Goal: Task Accomplishment & Management: Manage account settings

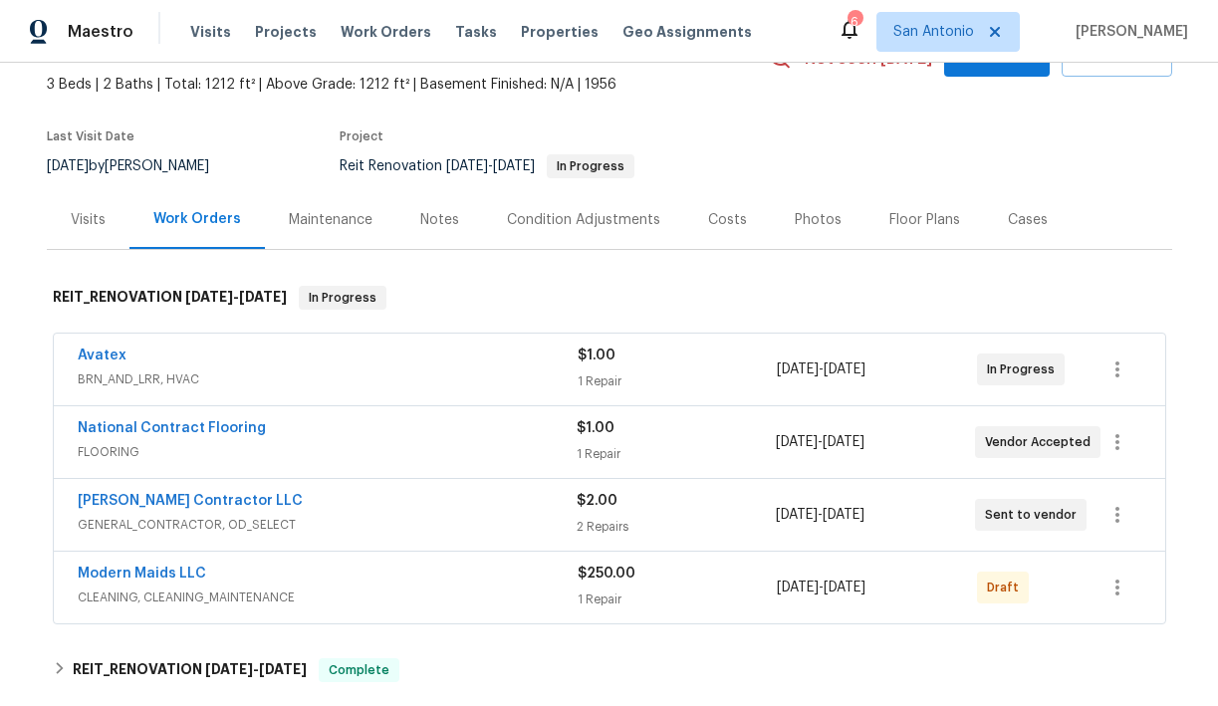
scroll to position [115, 0]
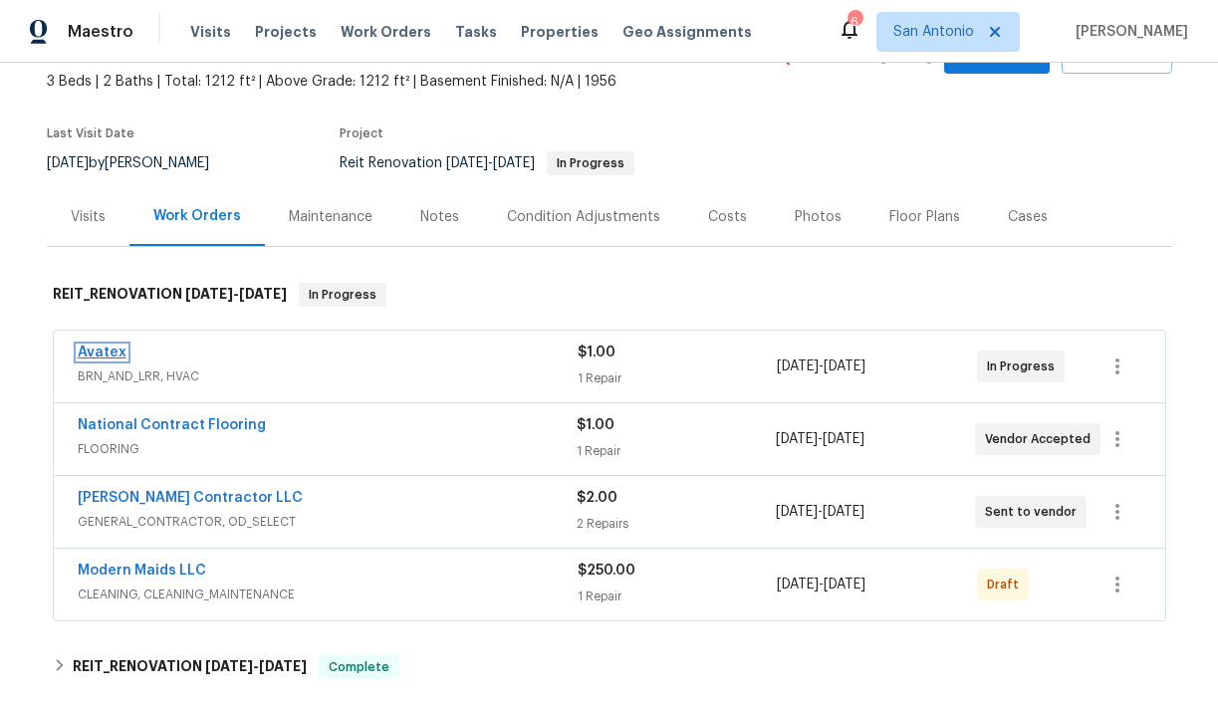
click at [112, 356] on link "Avatex" at bounding box center [102, 353] width 49 height 14
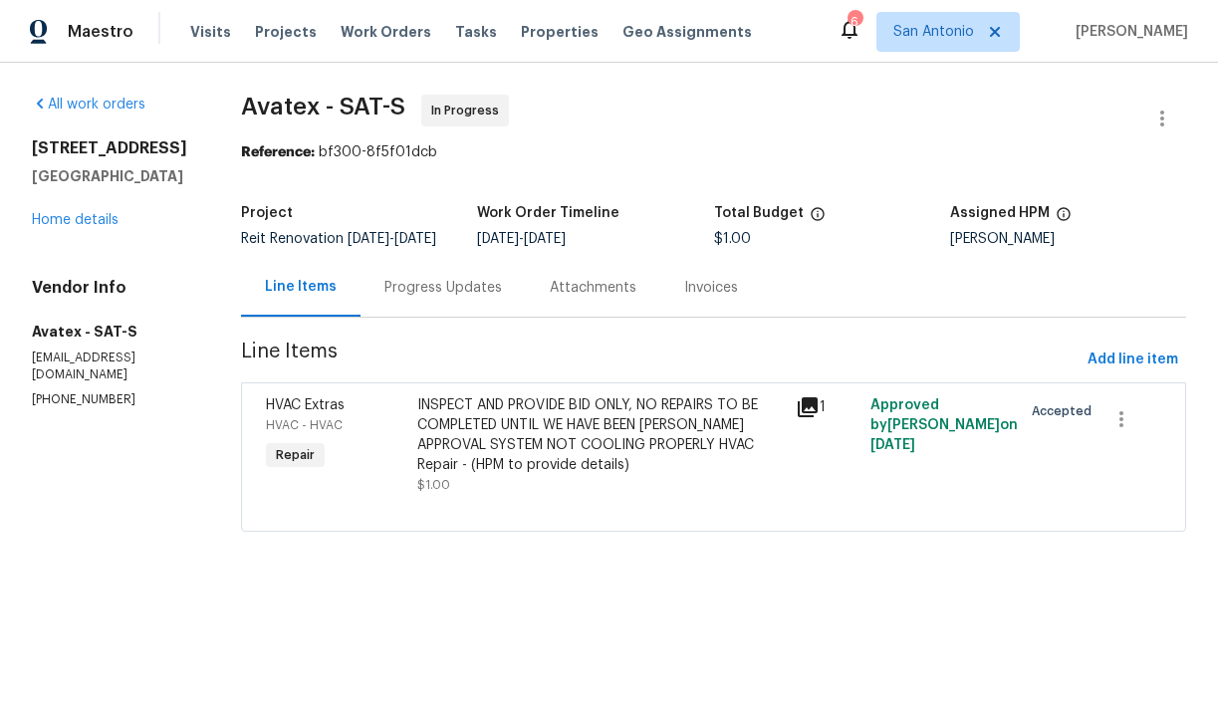
click at [462, 298] on div "Progress Updates" at bounding box center [444, 288] width 118 height 20
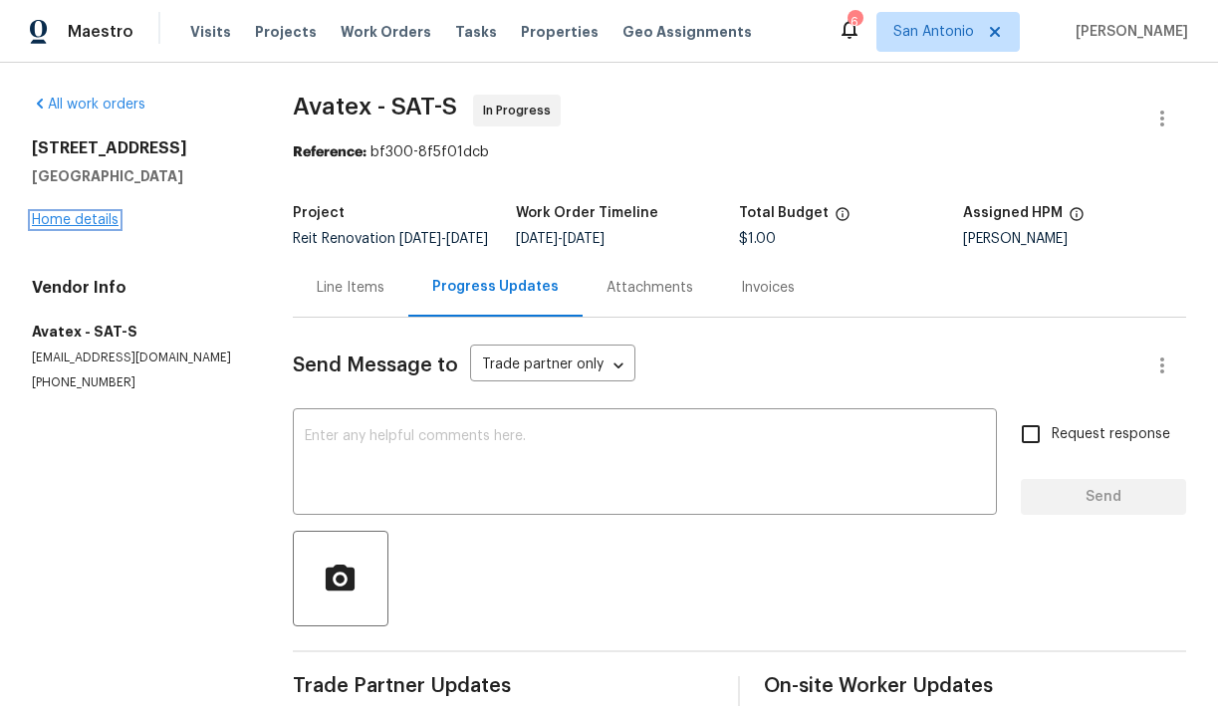
click at [88, 220] on link "Home details" at bounding box center [75, 220] width 87 height 14
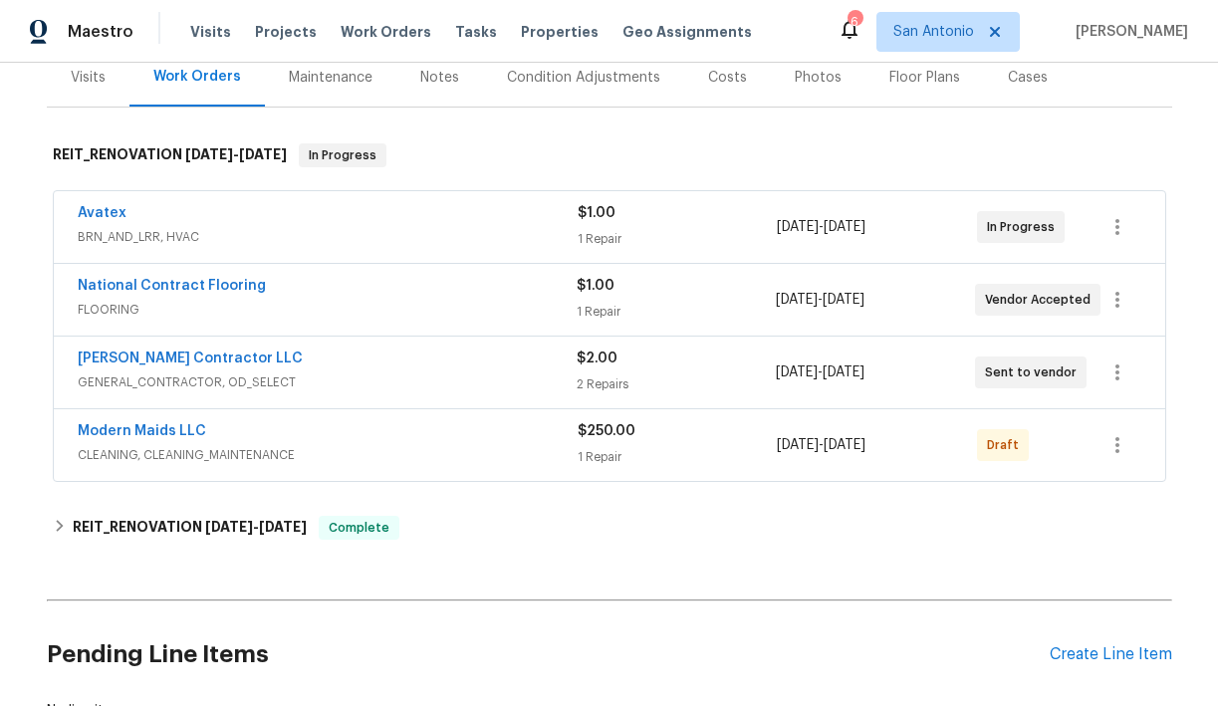
scroll to position [248, 0]
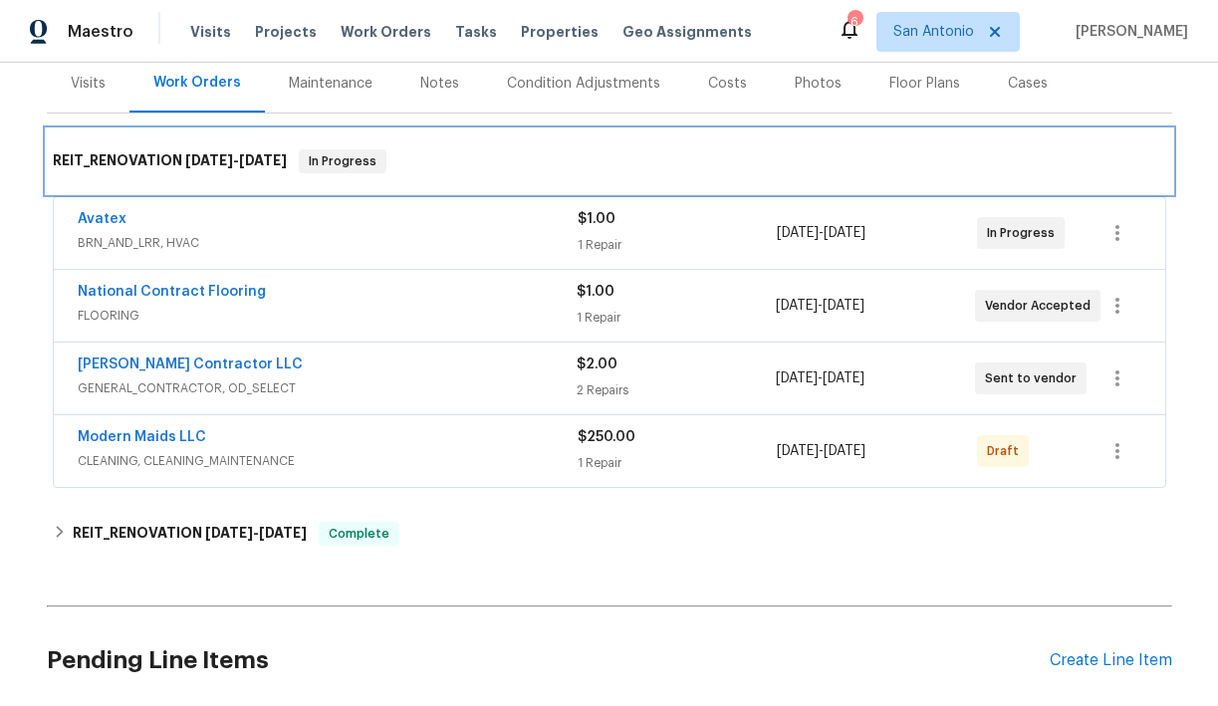
click at [130, 156] on h6 "REIT_RENOVATION 7/24/25 - 7/31/25" at bounding box center [170, 161] width 234 height 24
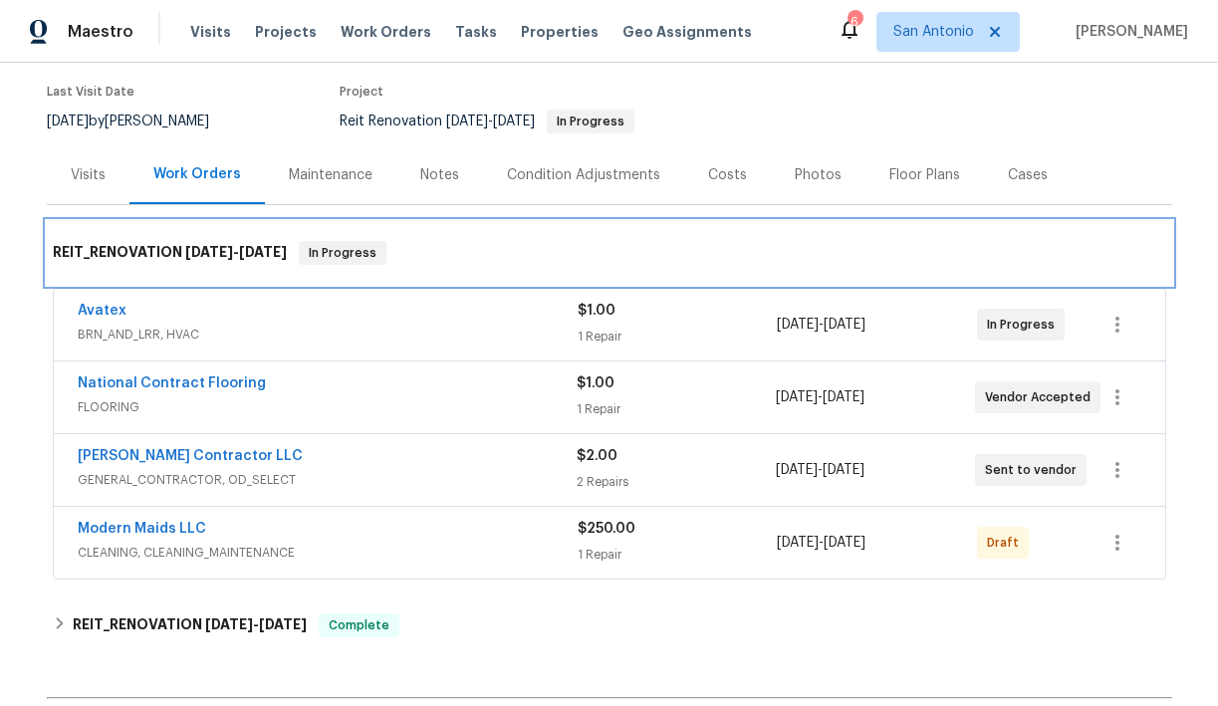
scroll to position [151, 0]
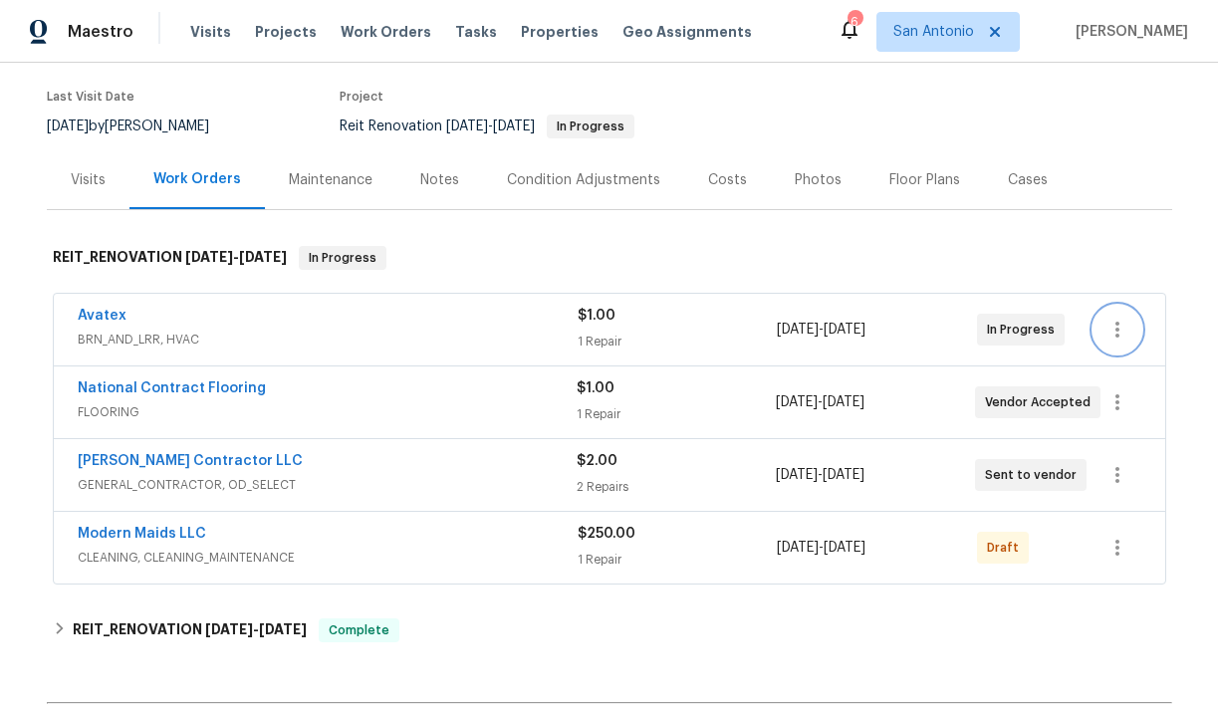
click at [1122, 332] on icon "button" at bounding box center [1118, 330] width 24 height 24
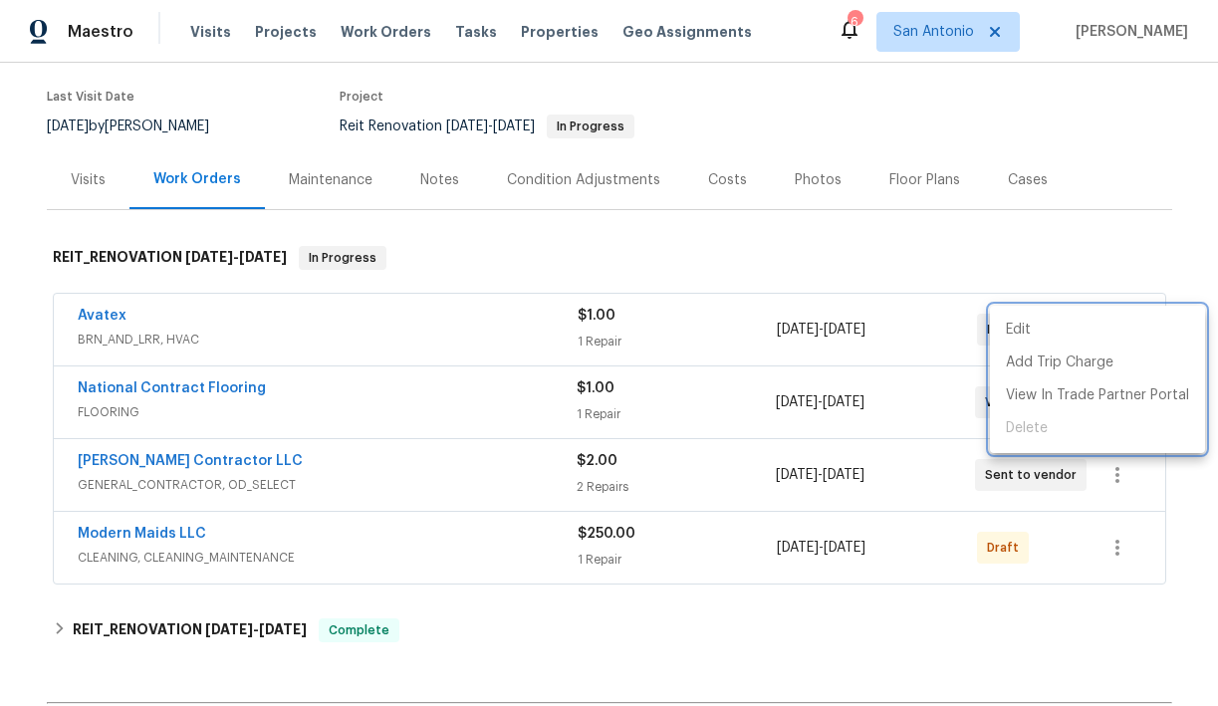
click at [647, 264] on div at bounding box center [609, 353] width 1218 height 706
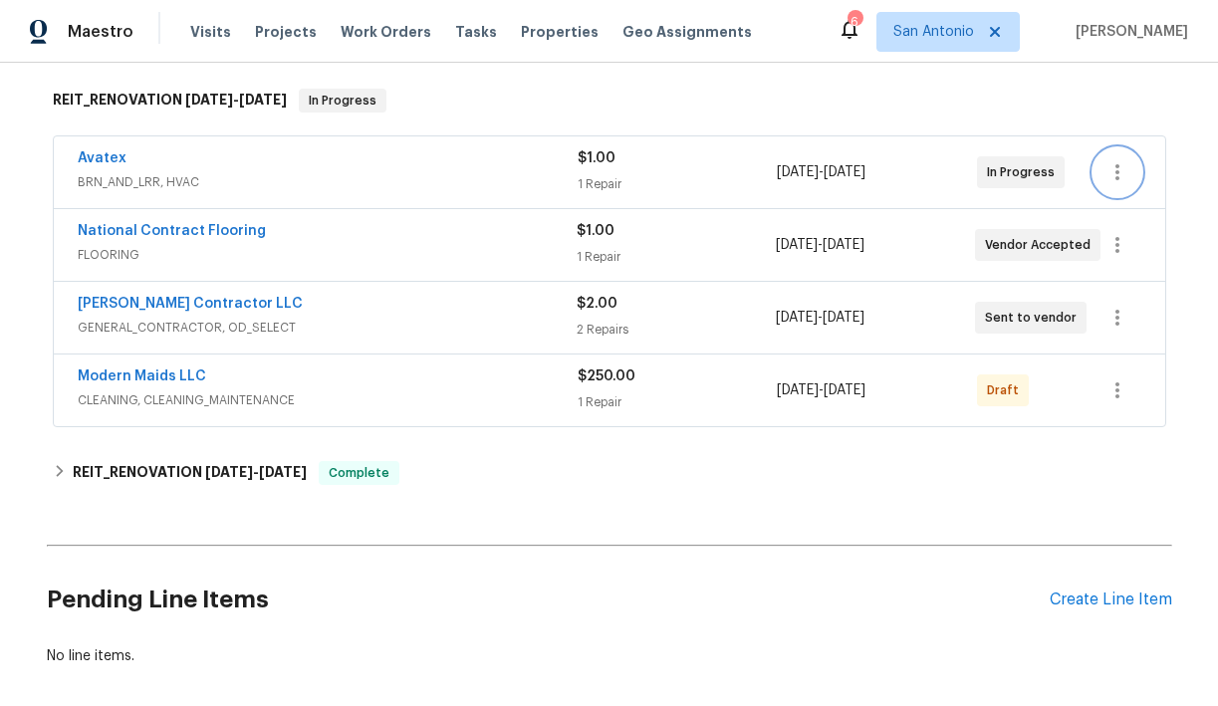
scroll to position [349, 0]
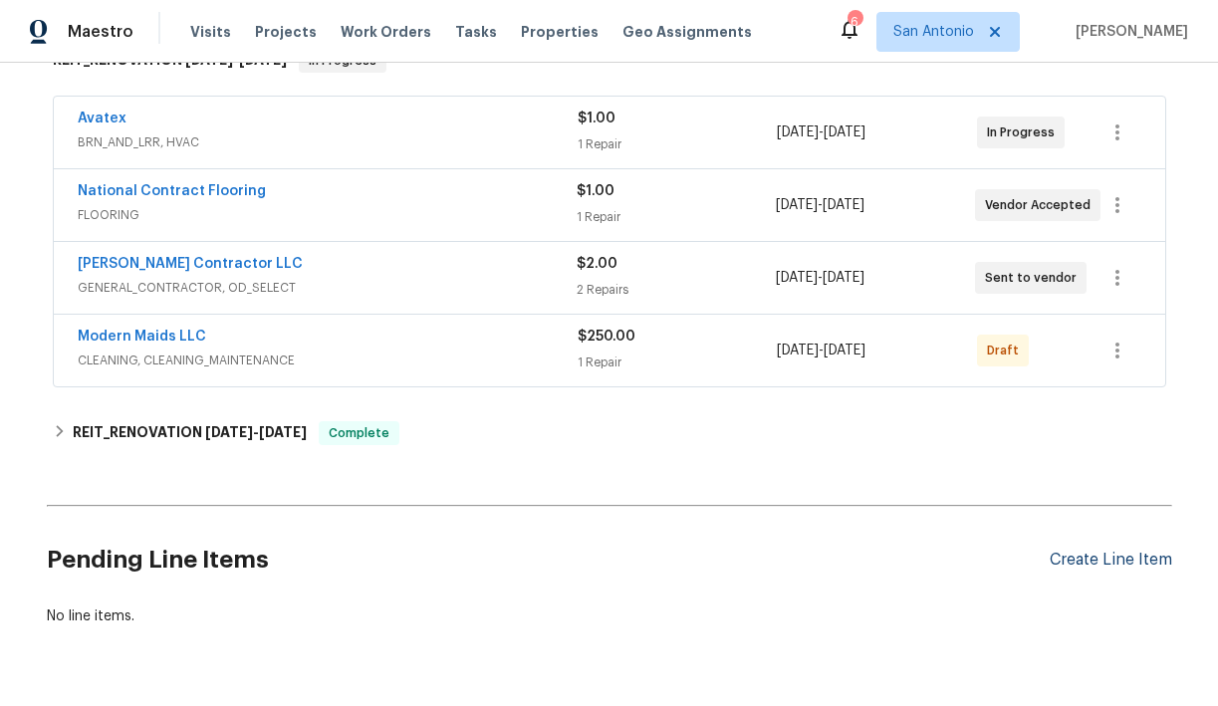
click at [1126, 566] on div "Create Line Item" at bounding box center [1111, 560] width 123 height 19
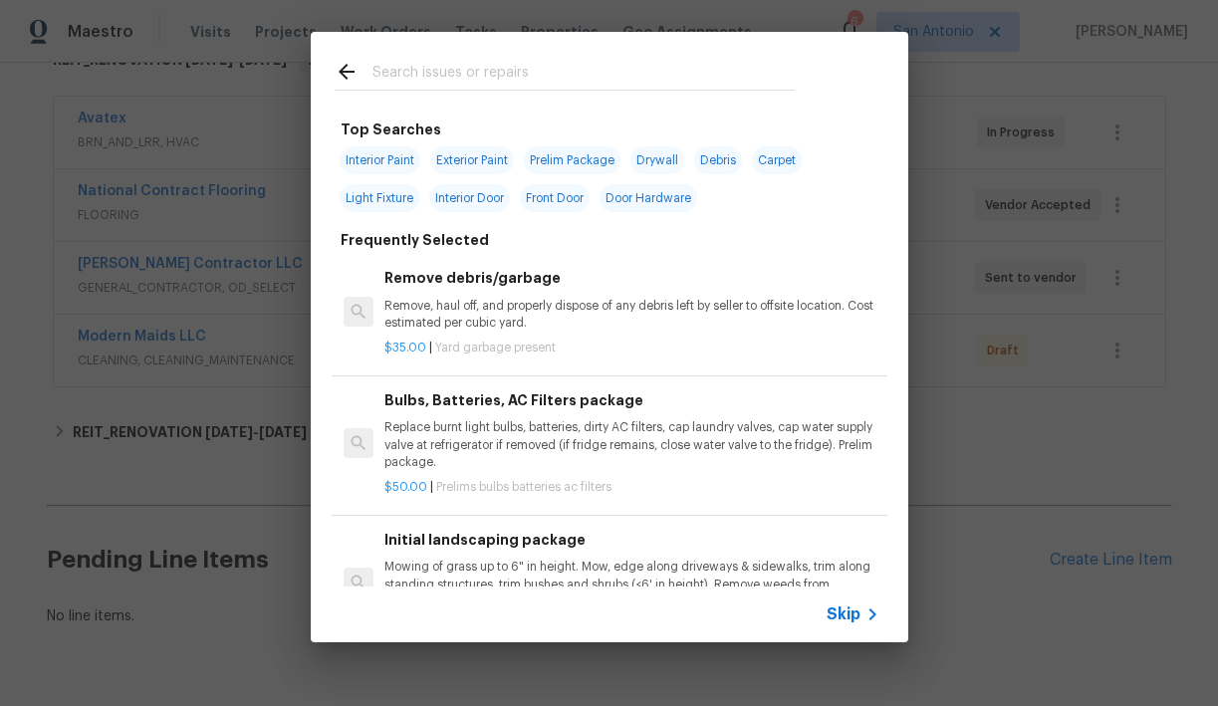
click at [459, 76] on input "text" at bounding box center [584, 75] width 422 height 30
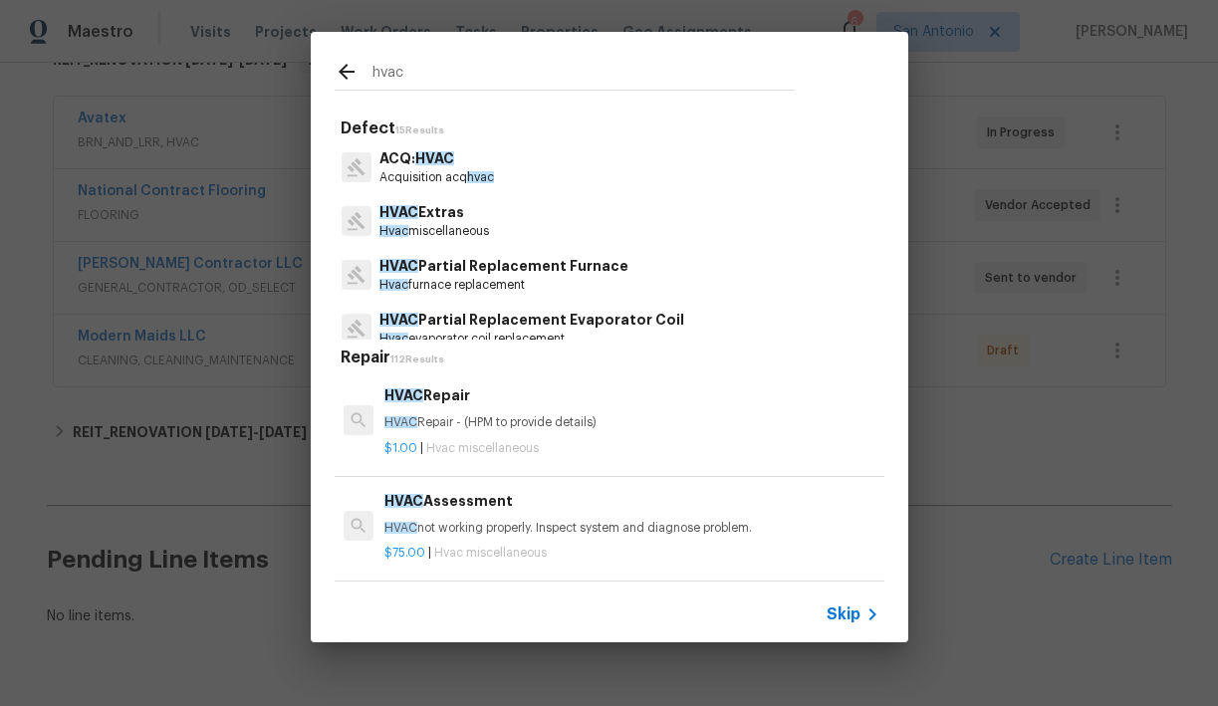
type input "hvac"
click at [468, 420] on p "HVAC Repair - (HPM to provide details)" at bounding box center [632, 422] width 494 height 17
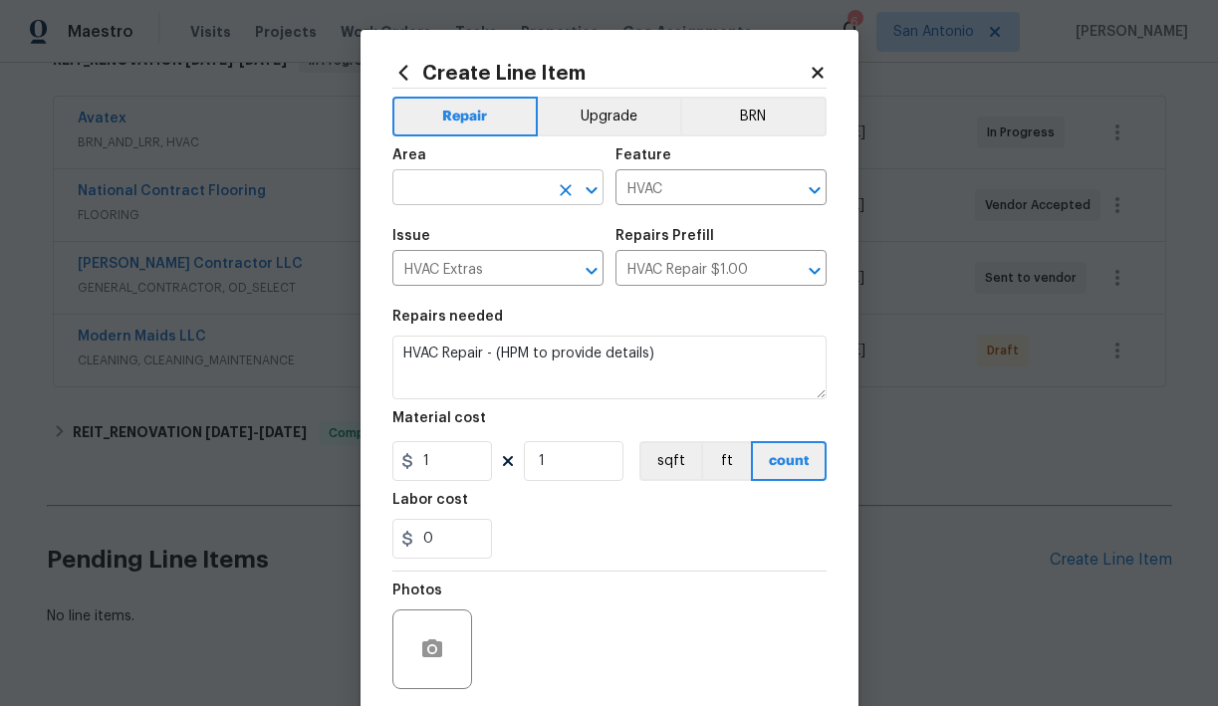
click at [507, 189] on input "text" at bounding box center [470, 189] width 155 height 31
type input "hvac"
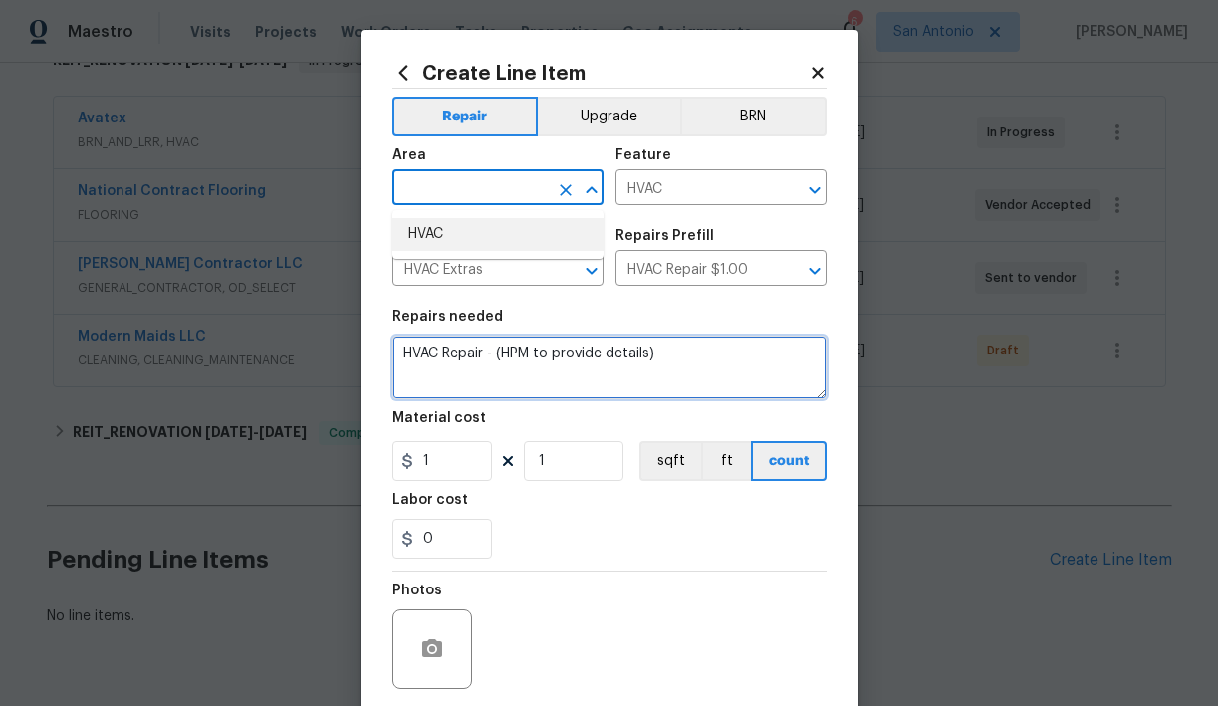
click at [441, 358] on textarea "HVAC Repair - (HPM to provide details)" at bounding box center [610, 368] width 434 height 64
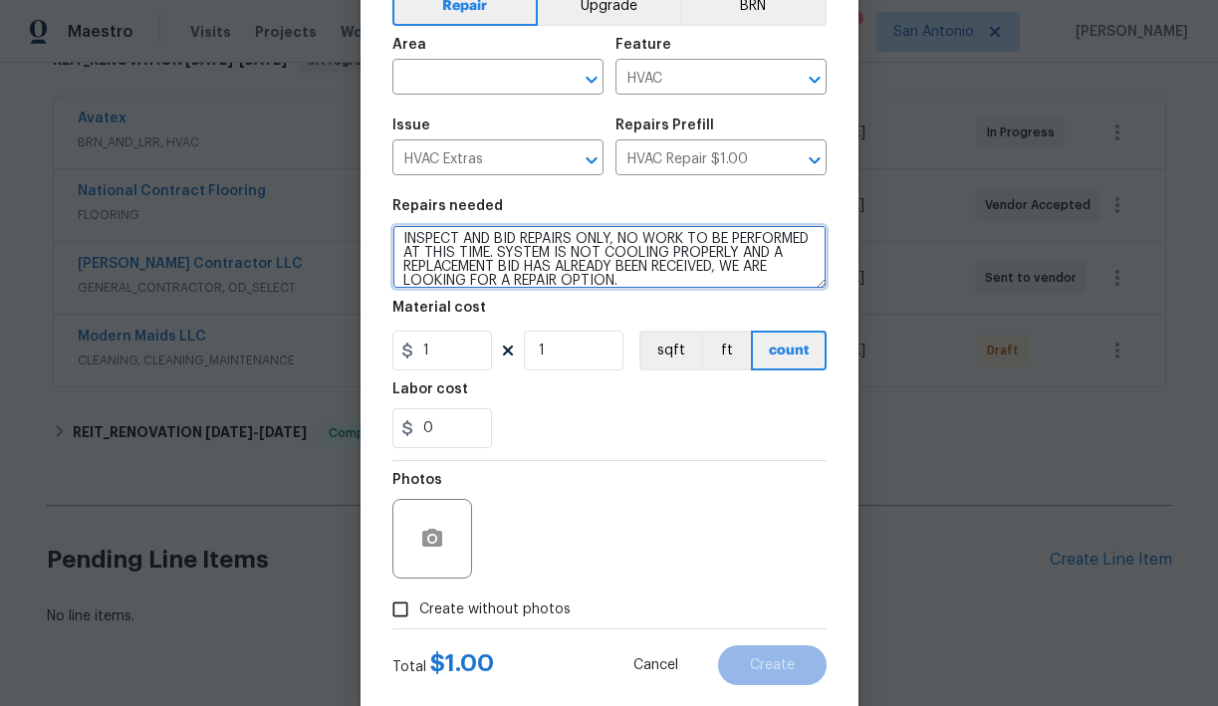
scroll to position [152, 0]
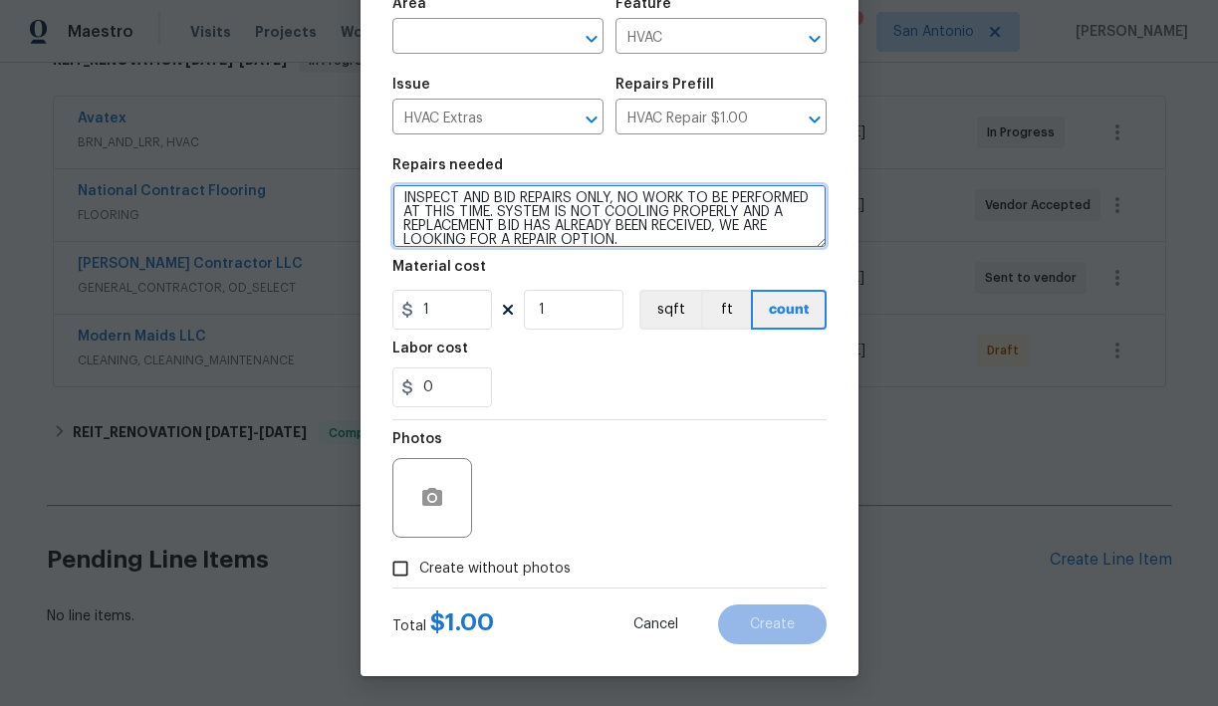
type textarea "INSPECT AND BID REPAIRS ONLY, NO WORK TO BE PERFORMED AT THIS TIME. SYSTEM IS N…"
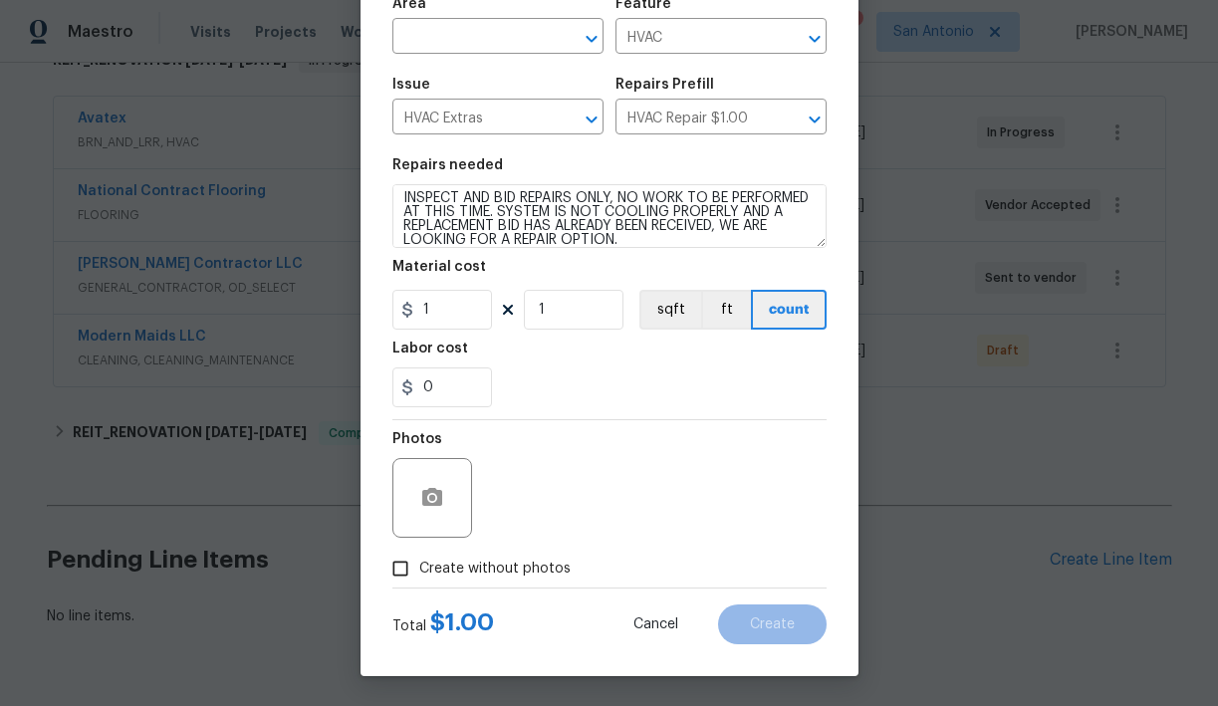
click at [514, 563] on span "Create without photos" at bounding box center [494, 569] width 151 height 21
click at [419, 563] on input "Create without photos" at bounding box center [401, 569] width 38 height 38
checkbox input "true"
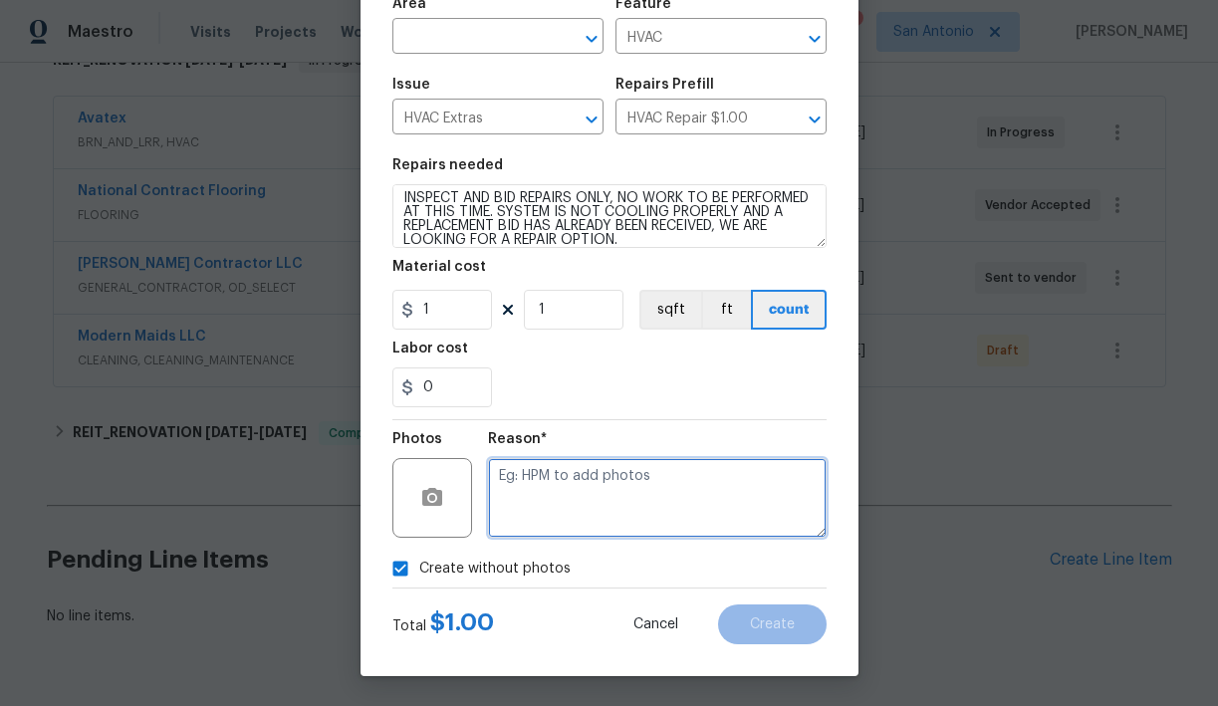
click at [624, 487] on textarea at bounding box center [657, 498] width 339 height 80
type textarea "HPM TO ADD"
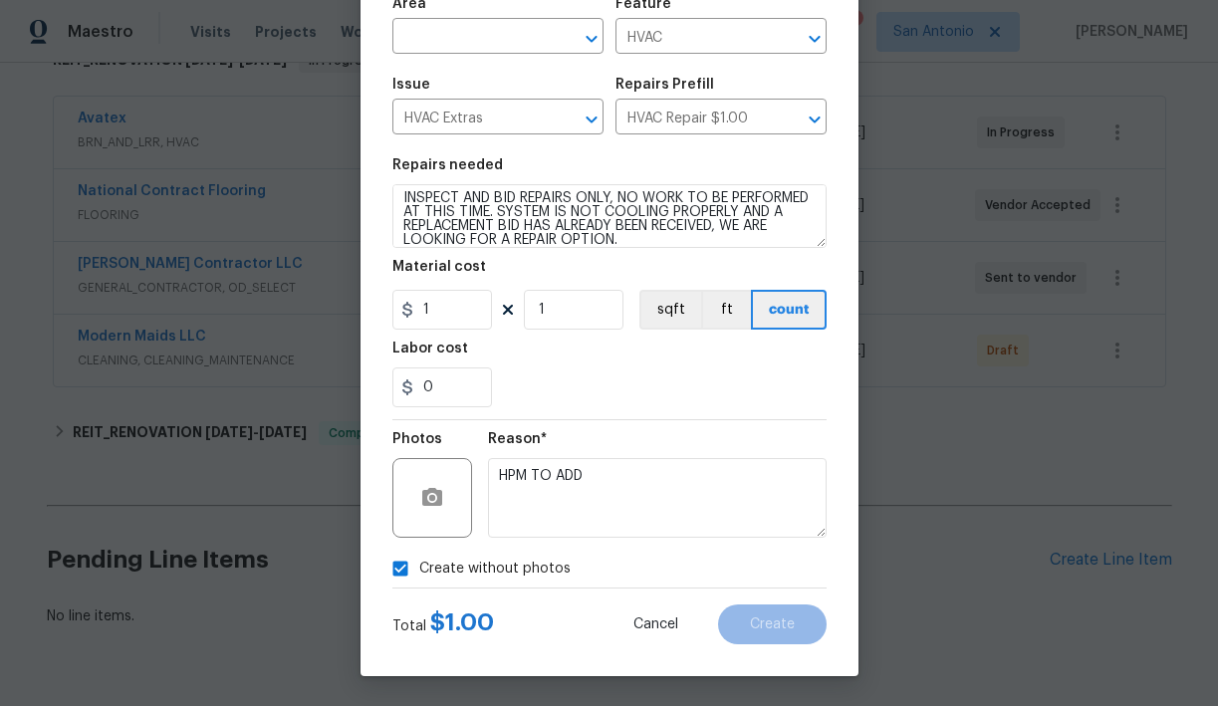
click at [641, 553] on div "Create without photos" at bounding box center [610, 569] width 434 height 38
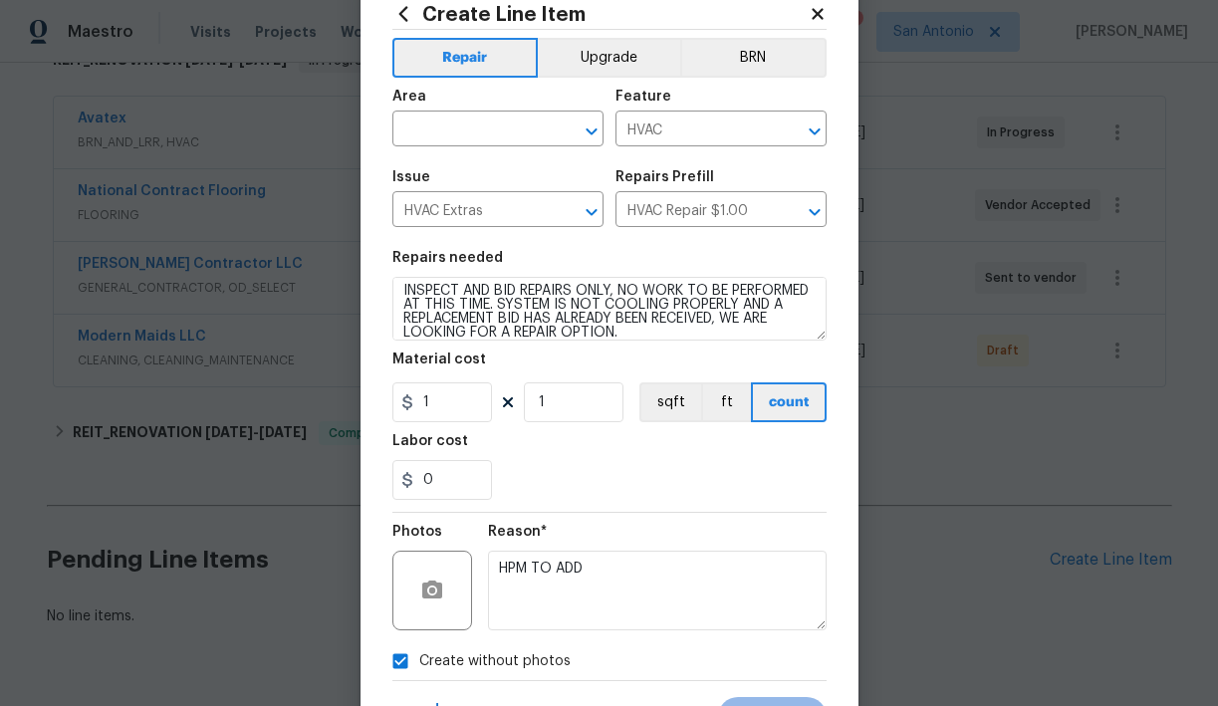
scroll to position [0, 0]
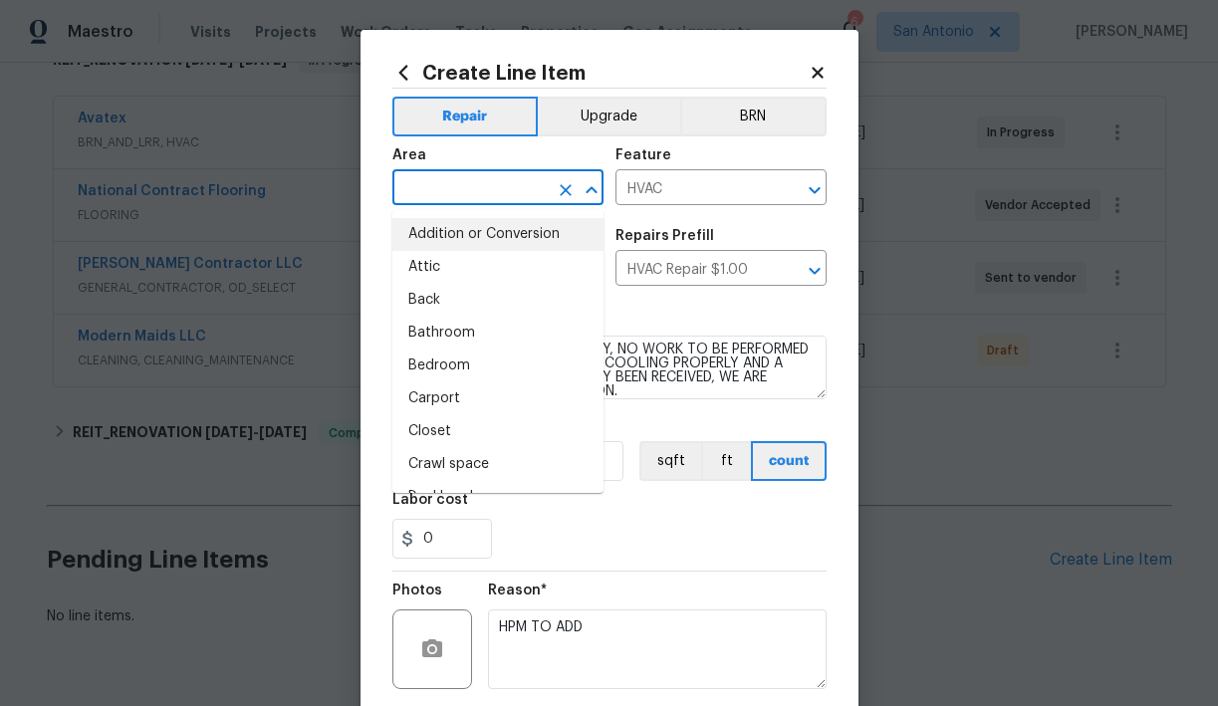
click at [482, 199] on input "text" at bounding box center [470, 189] width 155 height 31
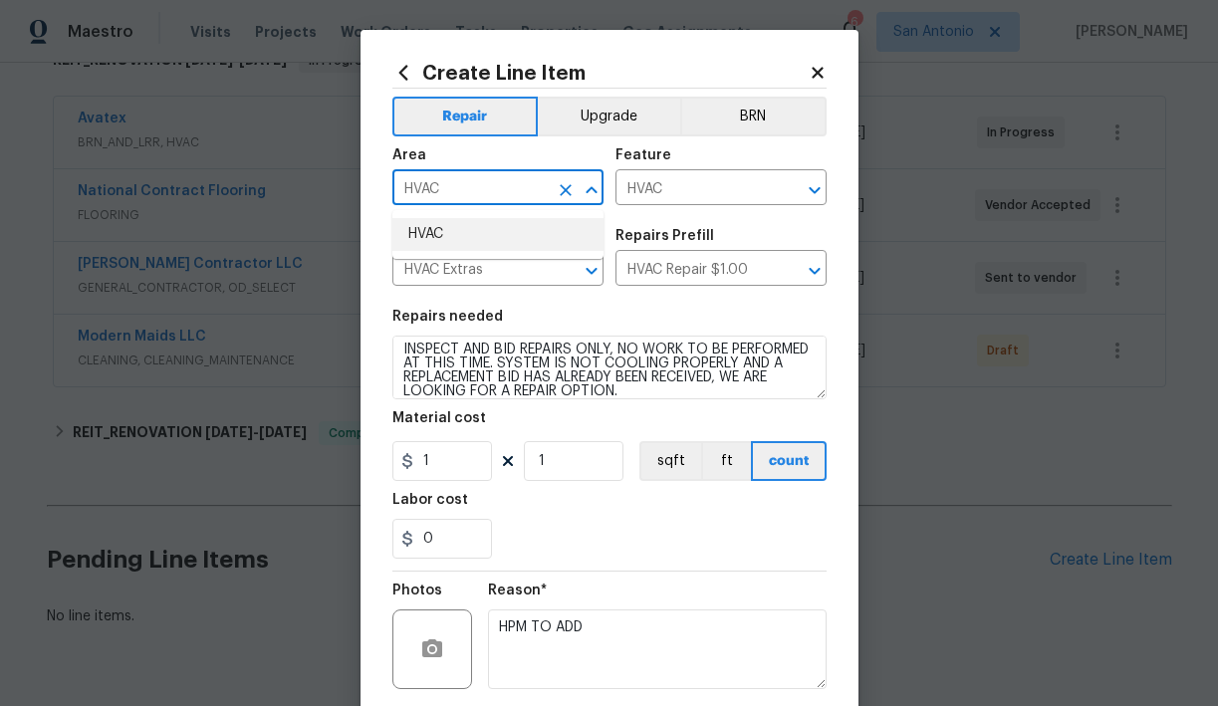
click at [454, 234] on li "HVAC" at bounding box center [498, 234] width 211 height 33
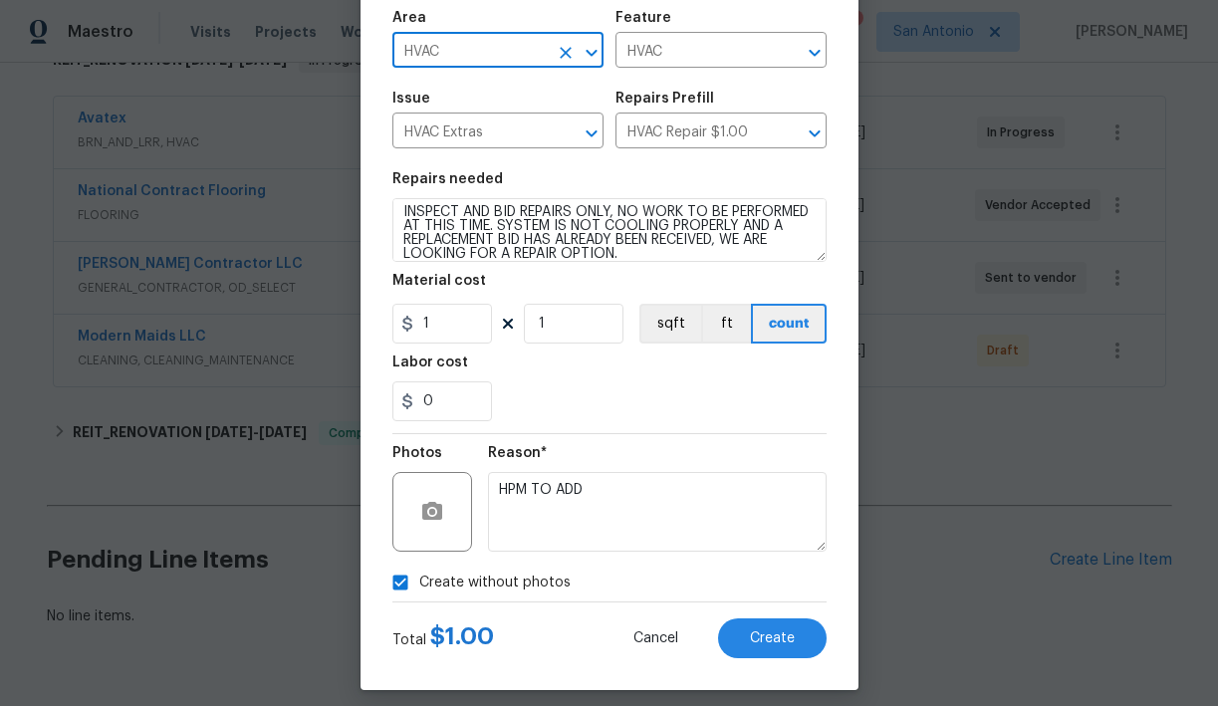
scroll to position [152, 0]
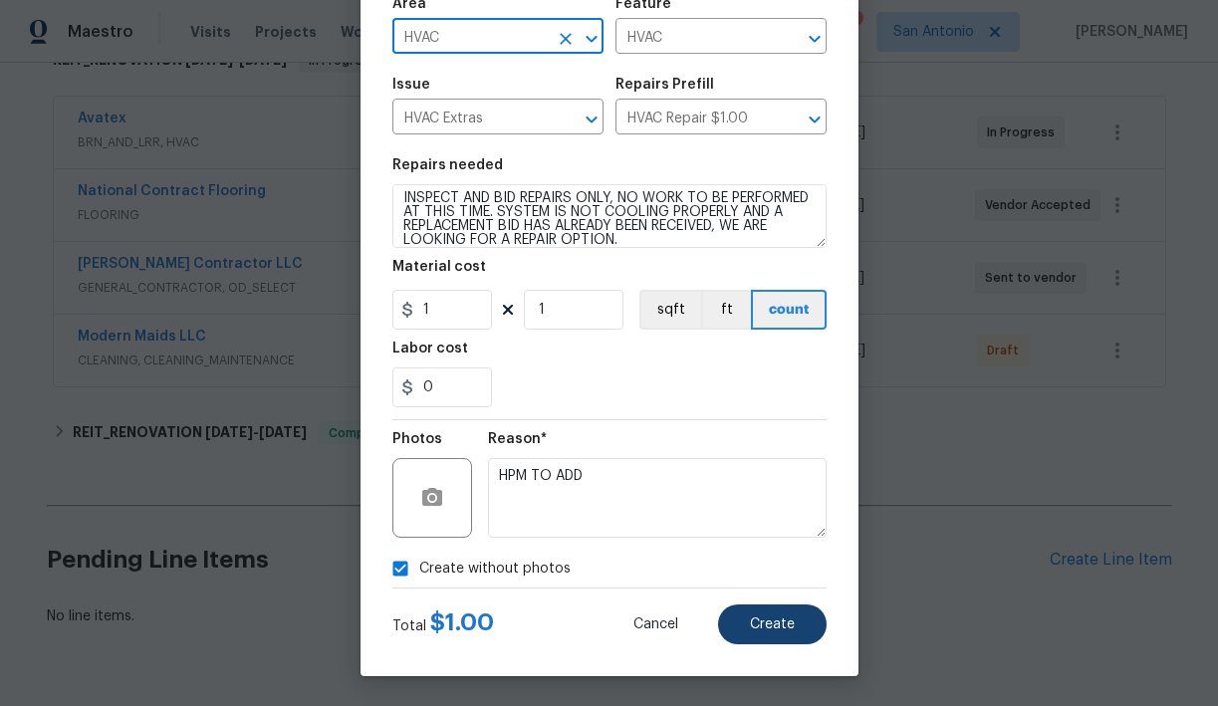
type input "HVAC"
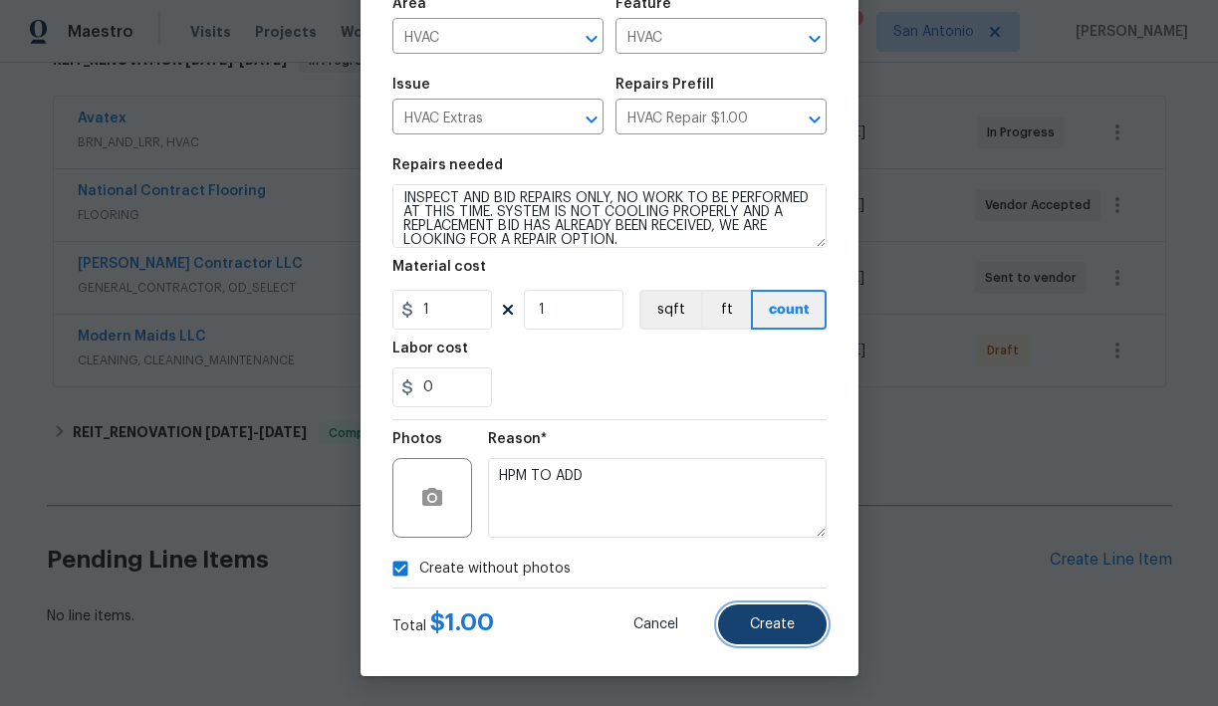
click at [771, 618] on span "Create" at bounding box center [772, 625] width 45 height 15
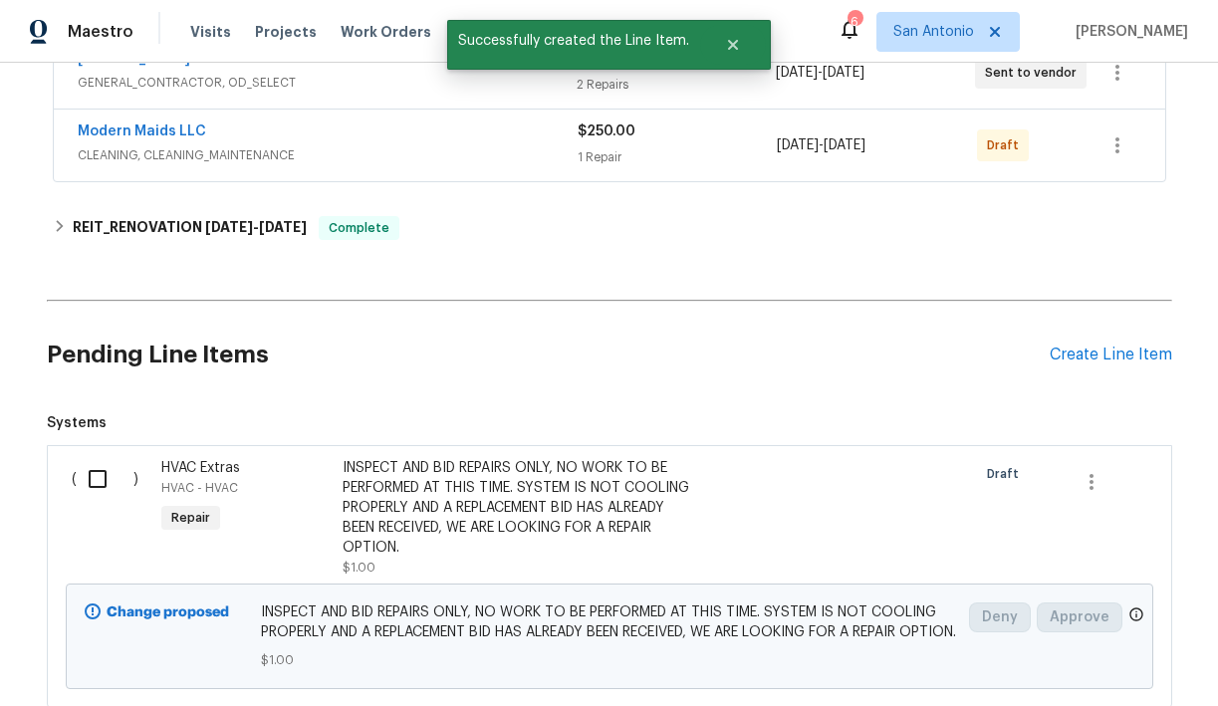
scroll to position [579, 0]
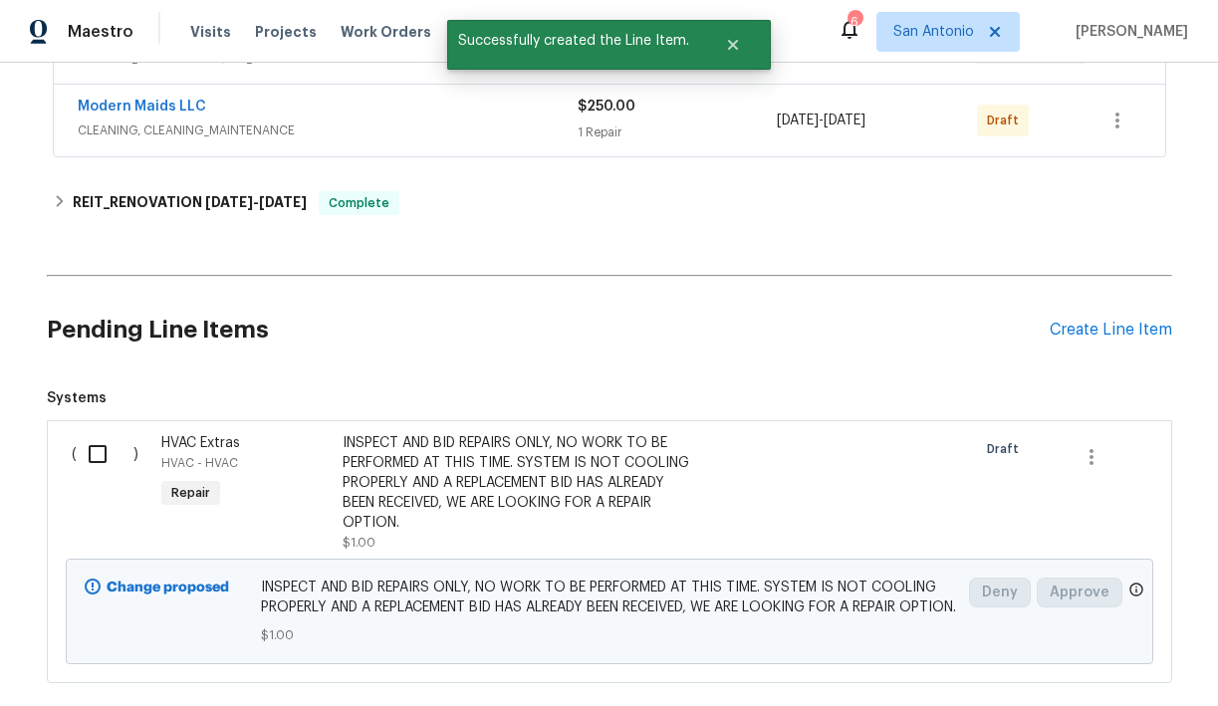
click at [98, 457] on input "checkbox" at bounding box center [105, 454] width 57 height 42
checkbox input "true"
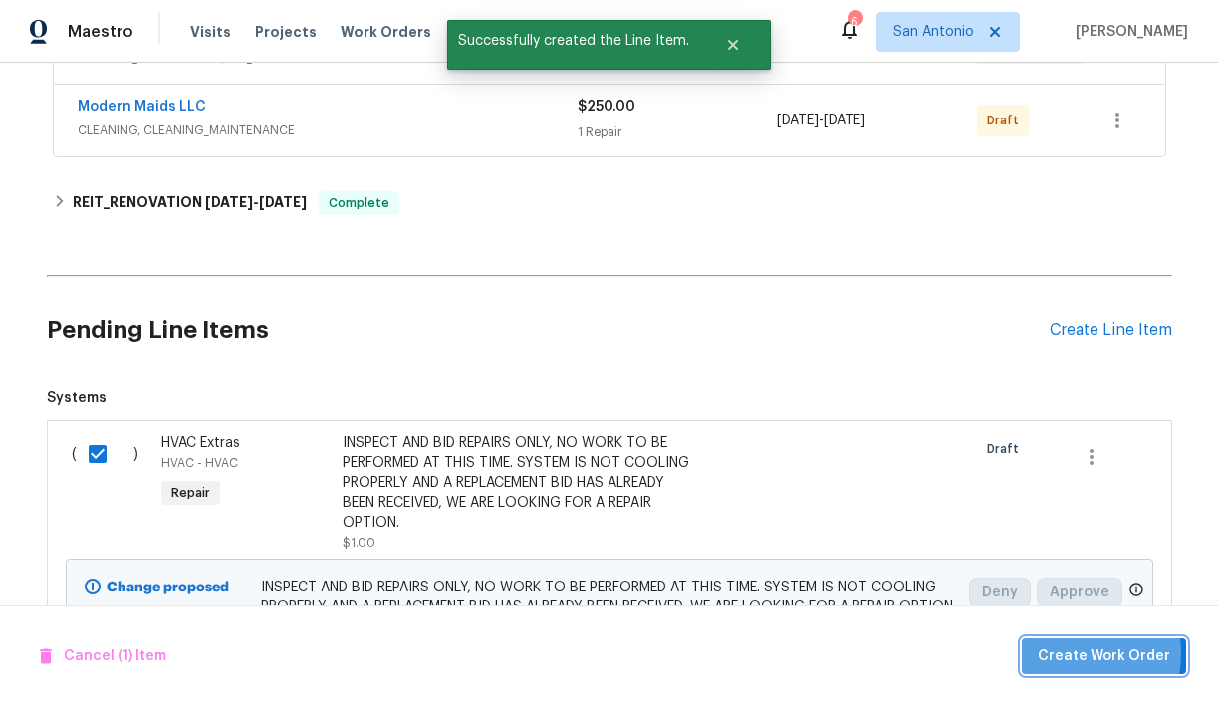
click at [1079, 653] on span "Create Work Order" at bounding box center [1104, 657] width 133 height 25
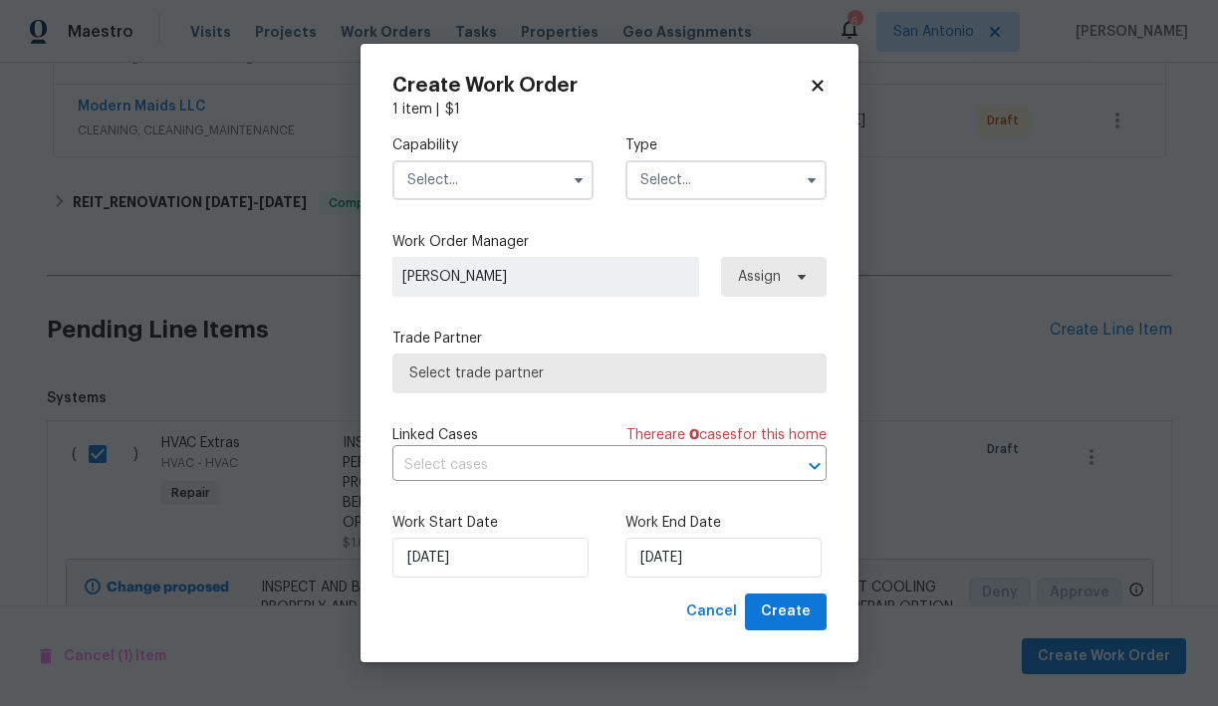
click at [469, 184] on input "text" at bounding box center [493, 180] width 201 height 40
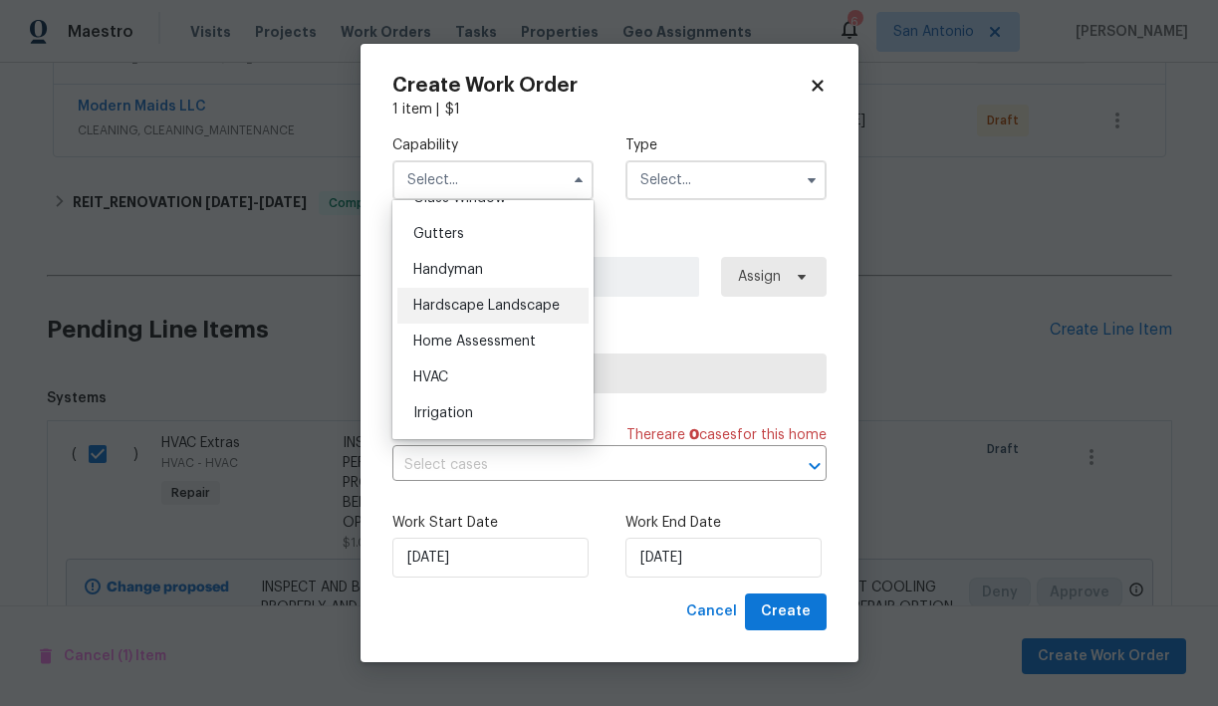
scroll to position [1050, 0]
click at [462, 374] on div "HVAC" at bounding box center [493, 377] width 191 height 36
type input "HVAC"
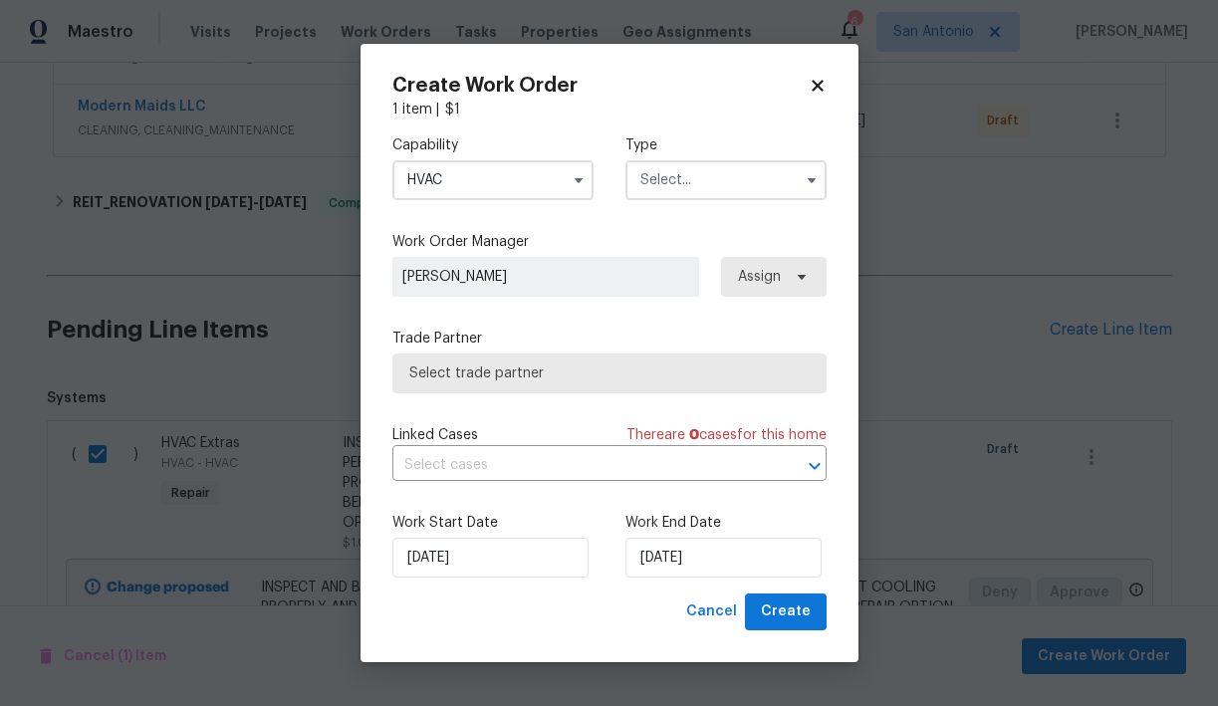
click at [694, 181] on input "text" at bounding box center [726, 180] width 201 height 40
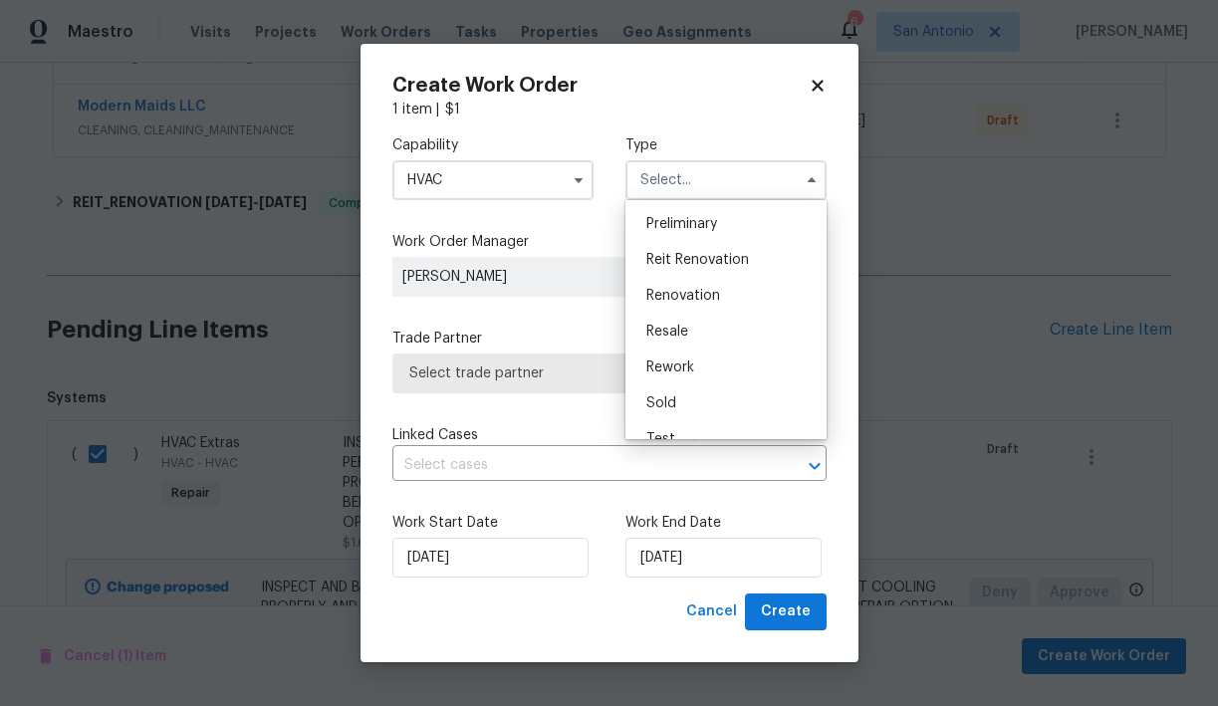
scroll to position [449, 0]
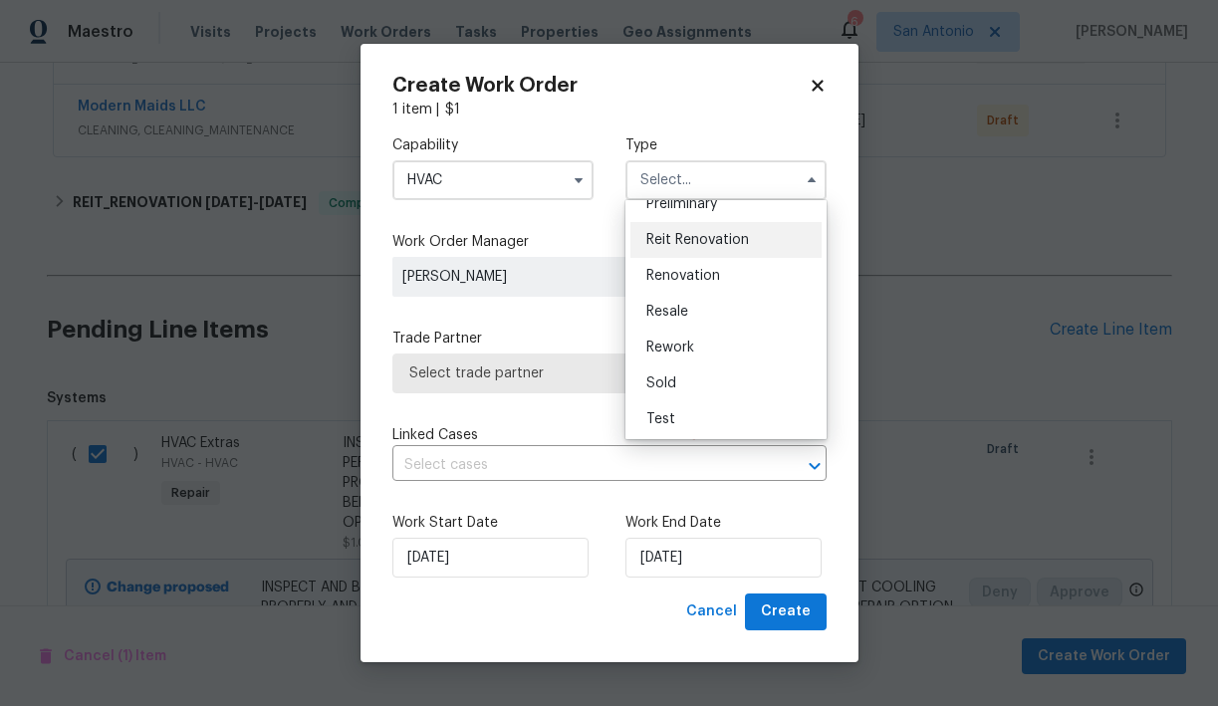
click at [690, 239] on span "Reit Renovation" at bounding box center [698, 240] width 103 height 14
type input "Reit Renovation"
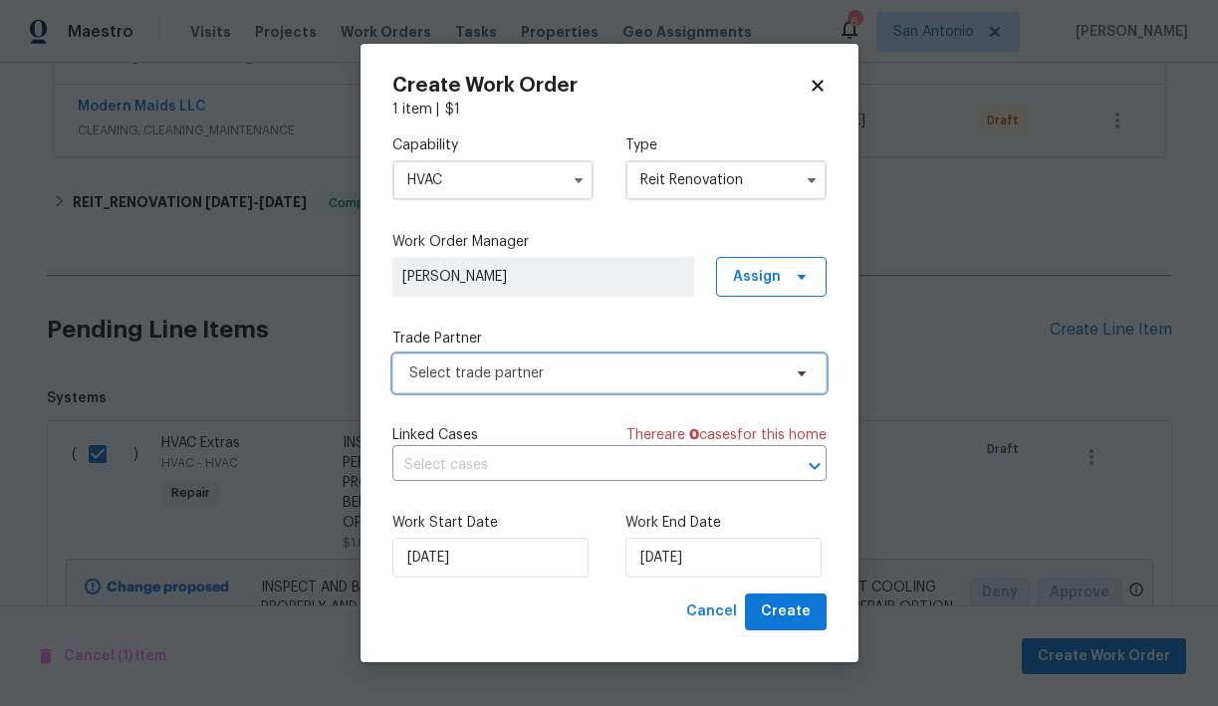
click at [581, 376] on span "Select trade partner" at bounding box center [595, 374] width 372 height 20
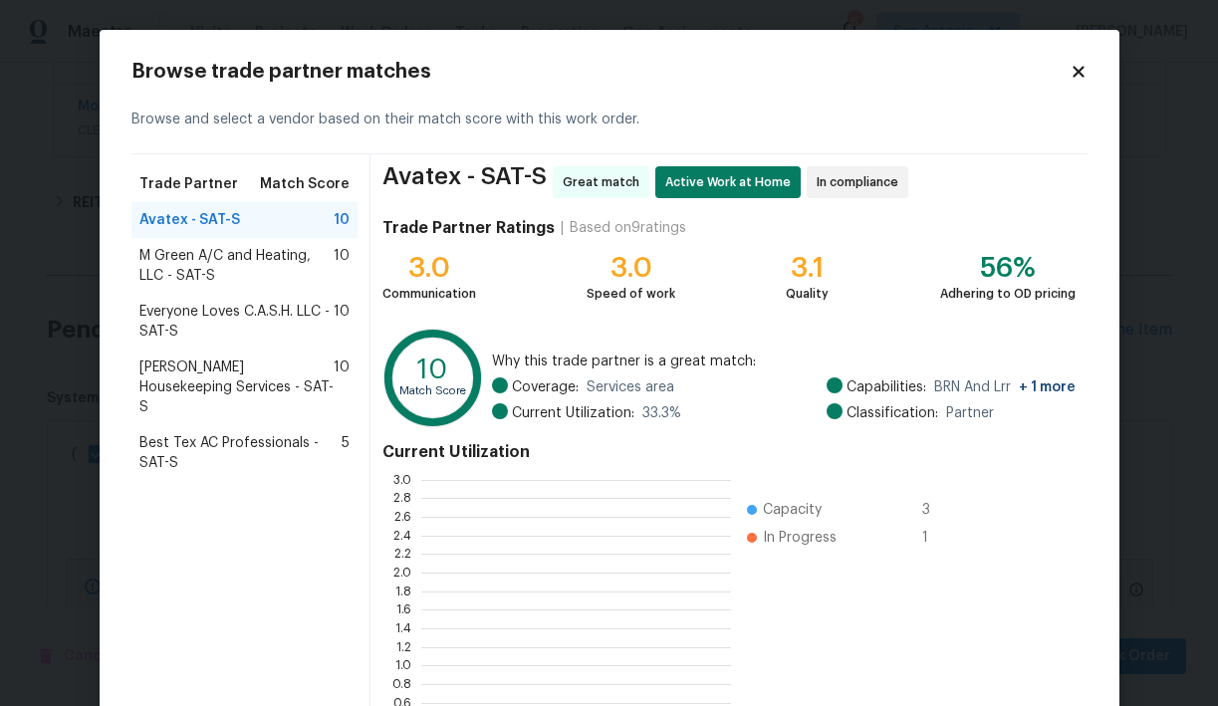
scroll to position [279, 310]
click at [213, 252] on span "M Green A/C and Heating, LLC - SAT-S" at bounding box center [236, 266] width 195 height 40
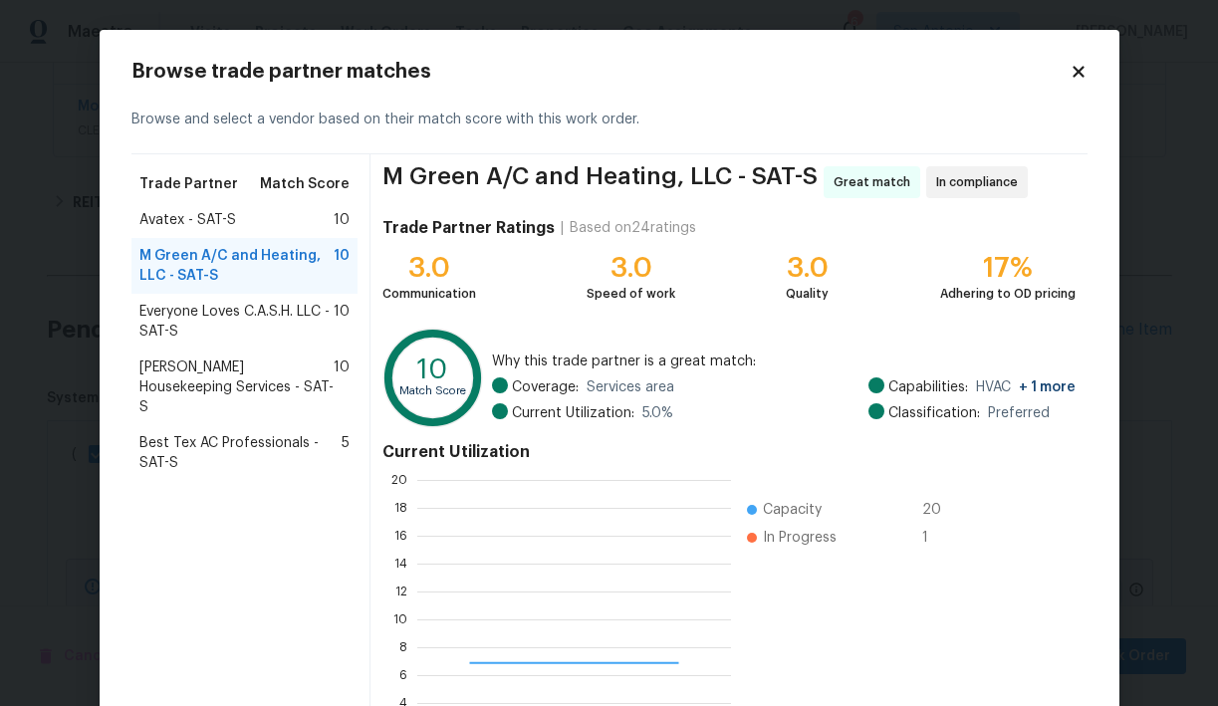
scroll to position [279, 314]
click at [250, 307] on span "Everyone Loves C.A.S.H. LLC - SAT-S" at bounding box center [236, 322] width 195 height 40
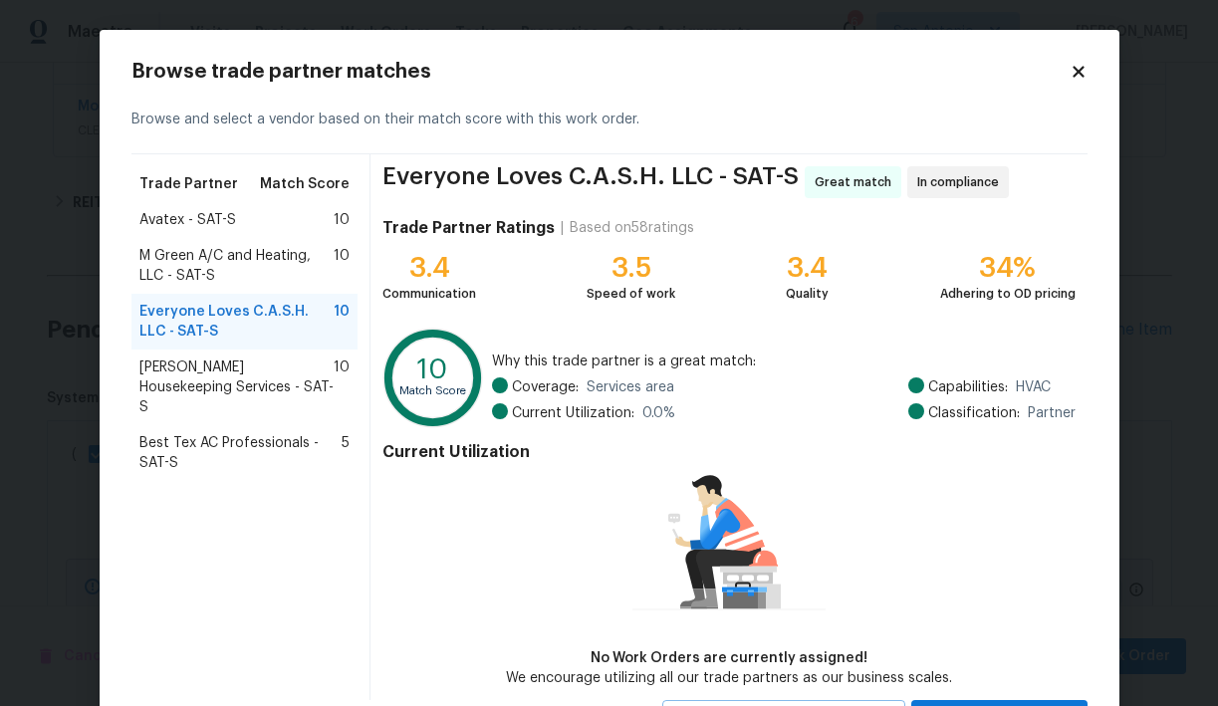
scroll to position [91, 0]
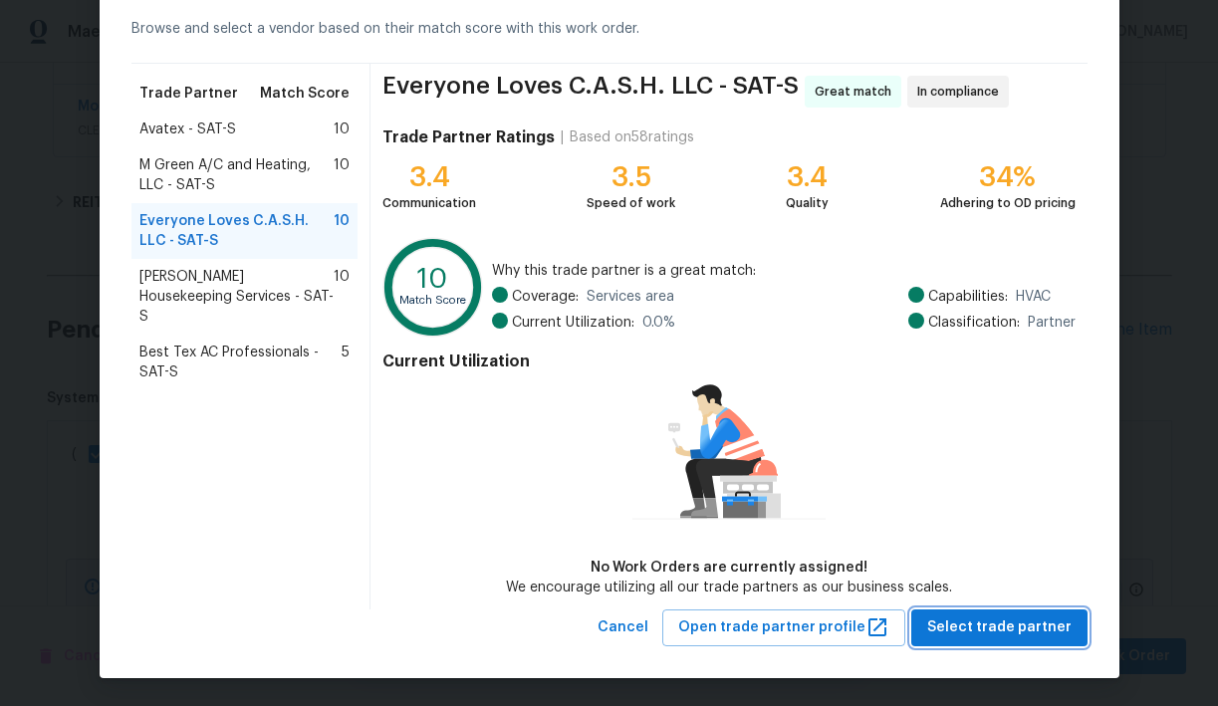
click at [1030, 629] on span "Select trade partner" at bounding box center [1000, 628] width 144 height 25
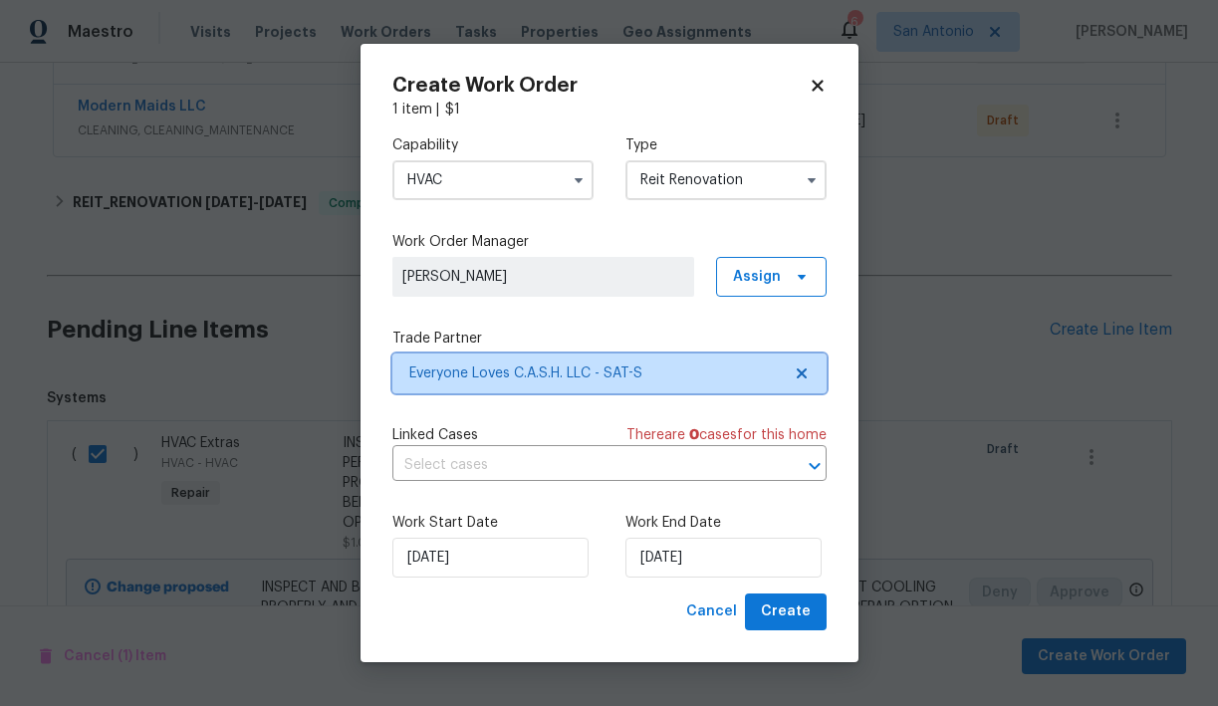
scroll to position [0, 0]
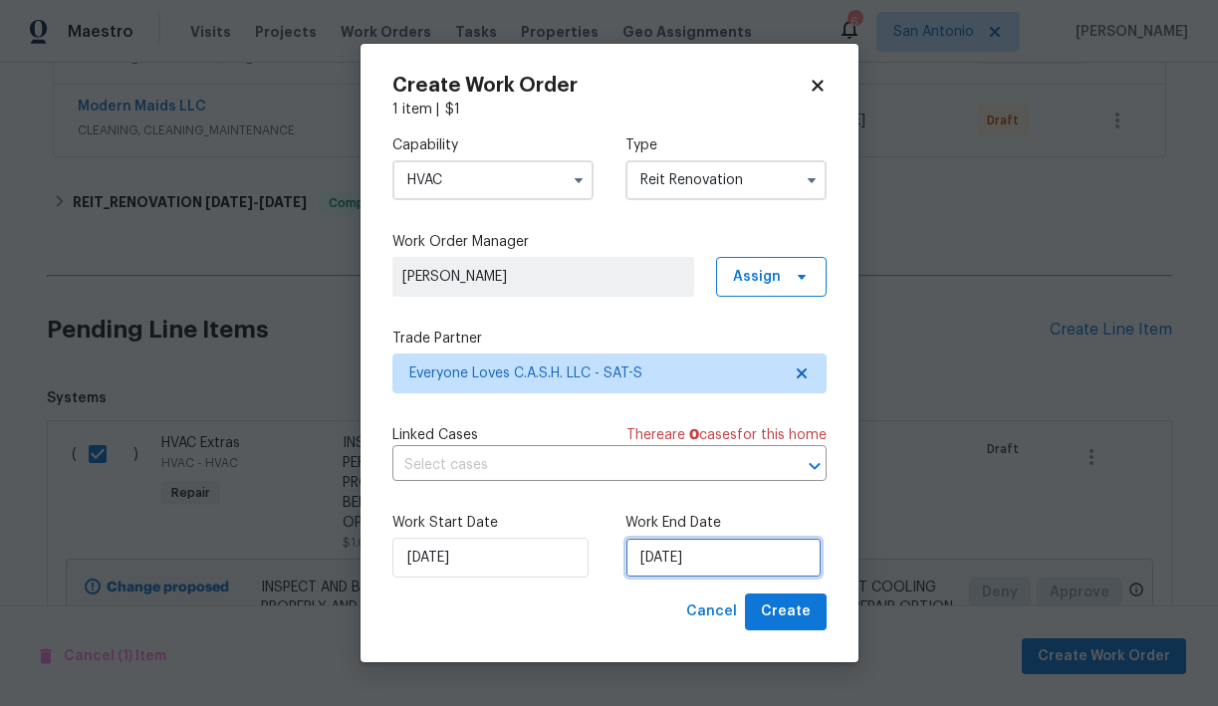
click at [702, 557] on input "[DATE]" at bounding box center [724, 558] width 196 height 40
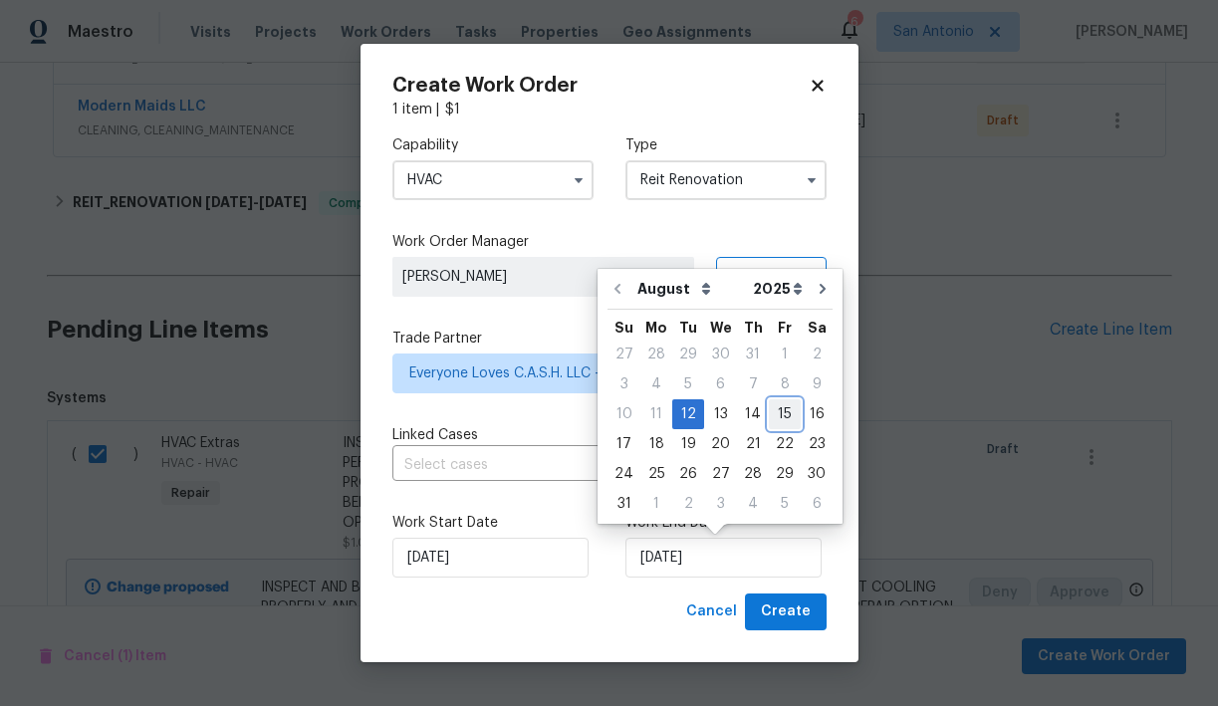
click at [778, 409] on div "15" at bounding box center [785, 415] width 32 height 28
type input "8/15/2025"
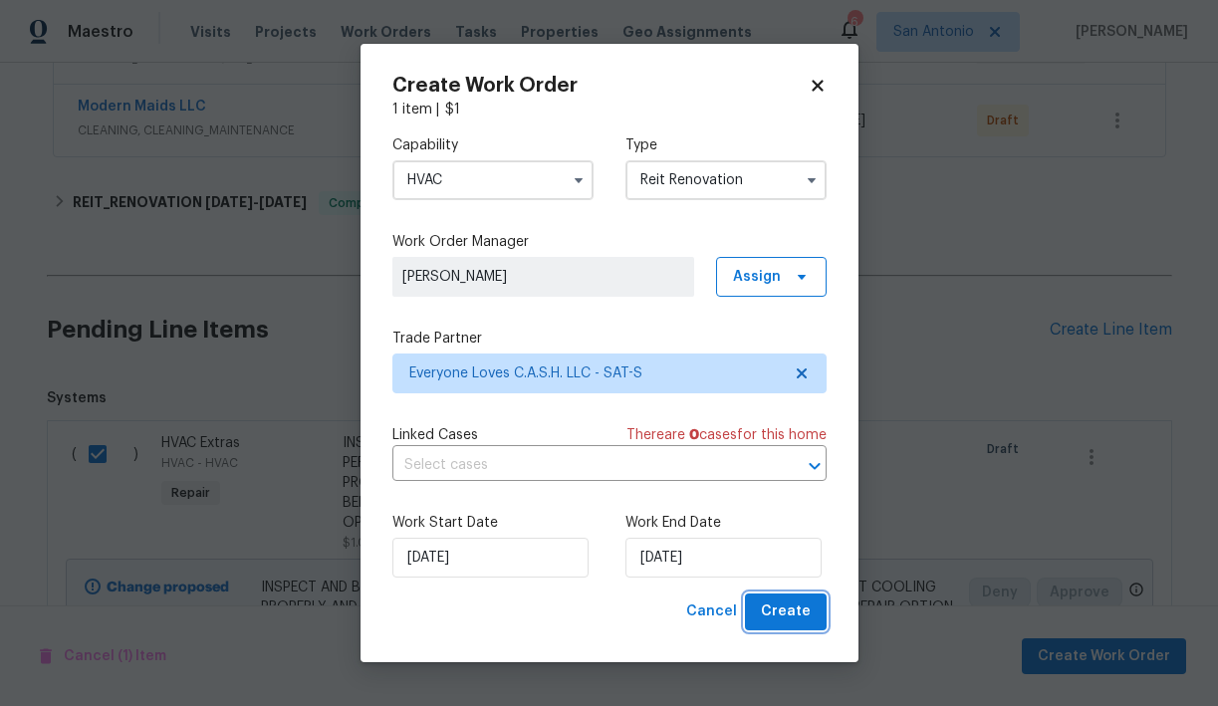
click at [790, 610] on span "Create" at bounding box center [786, 612] width 50 height 25
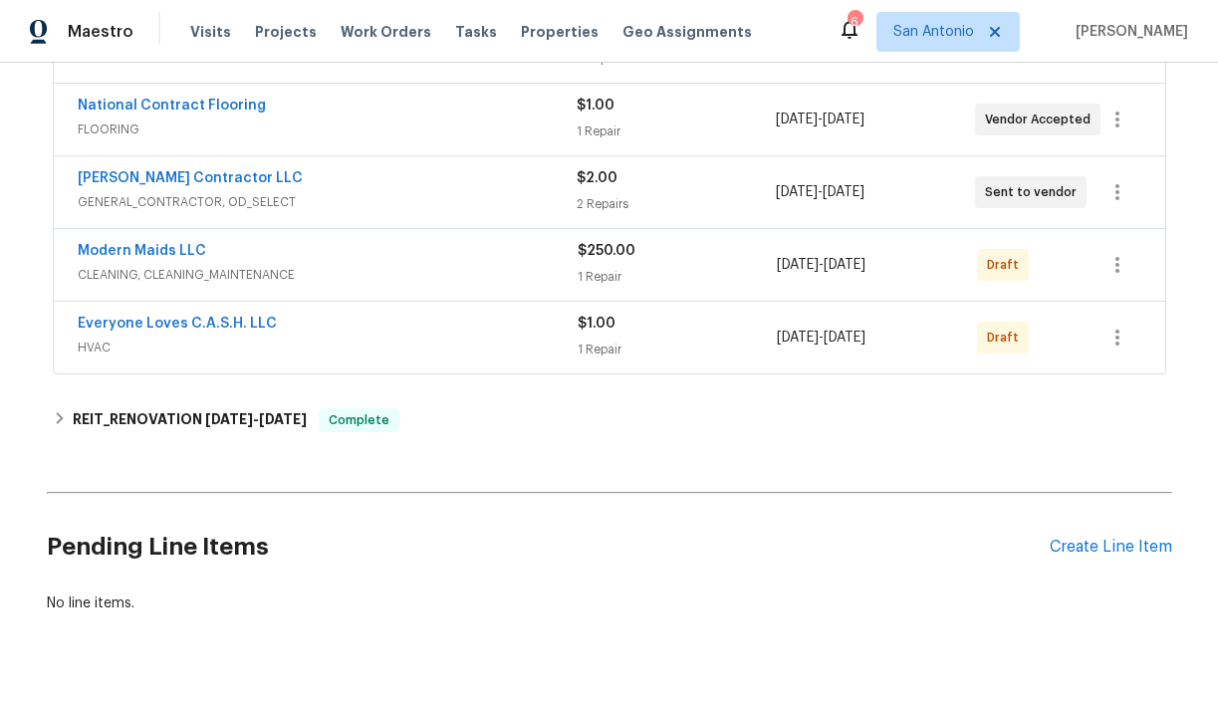
scroll to position [451, 0]
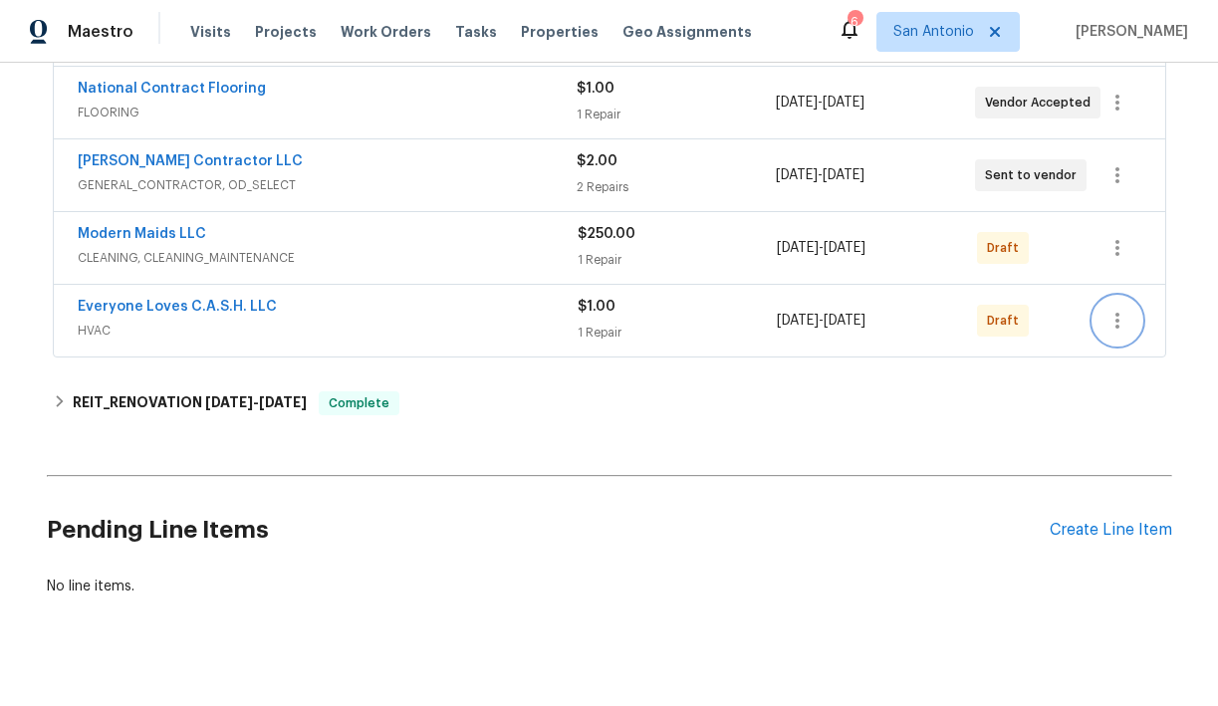
click at [1120, 328] on icon "button" at bounding box center [1118, 321] width 24 height 24
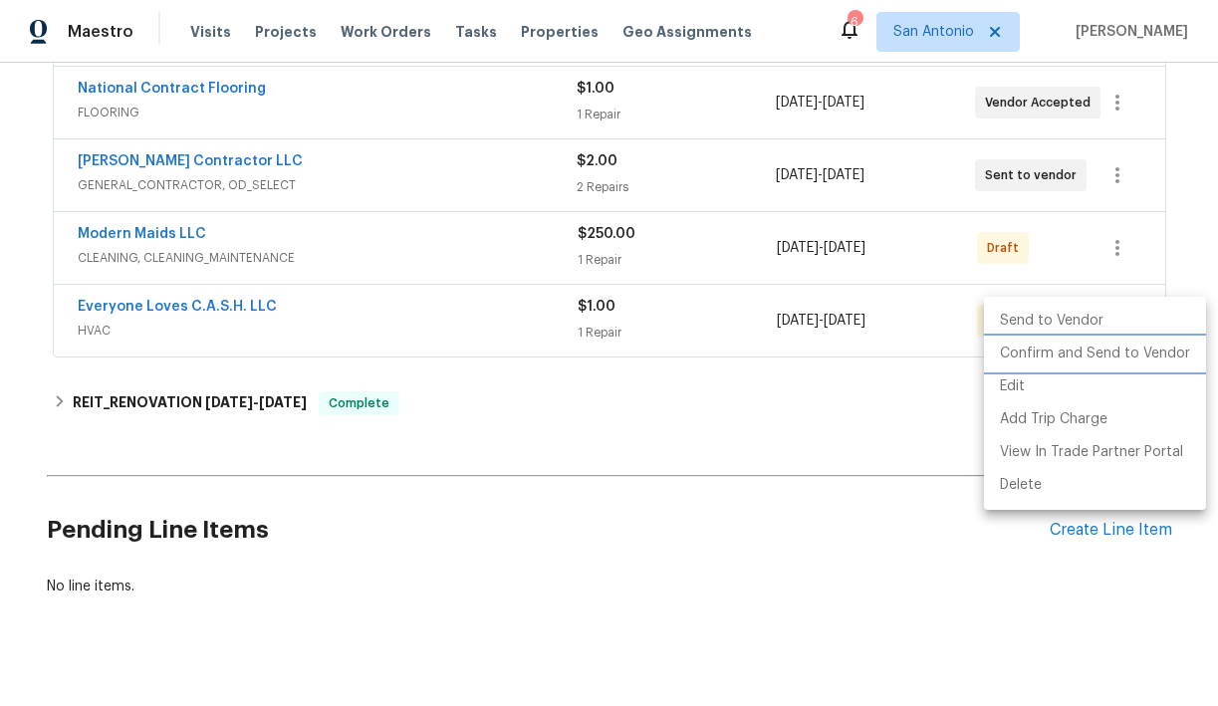
click at [1098, 350] on li "Confirm and Send to Vendor" at bounding box center [1095, 354] width 222 height 33
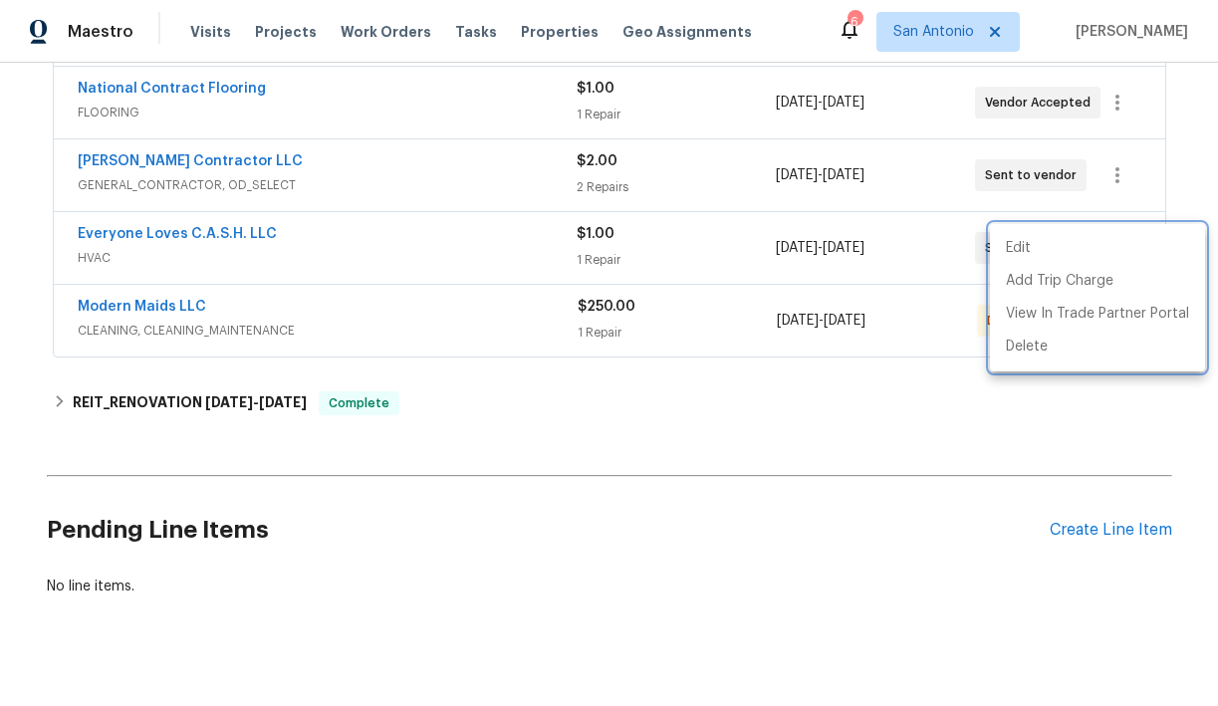
click at [514, 416] on div at bounding box center [609, 353] width 1218 height 706
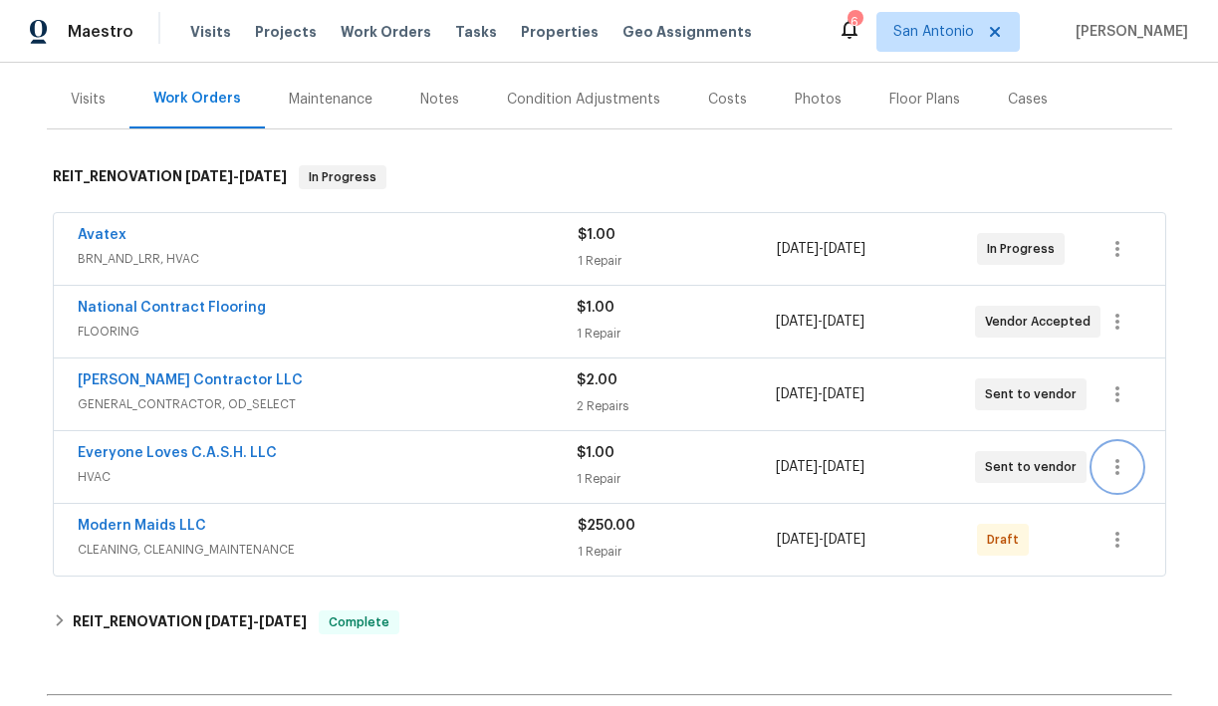
scroll to position [234, 0]
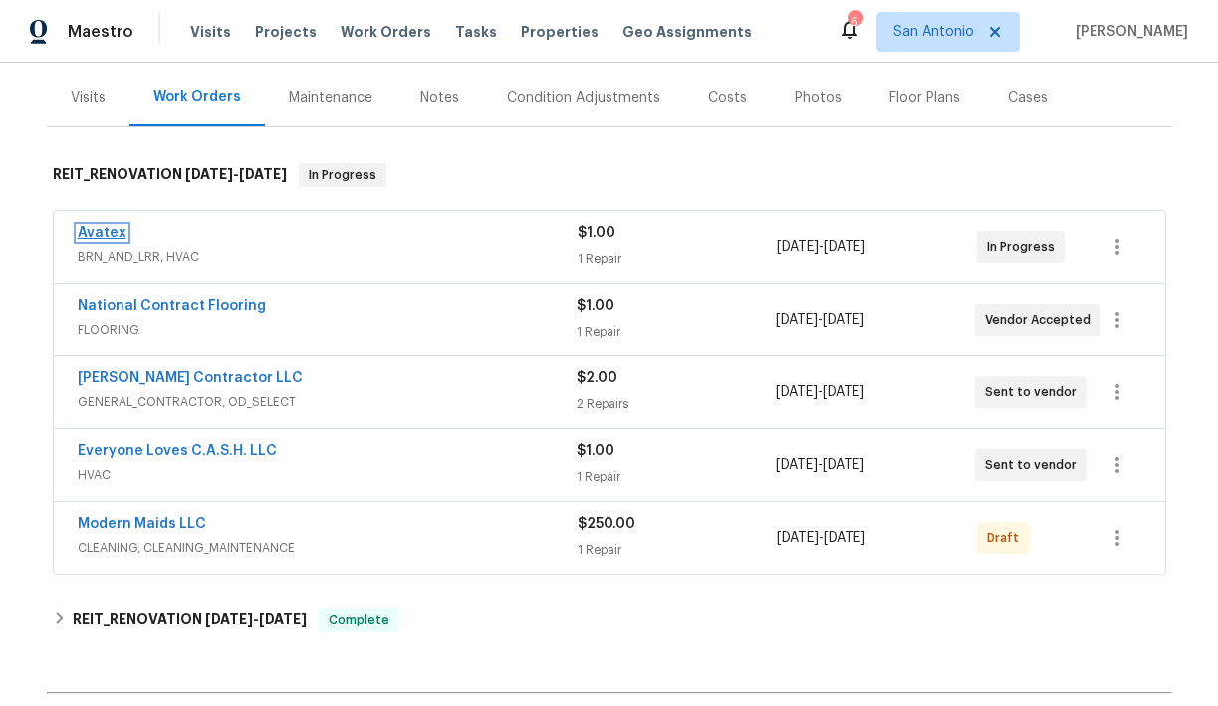
click at [100, 235] on link "Avatex" at bounding box center [102, 233] width 49 height 14
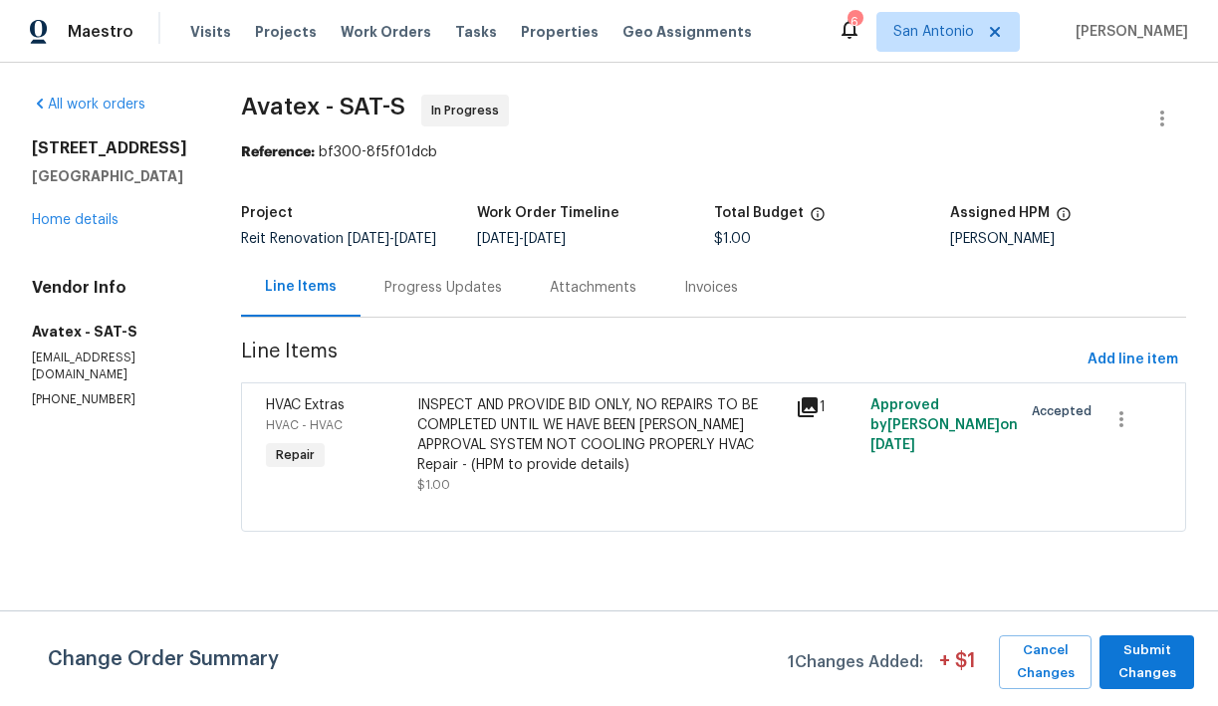
click at [450, 298] on div "Progress Updates" at bounding box center [444, 288] width 118 height 20
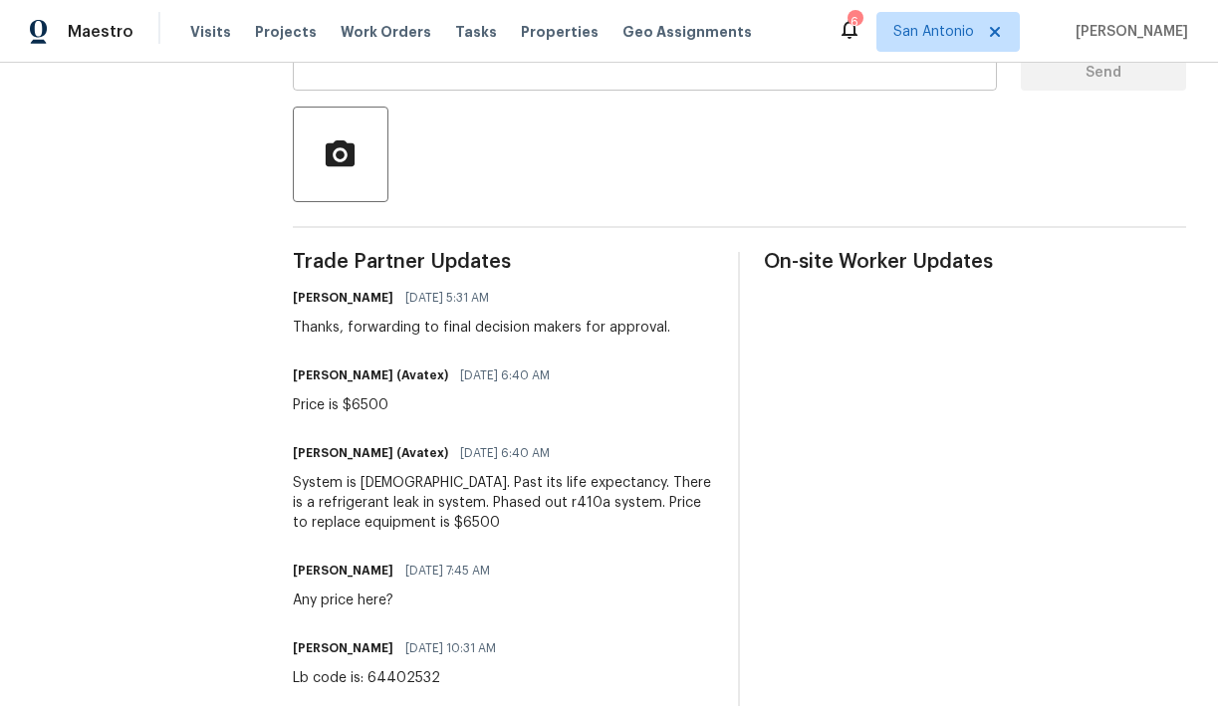
scroll to position [476, 0]
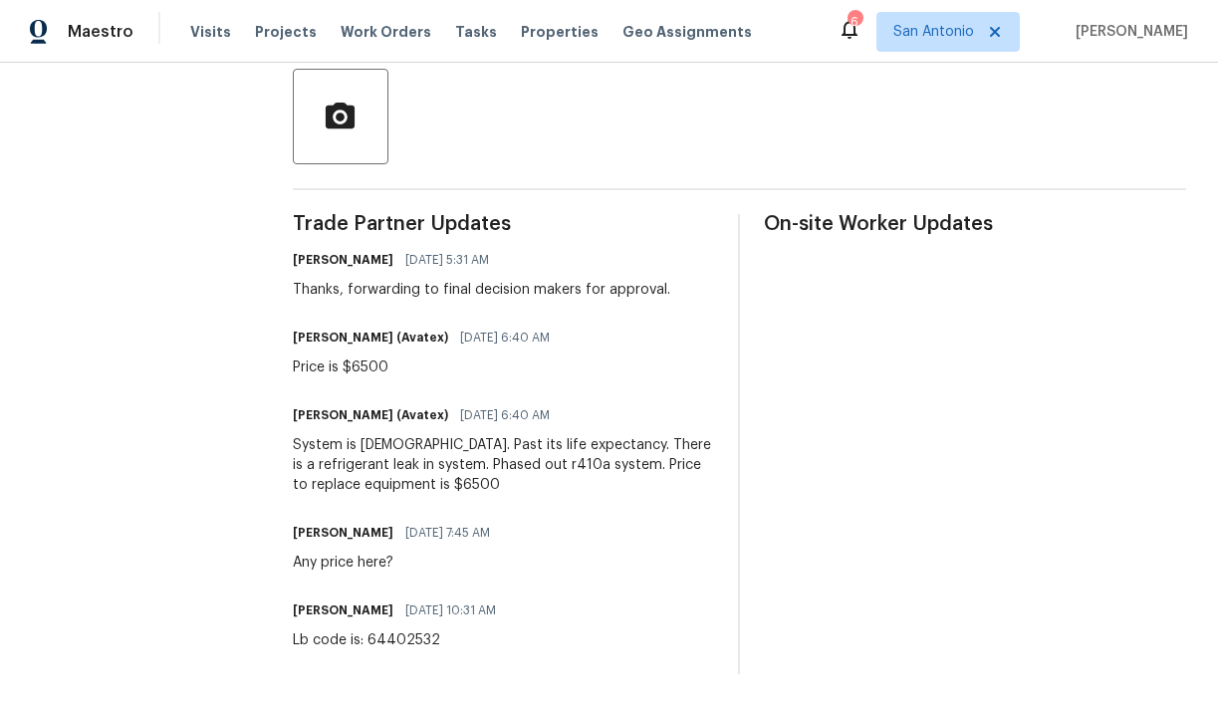
click at [343, 639] on div "Lb code is: 64402532" at bounding box center [400, 641] width 215 height 20
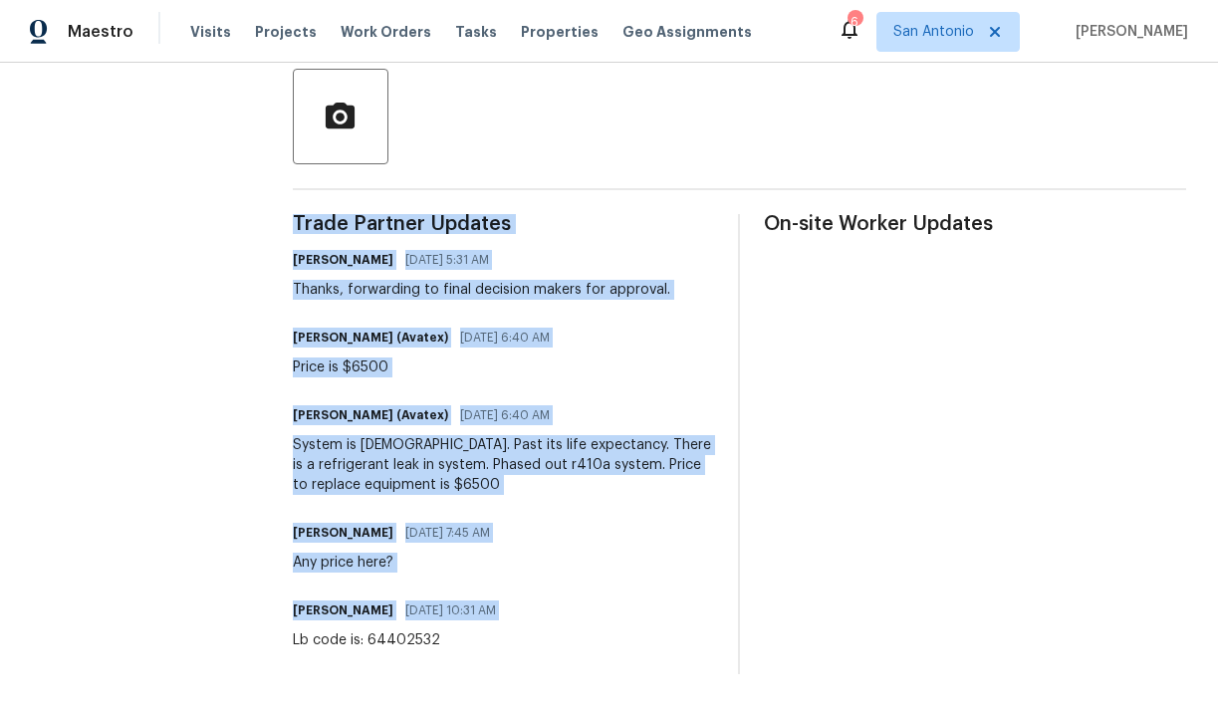
click at [343, 639] on div "Lb code is: 64402532" at bounding box center [400, 641] width 215 height 20
copy div "Trade Partner Updates Chris Fuentes 08/04/2025 5:31 AM Thanks, forwarding to fi…"
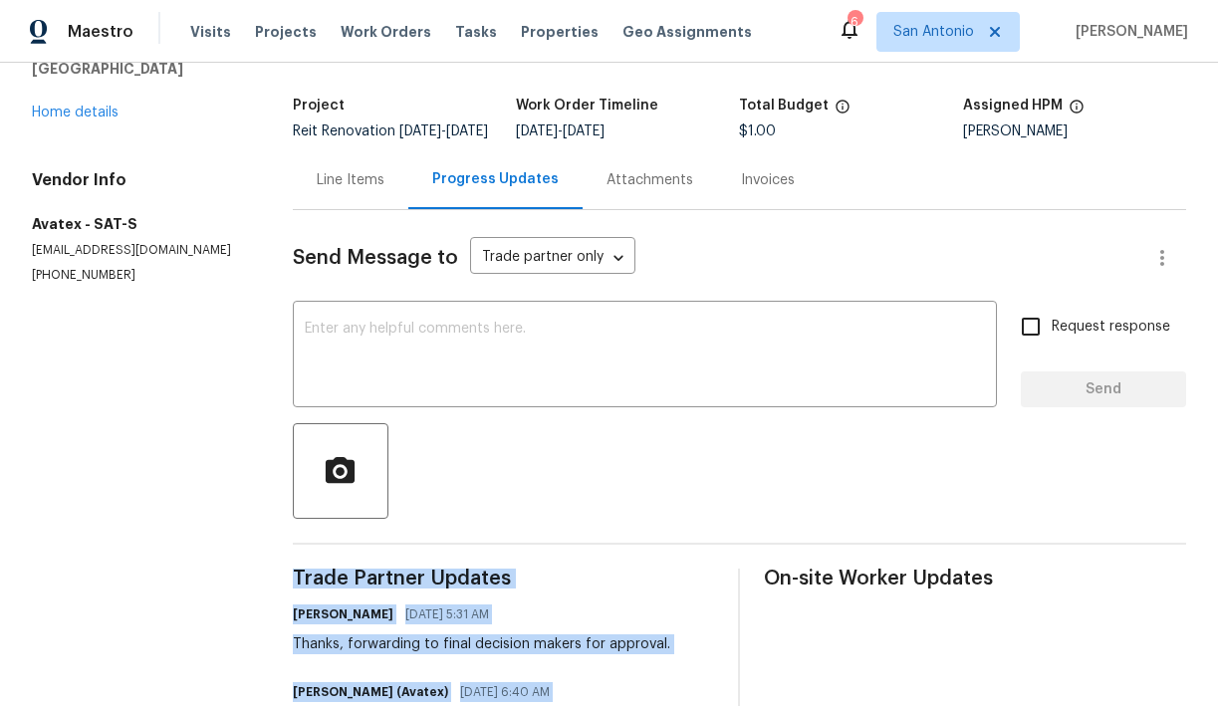
scroll to position [40, 0]
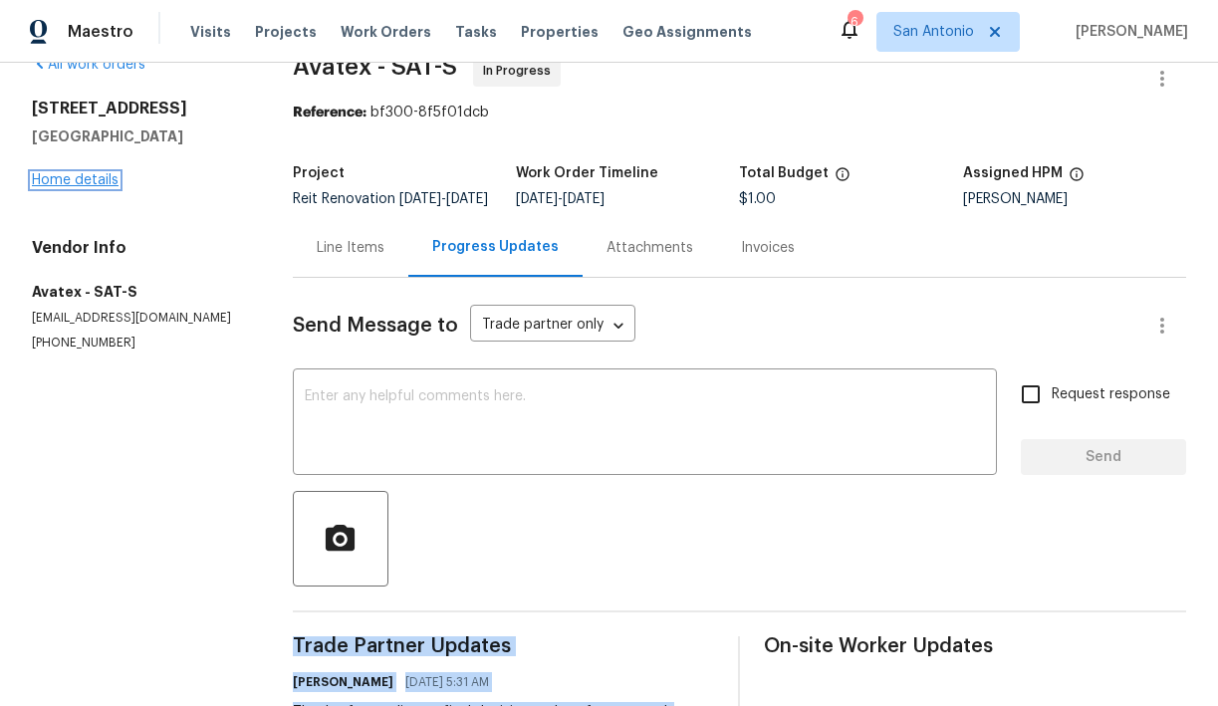
click at [89, 179] on link "Home details" at bounding box center [75, 180] width 87 height 14
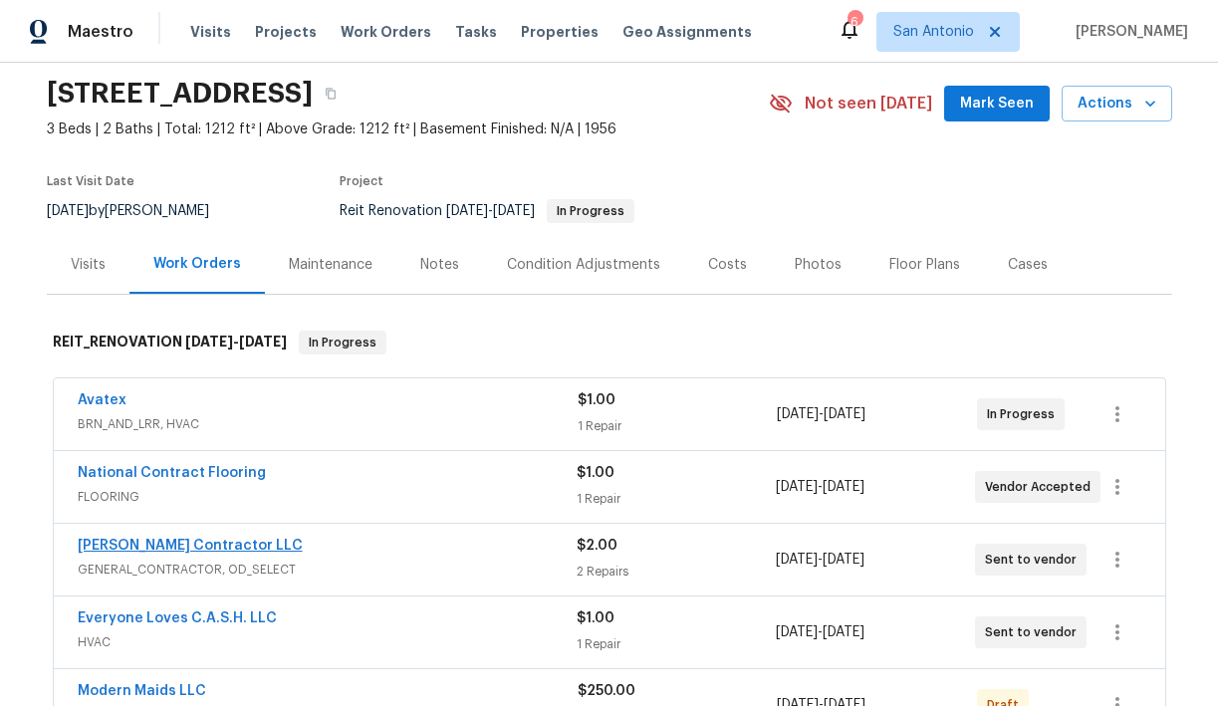
scroll to position [81, 0]
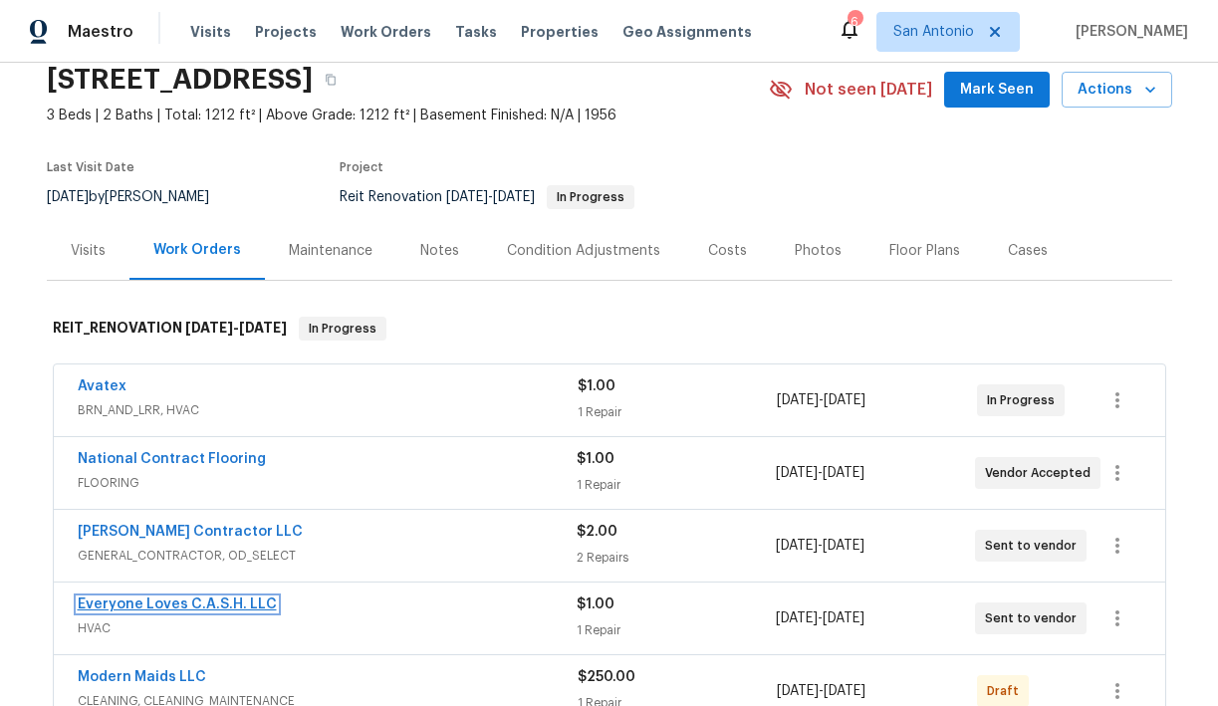
click at [172, 606] on link "Everyone Loves C.A.S.H. LLC" at bounding box center [177, 605] width 199 height 14
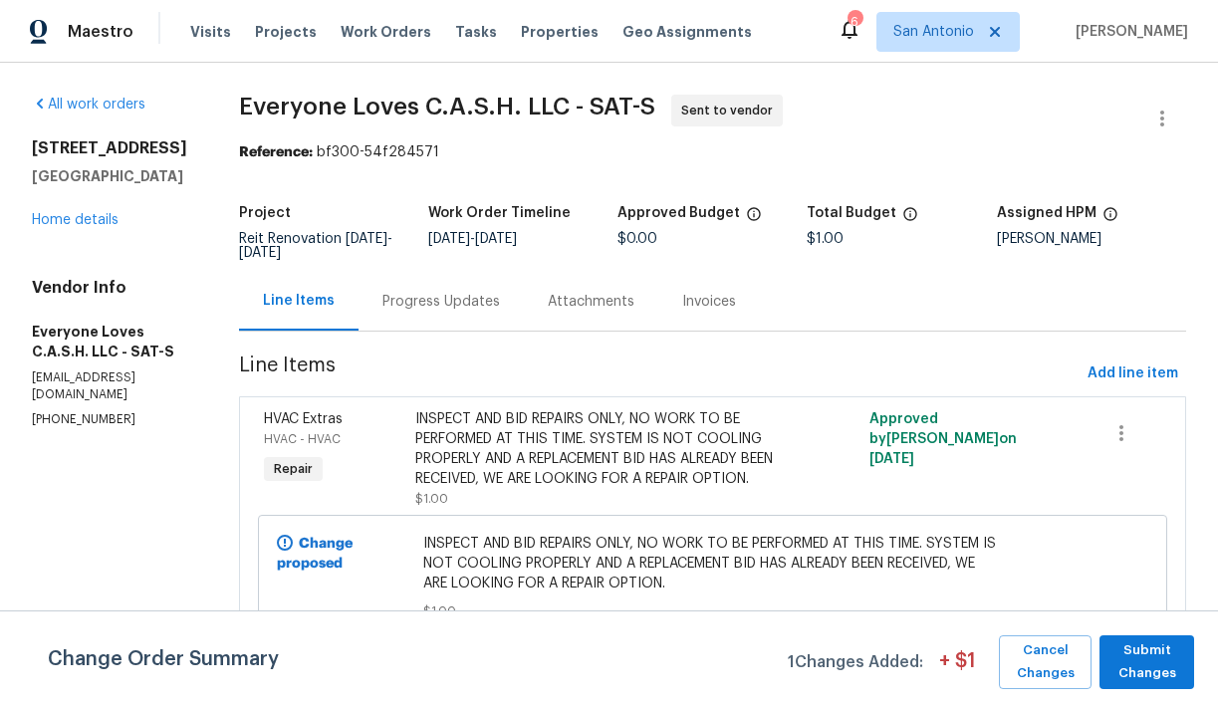
click at [481, 306] on div "Progress Updates" at bounding box center [442, 302] width 118 height 20
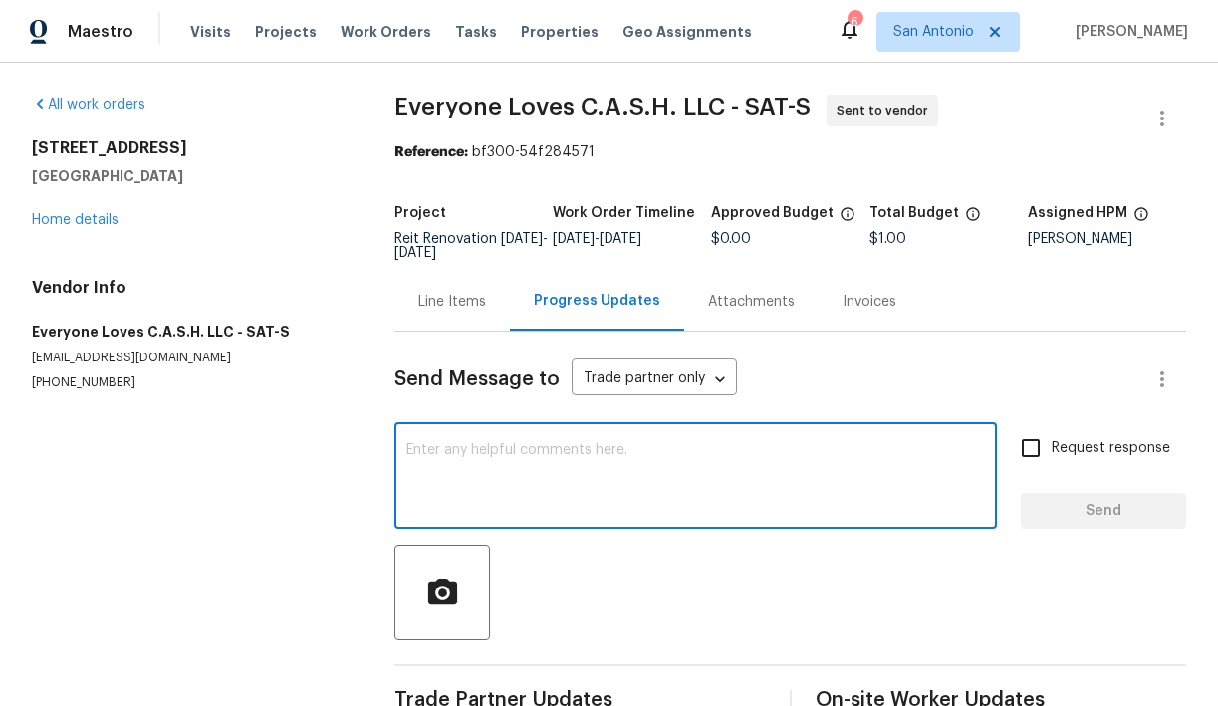
click at [519, 452] on textarea at bounding box center [695, 478] width 579 height 70
paste textarea "Lb code is: 64402532"
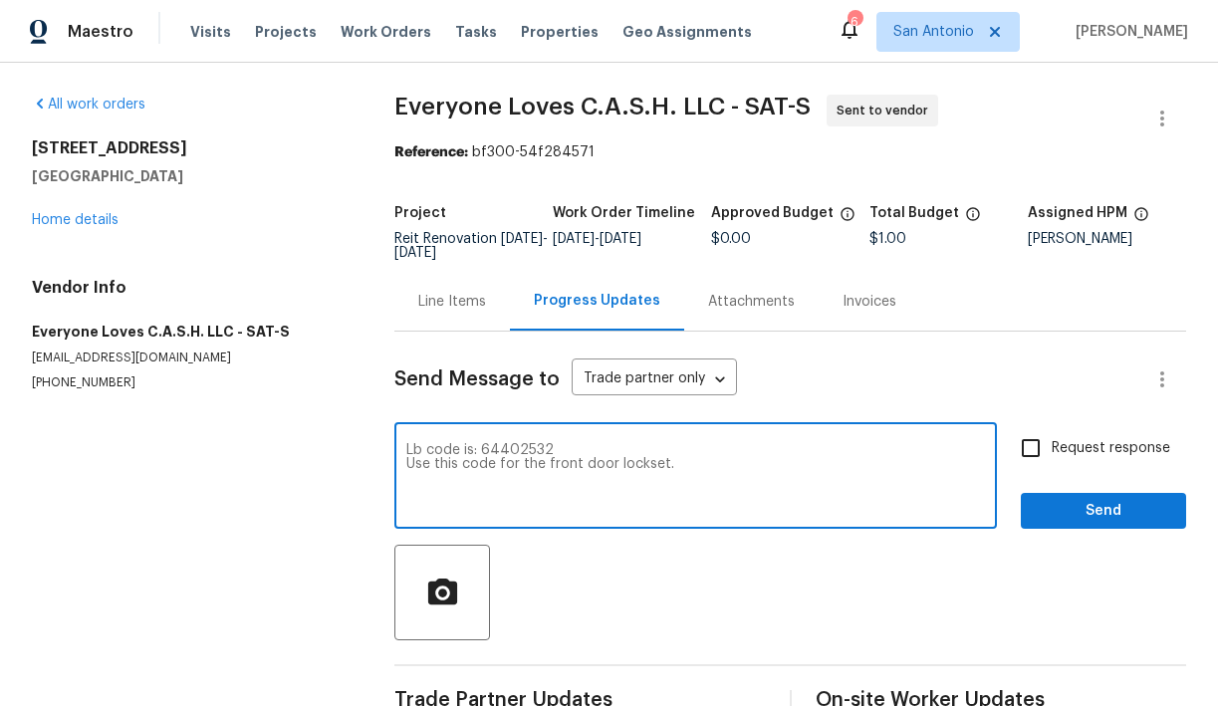
type textarea "Lb code is: 64402532 Use this code for the front door lockset."
click at [1047, 518] on span "Send" at bounding box center [1104, 511] width 134 height 25
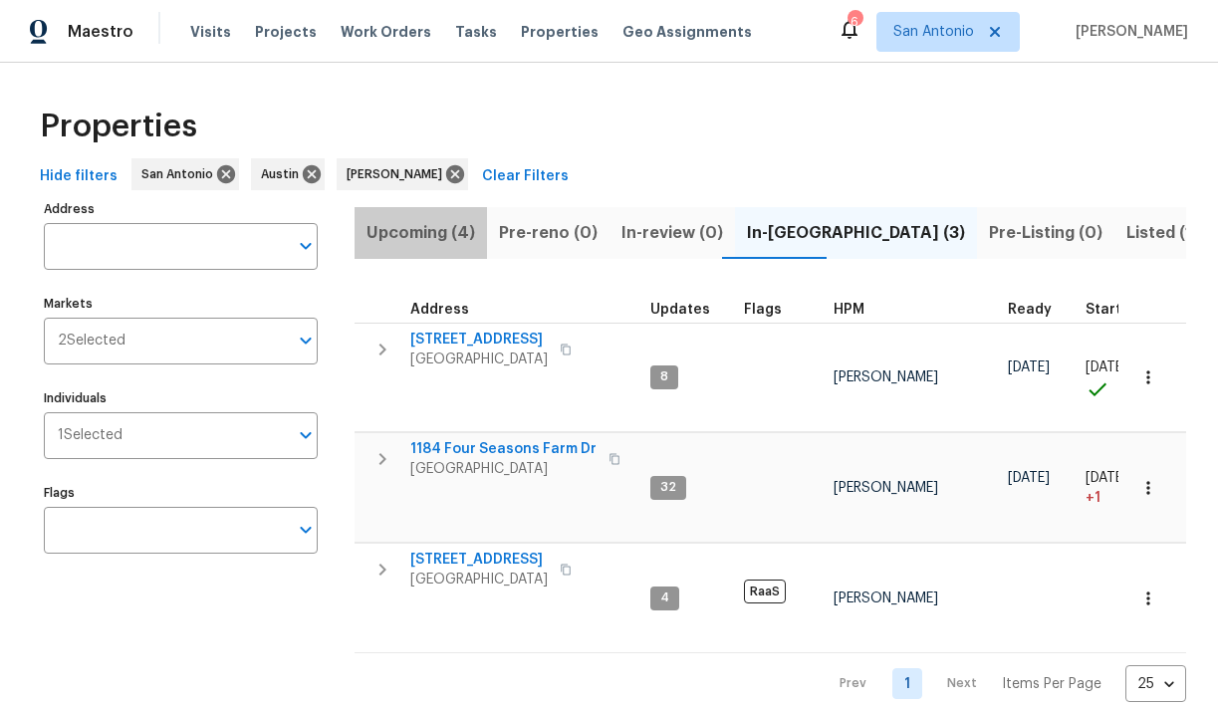
click at [428, 231] on span "Upcoming (4)" at bounding box center [421, 233] width 109 height 28
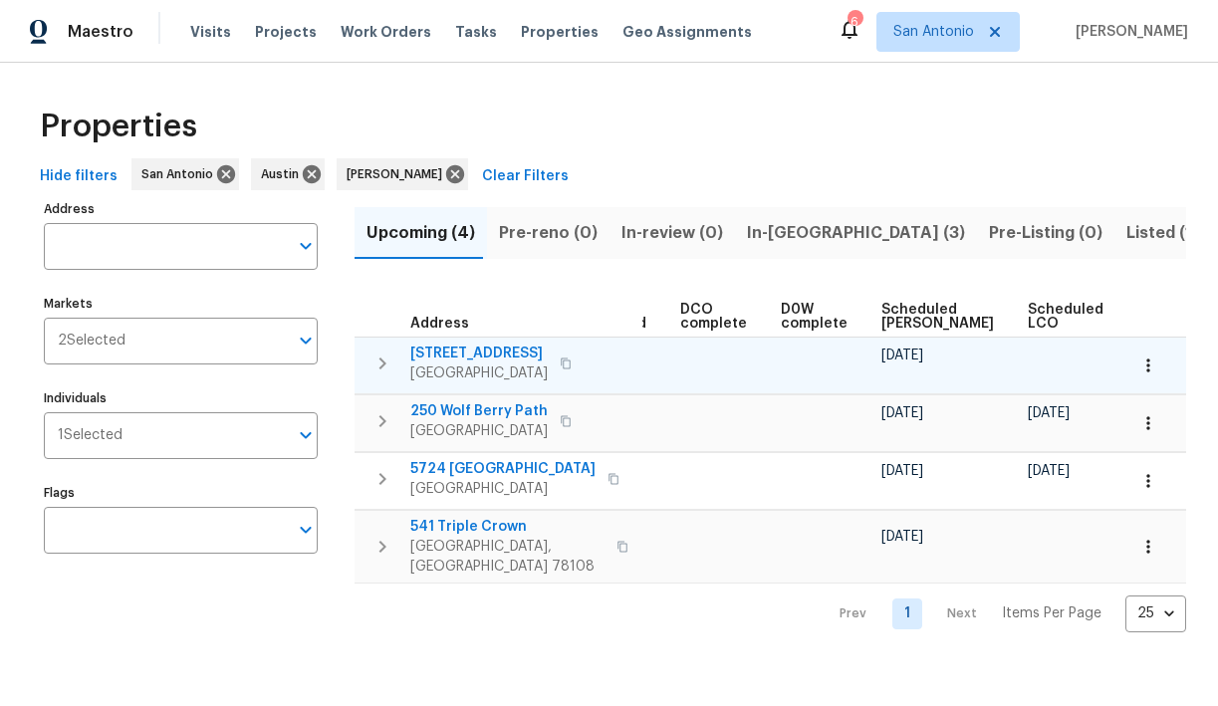
scroll to position [0, 435]
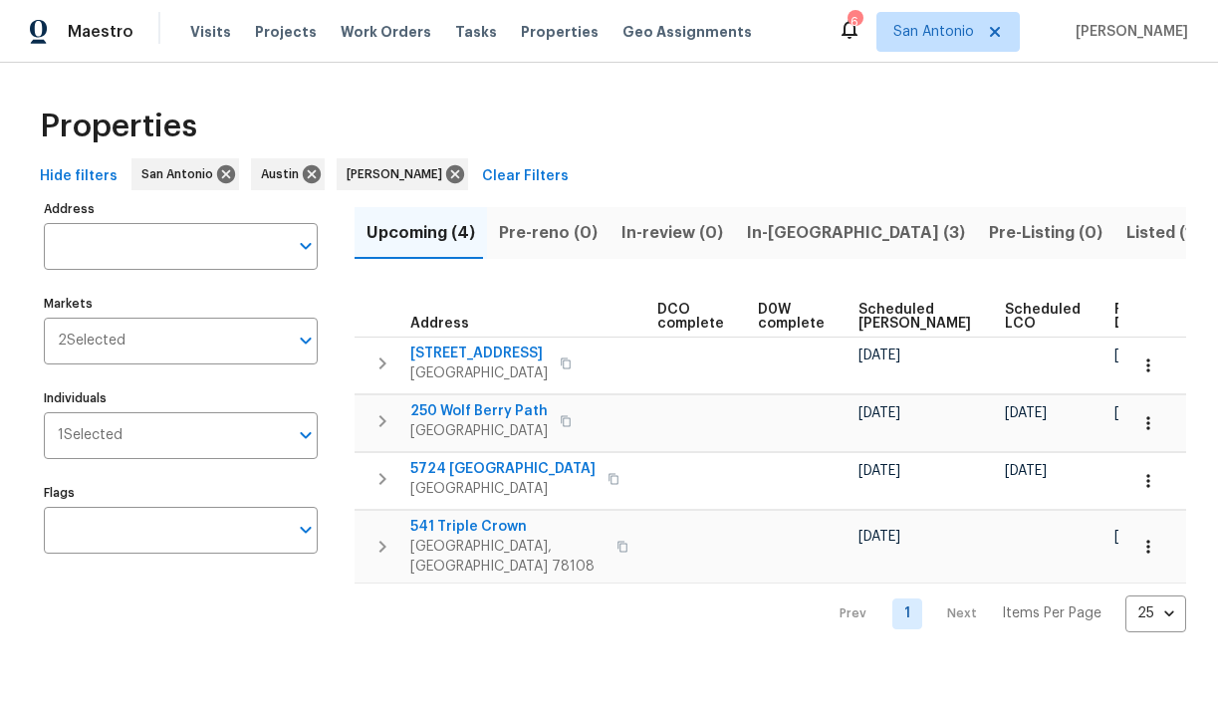
click at [1115, 321] on span "Ready Date" at bounding box center [1137, 317] width 44 height 28
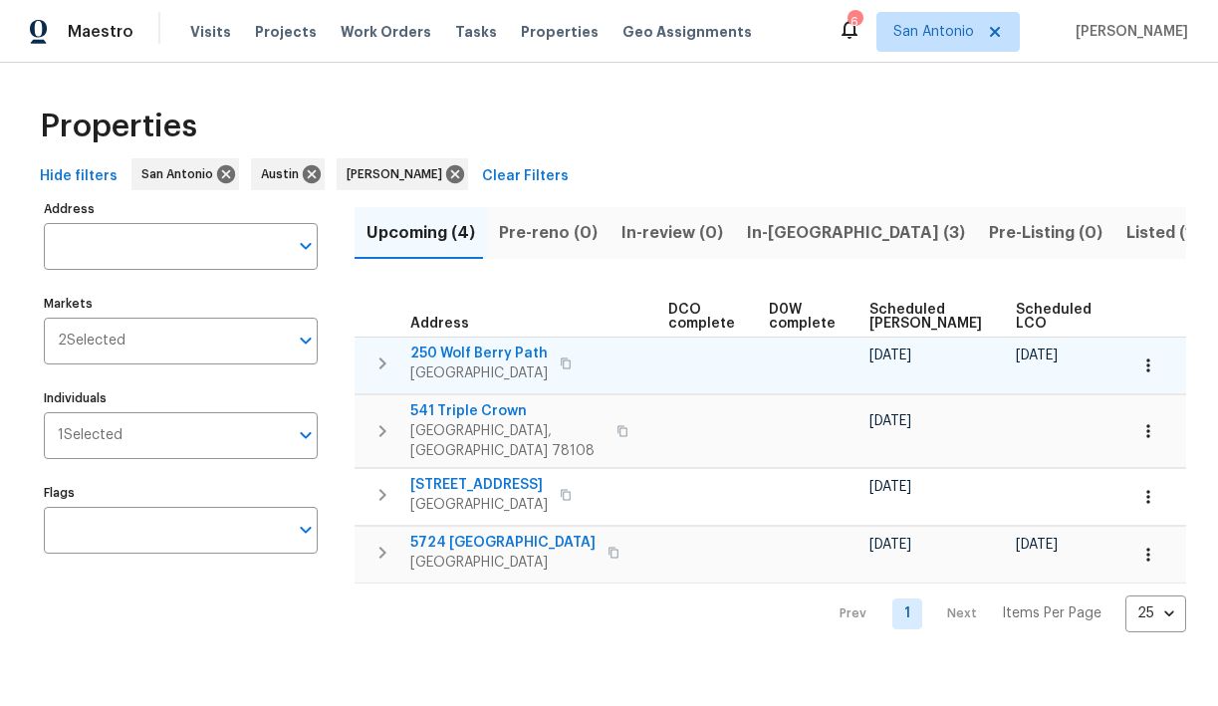
scroll to position [0, 458]
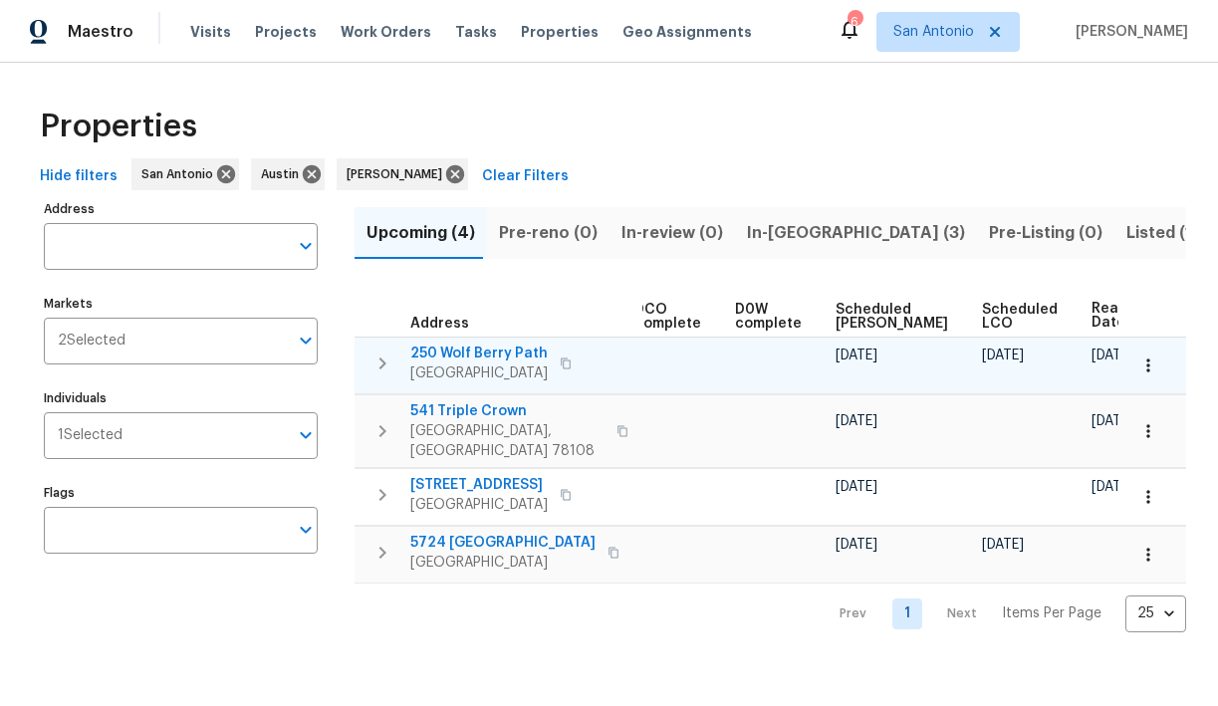
click at [453, 353] on span "250 Wolf Berry Path" at bounding box center [478, 354] width 137 height 20
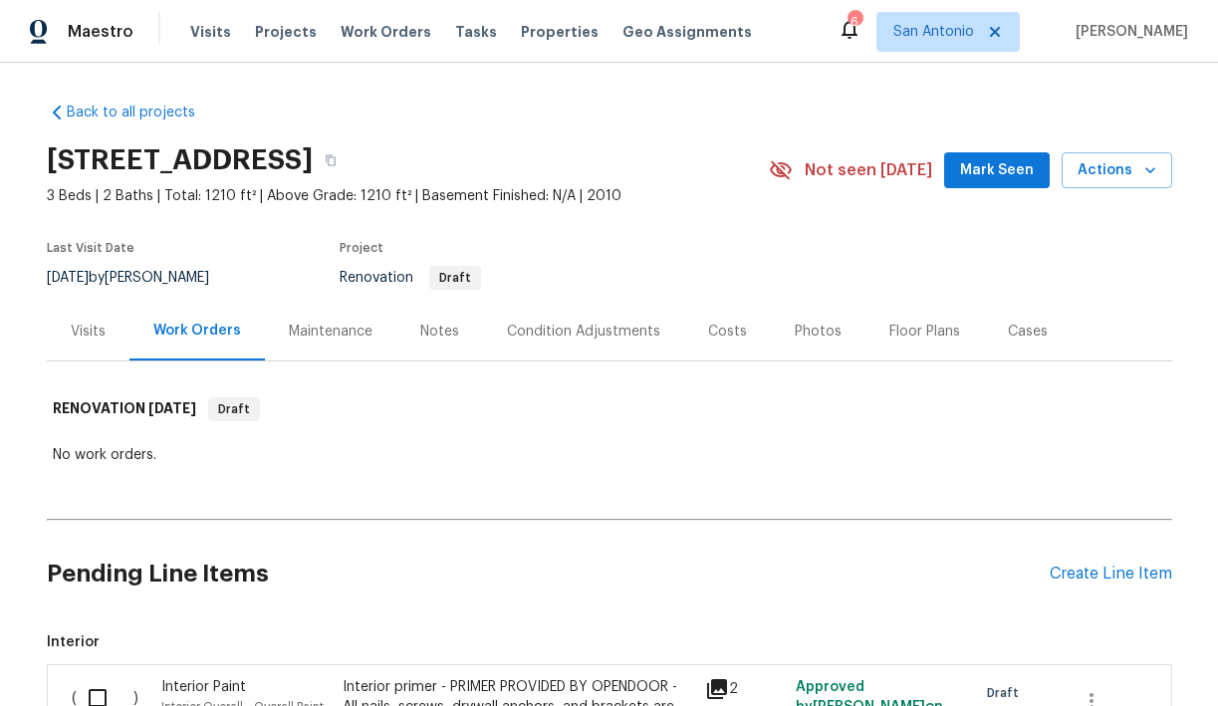
click at [976, 177] on span "Mark Seen" at bounding box center [997, 170] width 74 height 25
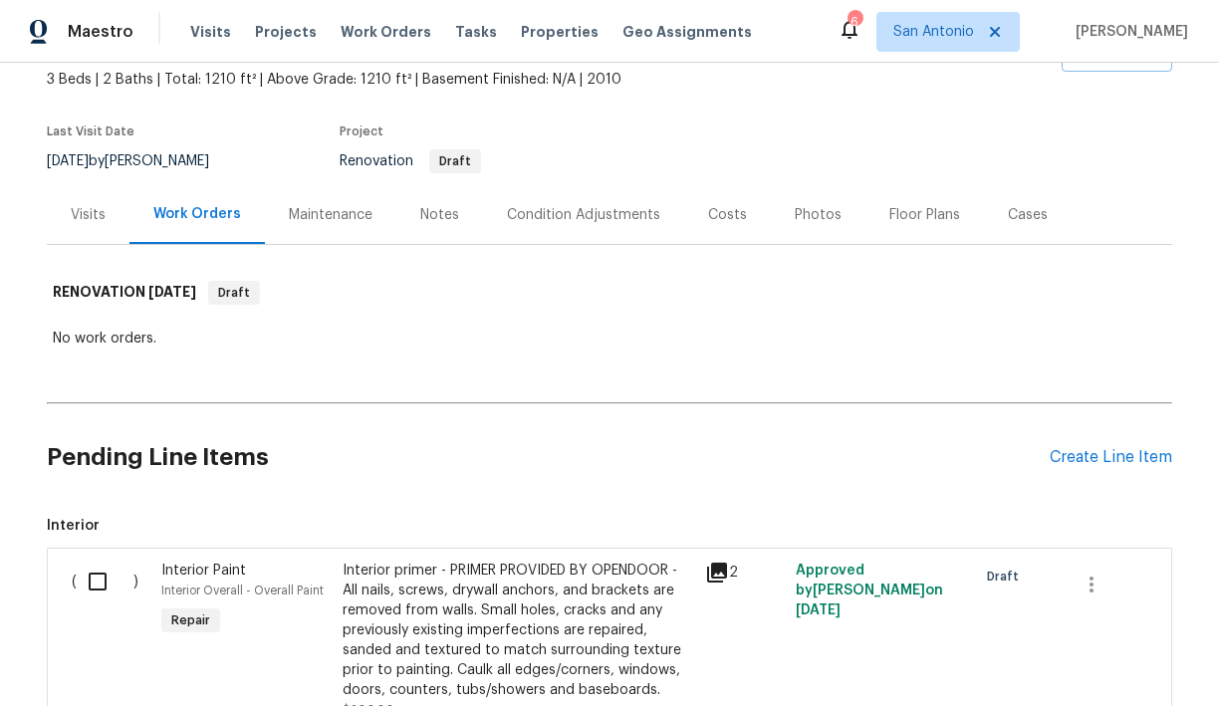
scroll to position [110, 0]
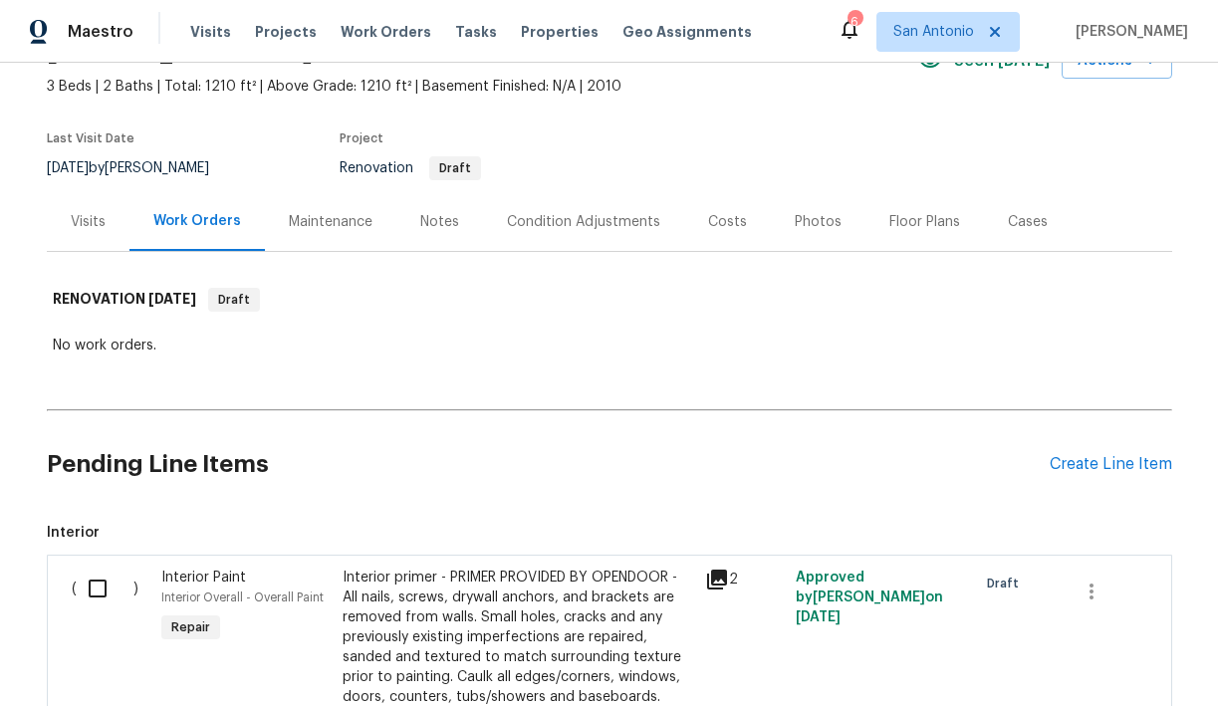
click at [717, 223] on div "Costs" at bounding box center [727, 222] width 39 height 20
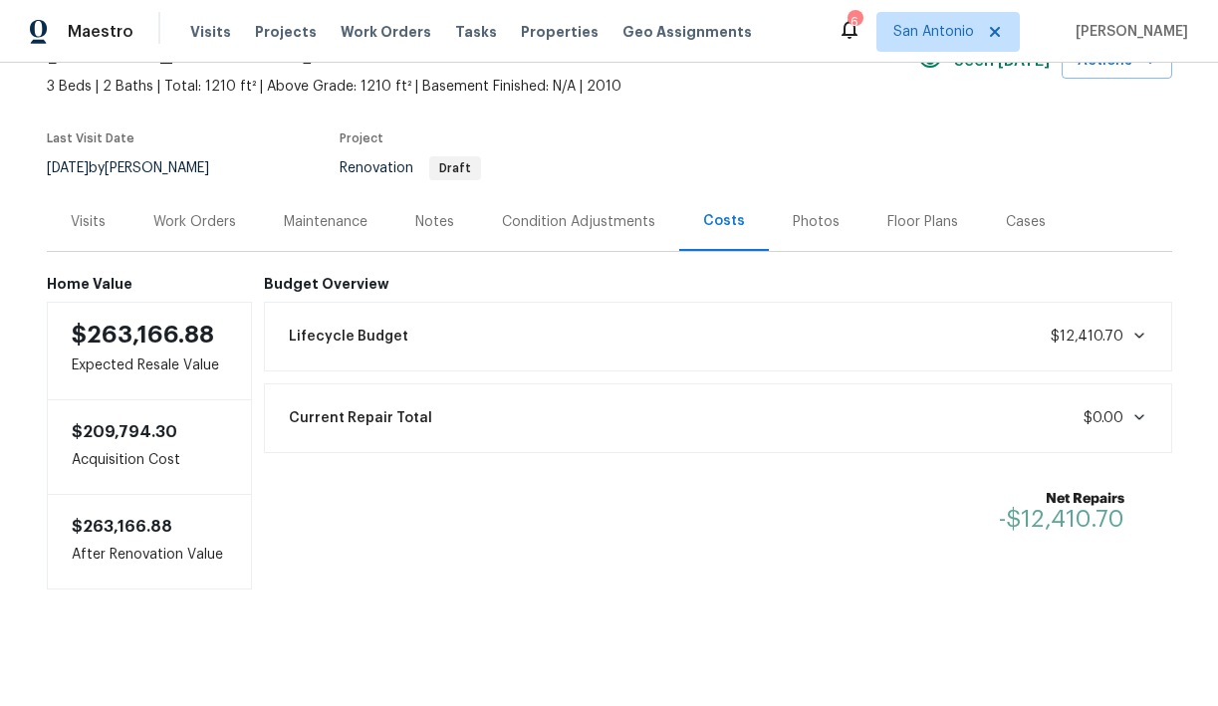
click at [609, 225] on div "Condition Adjustments" at bounding box center [578, 222] width 153 height 20
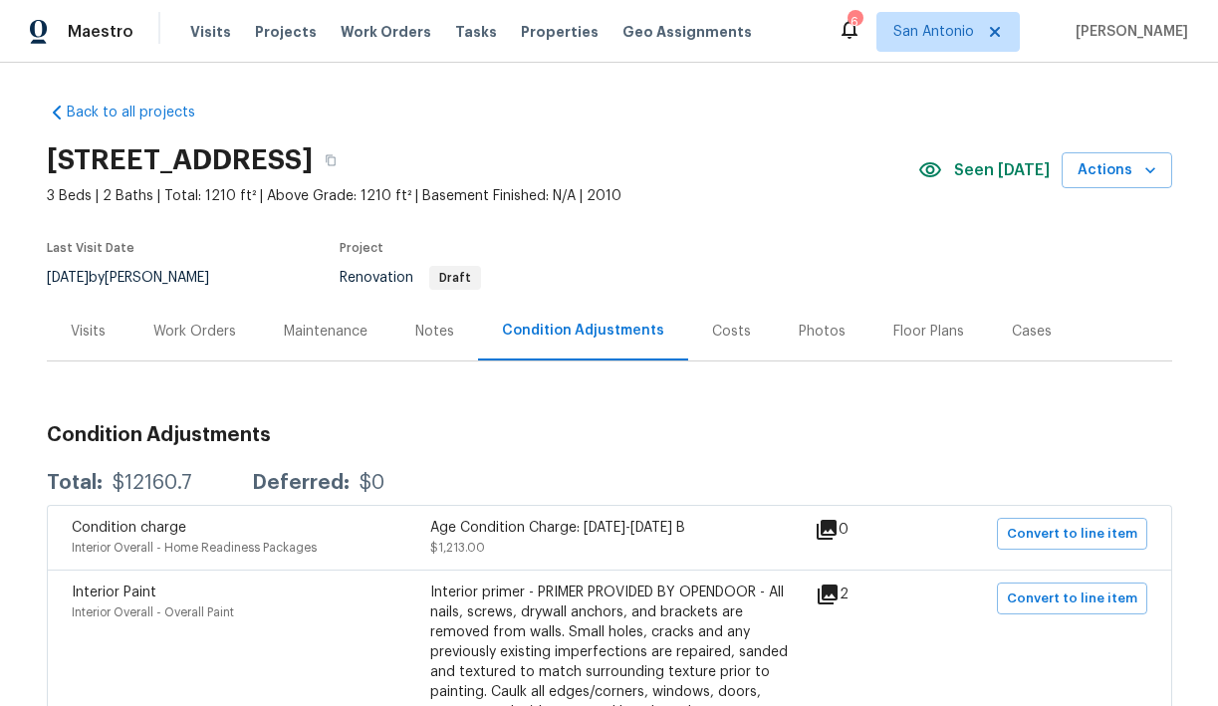
click at [348, 334] on div "Maintenance" at bounding box center [326, 332] width 84 height 20
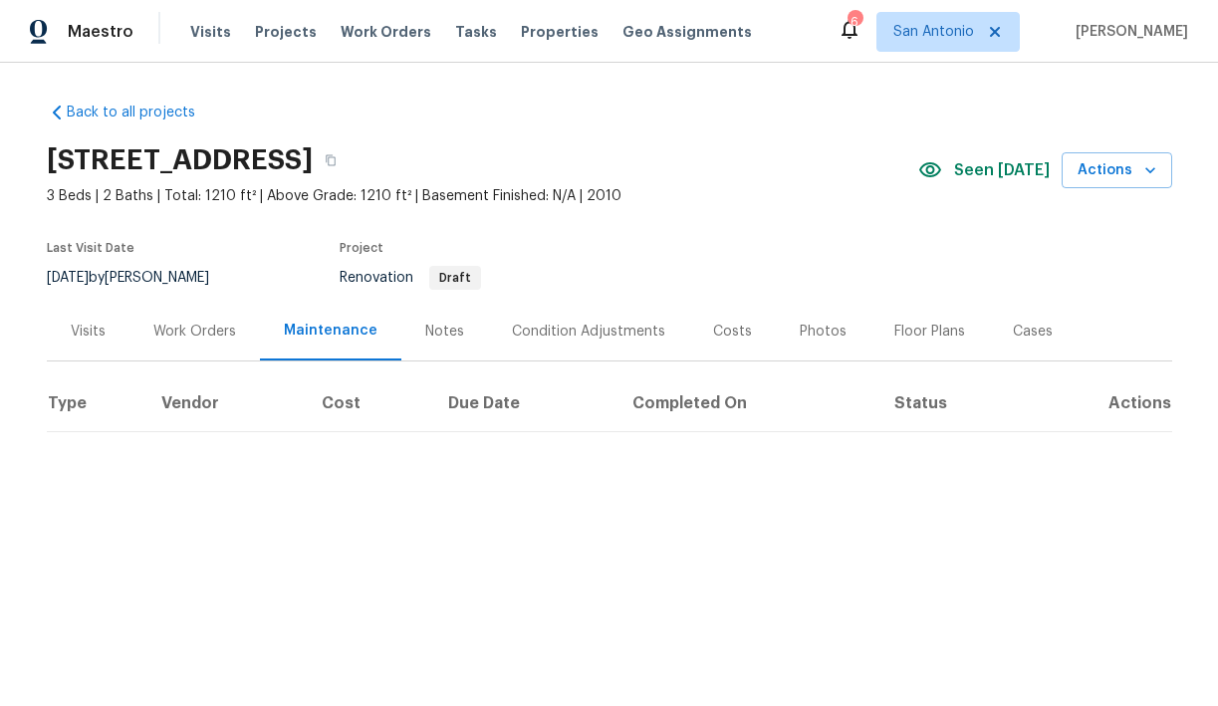
click at [434, 334] on div "Notes" at bounding box center [444, 332] width 39 height 20
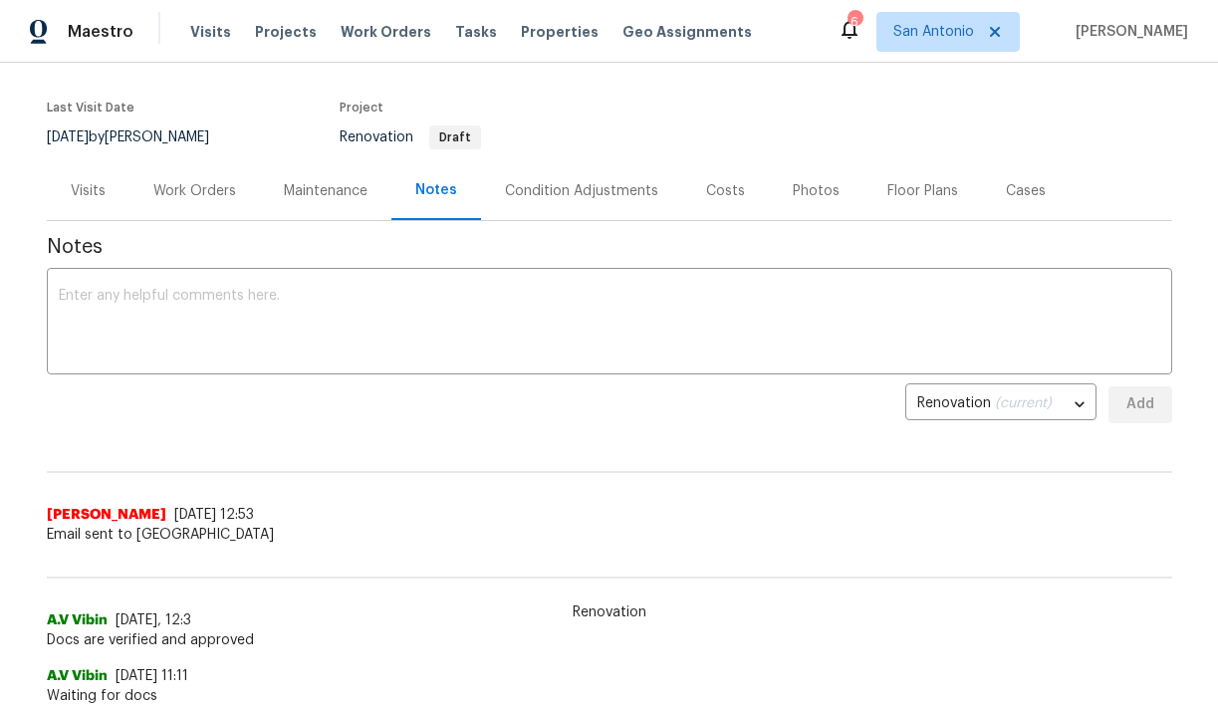
scroll to position [136, 0]
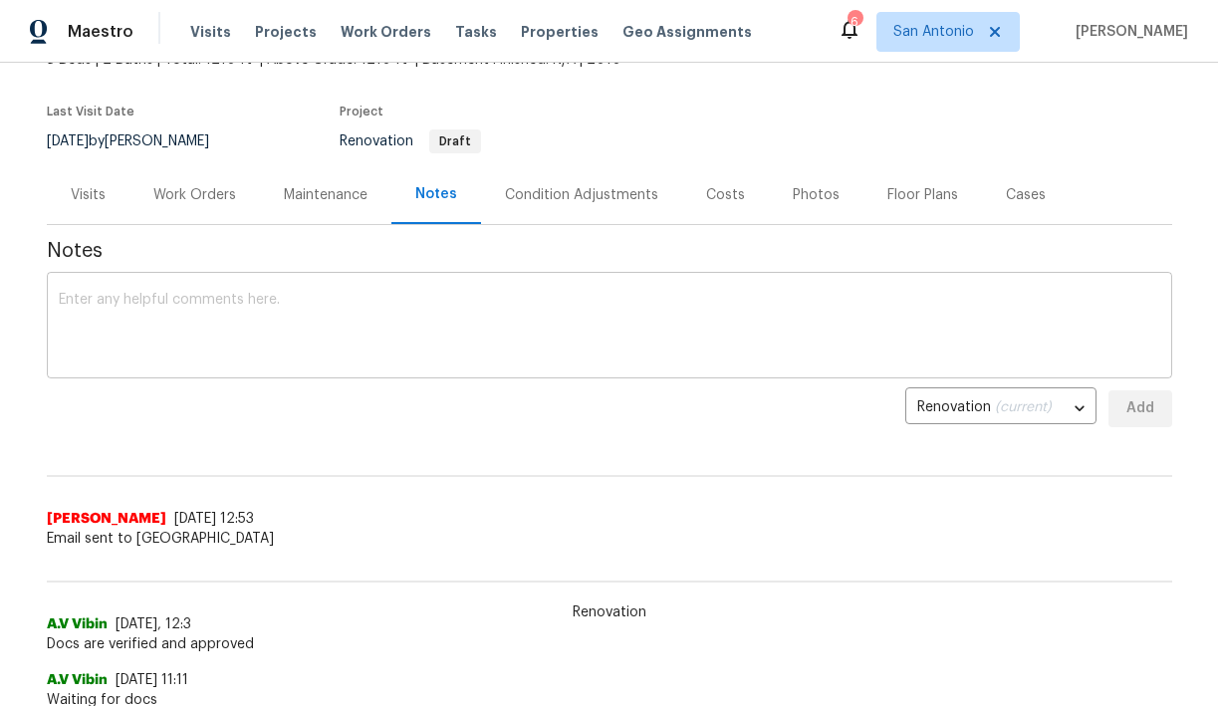
click at [516, 335] on textarea at bounding box center [610, 328] width 1102 height 70
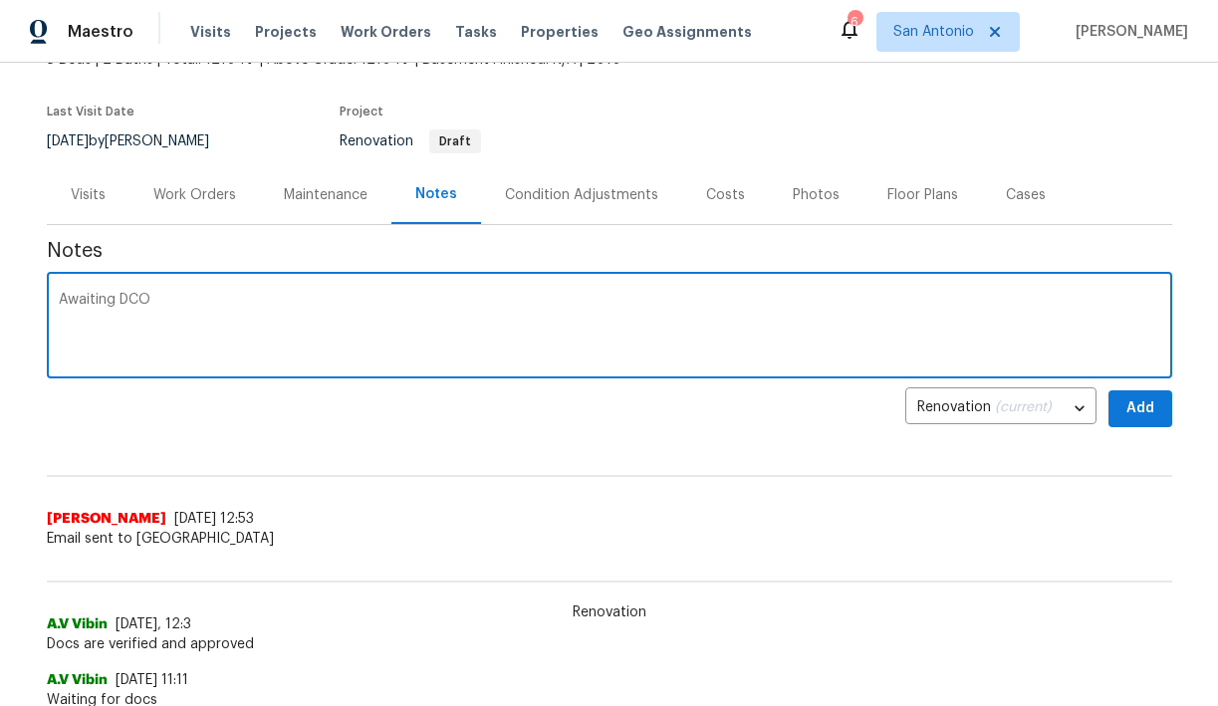
type textarea "Awaiting DCO"
click at [1142, 400] on span "Add" at bounding box center [1141, 409] width 32 height 25
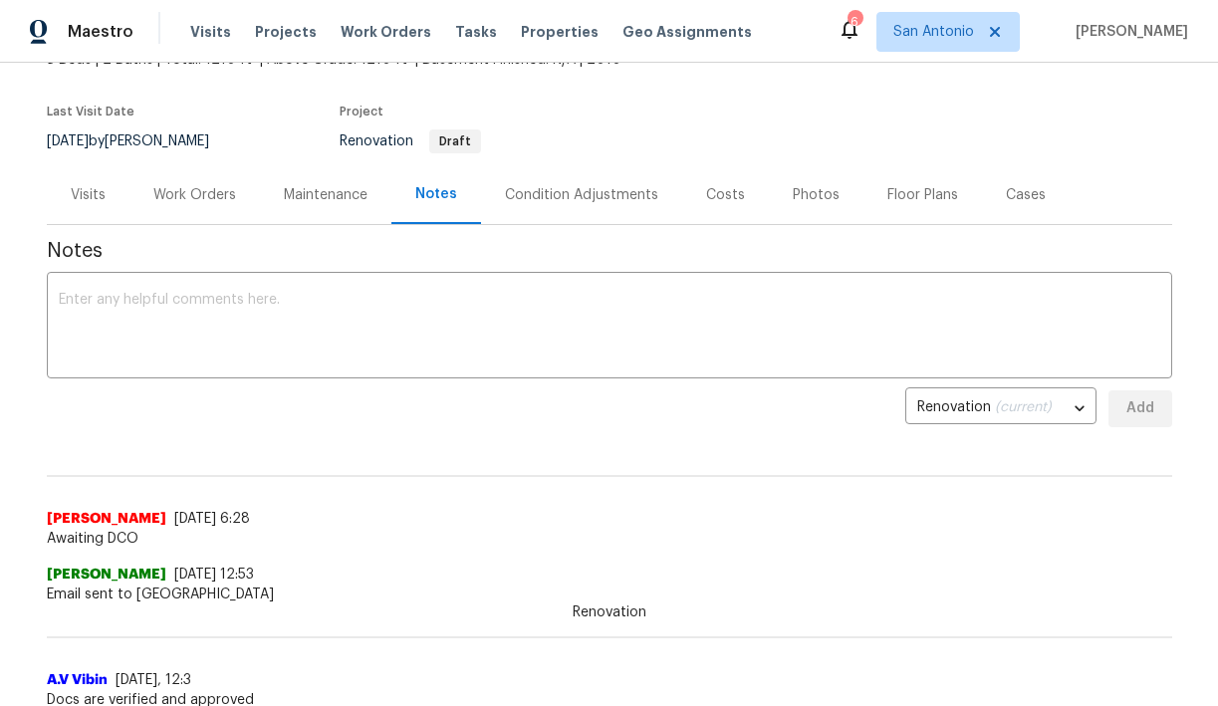
click at [189, 191] on div "Work Orders" at bounding box center [194, 195] width 83 height 20
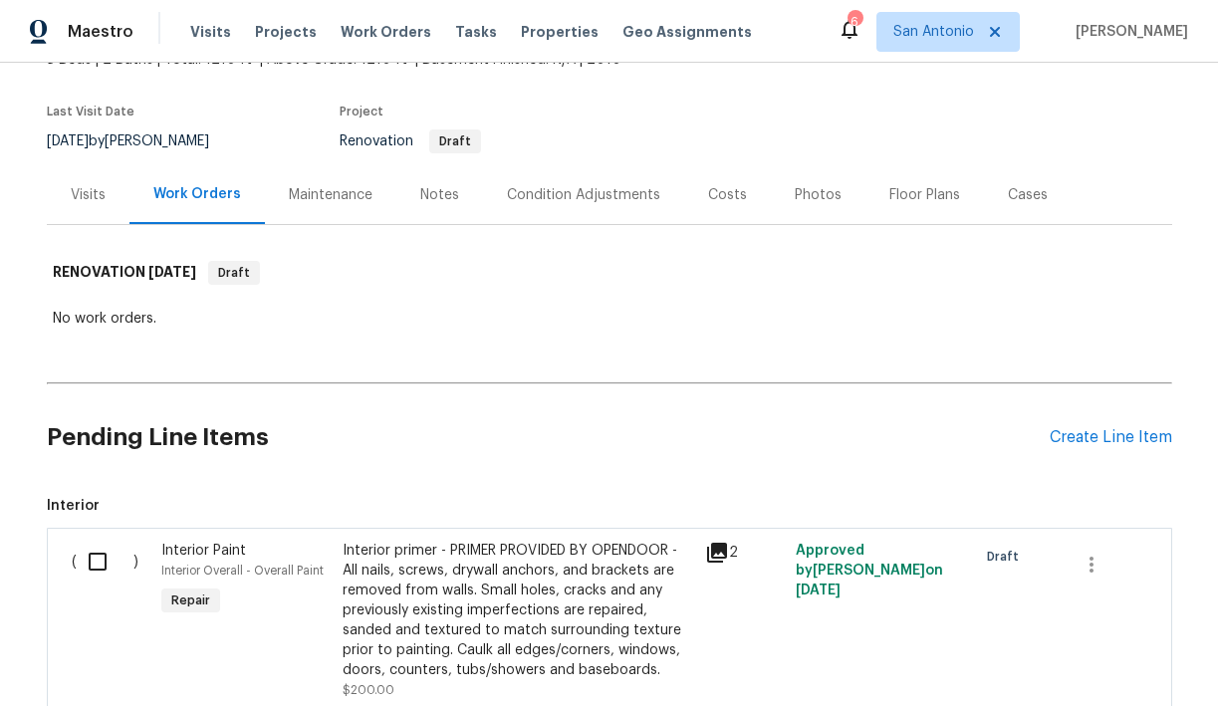
click at [87, 201] on div "Visits" at bounding box center [88, 195] width 35 height 20
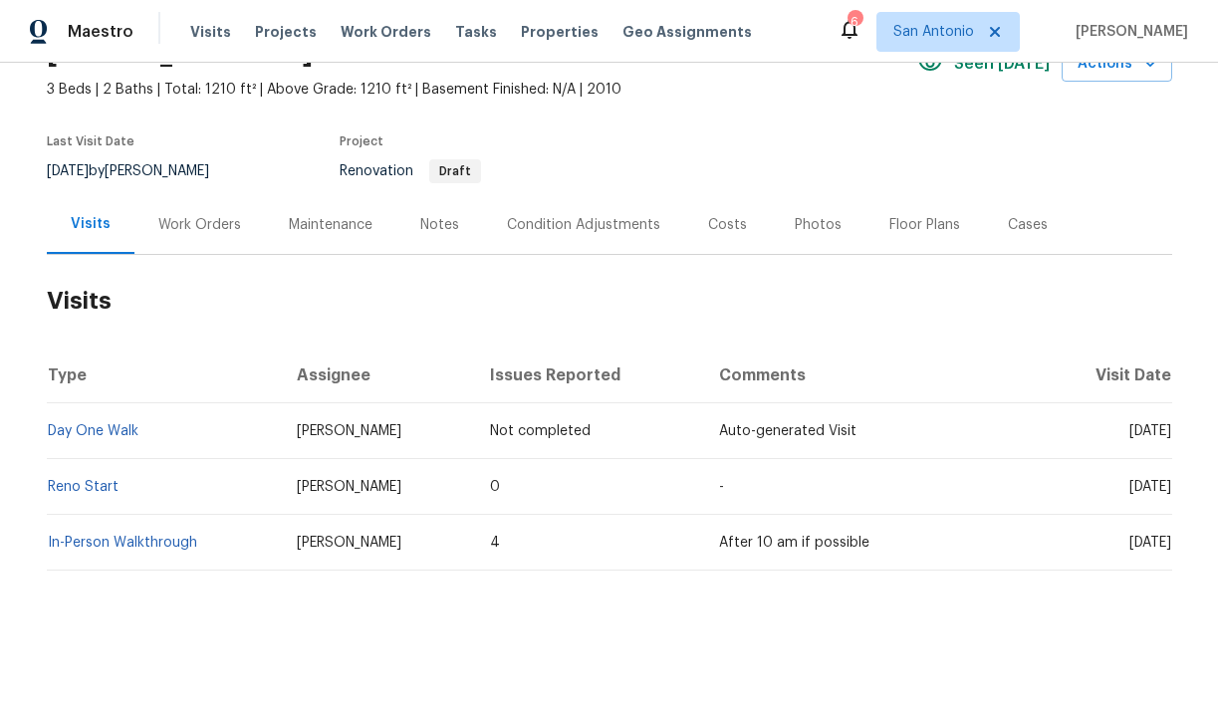
scroll to position [107, 0]
click at [169, 226] on div "Work Orders" at bounding box center [199, 225] width 83 height 20
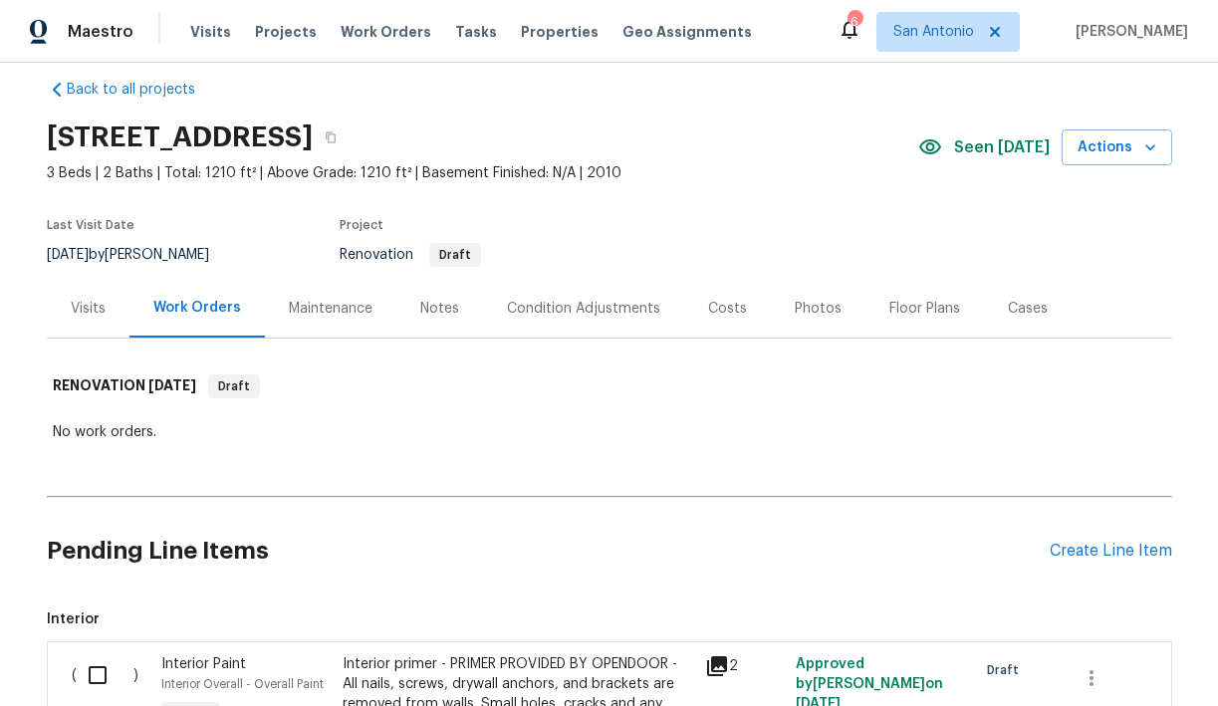
scroll to position [17, 0]
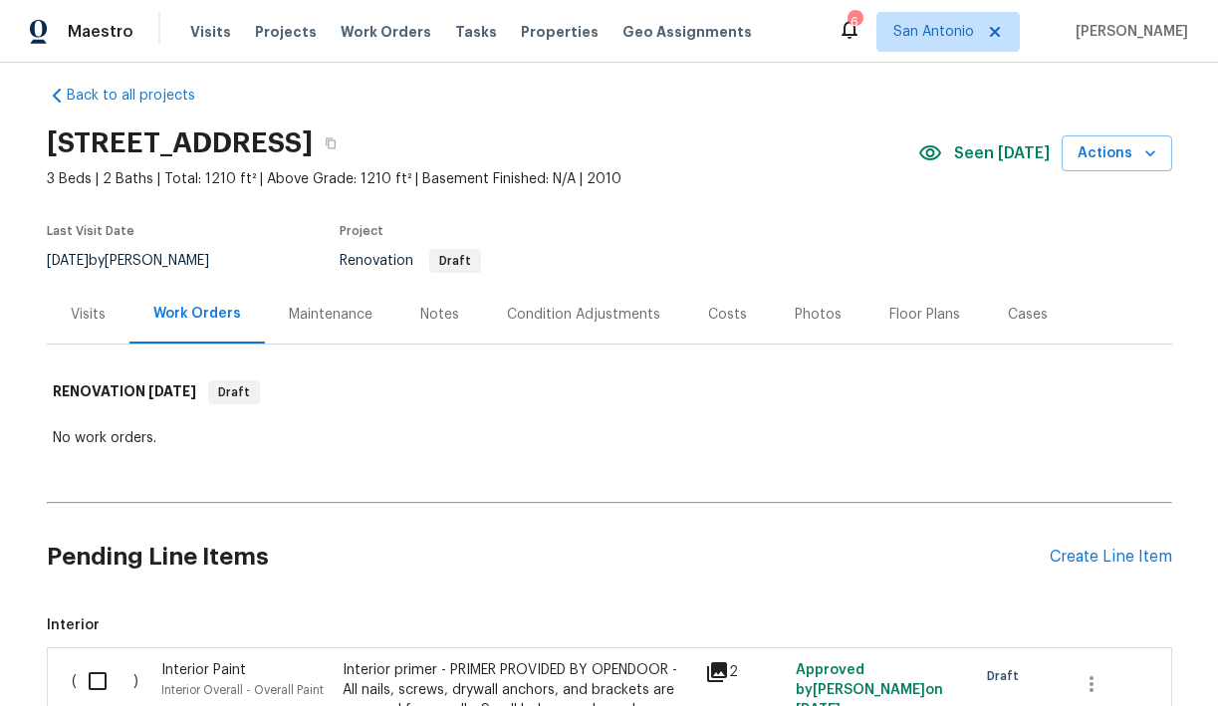
click at [92, 311] on div "Visits" at bounding box center [88, 315] width 35 height 20
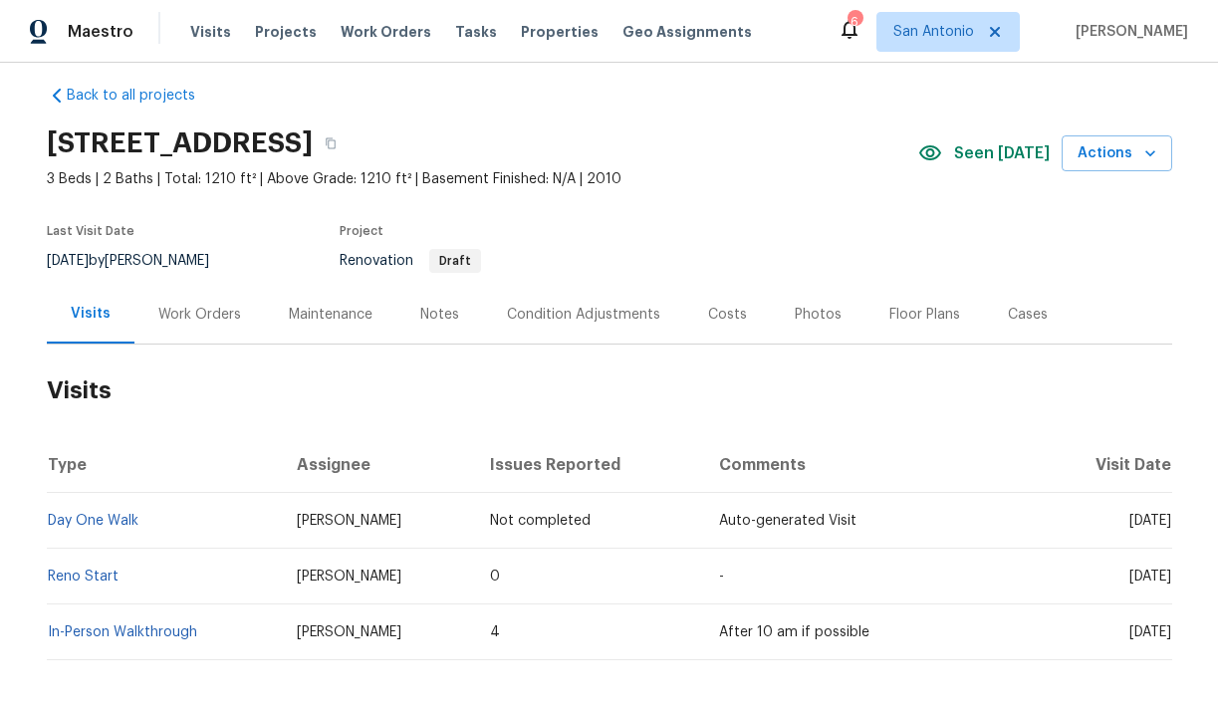
click at [171, 312] on div "Work Orders" at bounding box center [199, 315] width 83 height 20
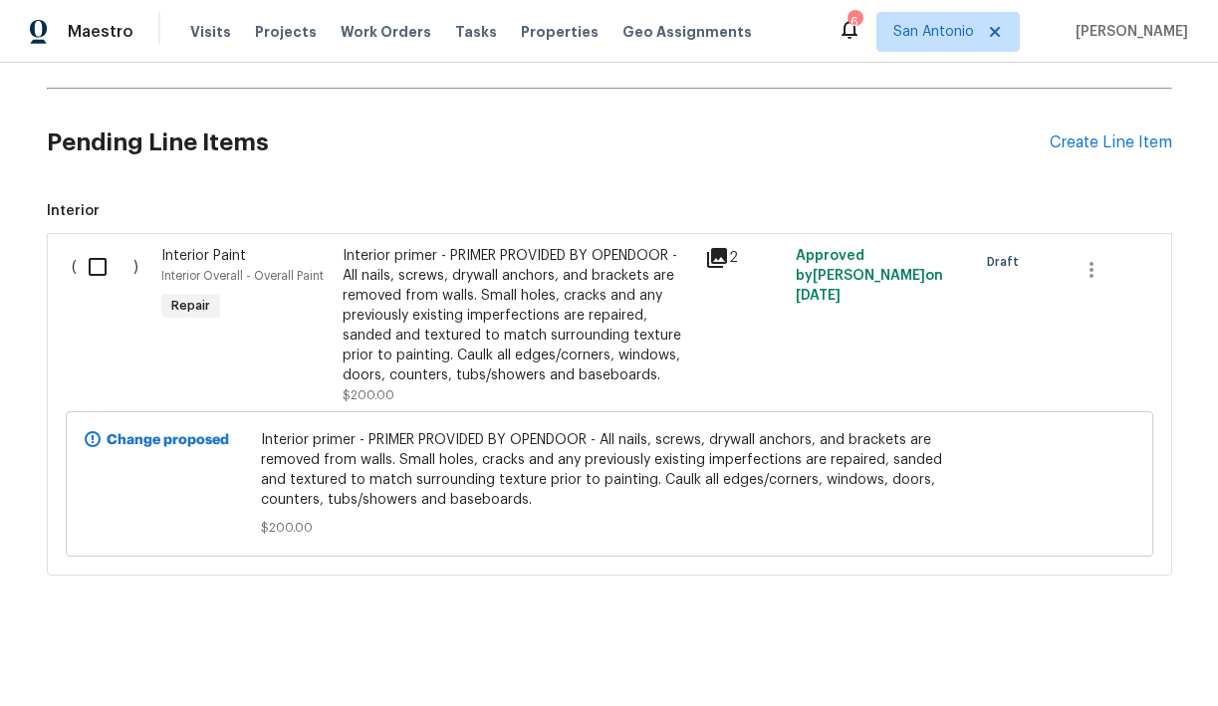
scroll to position [436, 0]
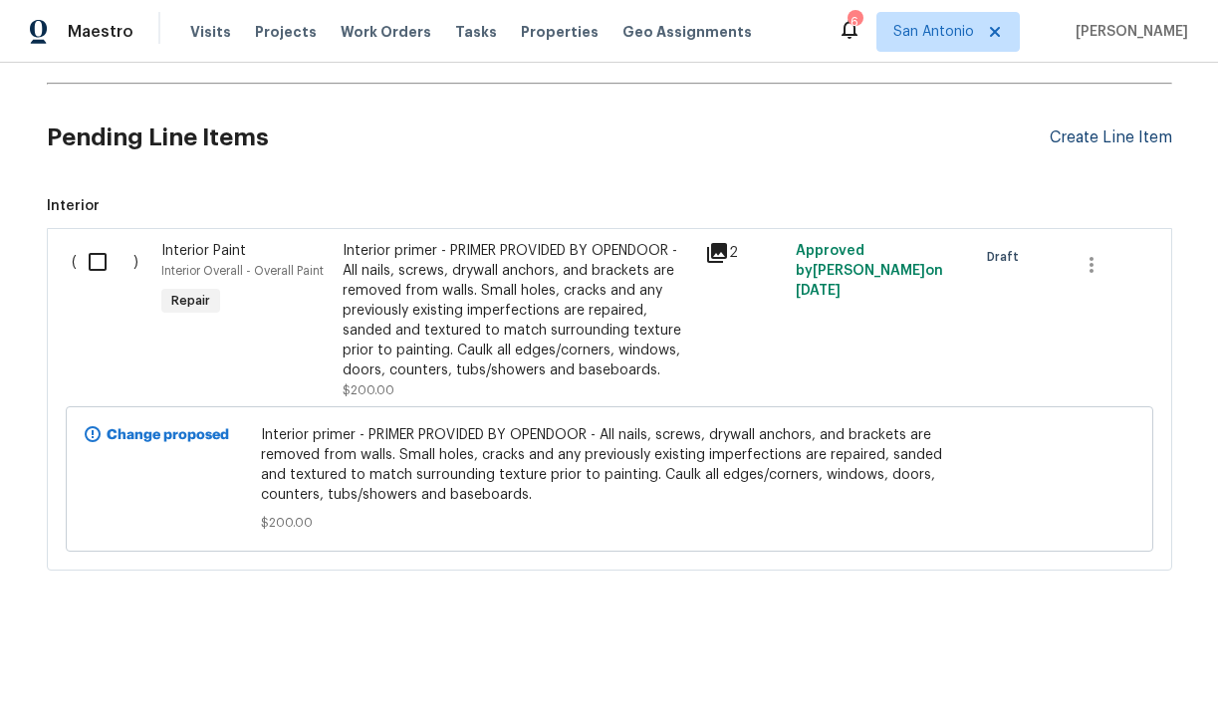
click at [1110, 141] on div "Create Line Item" at bounding box center [1111, 138] width 123 height 19
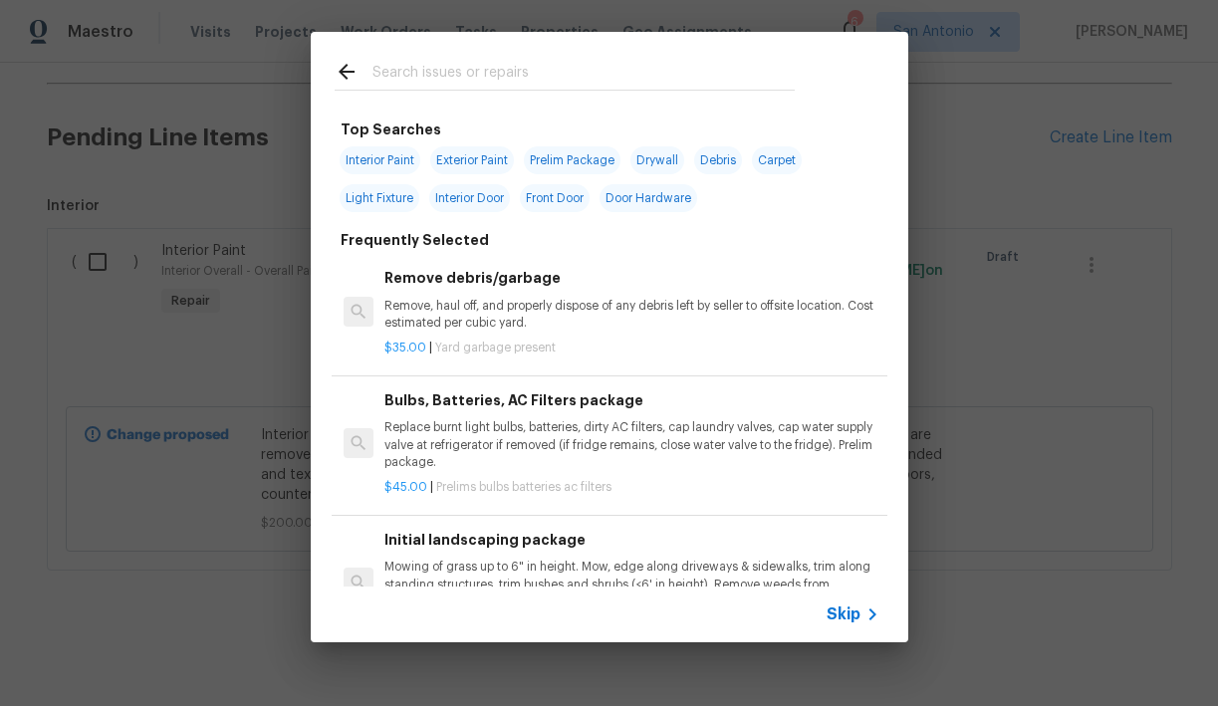
click at [470, 78] on input "text" at bounding box center [584, 75] width 422 height 30
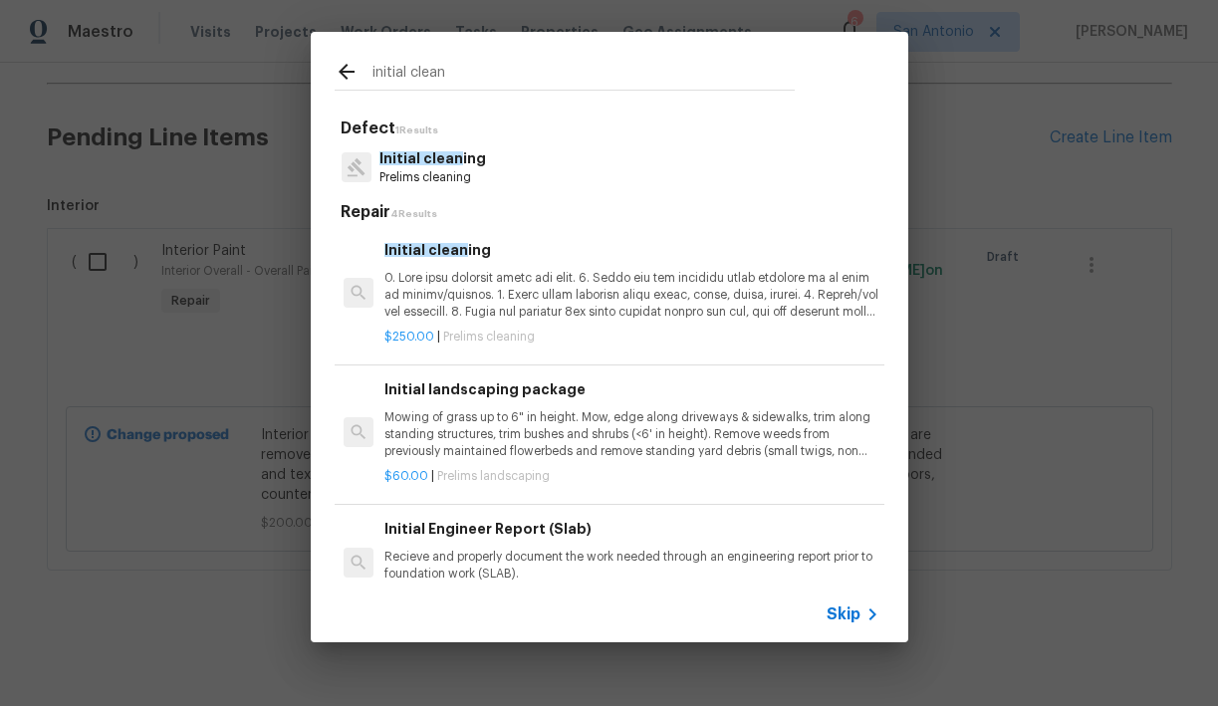
type input "initial clean"
click at [449, 286] on p at bounding box center [632, 295] width 494 height 51
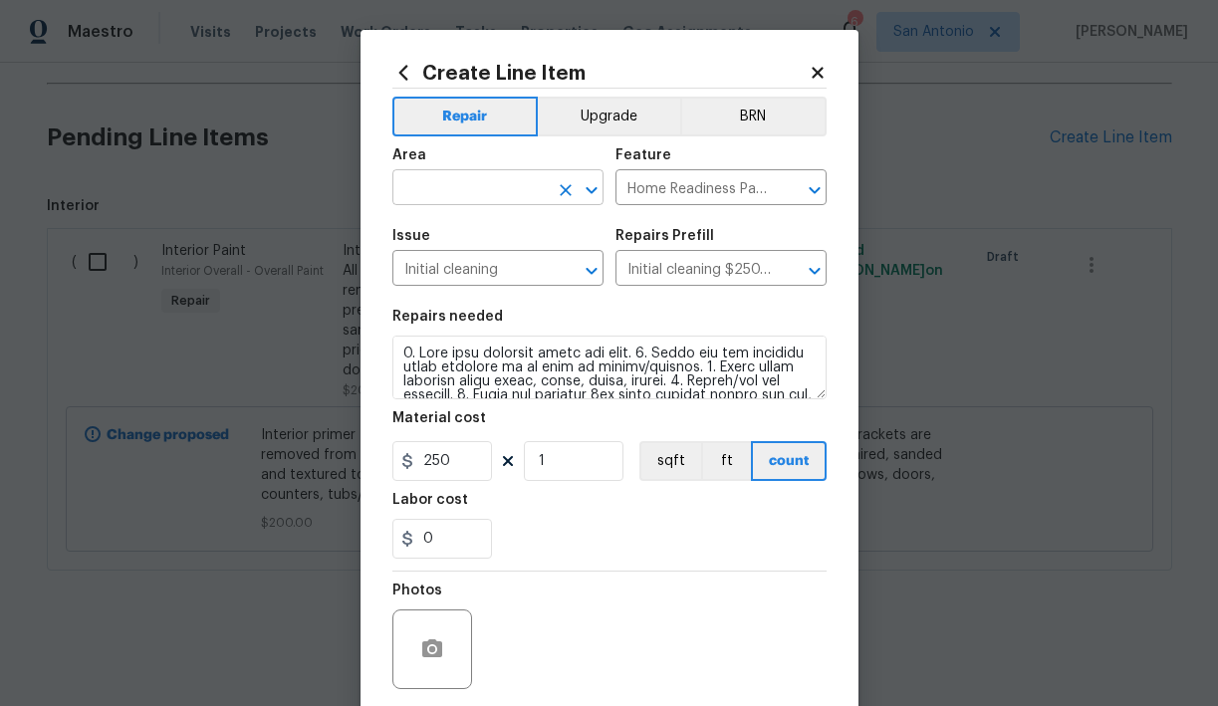
click at [497, 194] on input "text" at bounding box center [470, 189] width 155 height 31
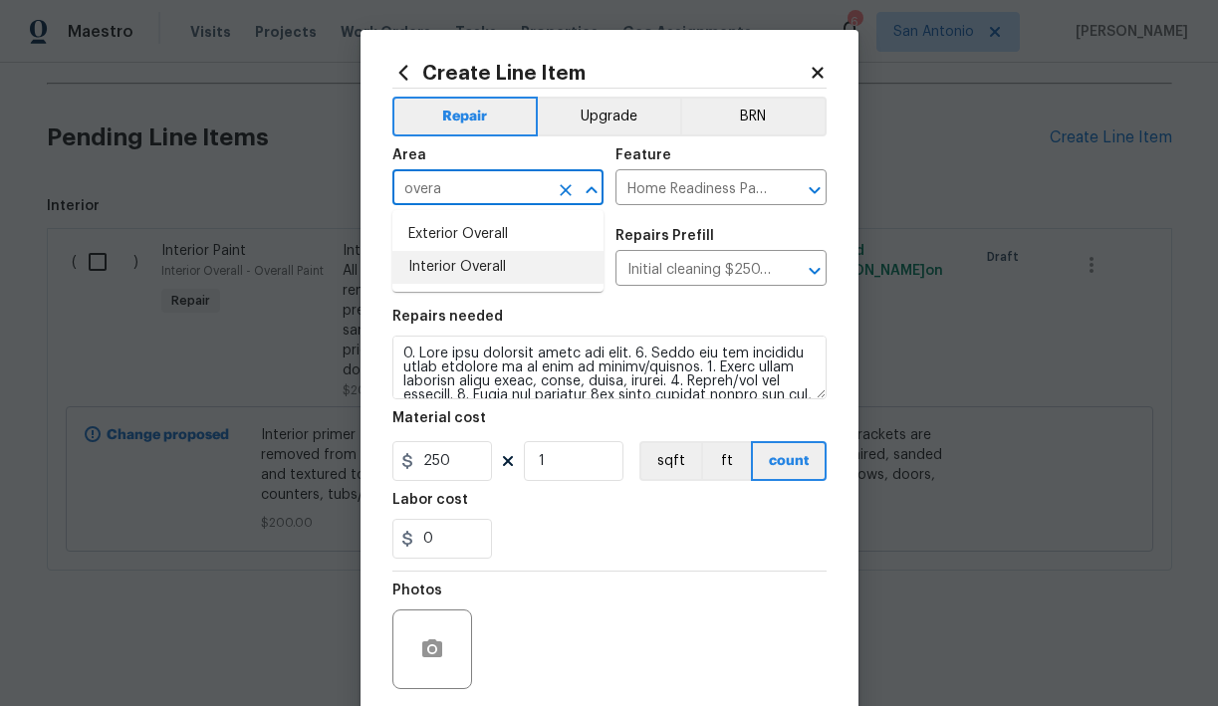
click at [484, 272] on li "Interior Overall" at bounding box center [498, 267] width 211 height 33
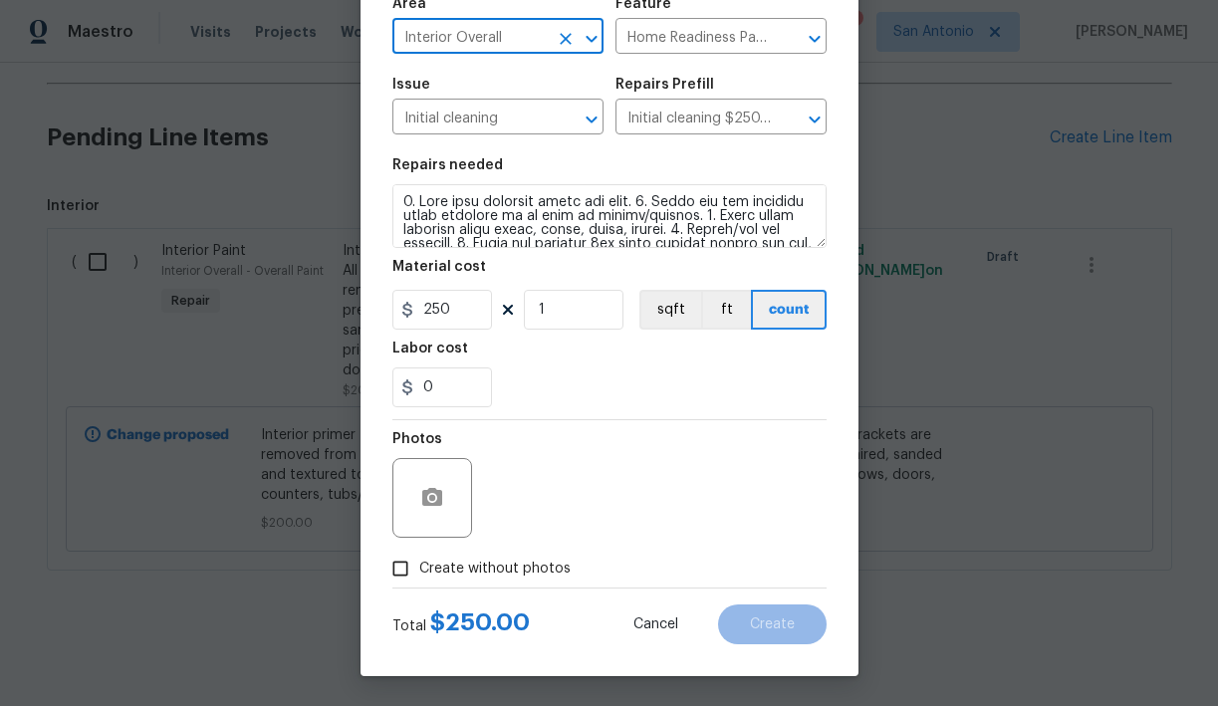
type input "Interior Overall"
click at [485, 572] on span "Create without photos" at bounding box center [494, 569] width 151 height 21
click at [419, 572] on input "Create without photos" at bounding box center [401, 569] width 38 height 38
checkbox input "true"
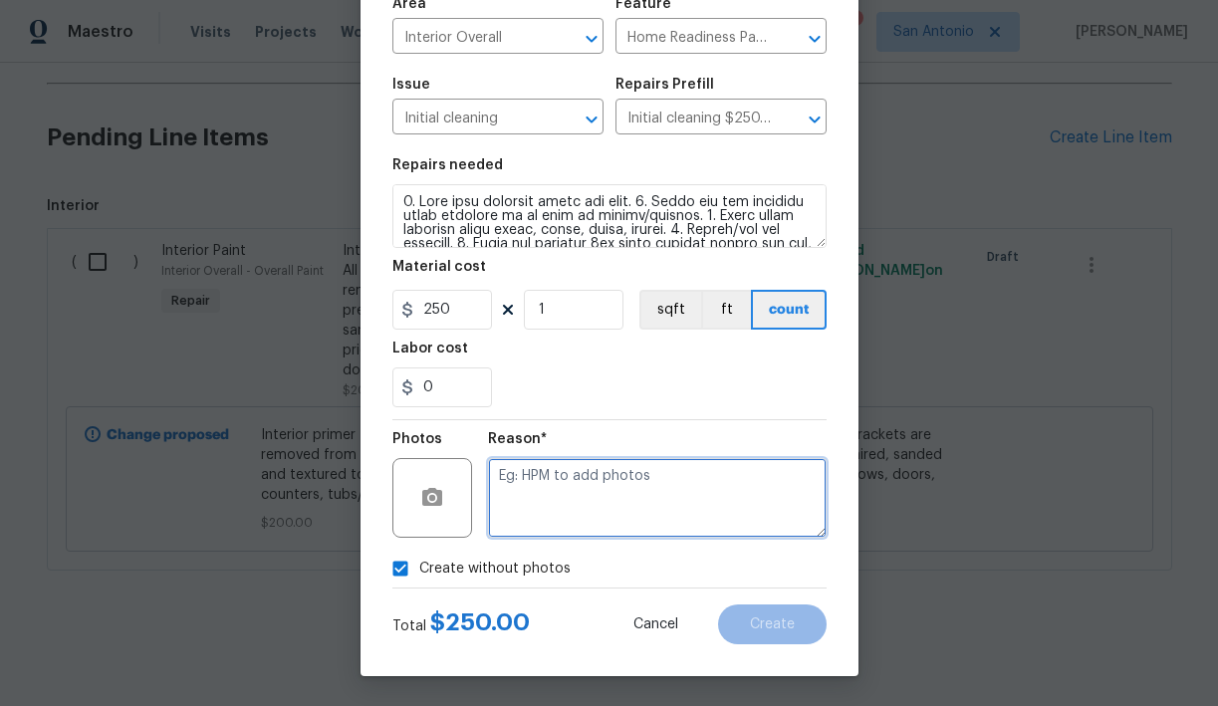
click at [598, 485] on textarea at bounding box center [657, 498] width 339 height 80
click at [546, 477] on textarea "HPM toadd" at bounding box center [657, 498] width 339 height 80
type textarea "HPM to add"
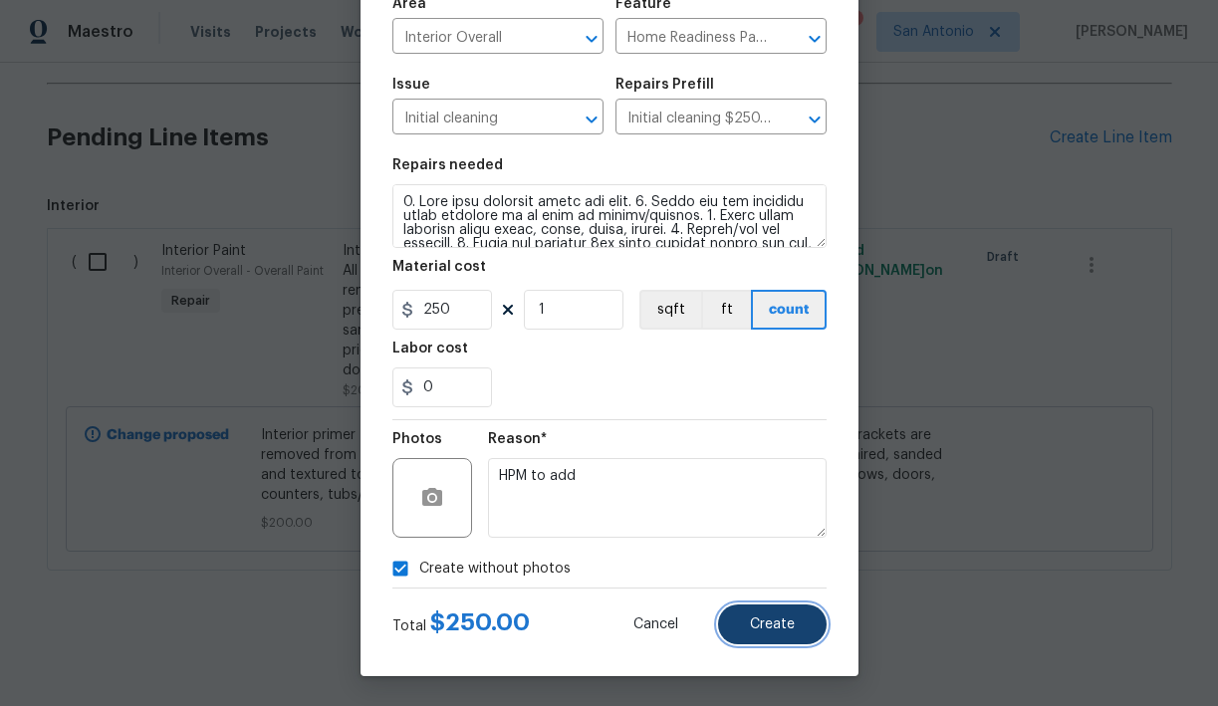
click at [771, 626] on span "Create" at bounding box center [772, 625] width 45 height 15
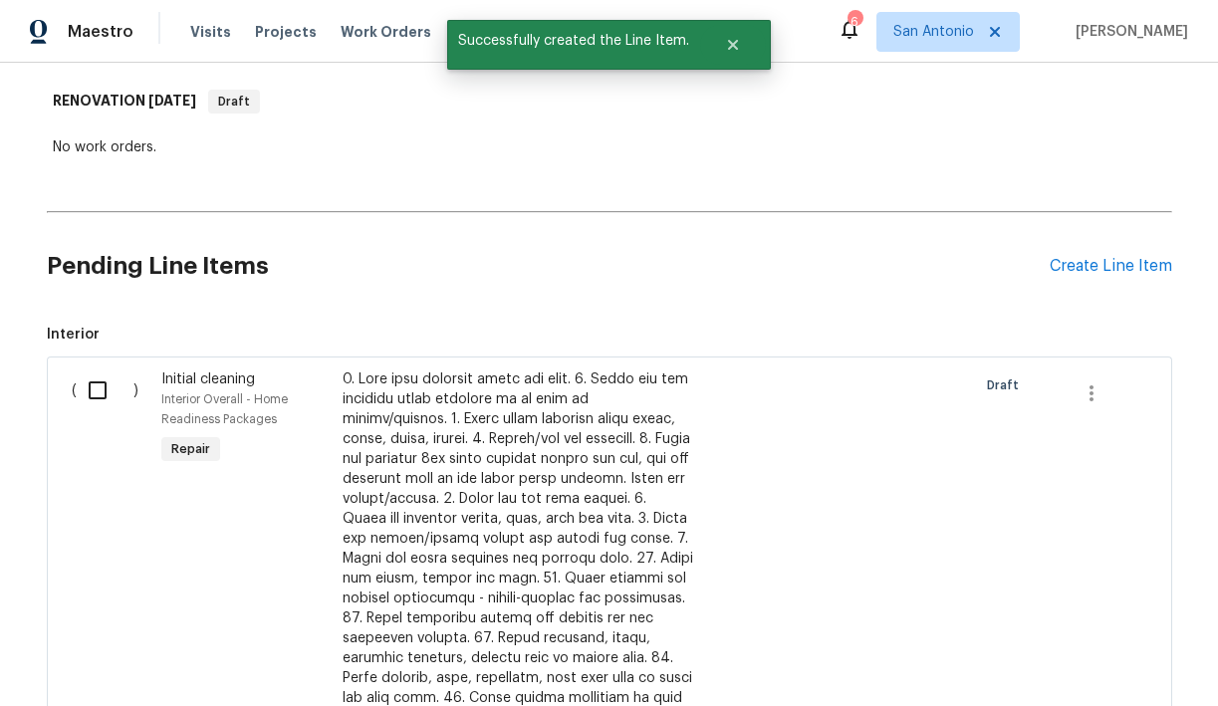
scroll to position [303, 0]
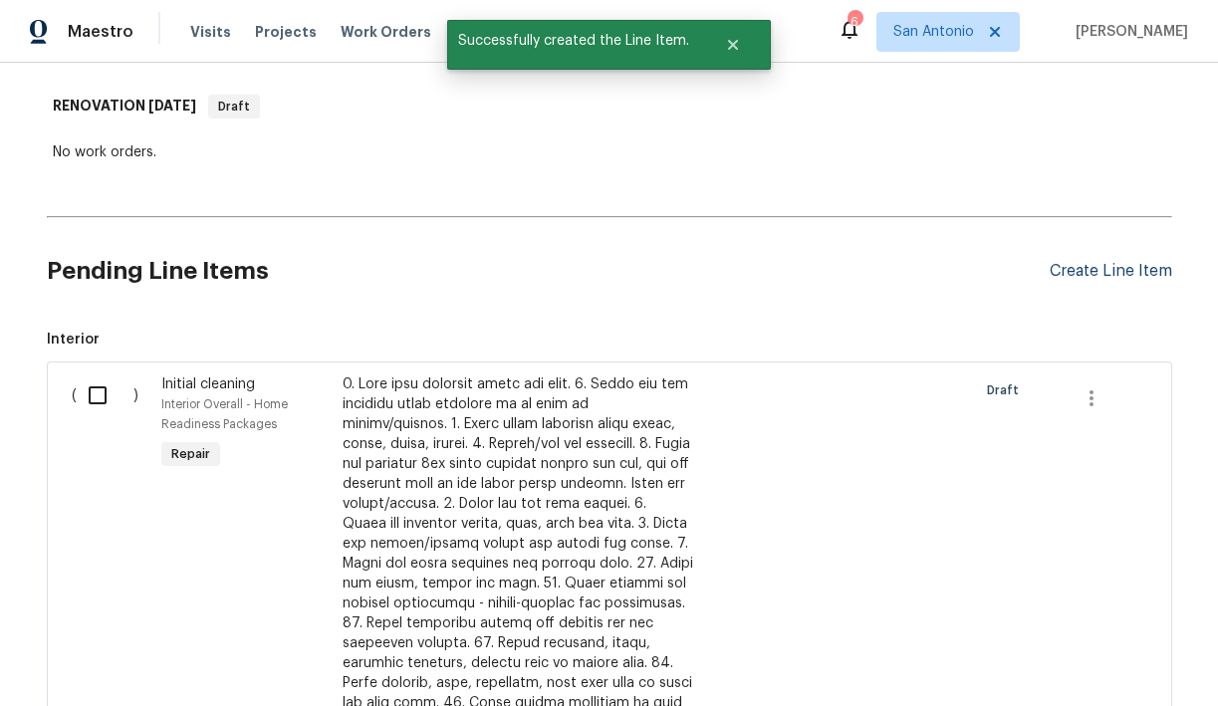
click at [1098, 271] on div "Create Line Item" at bounding box center [1111, 271] width 123 height 19
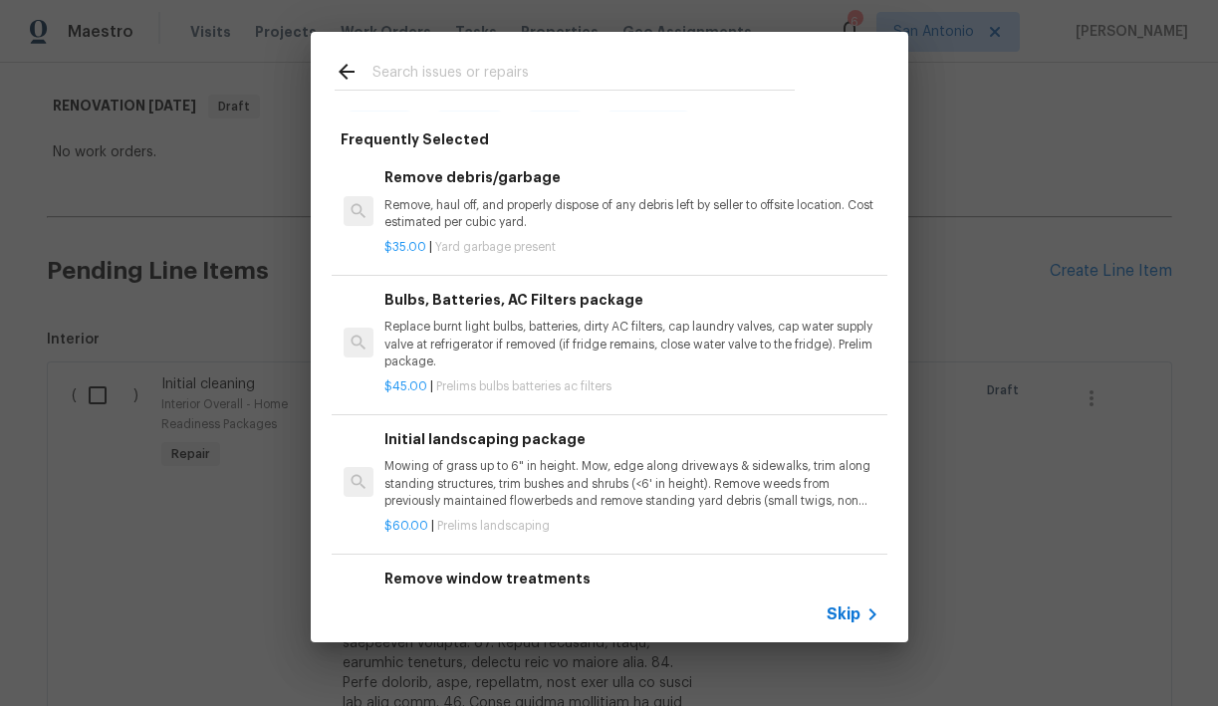
scroll to position [107, 0]
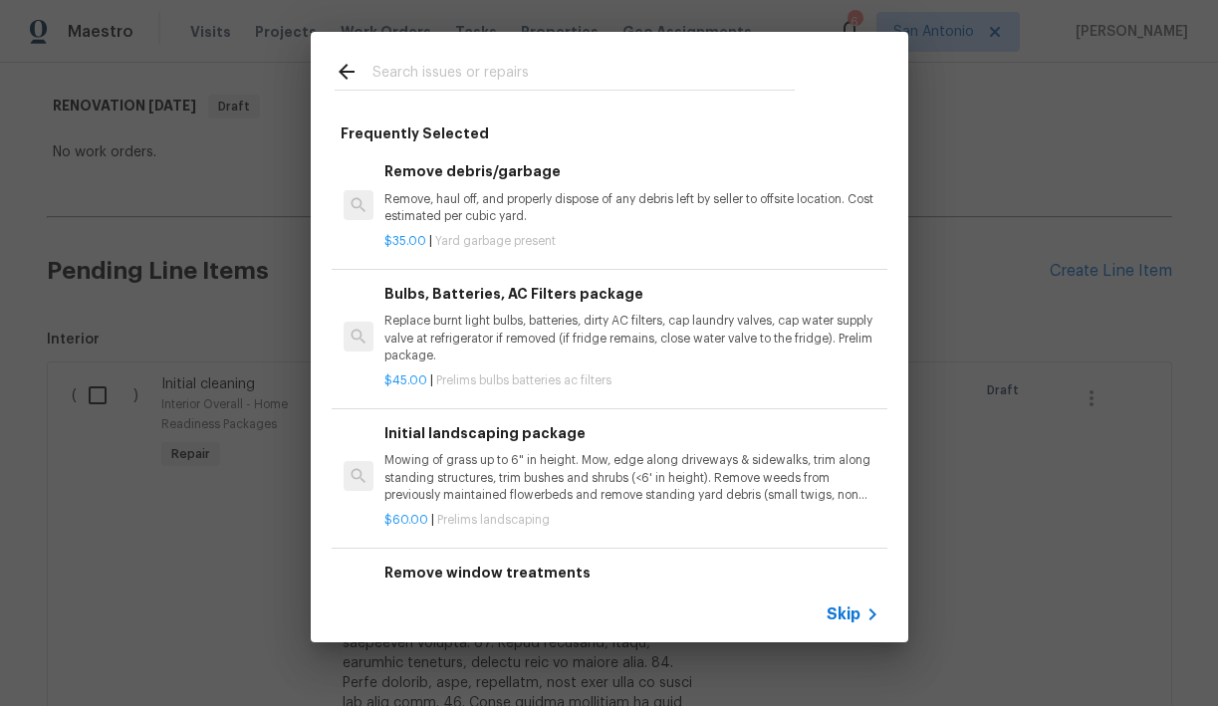
click at [547, 477] on p "Mowing of grass up to 6" in height. Mow, edge along driveways & sidewalks, trim…" at bounding box center [632, 477] width 494 height 51
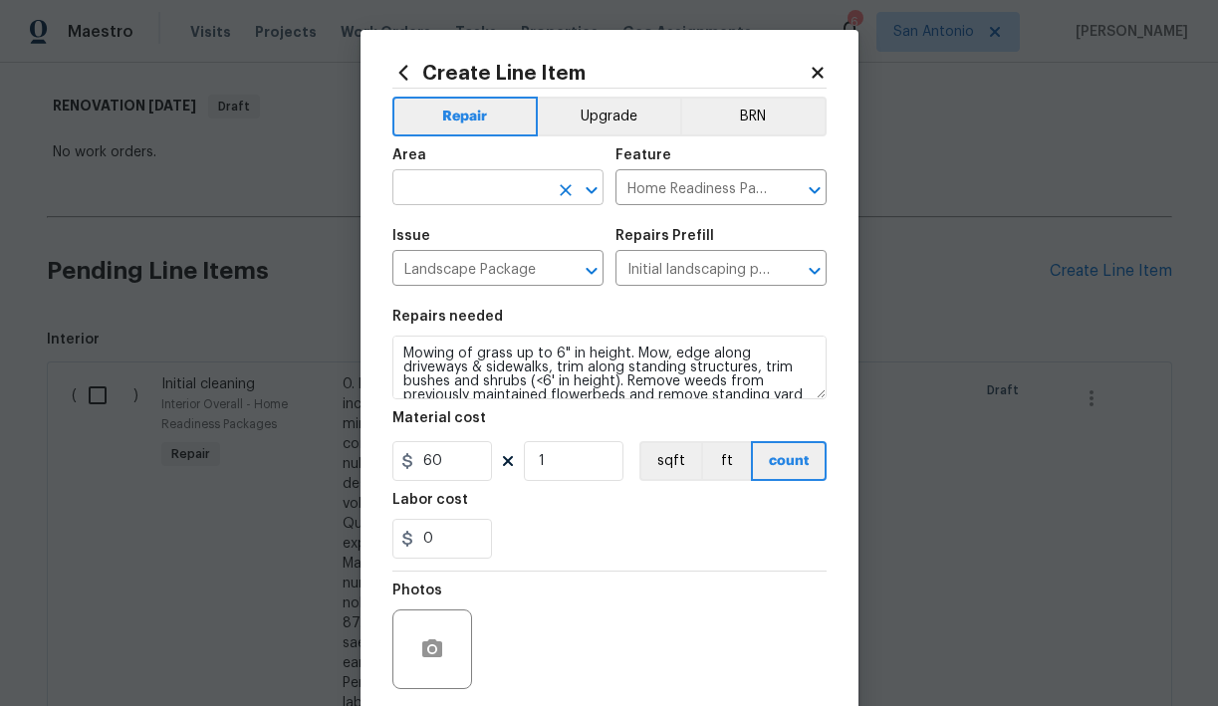
click at [500, 184] on input "text" at bounding box center [470, 189] width 155 height 31
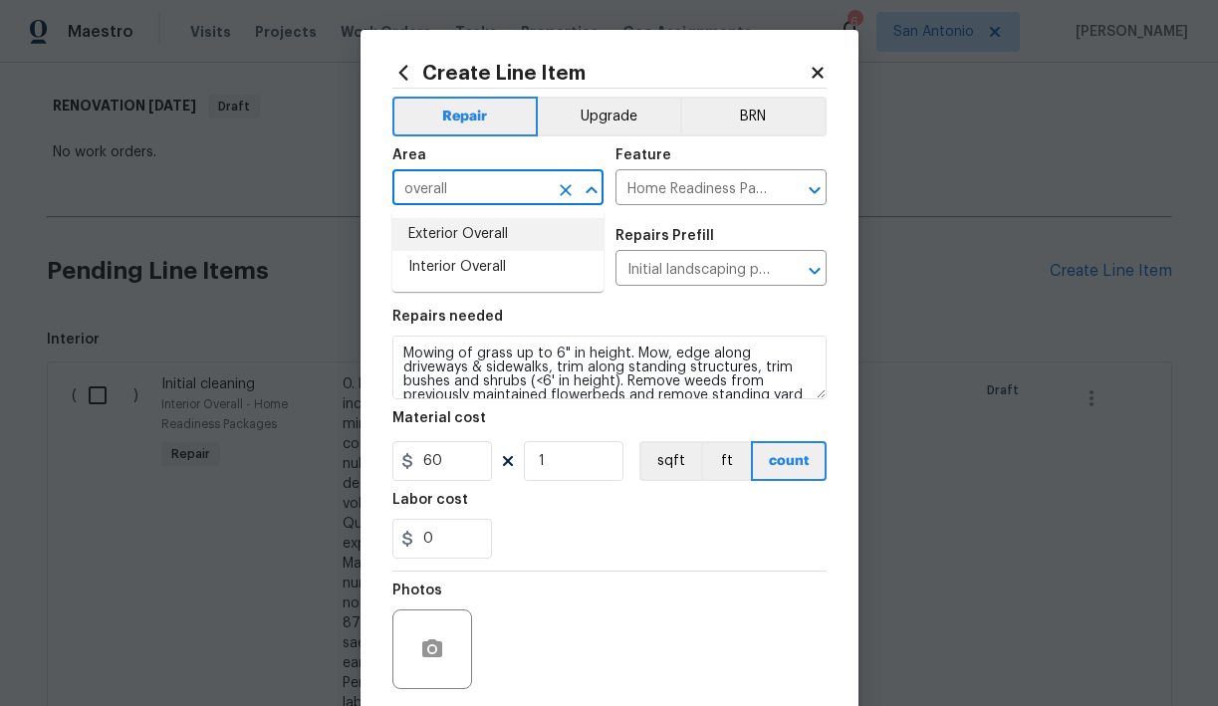
click at [477, 233] on li "Exterior Overall" at bounding box center [498, 234] width 211 height 33
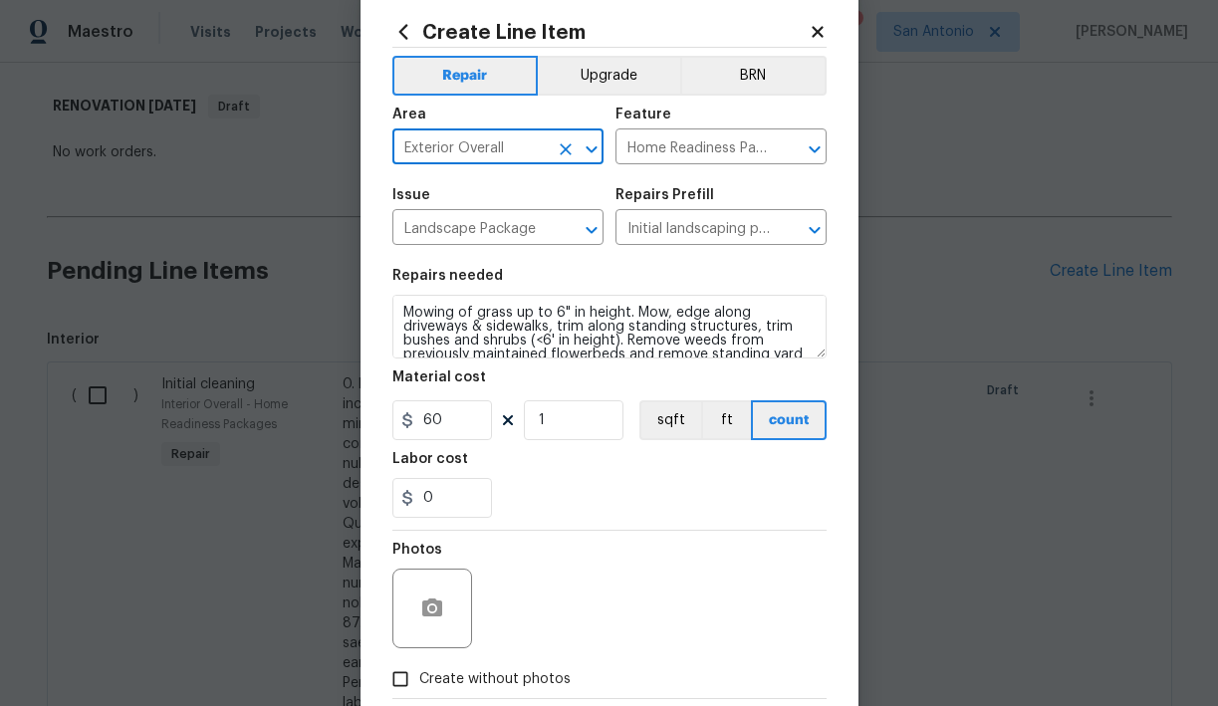
scroll to position [152, 0]
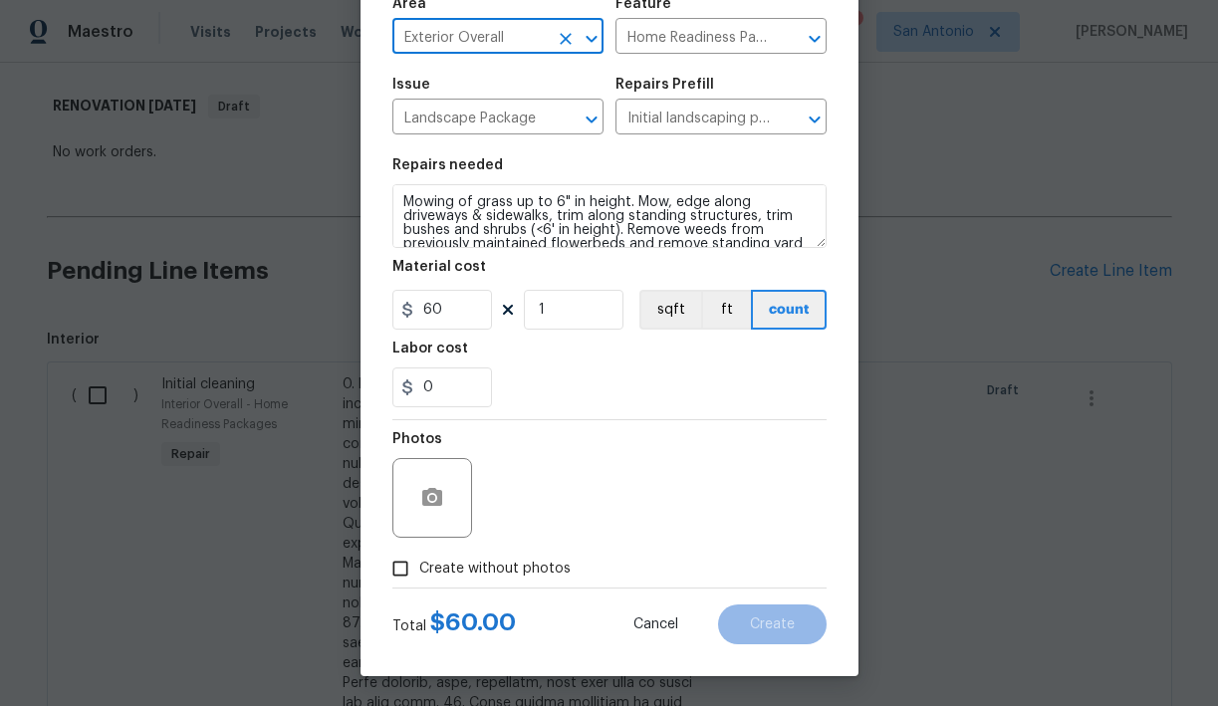
type input "Exterior Overall"
click at [461, 589] on div "Total $ 60.00 Cancel Create" at bounding box center [610, 617] width 434 height 56
click at [472, 572] on span "Create without photos" at bounding box center [494, 569] width 151 height 21
click at [419, 572] on input "Create without photos" at bounding box center [401, 569] width 38 height 38
checkbox input "true"
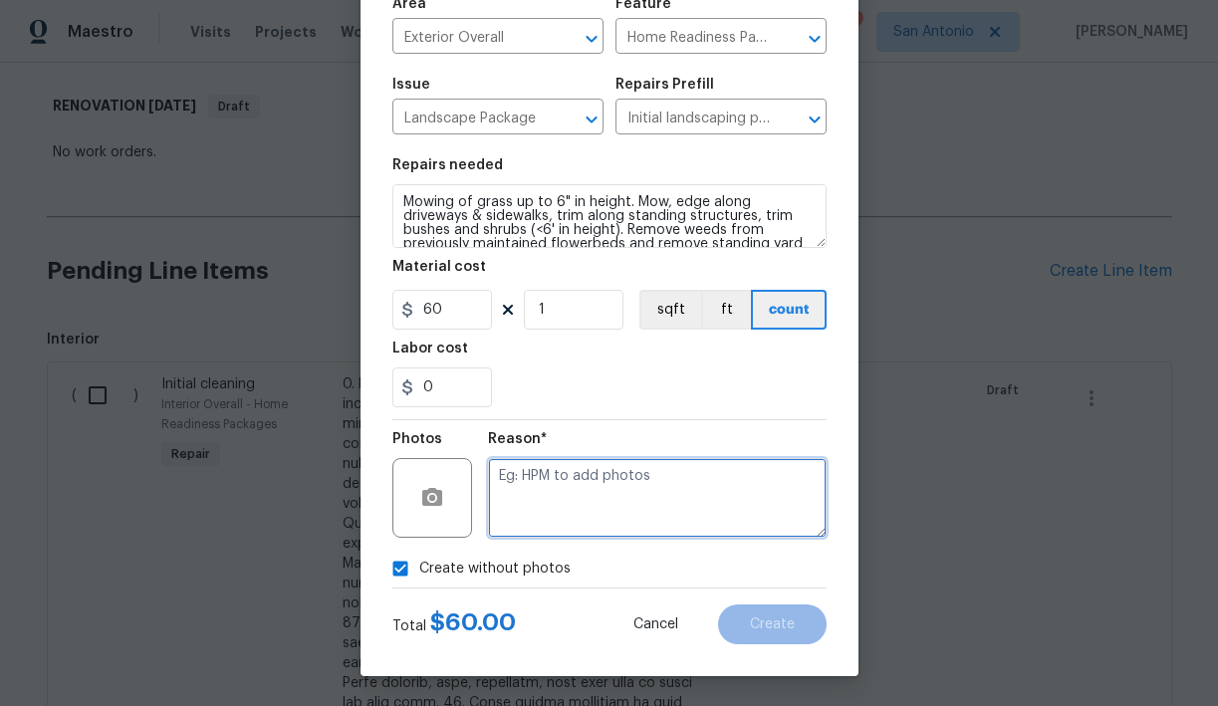
click at [562, 496] on textarea at bounding box center [657, 498] width 339 height 80
type textarea "HPM to add"
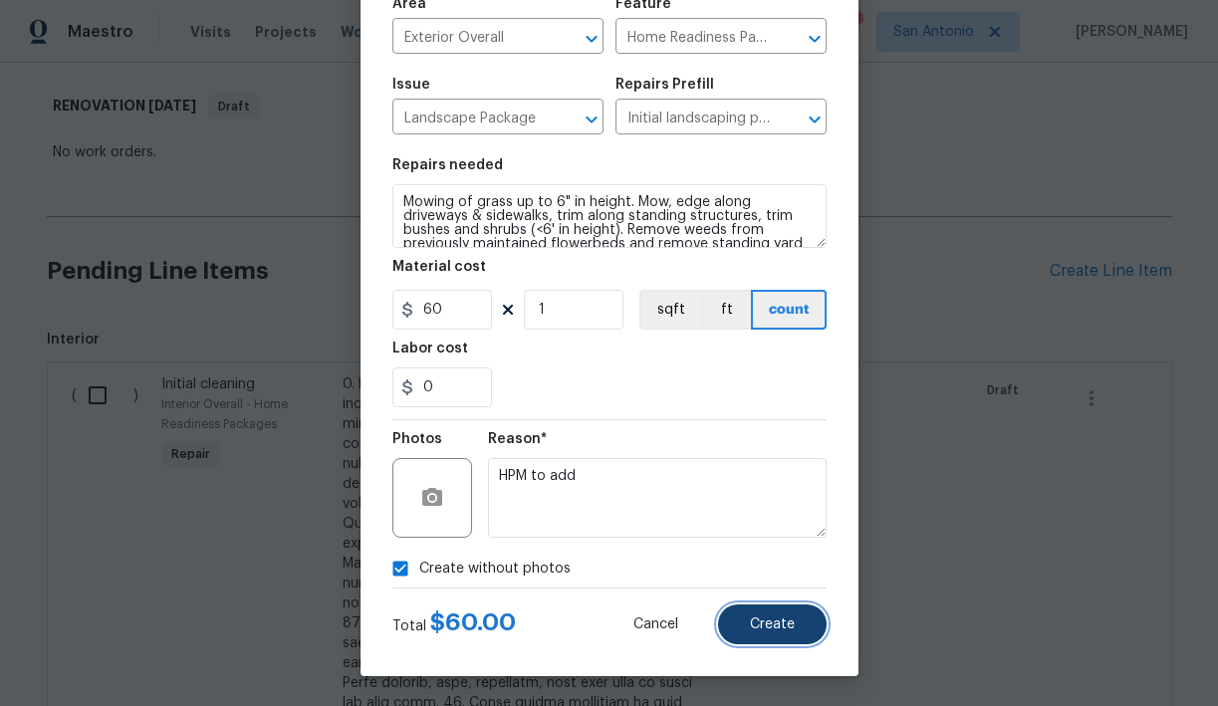
click at [767, 619] on span "Create" at bounding box center [772, 625] width 45 height 15
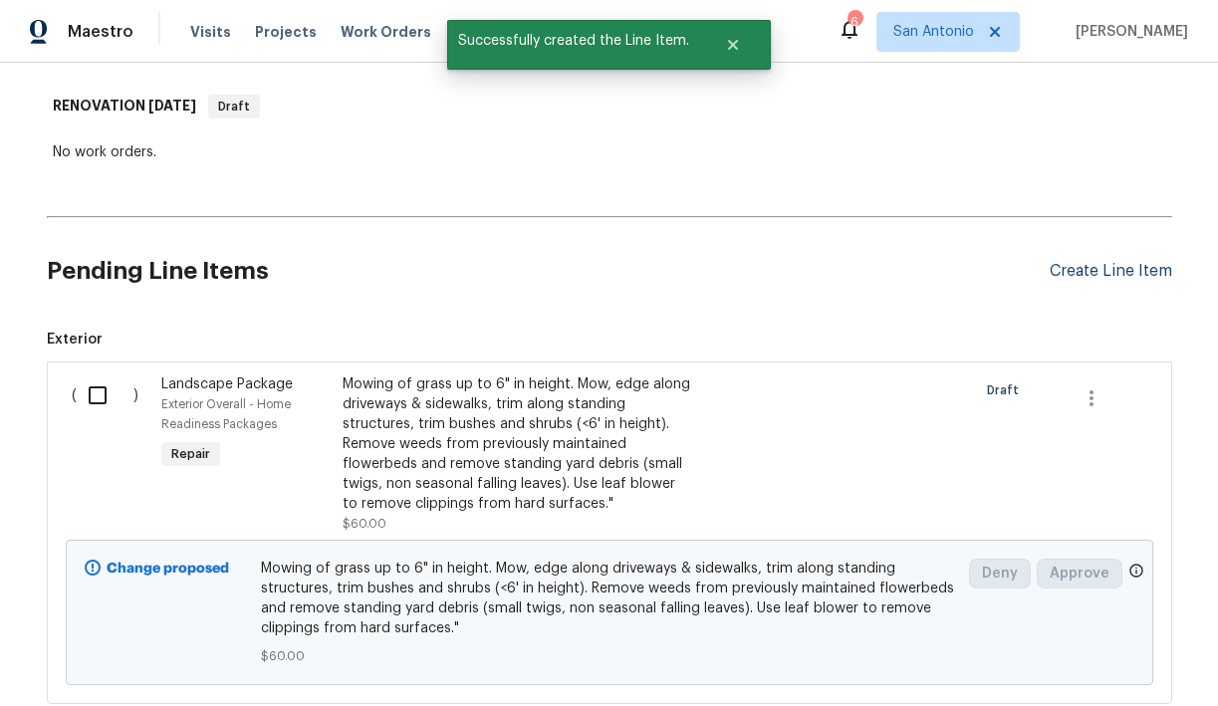
click at [1093, 273] on div "Create Line Item" at bounding box center [1111, 271] width 123 height 19
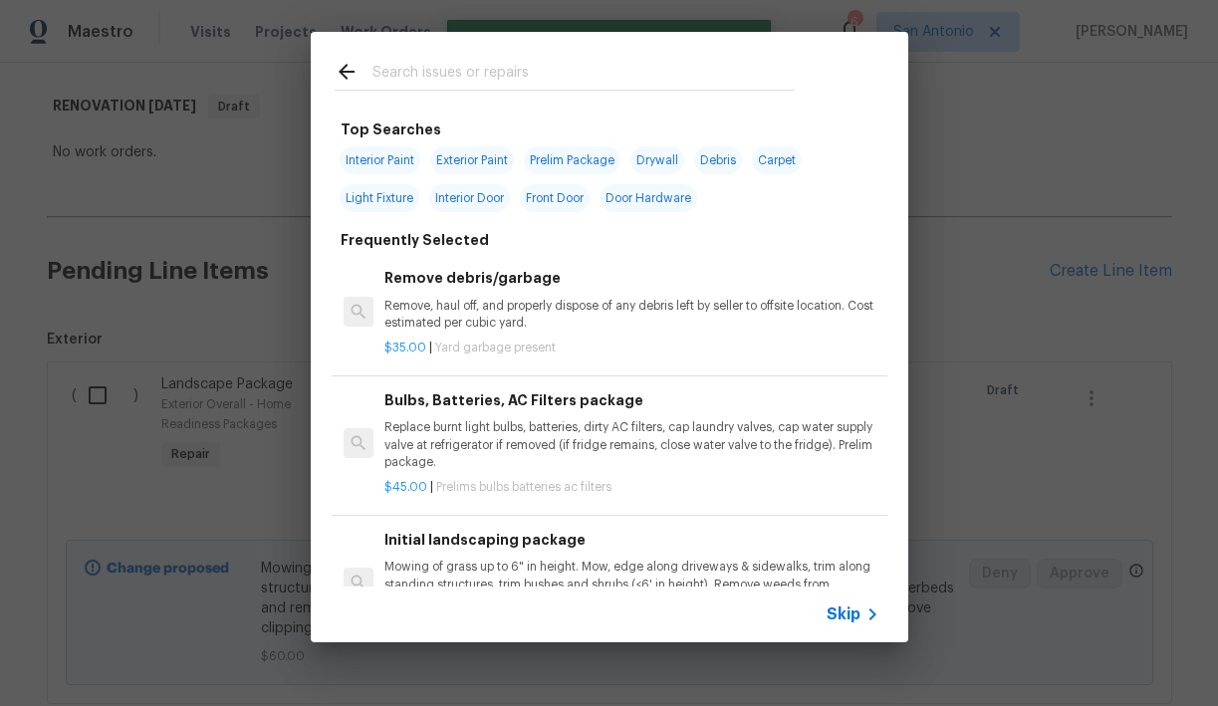
click at [483, 75] on input "text" at bounding box center [584, 75] width 422 height 30
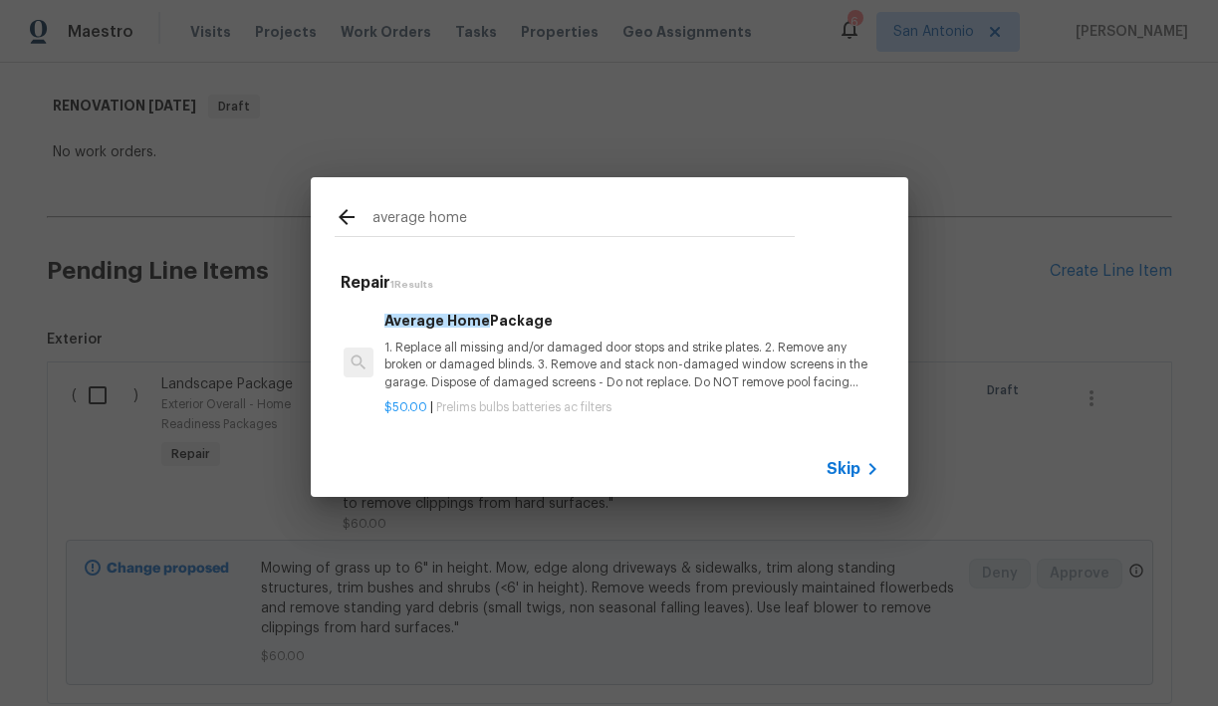
type input "average home"
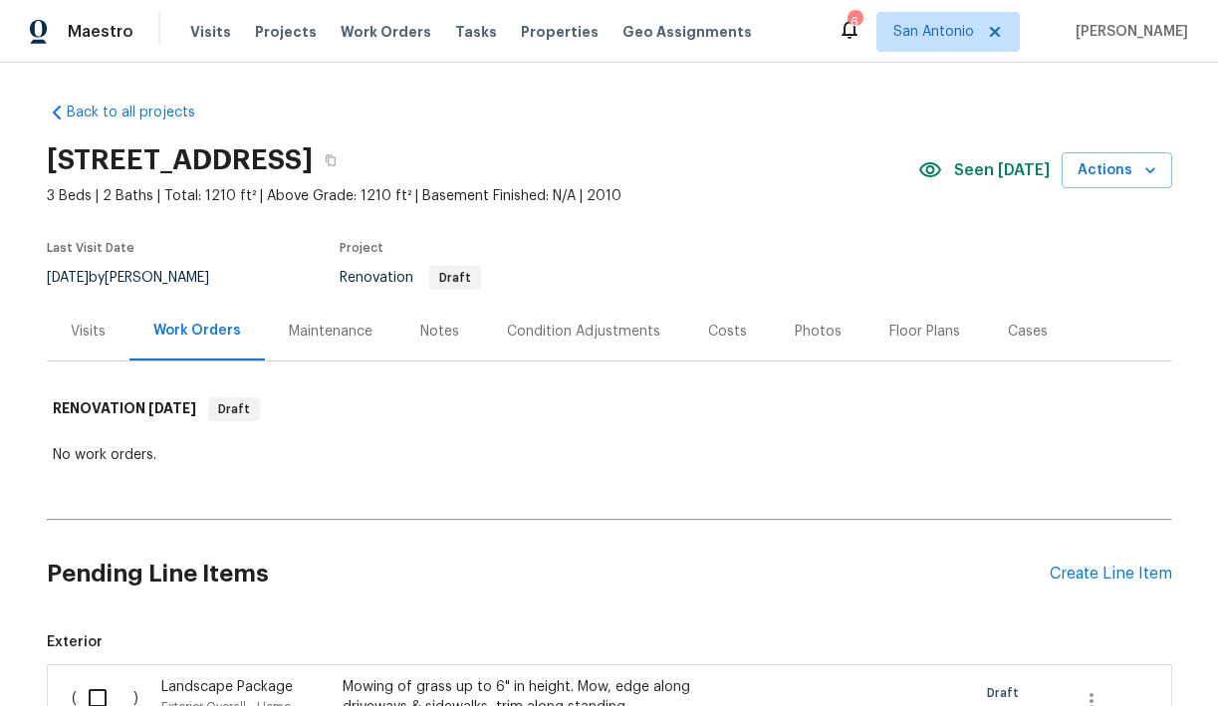
click at [435, 331] on div "Notes" at bounding box center [439, 332] width 39 height 20
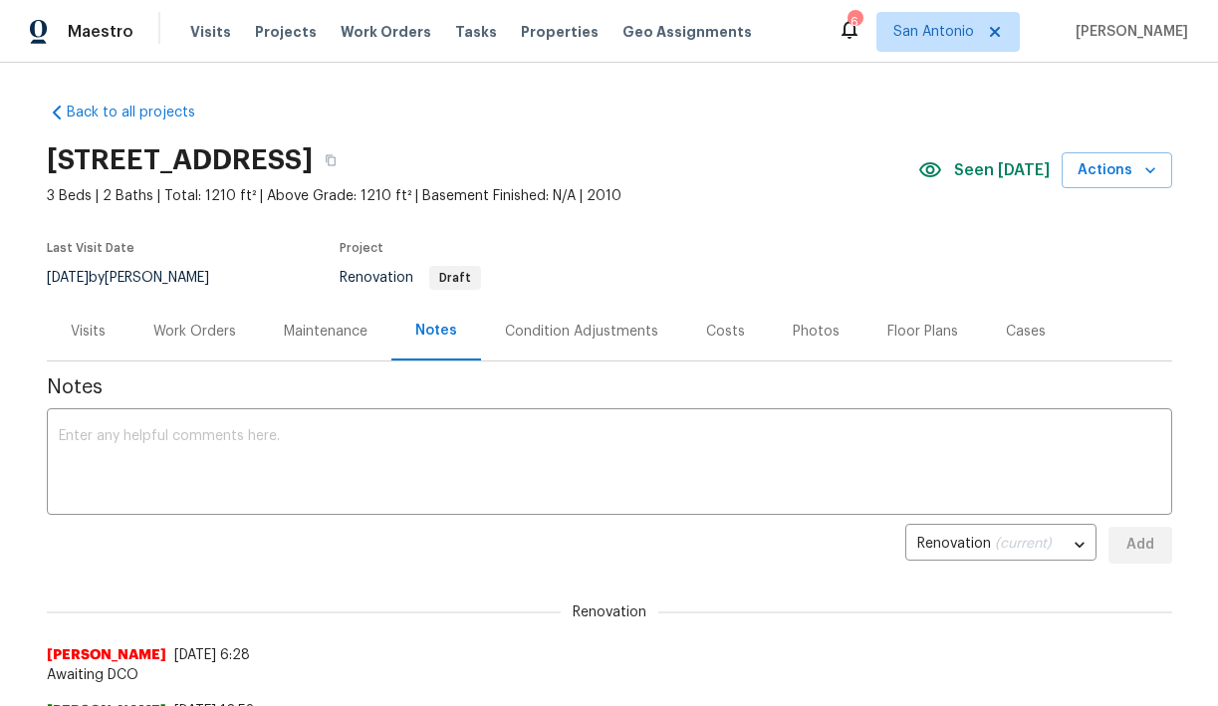
click at [192, 335] on div "Work Orders" at bounding box center [194, 332] width 83 height 20
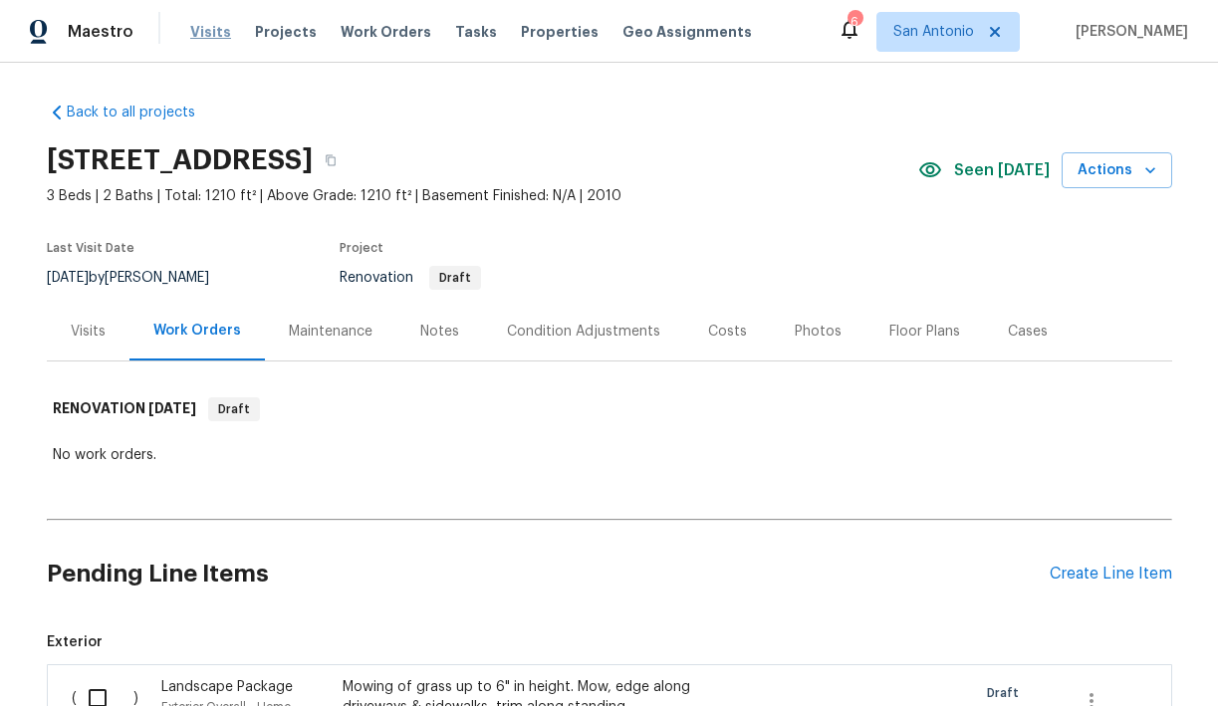
click at [205, 33] on span "Visits" at bounding box center [210, 32] width 41 height 20
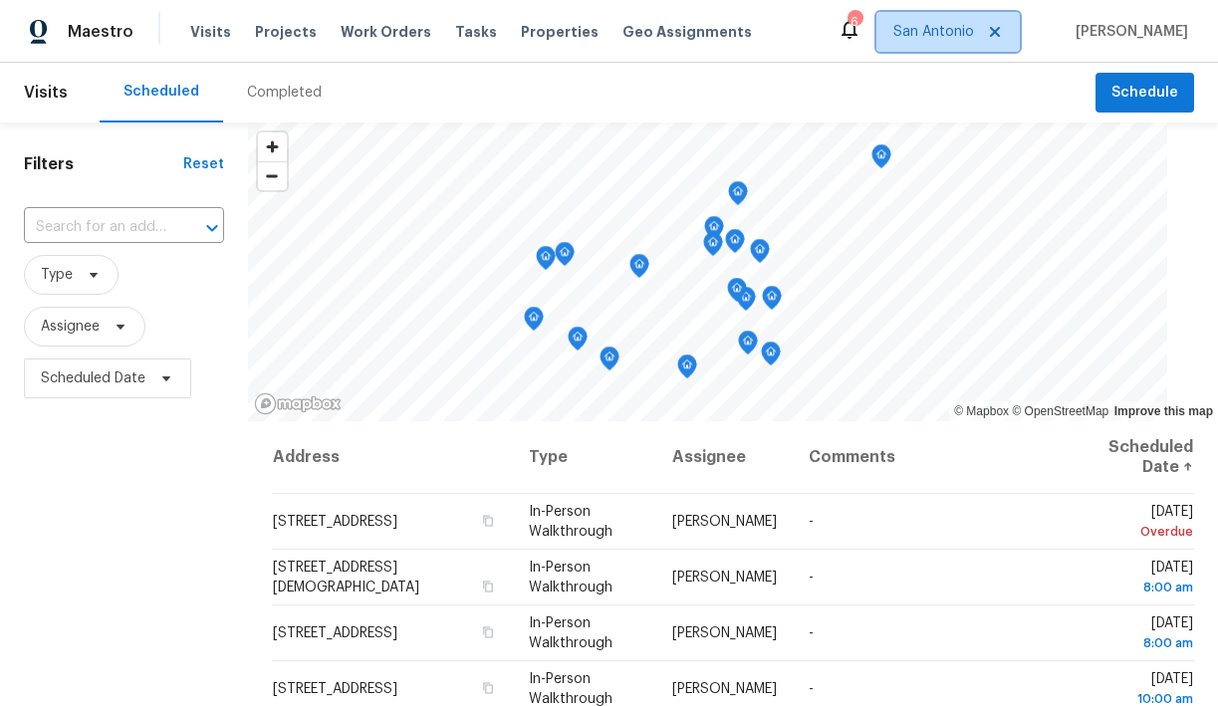
click at [970, 37] on span "San Antonio" at bounding box center [934, 32] width 81 height 20
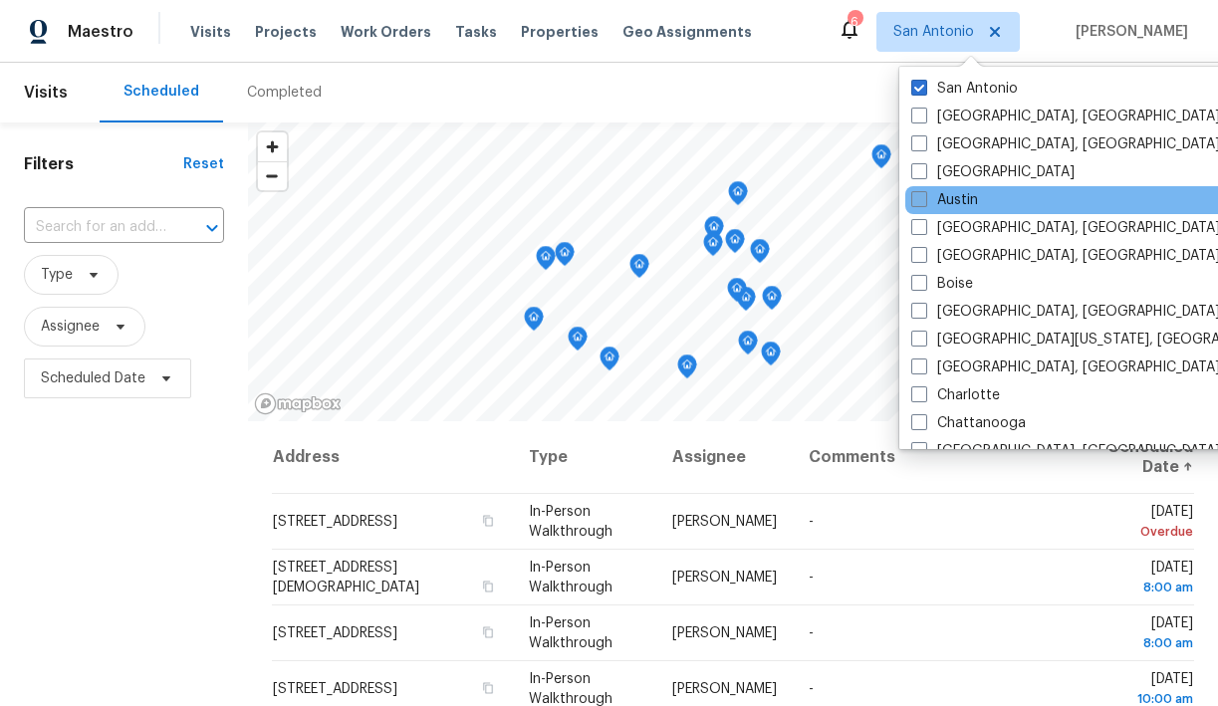
click at [919, 199] on span at bounding box center [920, 199] width 16 height 16
click at [919, 199] on input "Austin" at bounding box center [918, 196] width 13 height 13
checkbox input "true"
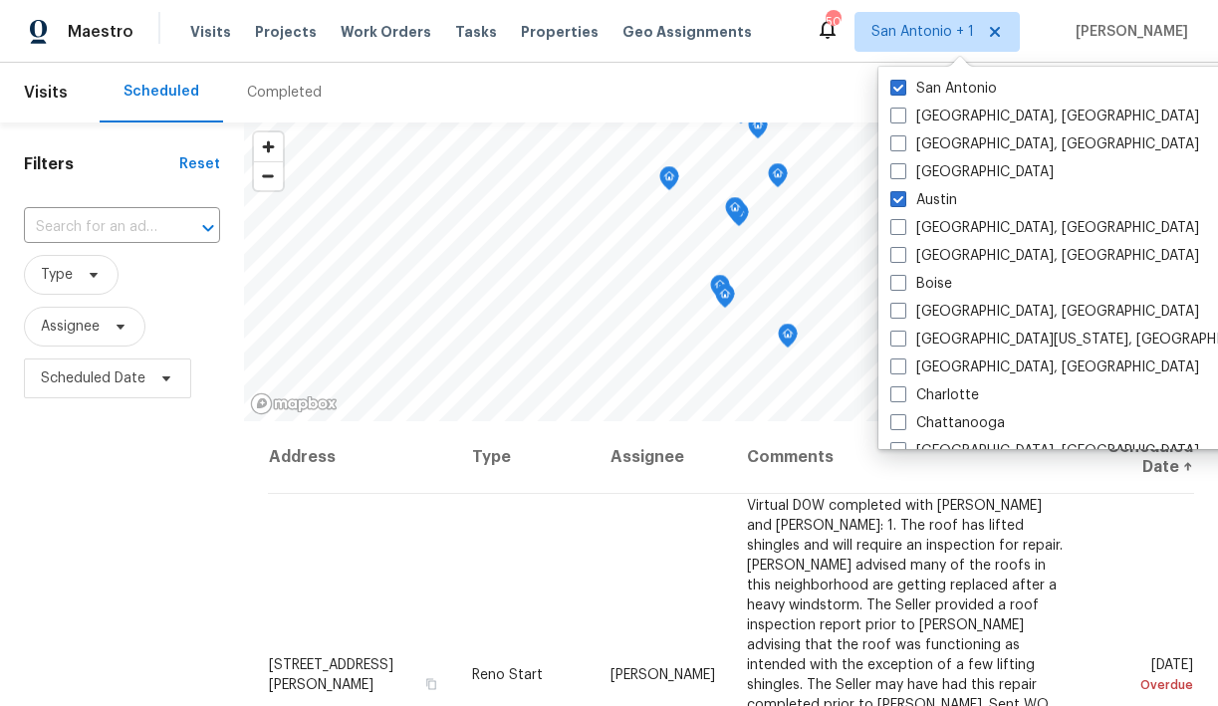
click at [782, 88] on div "Scheduled Completed" at bounding box center [598, 93] width 996 height 60
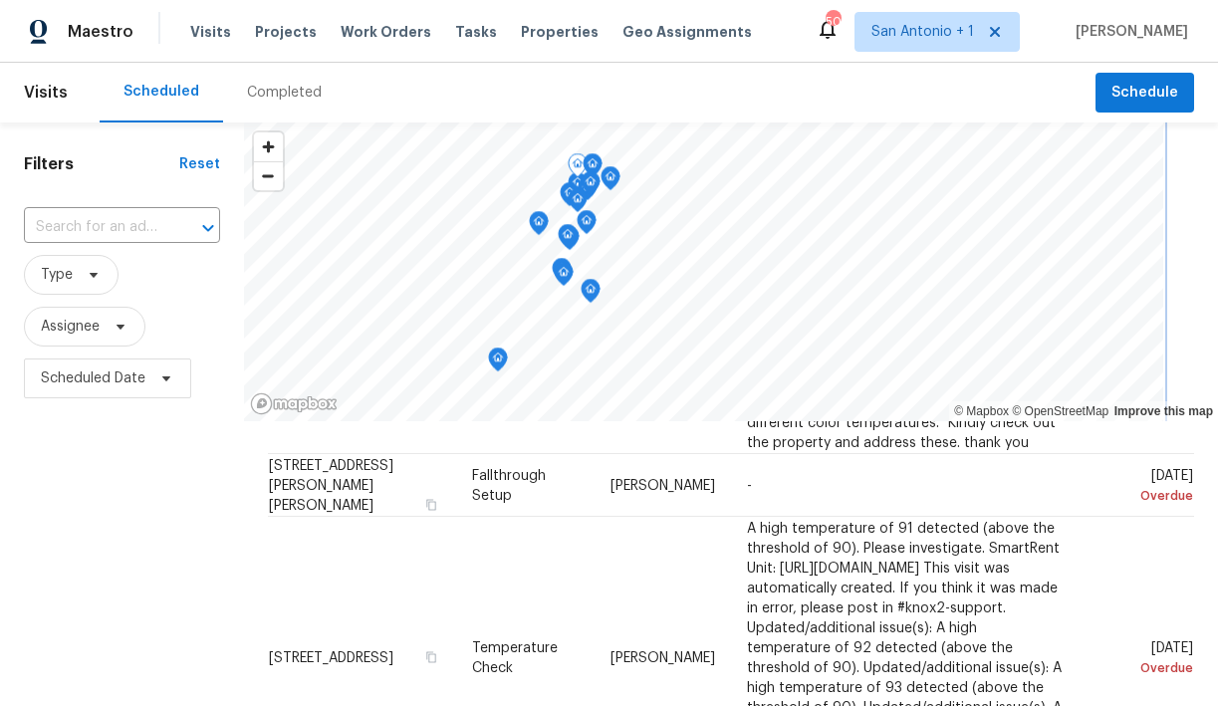
scroll to position [605, 0]
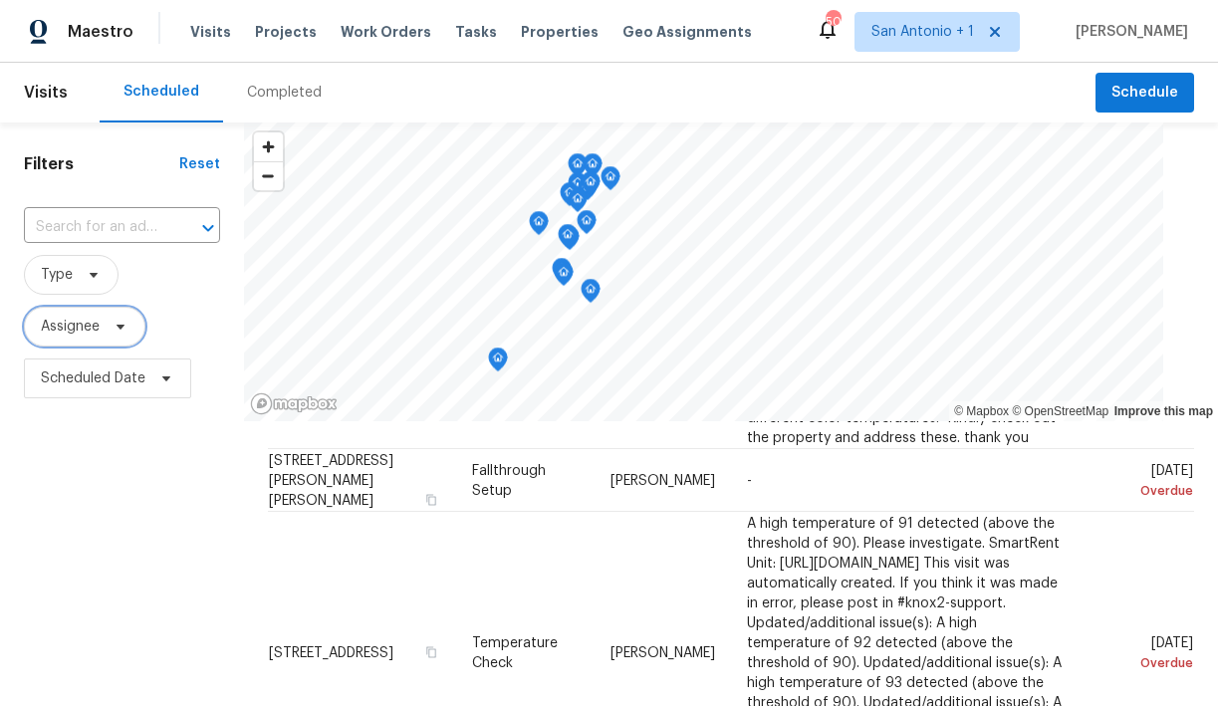
click at [91, 327] on span "Assignee" at bounding box center [70, 327] width 59 height 20
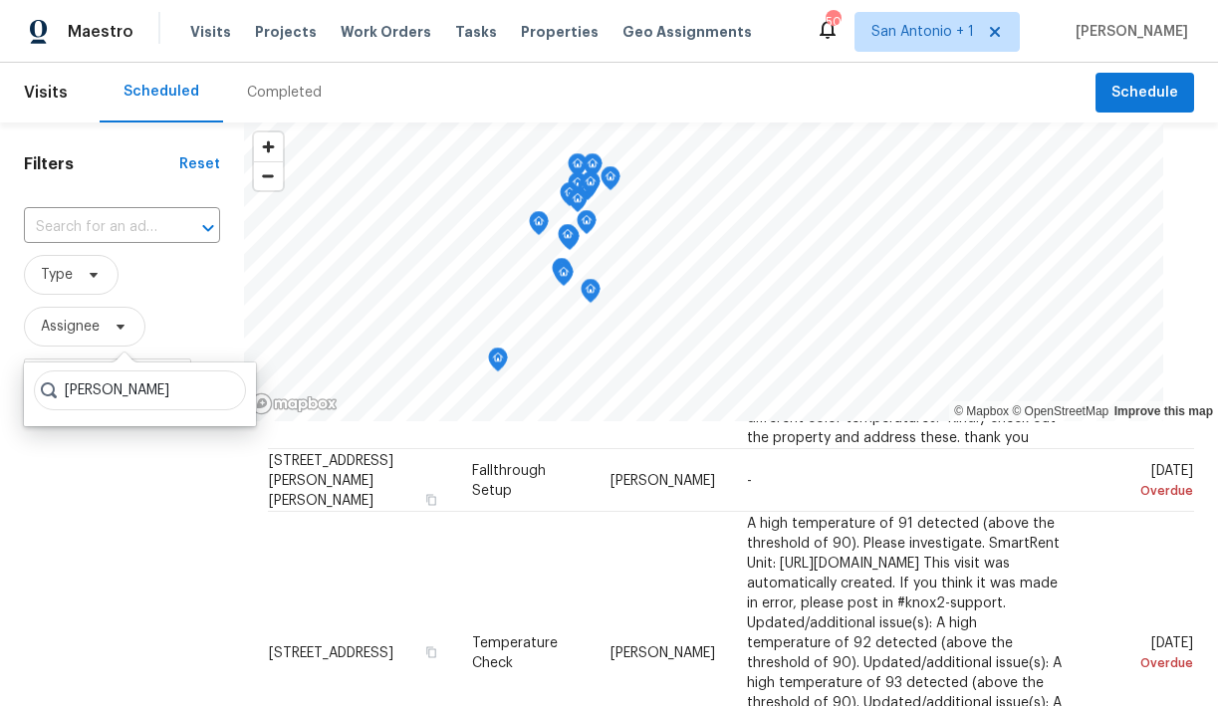
type input "chris fuentes"
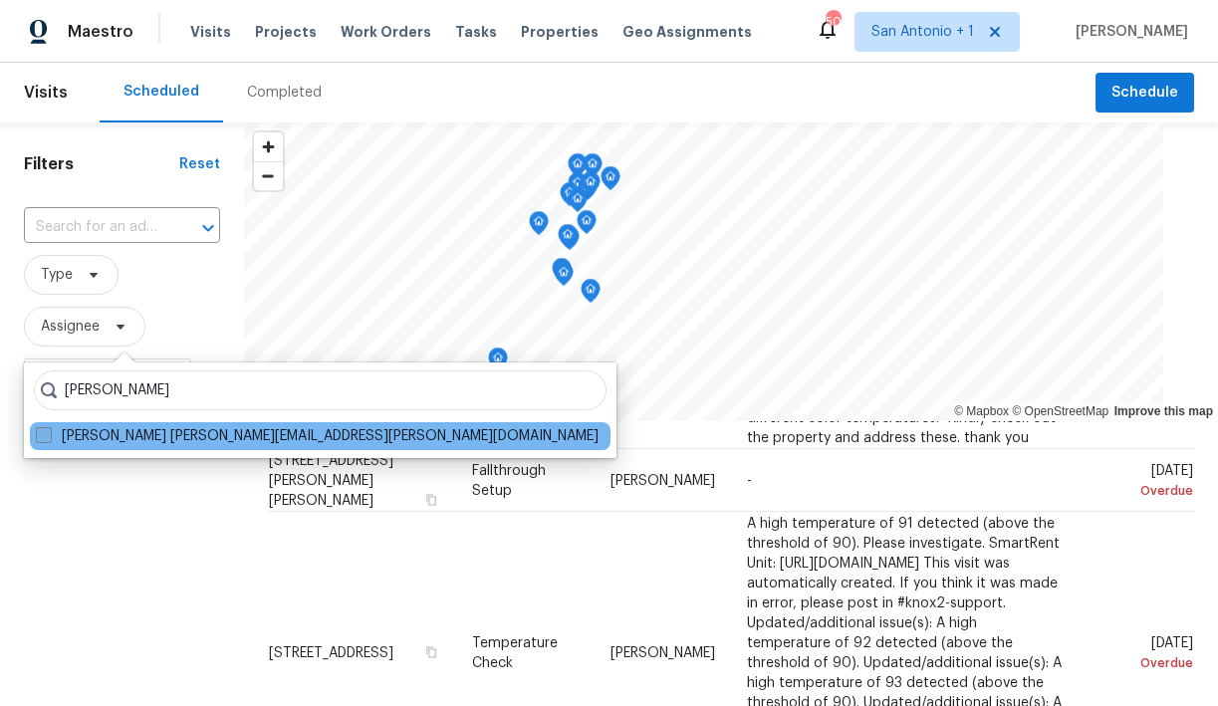
click at [75, 433] on label "Chris Fuentes chris.fuentes@opendoor.com" at bounding box center [317, 436] width 563 height 20
click at [49, 433] on input "Chris Fuentes chris.fuentes@opendoor.com" at bounding box center [42, 432] width 13 height 13
checkbox input "true"
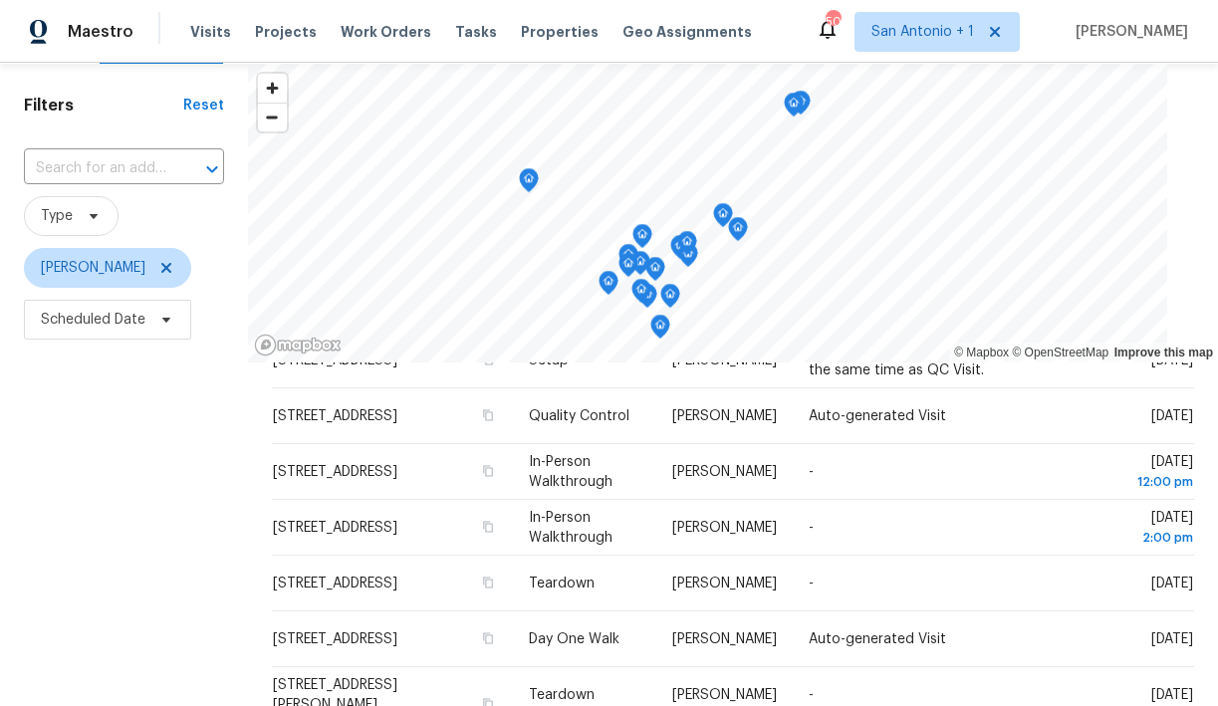
scroll to position [64, 0]
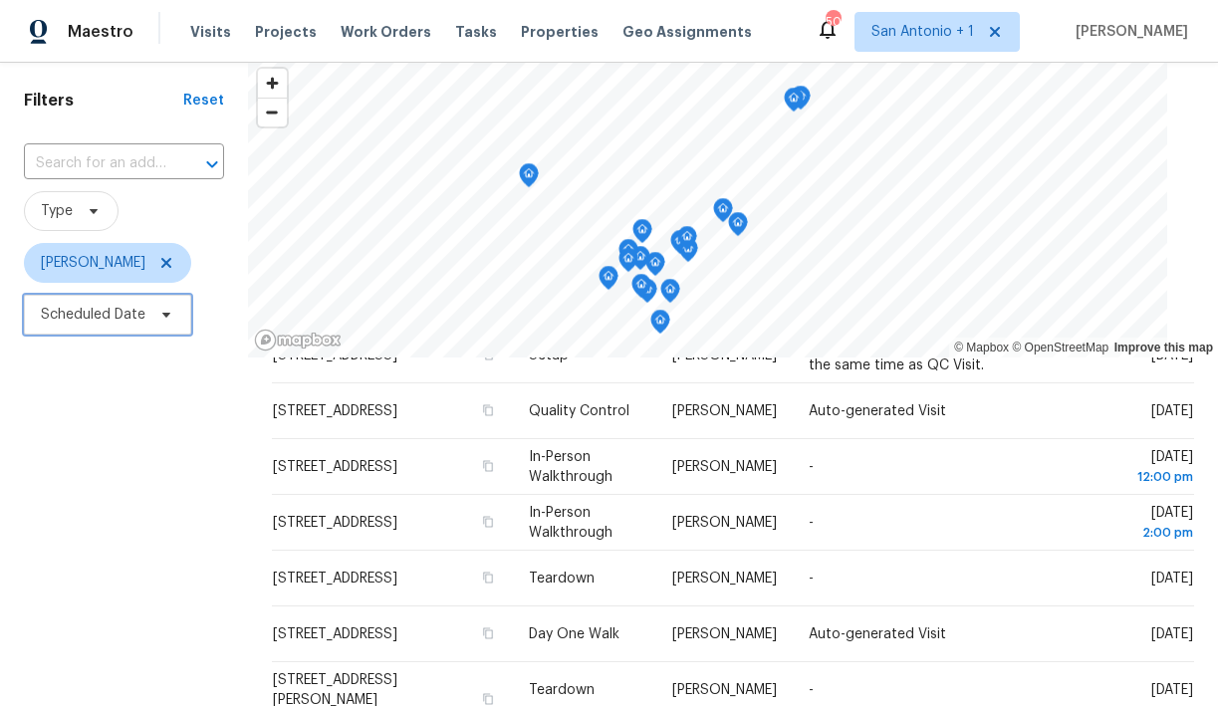
click at [167, 315] on icon at bounding box center [166, 315] width 8 height 5
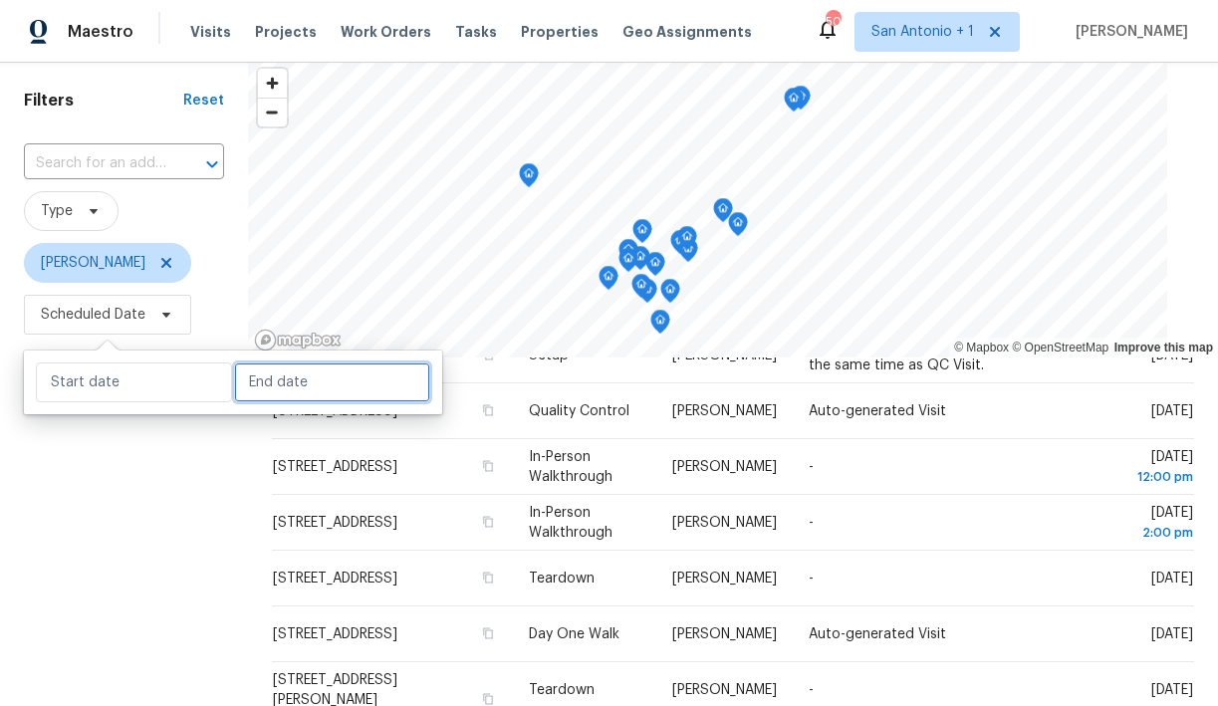
select select "7"
select select "2025"
select select "8"
select select "2025"
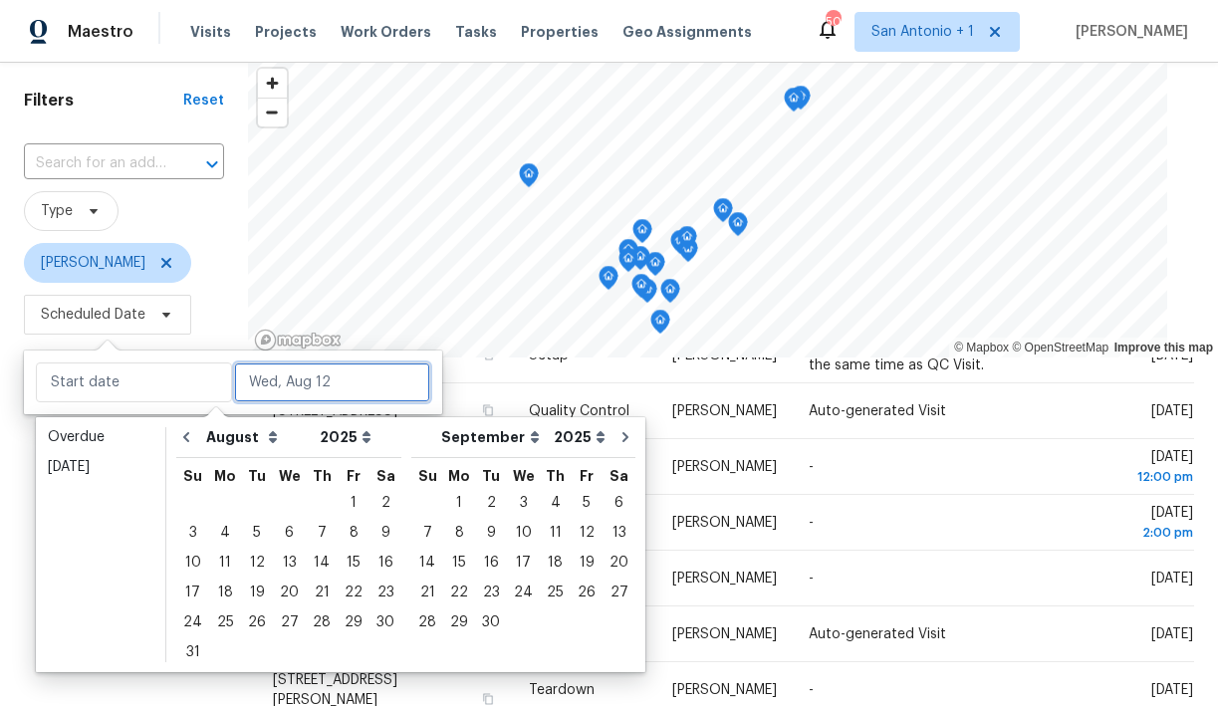
click at [262, 381] on input "text" at bounding box center [332, 383] width 196 height 40
click at [250, 561] on div "12" at bounding box center [257, 563] width 32 height 28
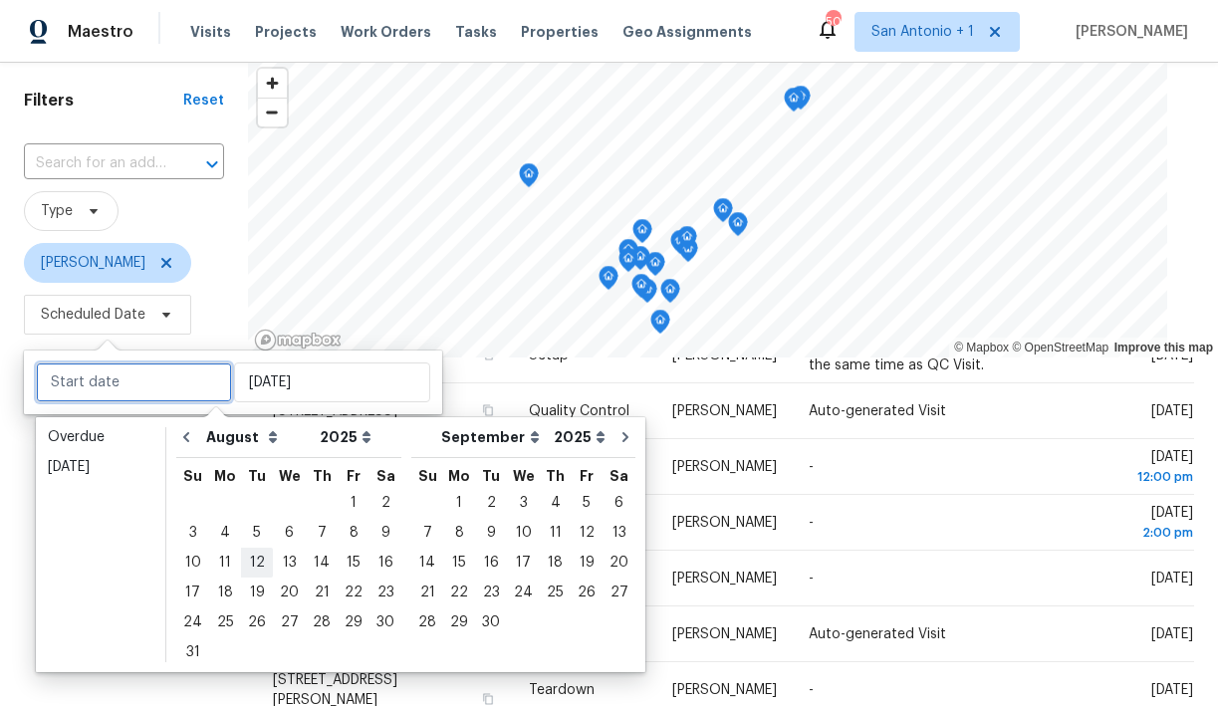
type input "[DATE]"
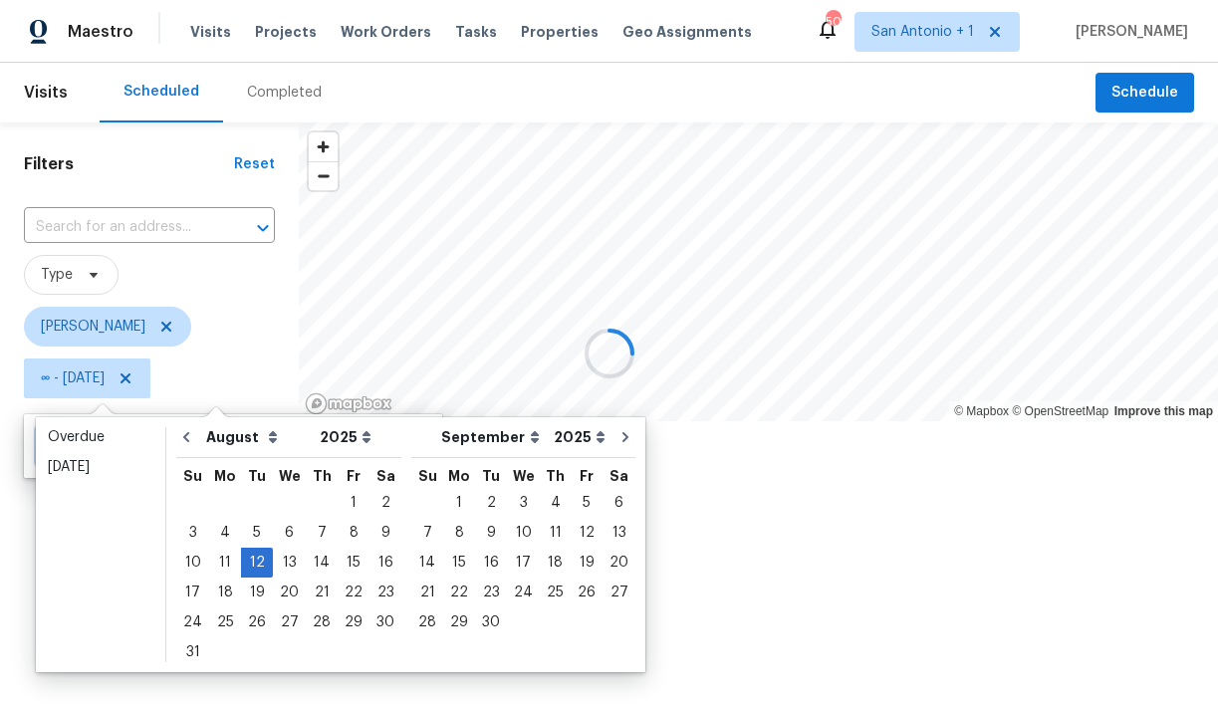
type input "[DATE]"
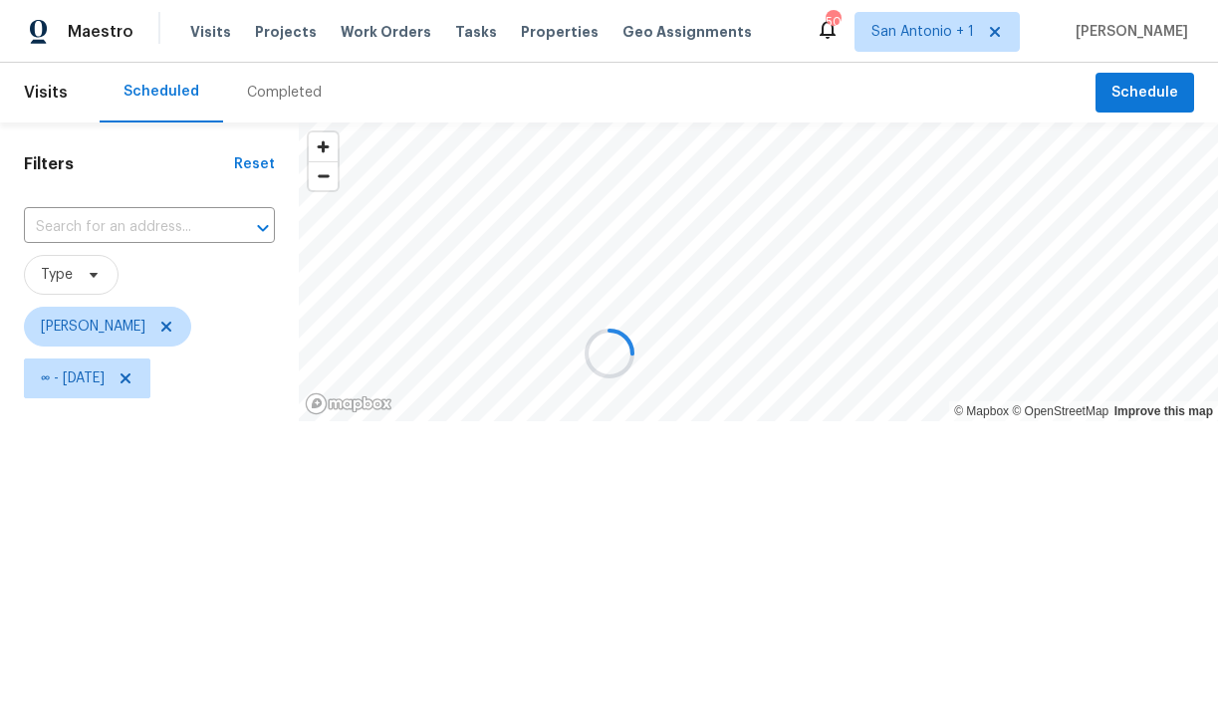
click at [231, 347] on div at bounding box center [609, 353] width 1218 height 706
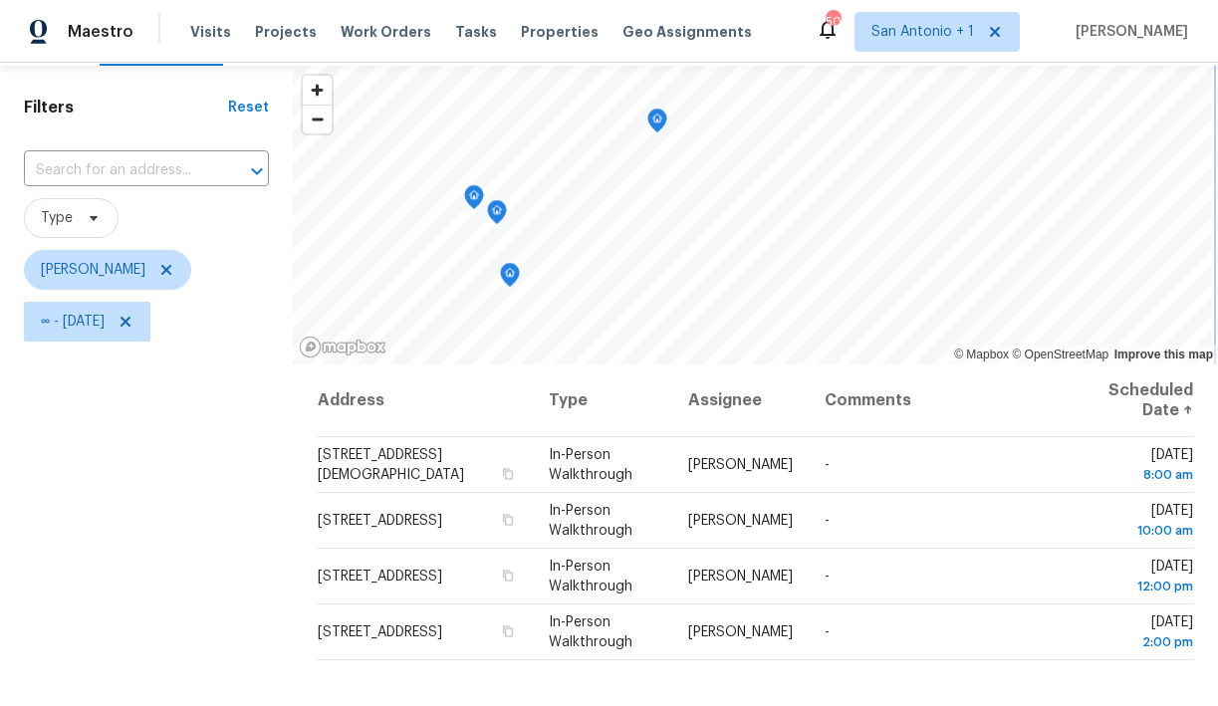
scroll to position [55, 0]
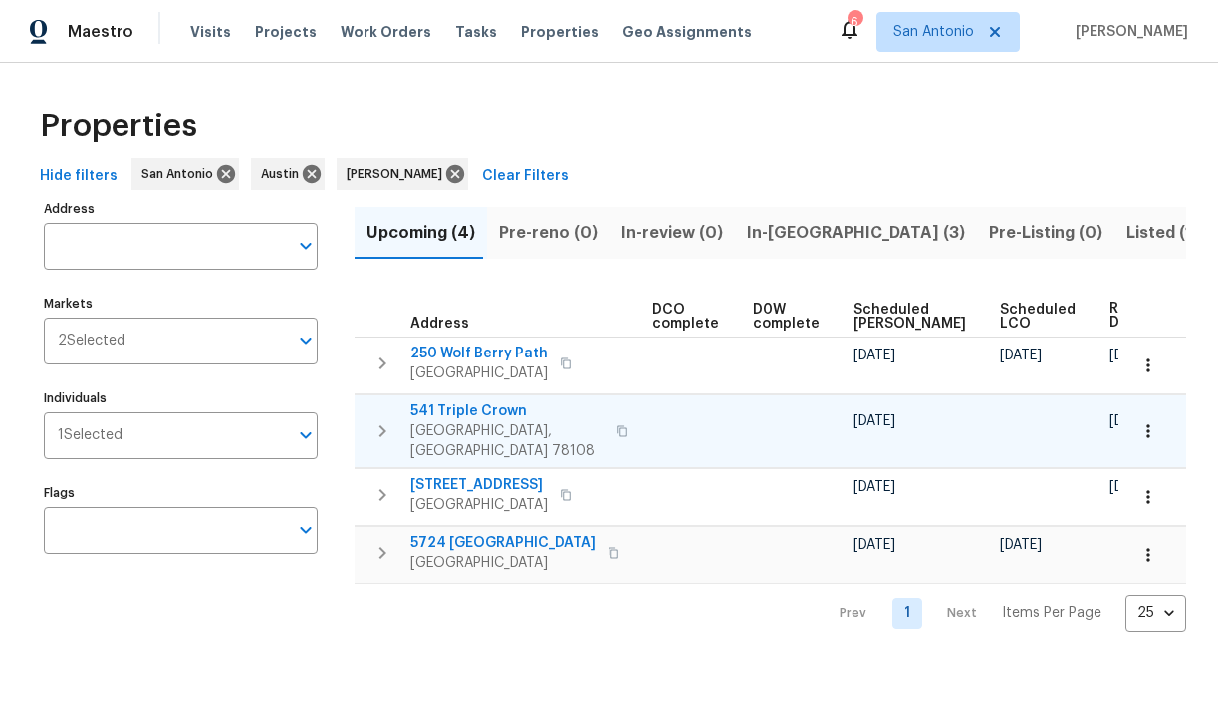
scroll to position [0, 458]
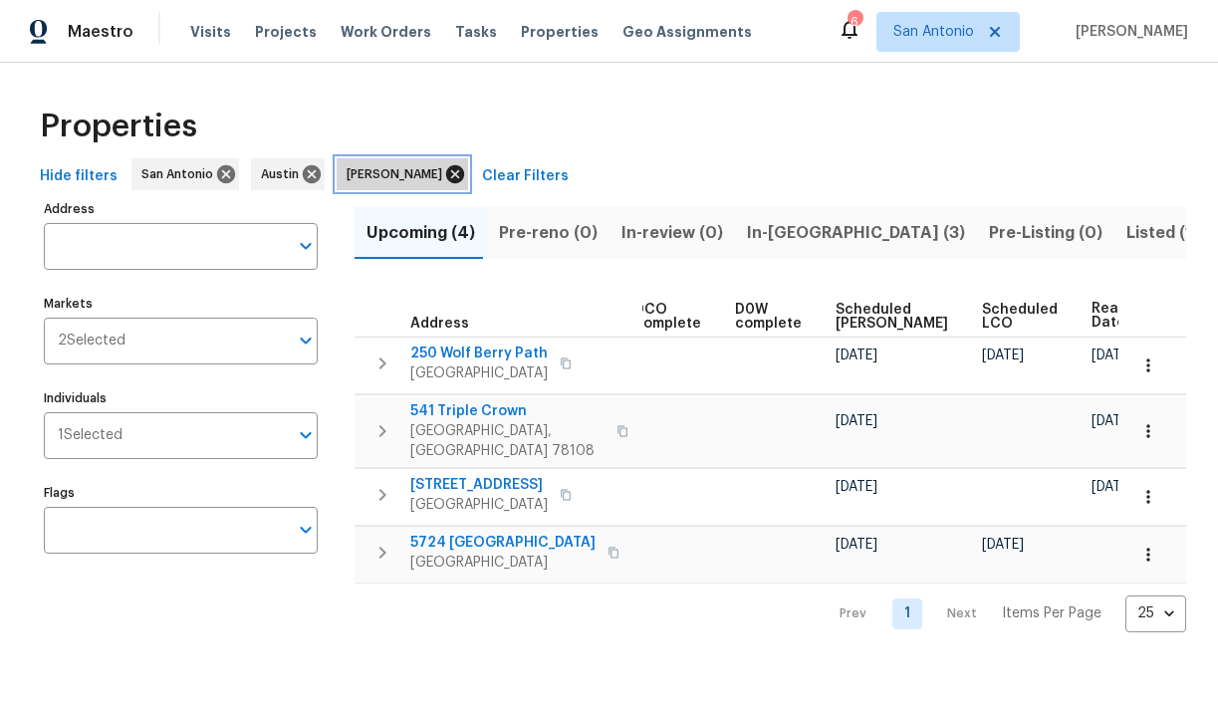
click at [446, 176] on icon at bounding box center [455, 174] width 18 height 18
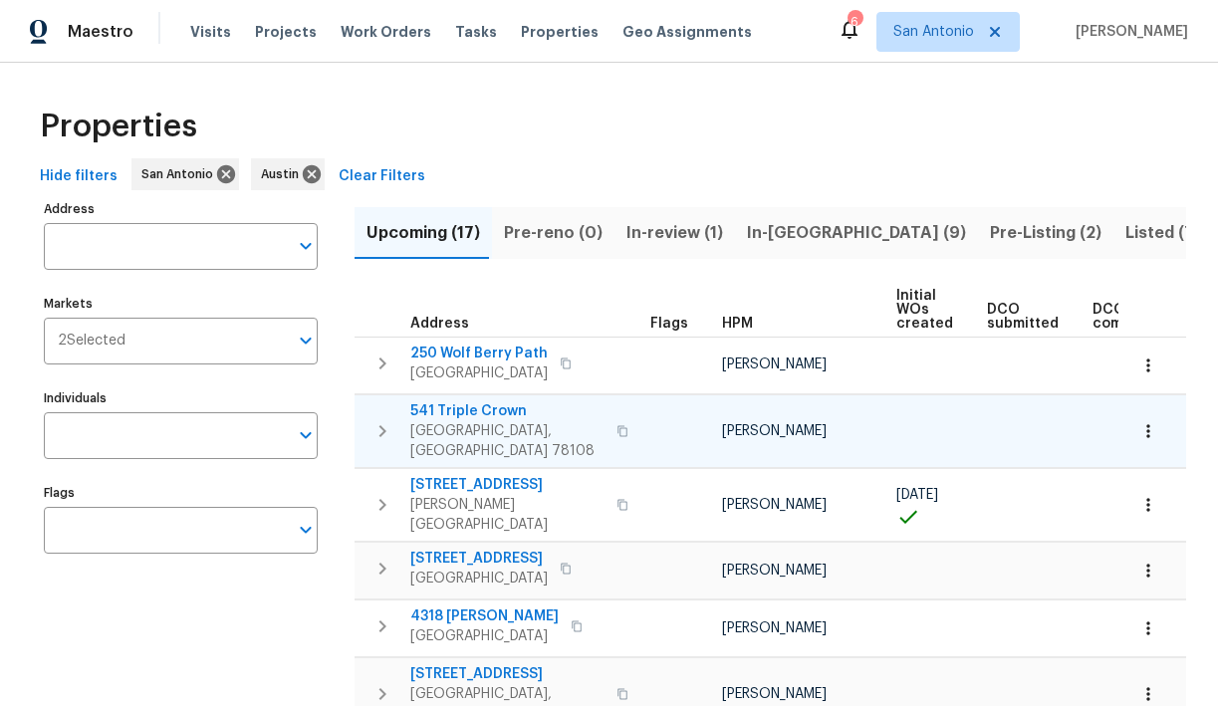
scroll to position [0, 458]
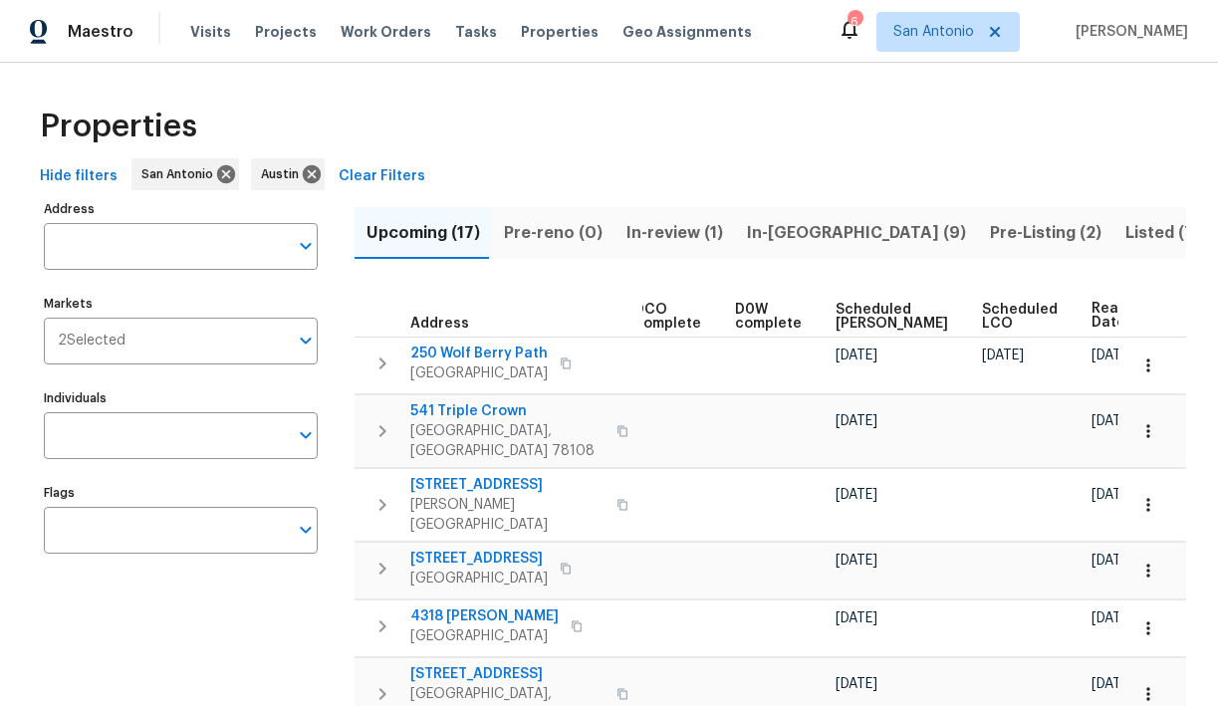
click at [1092, 313] on span "Ready Date" at bounding box center [1114, 316] width 44 height 28
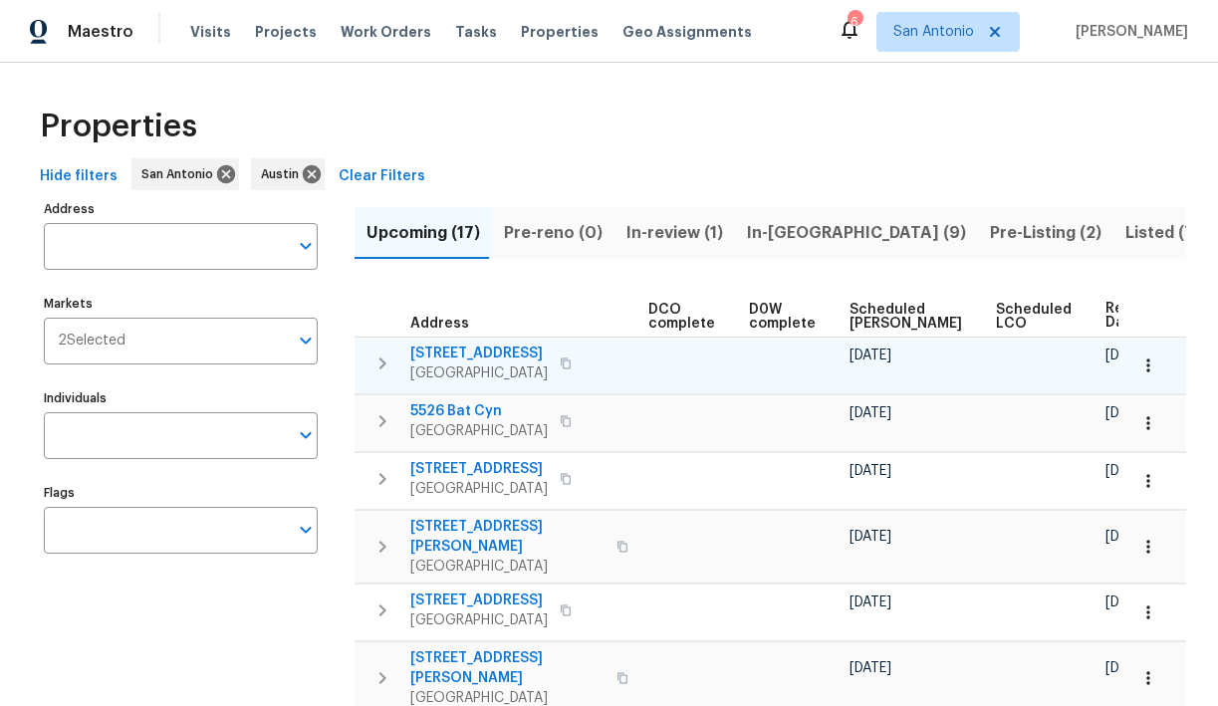
scroll to position [0, 458]
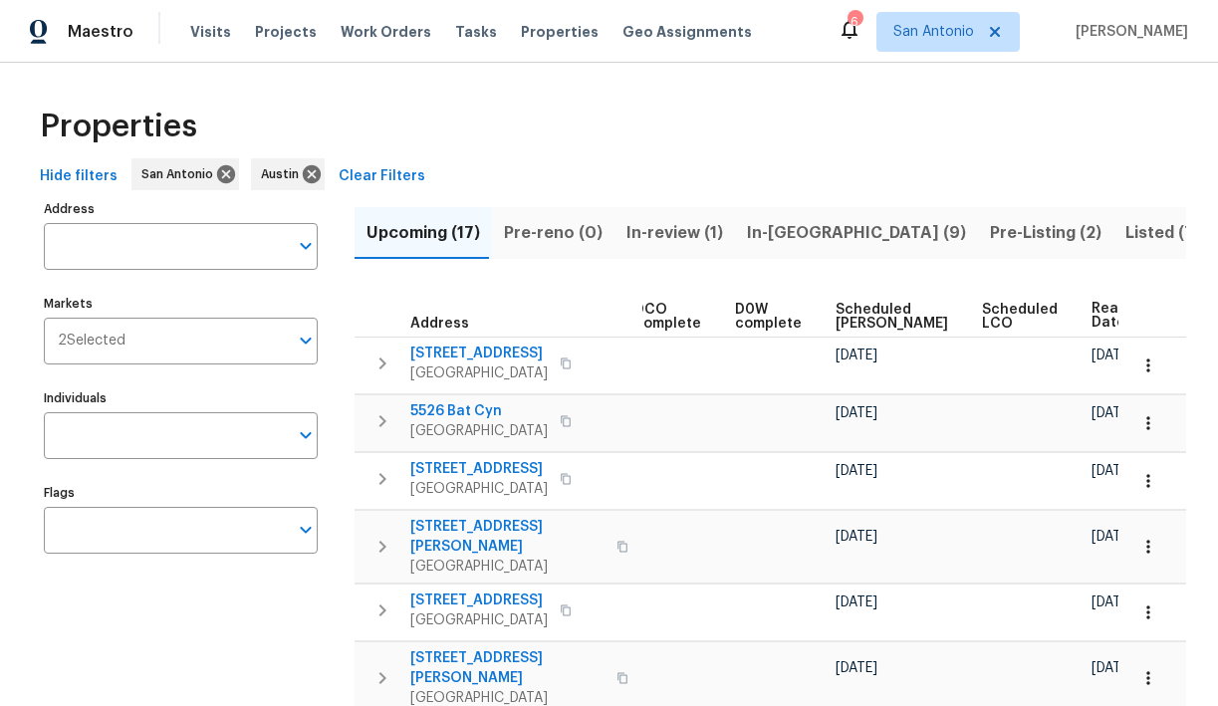
click at [1092, 315] on span "Ready Date" at bounding box center [1114, 316] width 44 height 28
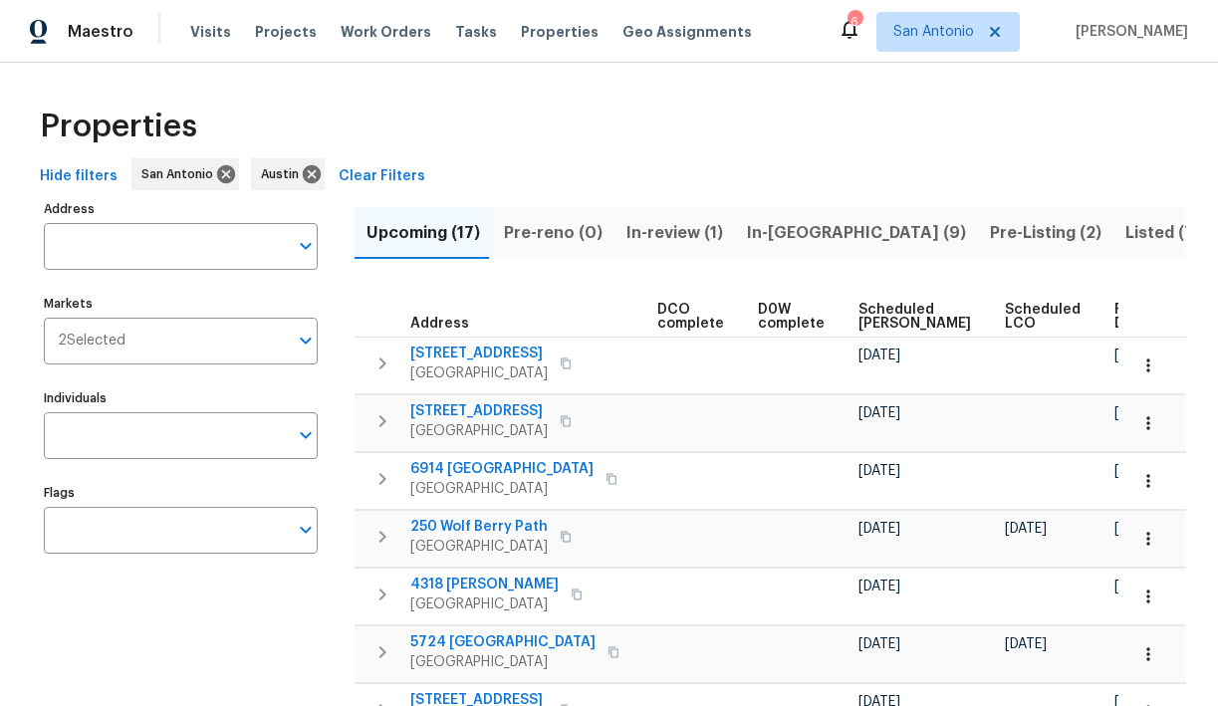
click at [1115, 313] on span "Ready Date" at bounding box center [1137, 317] width 44 height 28
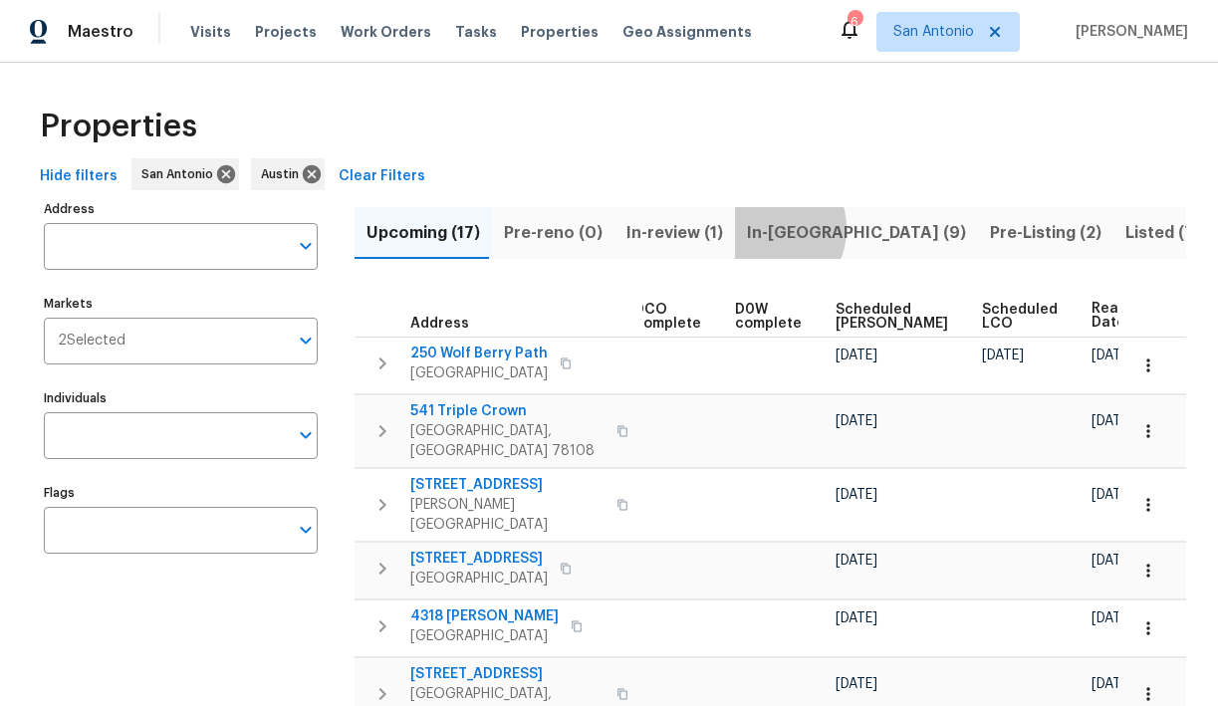
click at [753, 228] on span "In-reno (9)" at bounding box center [856, 233] width 219 height 28
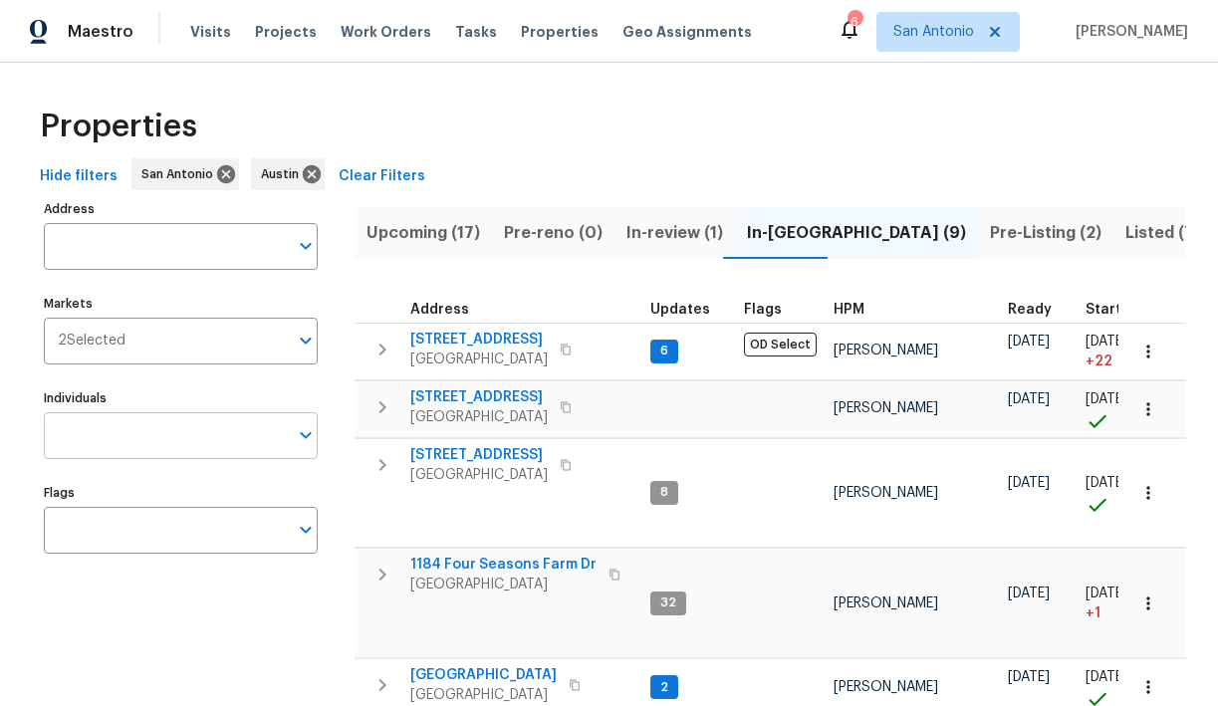
click at [291, 434] on div "Individuals" at bounding box center [181, 435] width 274 height 47
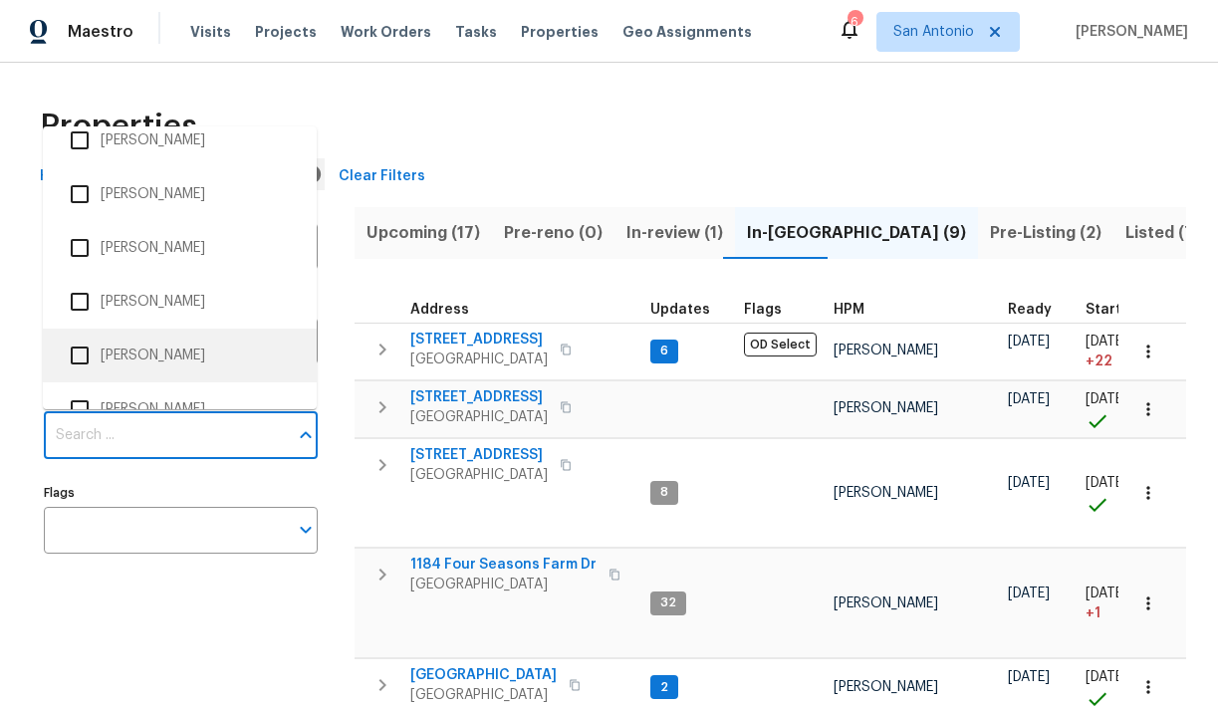
scroll to position [394, 0]
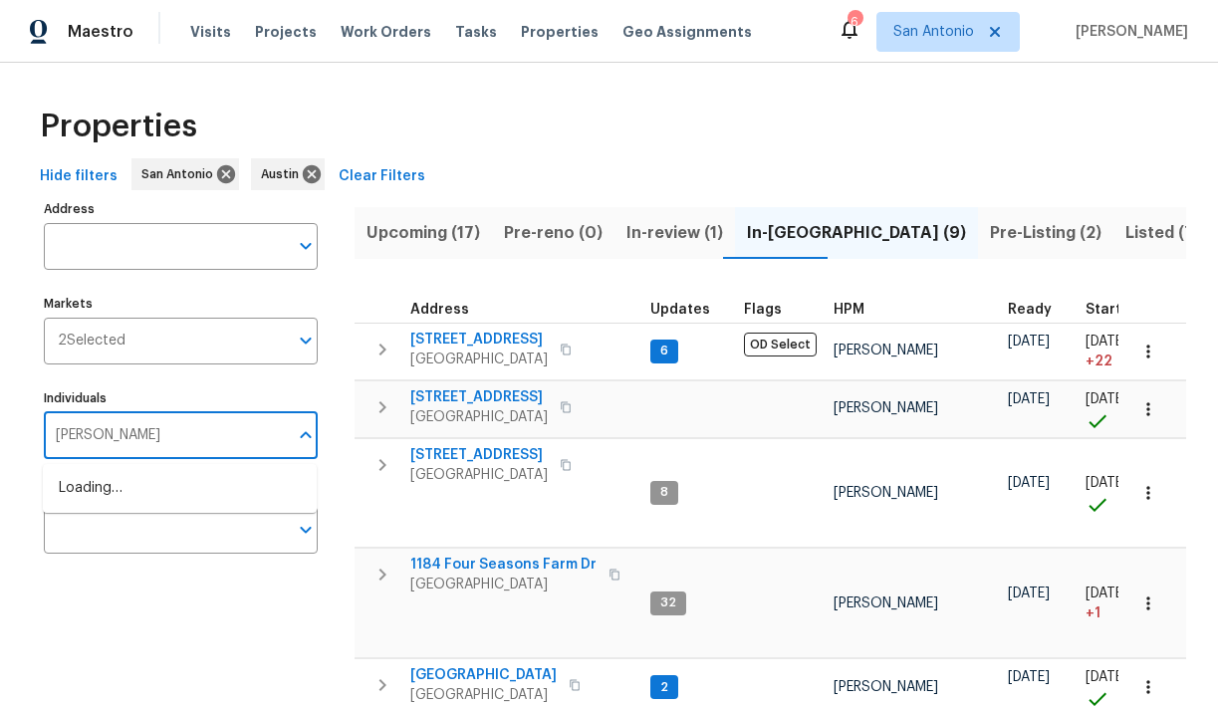
type input "[PERSON_NAME]"
click at [133, 504] on li "[PERSON_NAME]" at bounding box center [180, 499] width 242 height 42
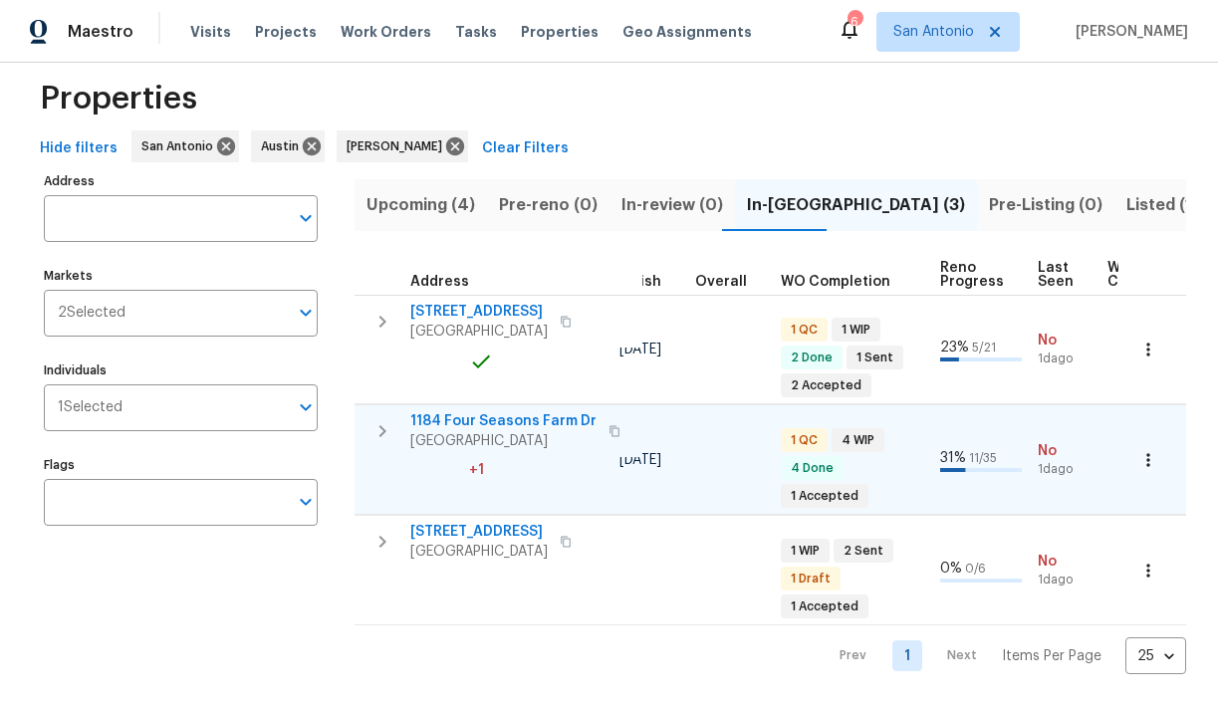
scroll to position [0, 630]
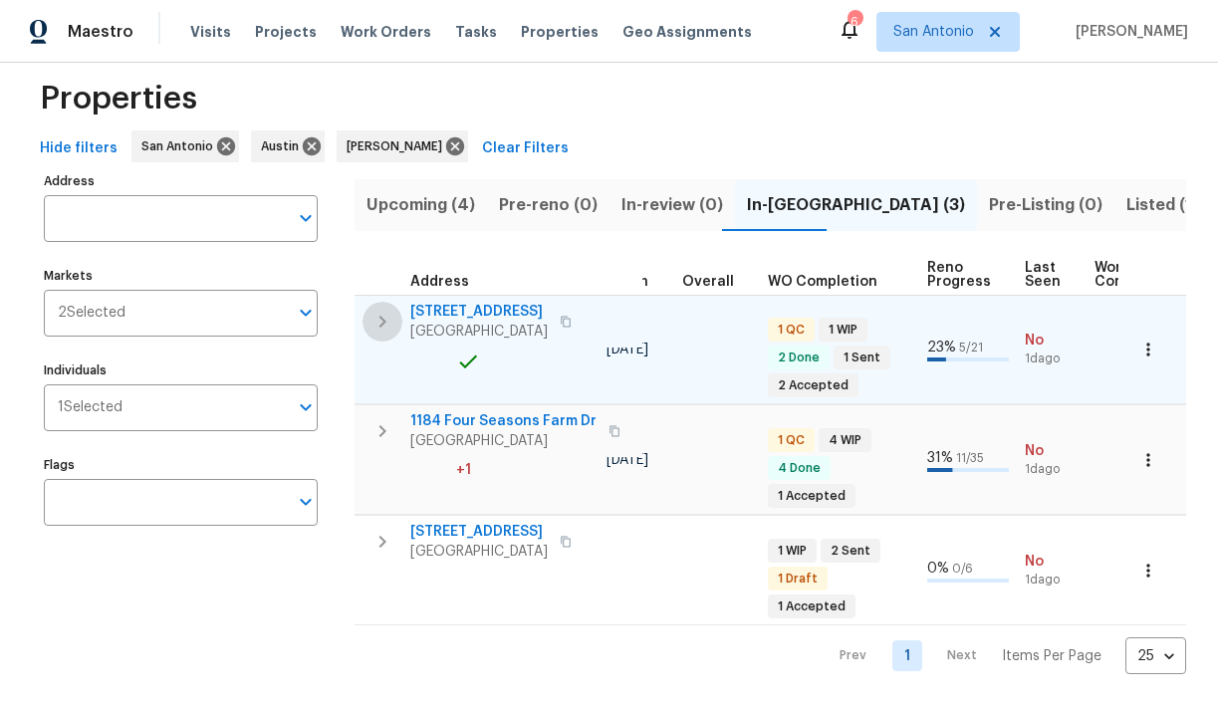
click at [379, 321] on icon "button" at bounding box center [383, 322] width 24 height 24
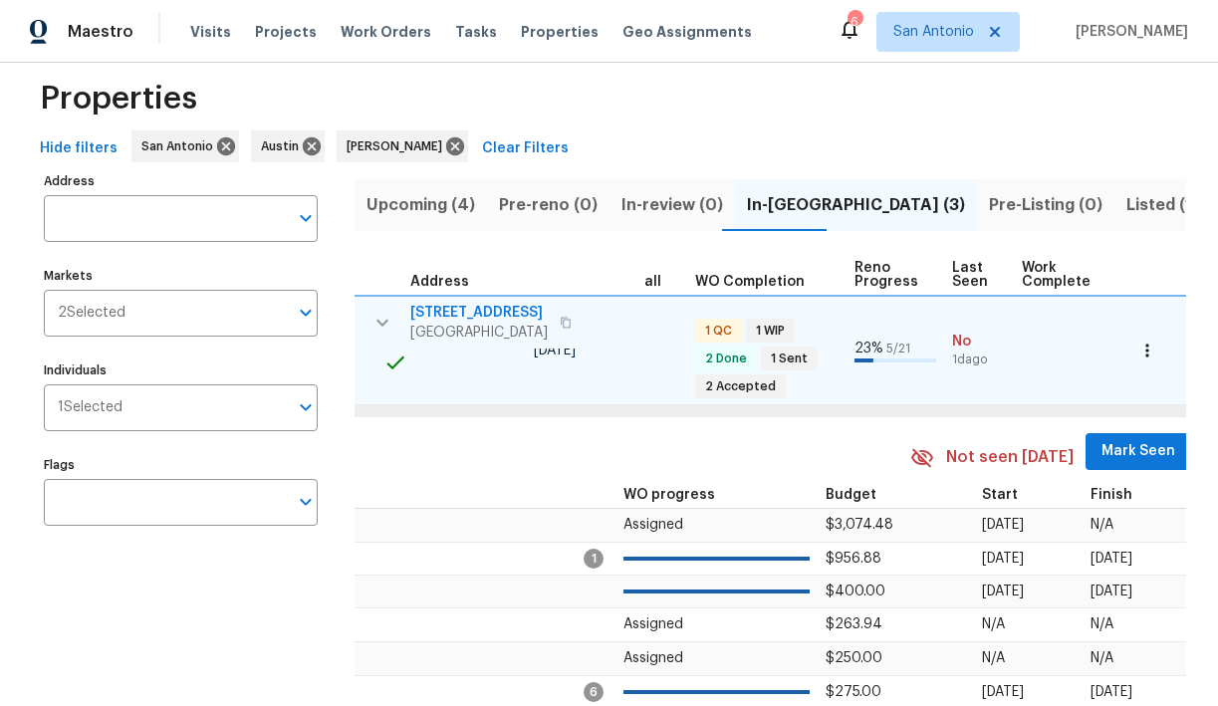
scroll to position [0, 888]
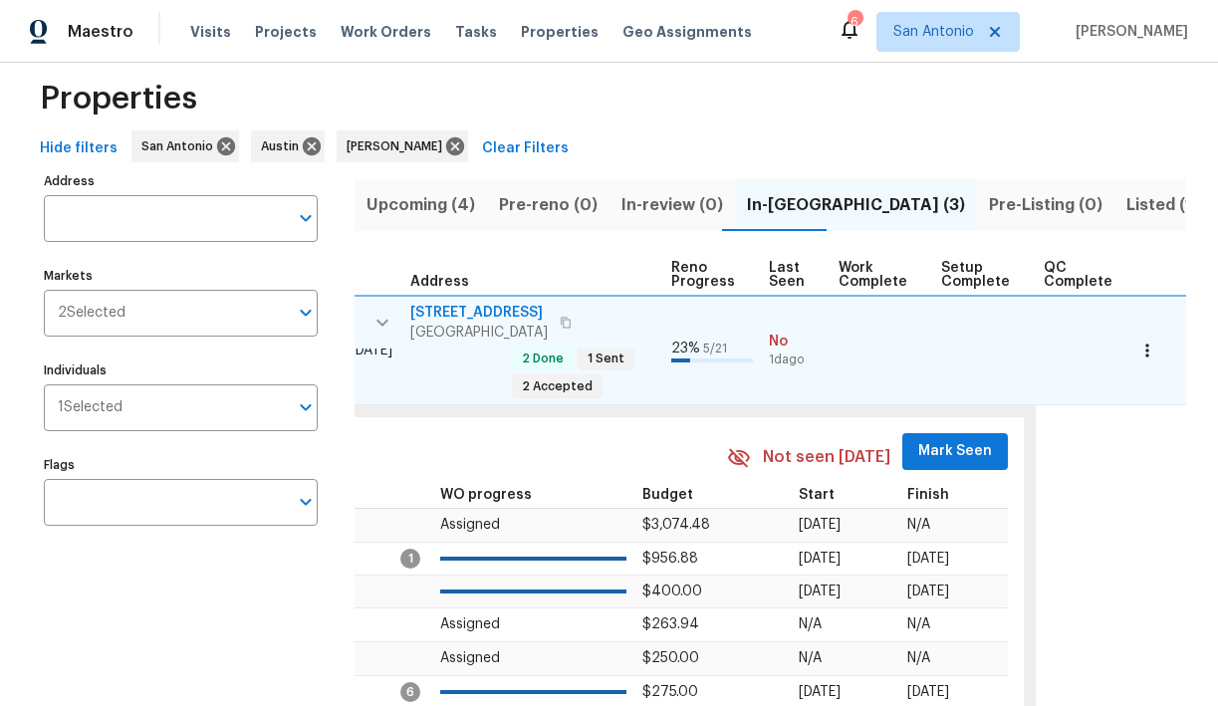
click at [939, 449] on span "Mark Seen" at bounding box center [956, 451] width 74 height 25
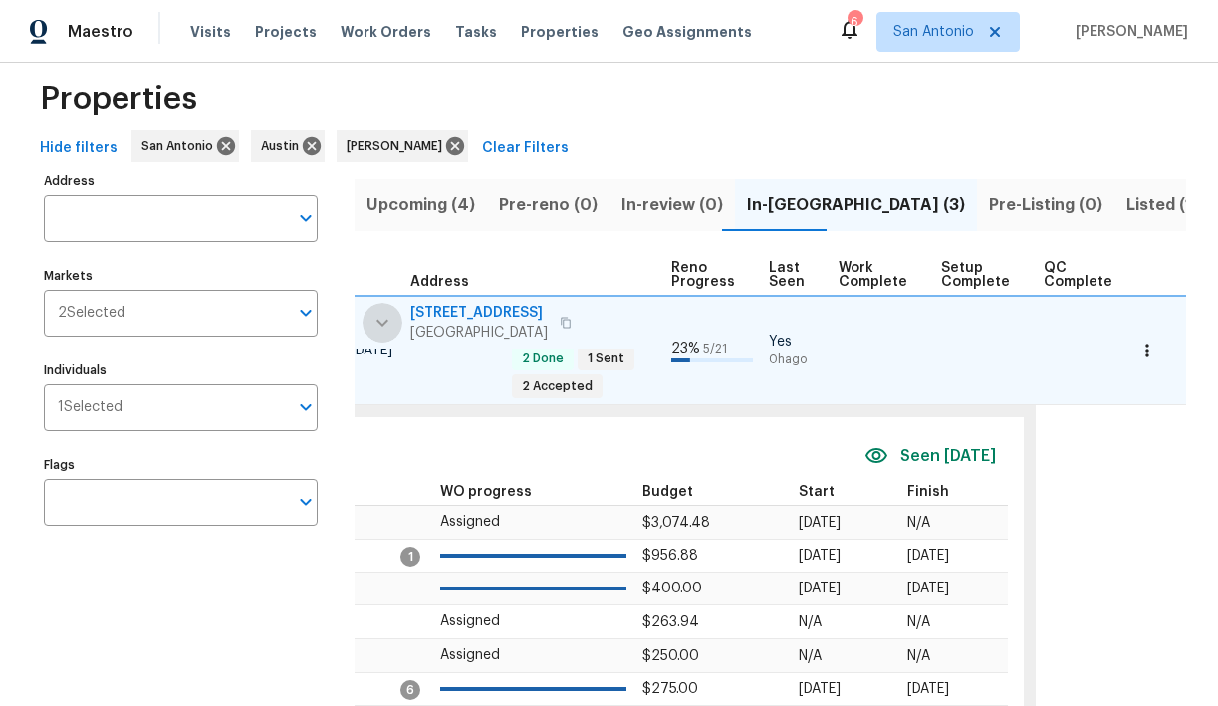
click at [382, 319] on icon "button" at bounding box center [383, 323] width 24 height 24
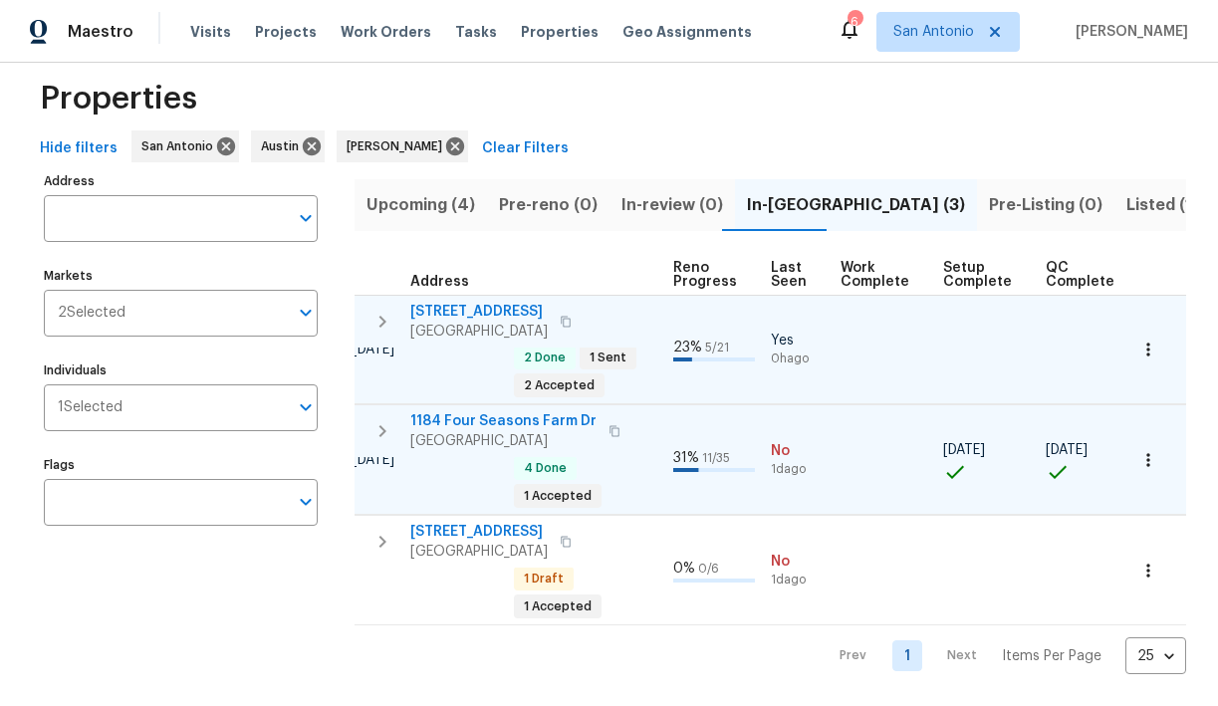
click at [383, 437] on icon "button" at bounding box center [383, 431] width 24 height 24
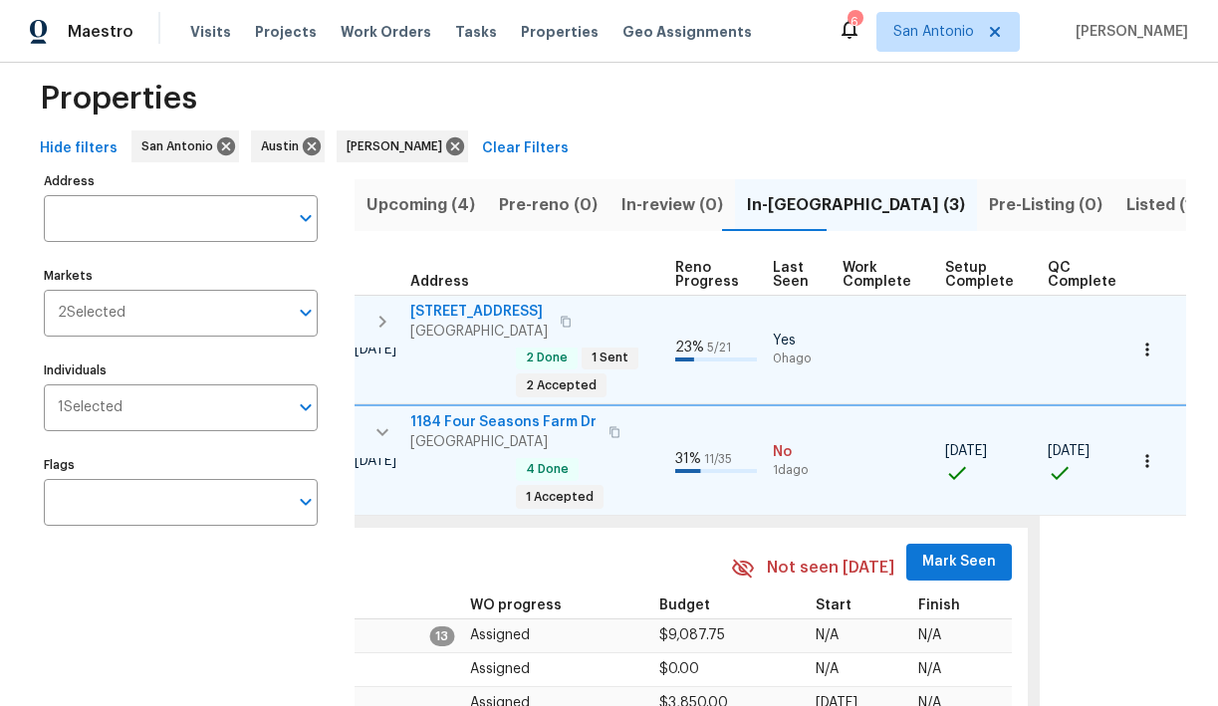
click at [934, 554] on span "Mark Seen" at bounding box center [960, 562] width 74 height 25
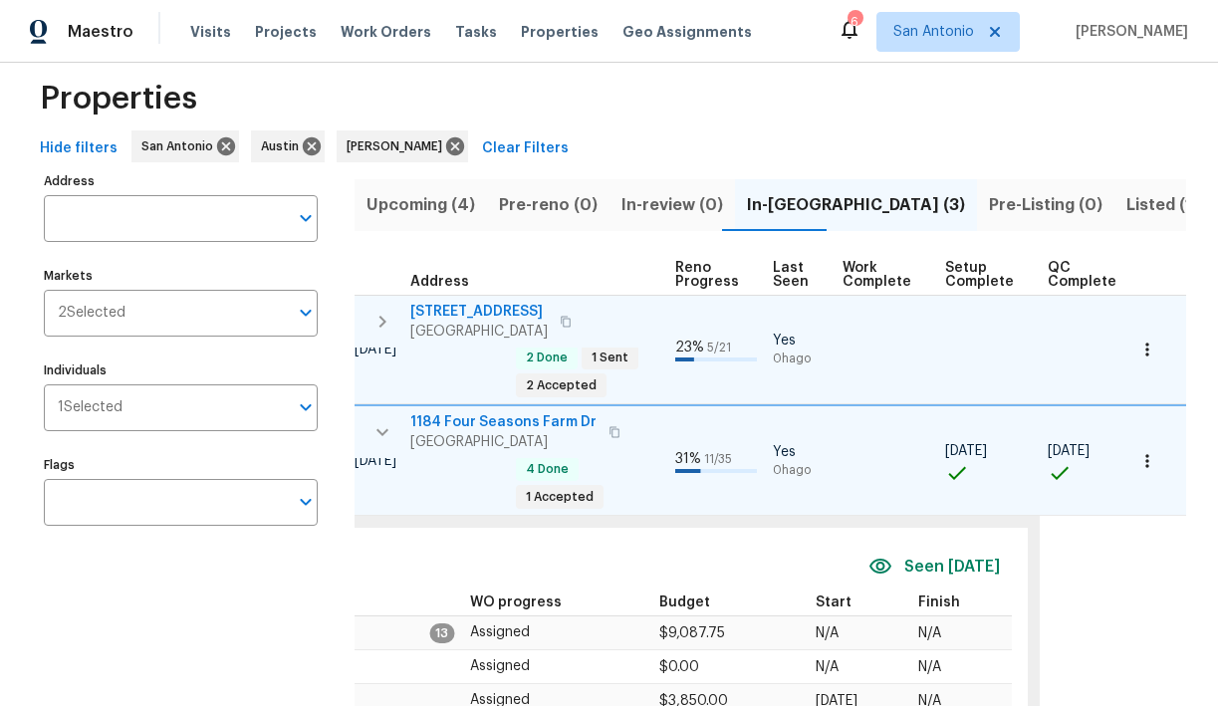
click at [383, 434] on icon "button" at bounding box center [383, 432] width 12 height 7
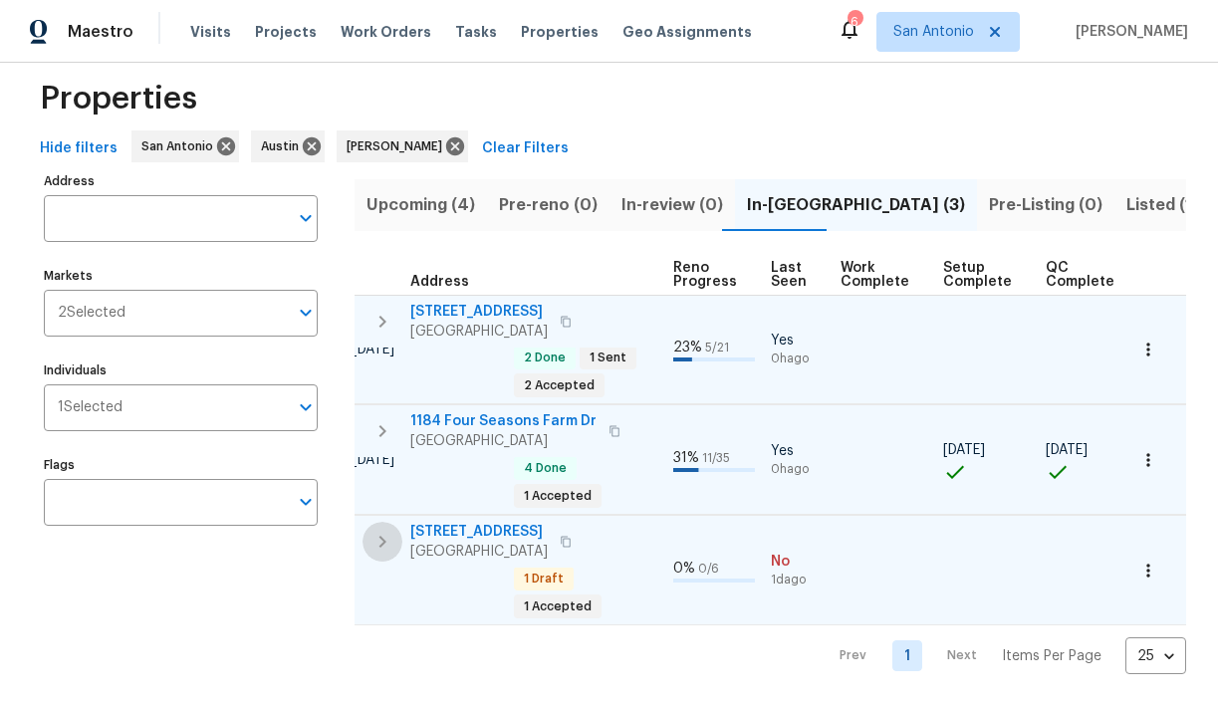
click at [380, 544] on icon "button" at bounding box center [383, 542] width 24 height 24
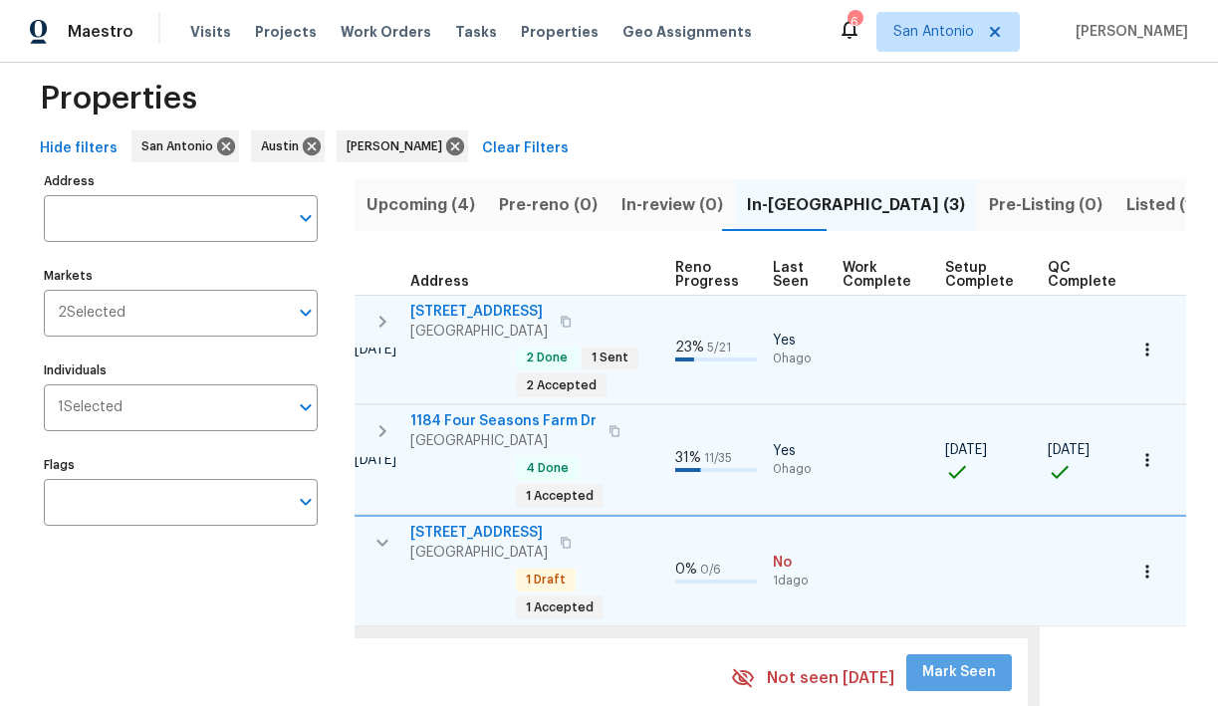
click at [951, 667] on span "Mark Seen" at bounding box center [960, 673] width 74 height 25
click at [459, 312] on span "23006 Woodlawn Rdg" at bounding box center [478, 312] width 137 height 20
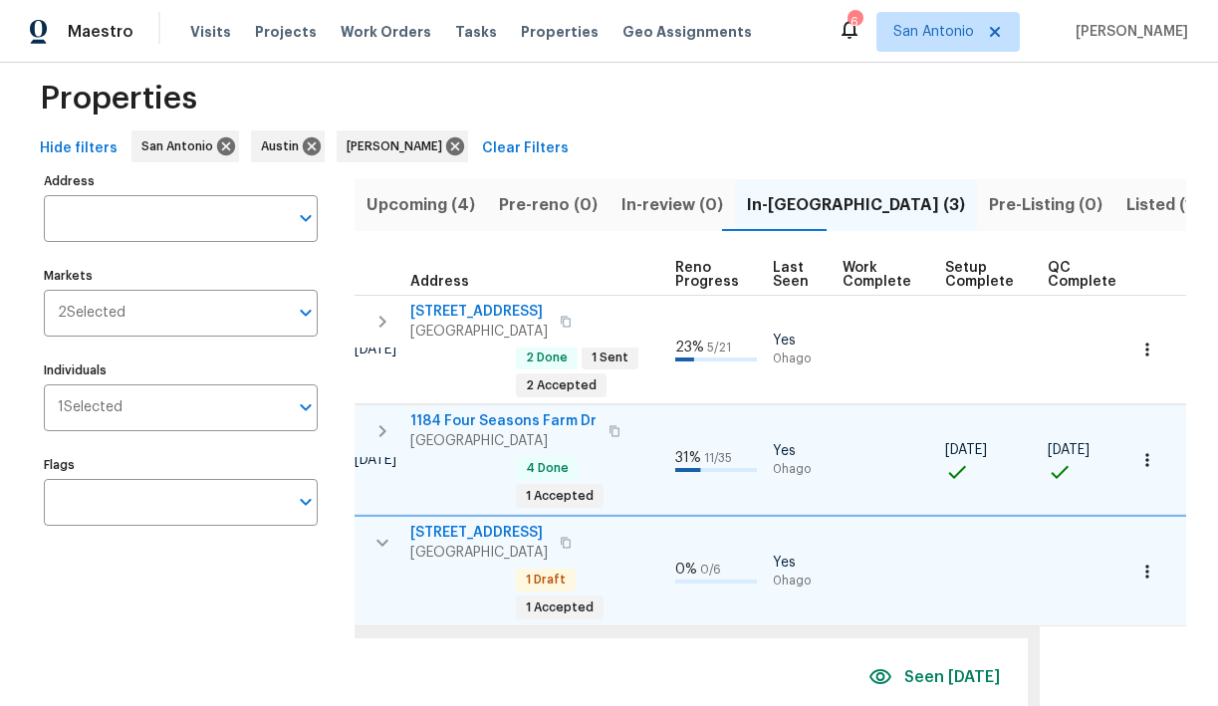
click at [472, 421] on span "1184 Four Seasons Farm Dr" at bounding box center [503, 421] width 186 height 20
click at [380, 547] on icon "button" at bounding box center [383, 543] width 24 height 24
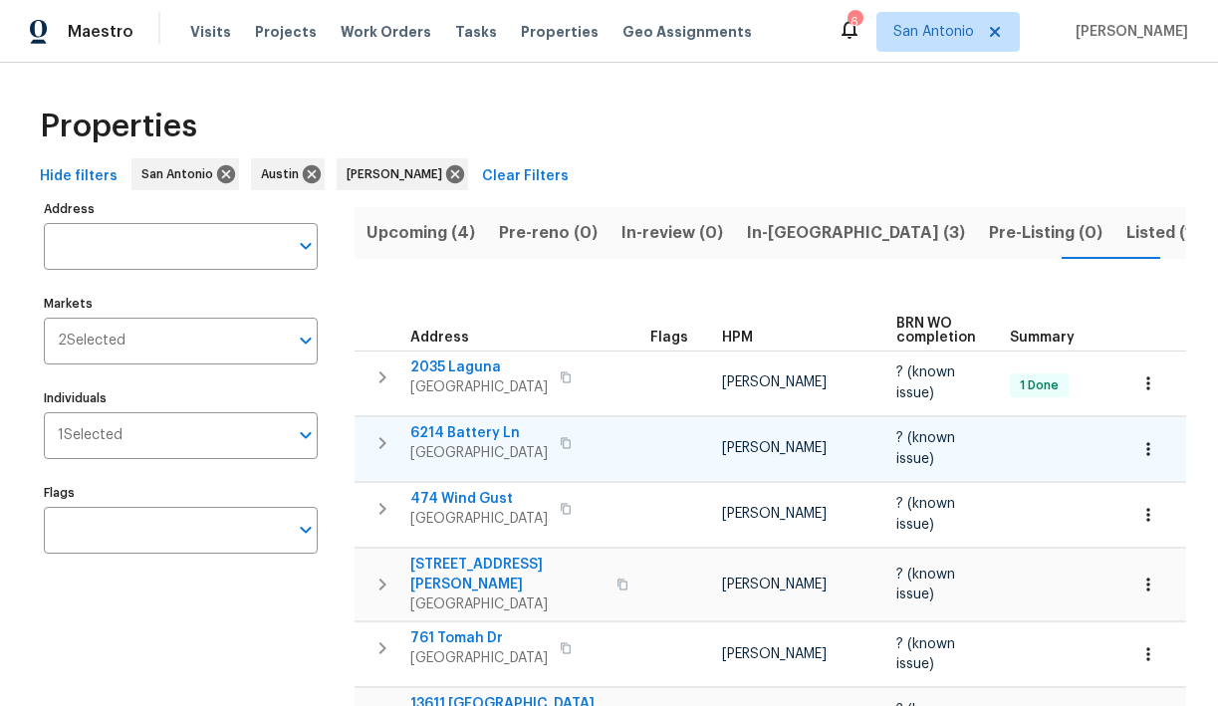
scroll to position [2, 0]
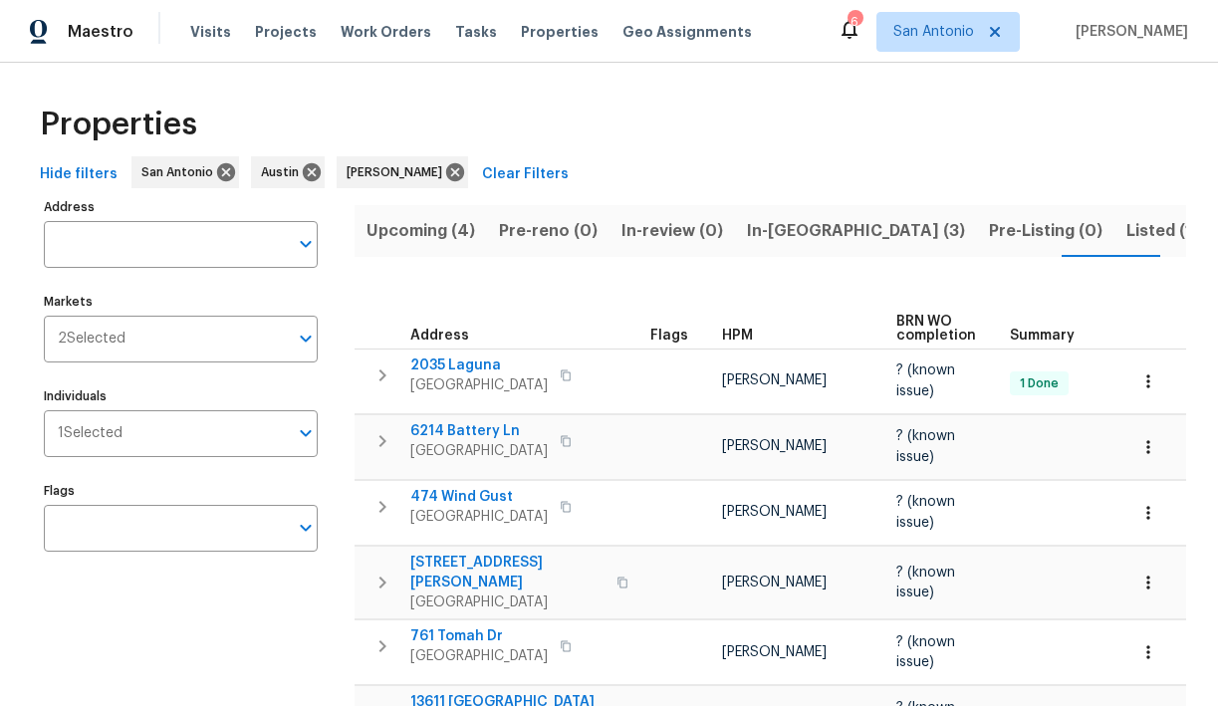
click at [787, 57] on div "Maestro Visits Projects Work Orders Tasks Properties Geo Assignments 6 San Anto…" at bounding box center [609, 31] width 1218 height 63
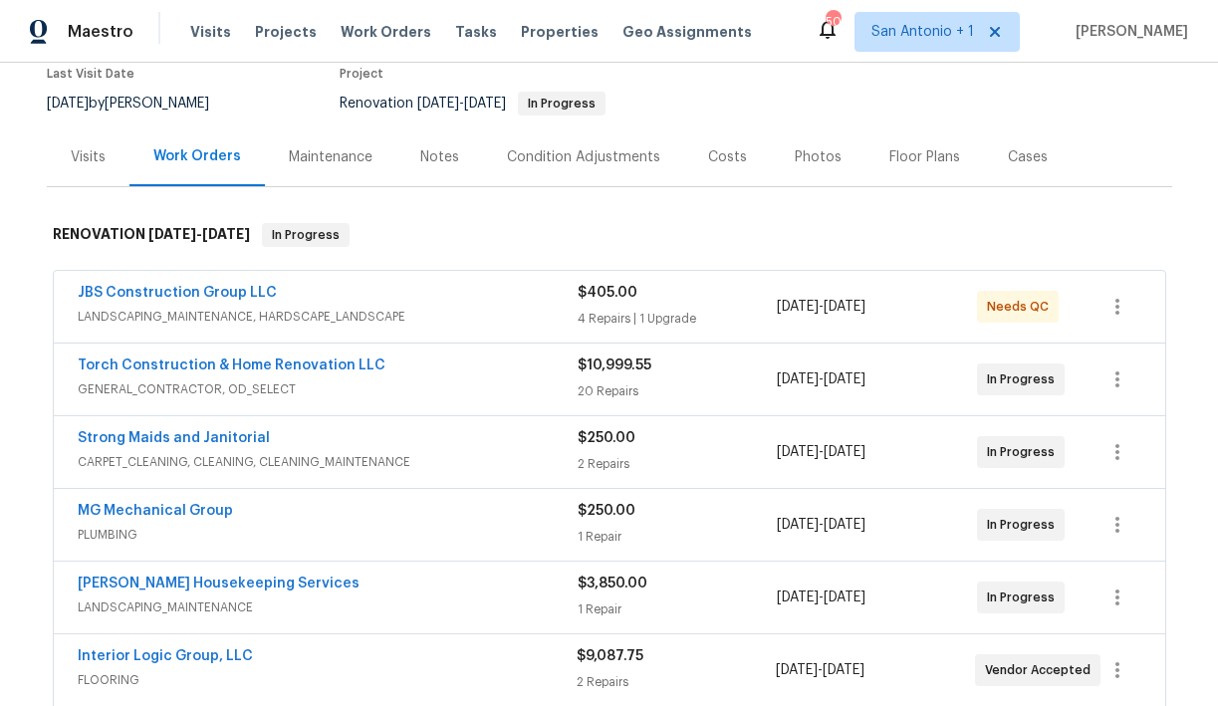
scroll to position [161, 0]
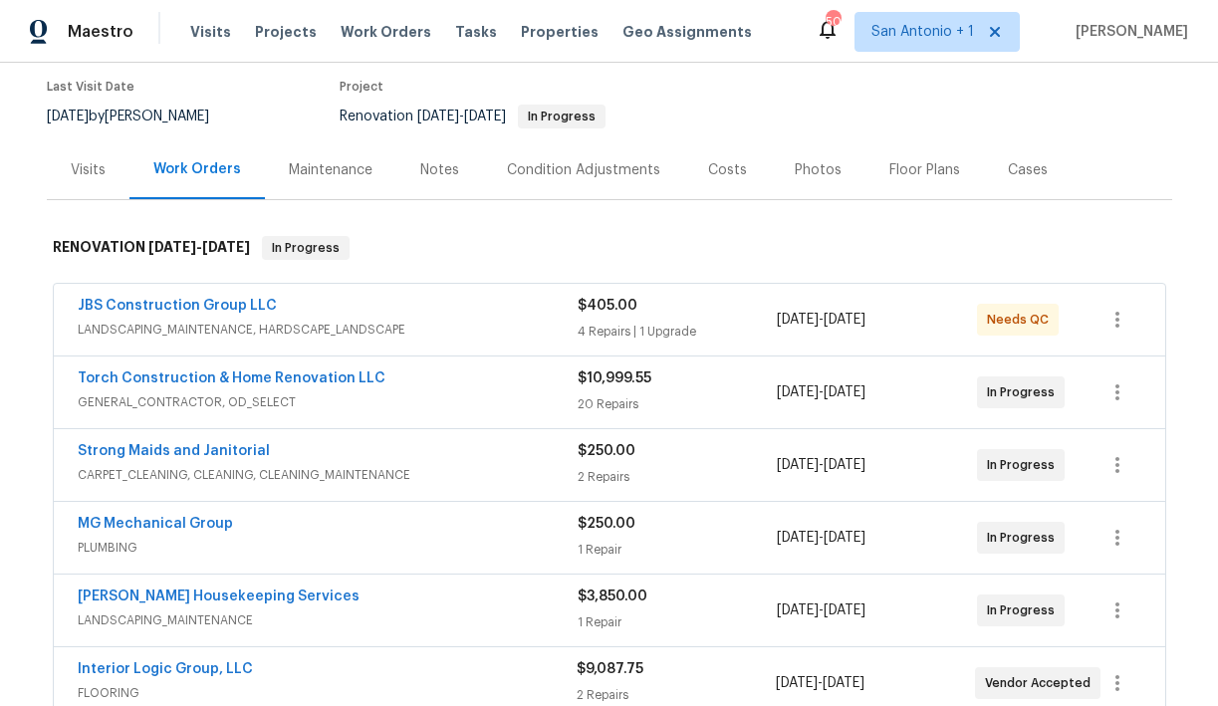
click at [439, 168] on div "Notes" at bounding box center [439, 170] width 39 height 20
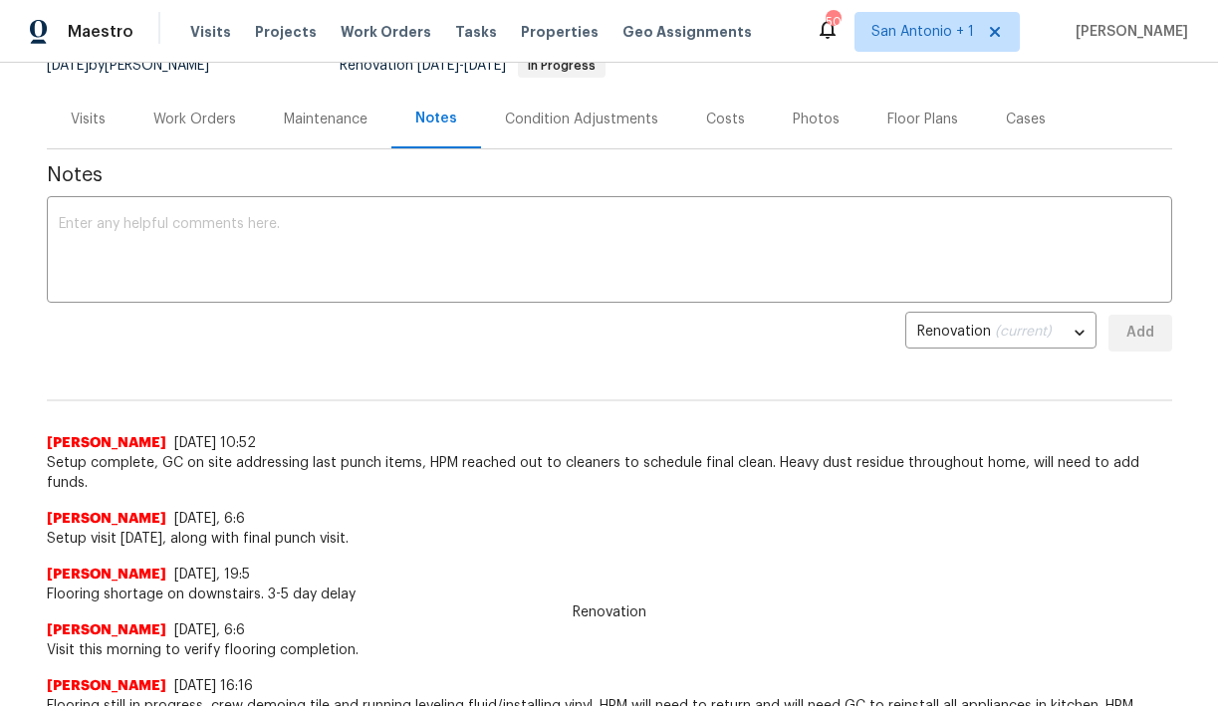
scroll to position [218, 0]
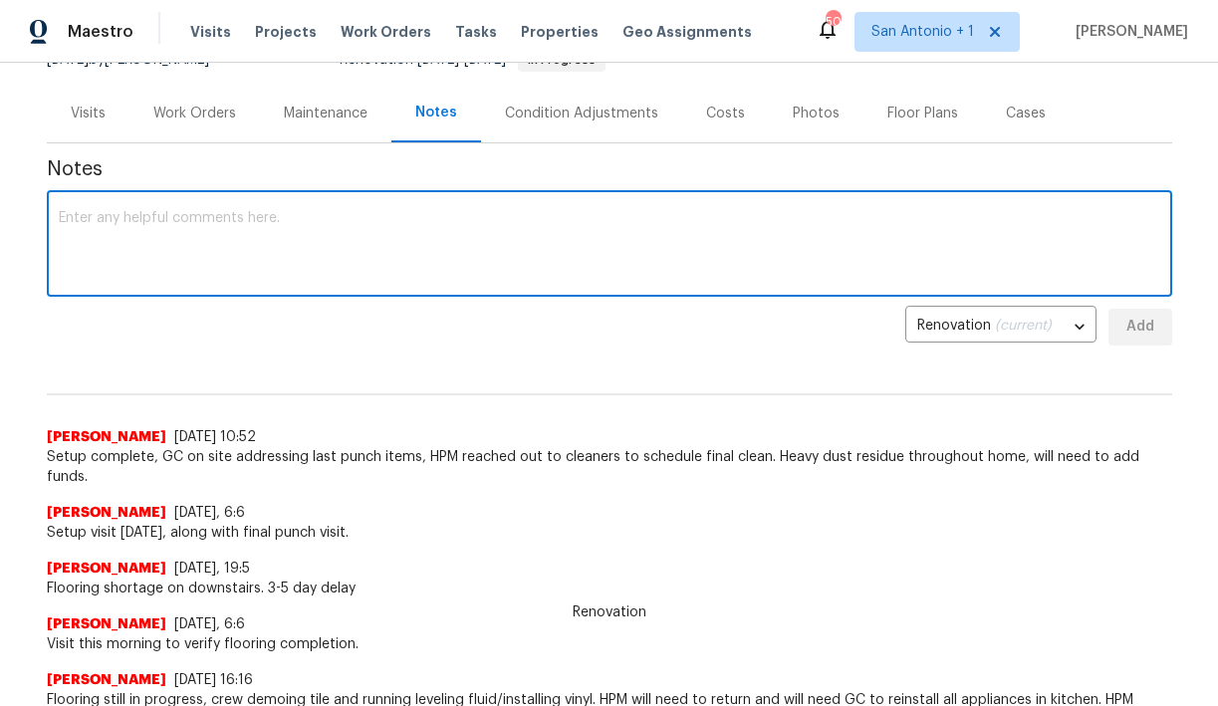
click at [296, 219] on textarea at bounding box center [610, 246] width 1102 height 70
type textarea "Final clean coming in [DATE], along with backyard landscaping."
click at [1138, 328] on span "Add" at bounding box center [1141, 327] width 32 height 25
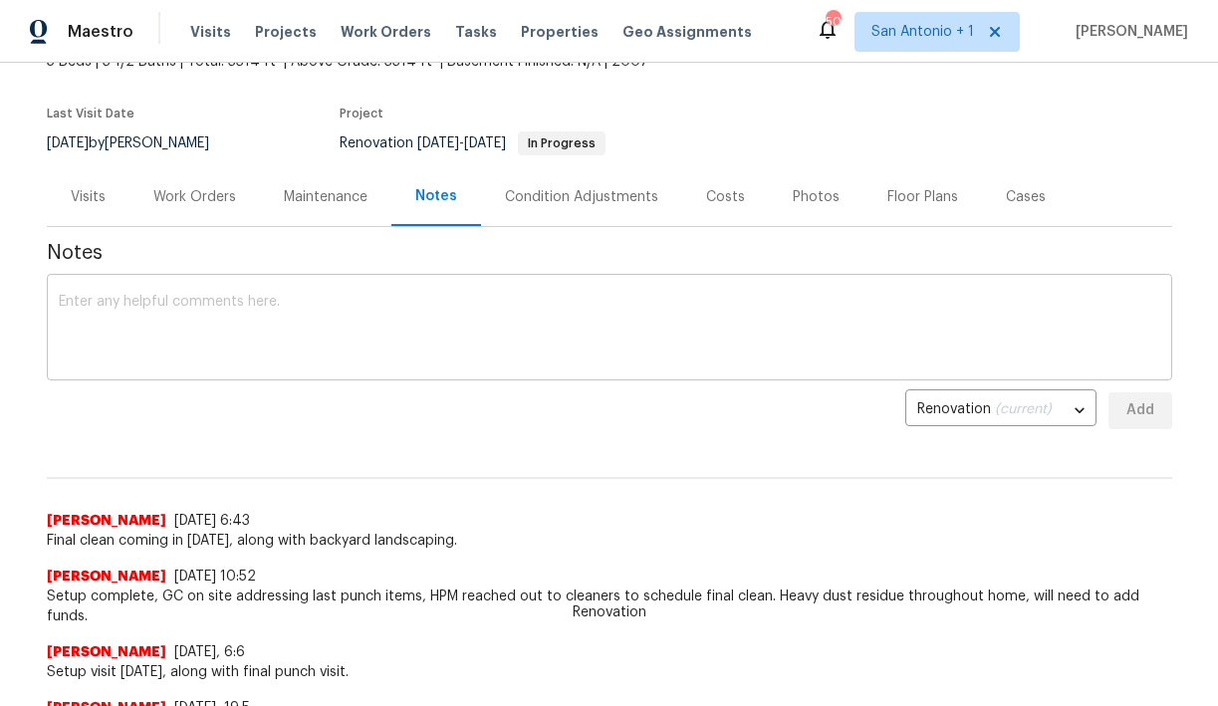
scroll to position [0, 0]
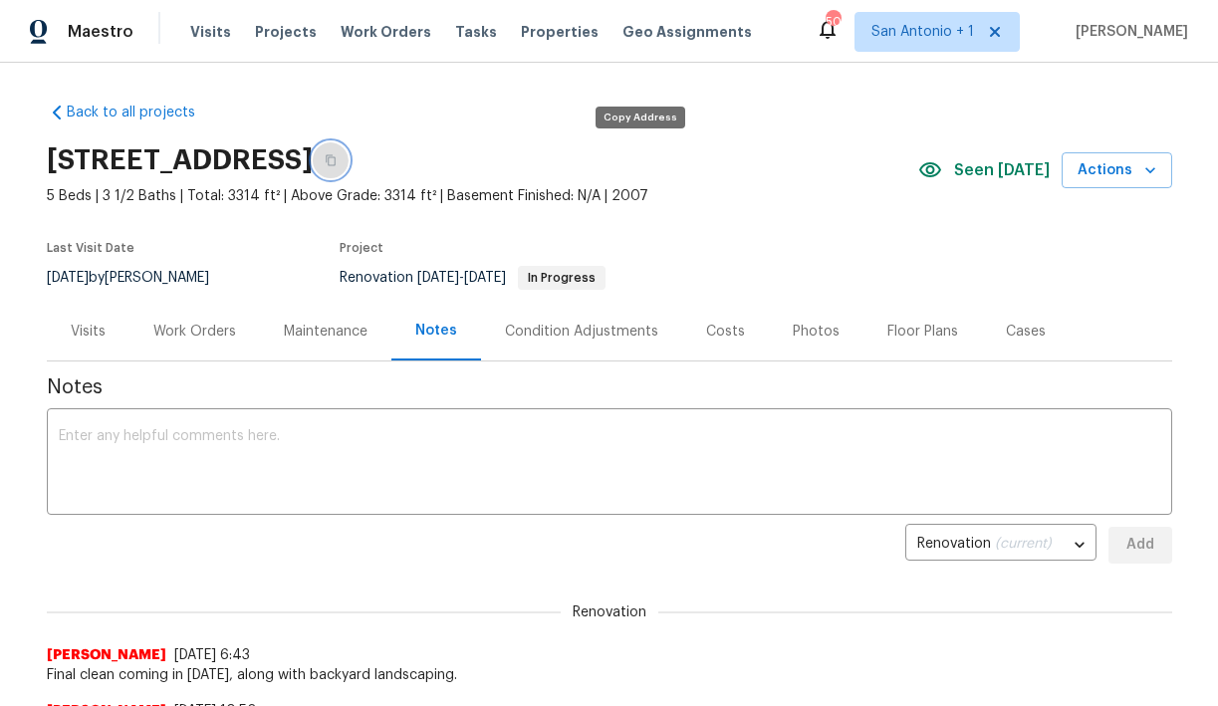
click at [336, 158] on icon "button" at bounding box center [331, 160] width 10 height 11
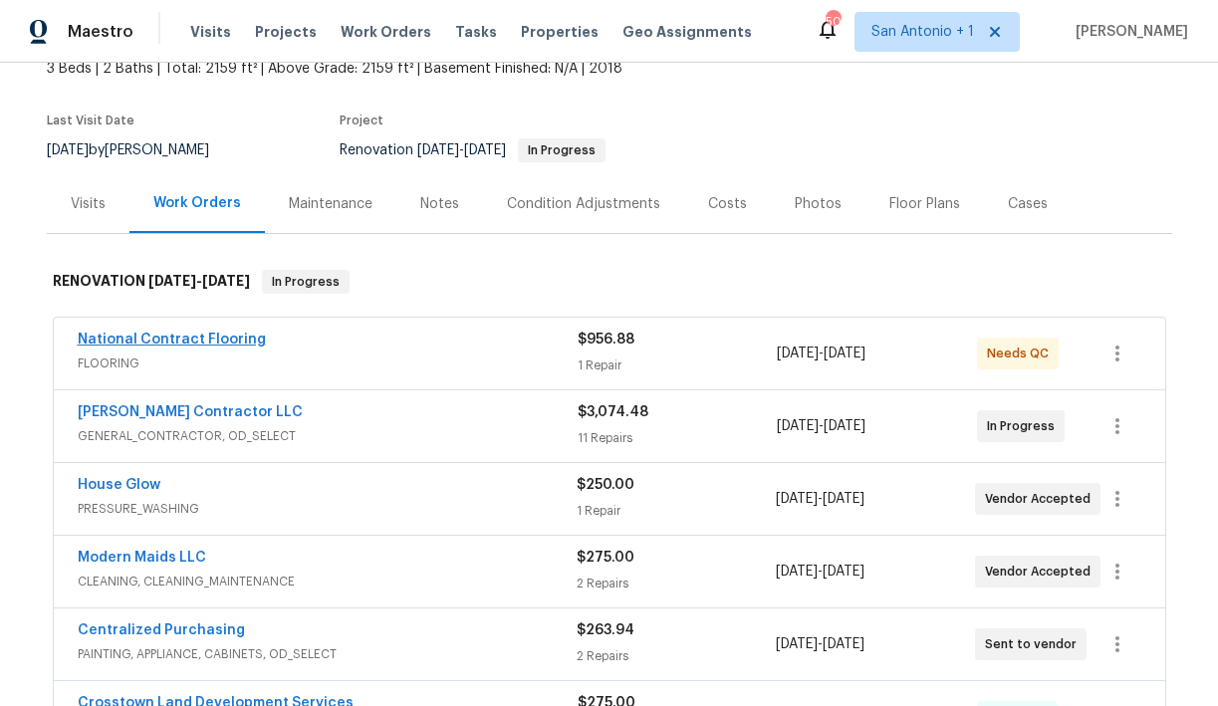
scroll to position [139, 0]
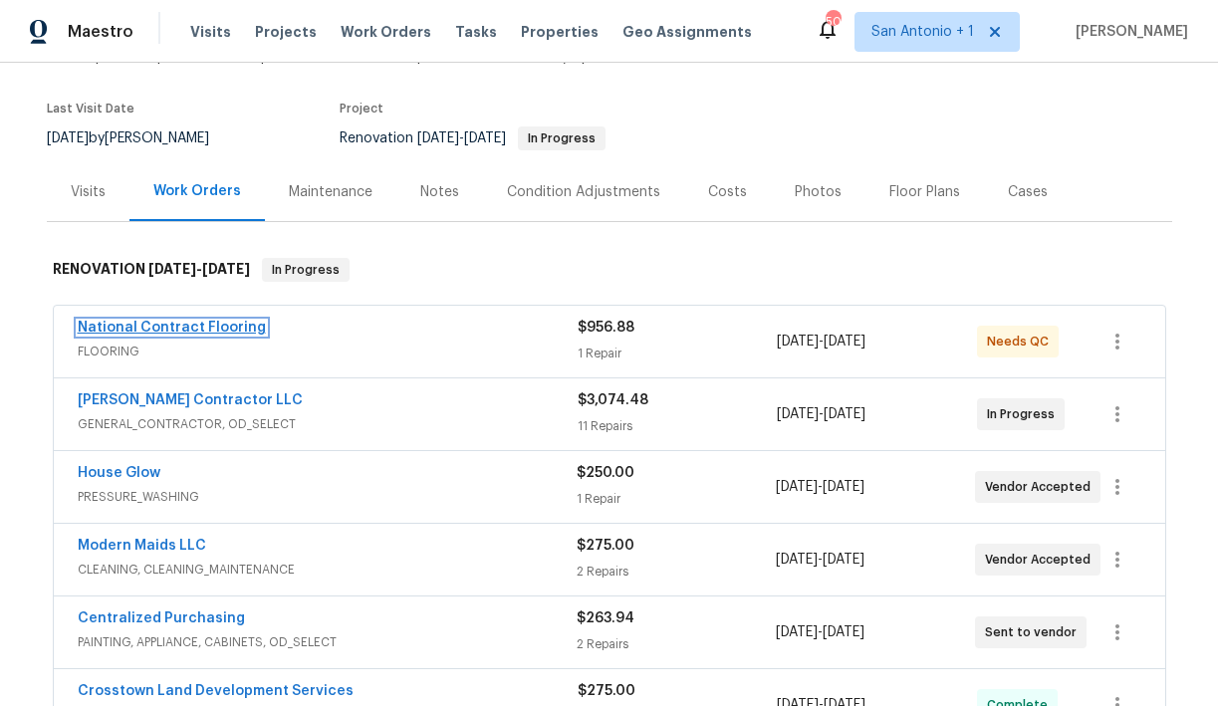
click at [182, 328] on link "National Contract Flooring" at bounding box center [172, 328] width 188 height 14
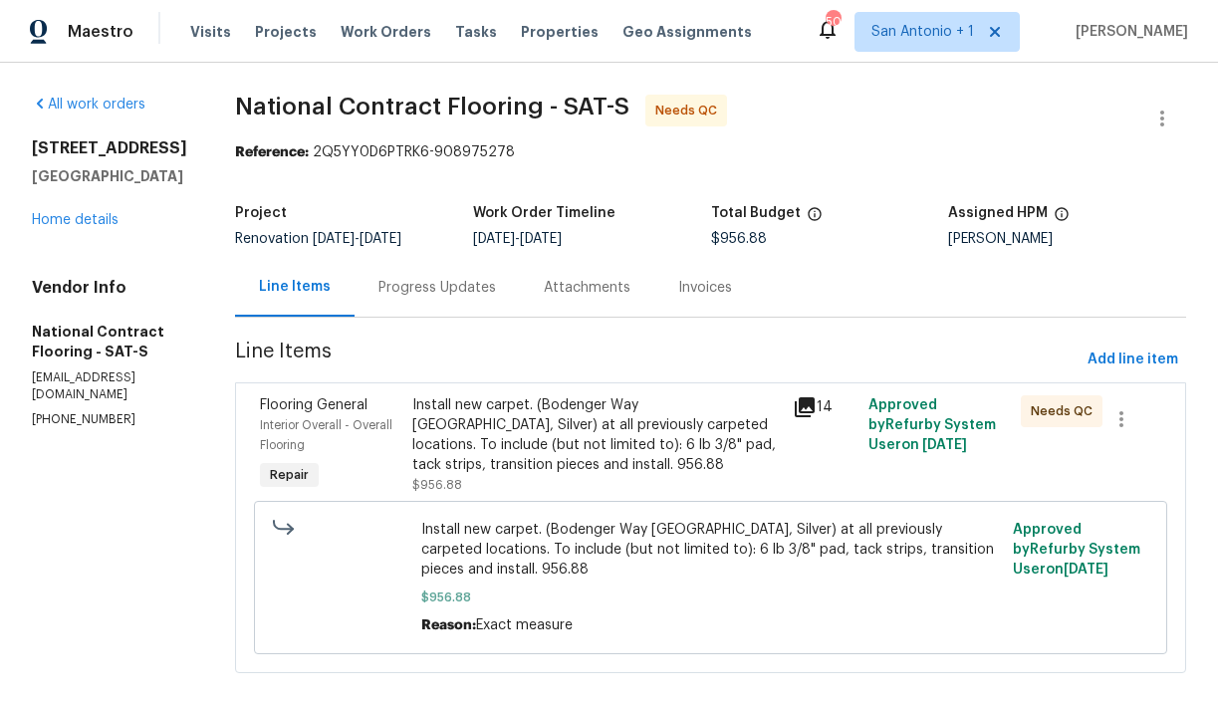
click at [412, 284] on div "Progress Updates" at bounding box center [438, 288] width 118 height 20
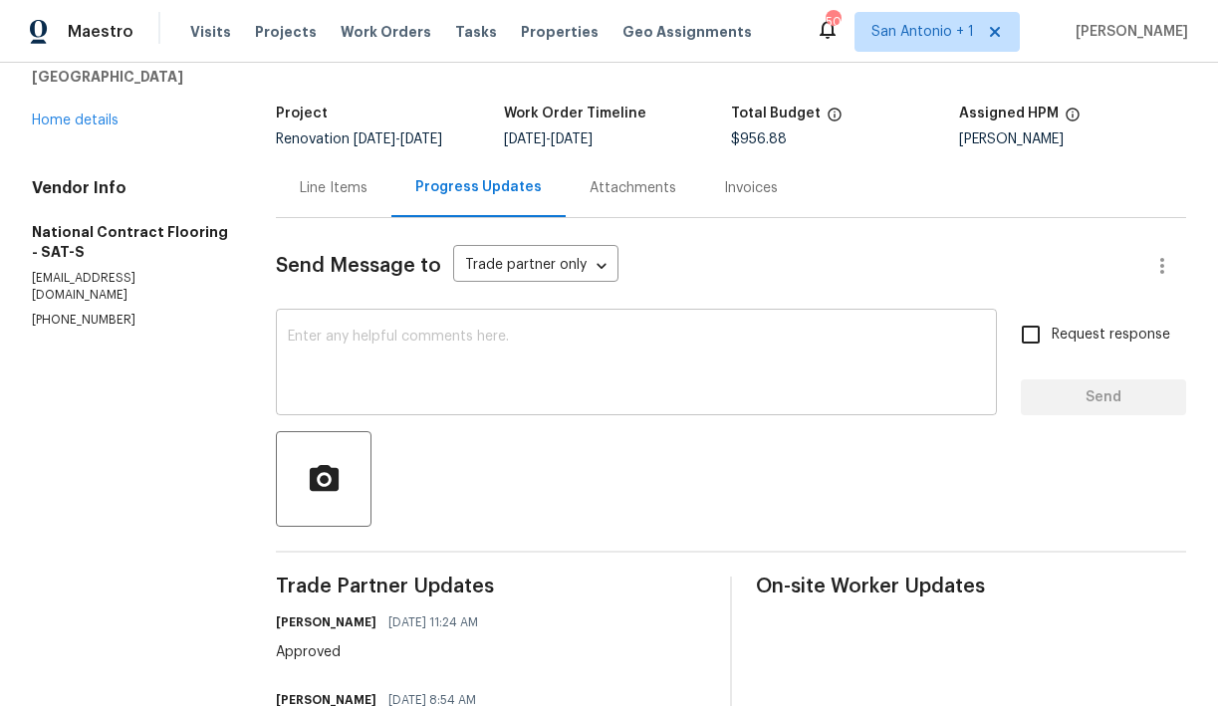
scroll to position [94, 0]
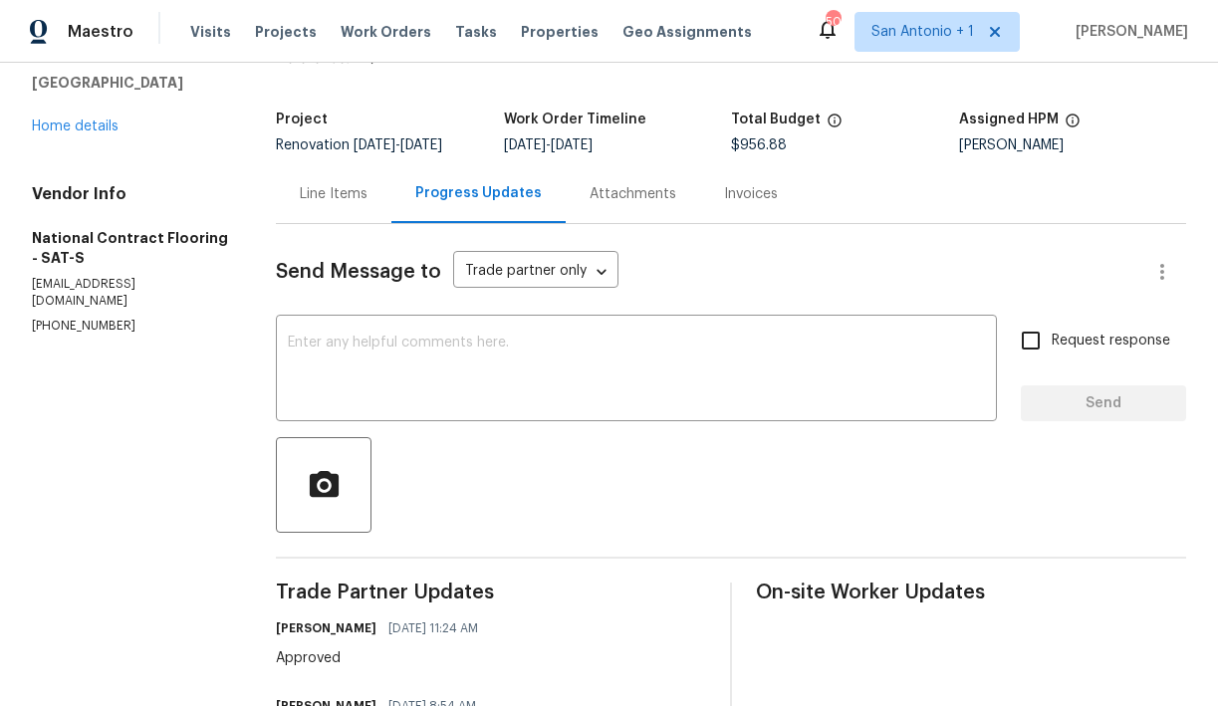
click at [326, 199] on div "Line Items" at bounding box center [334, 194] width 68 height 20
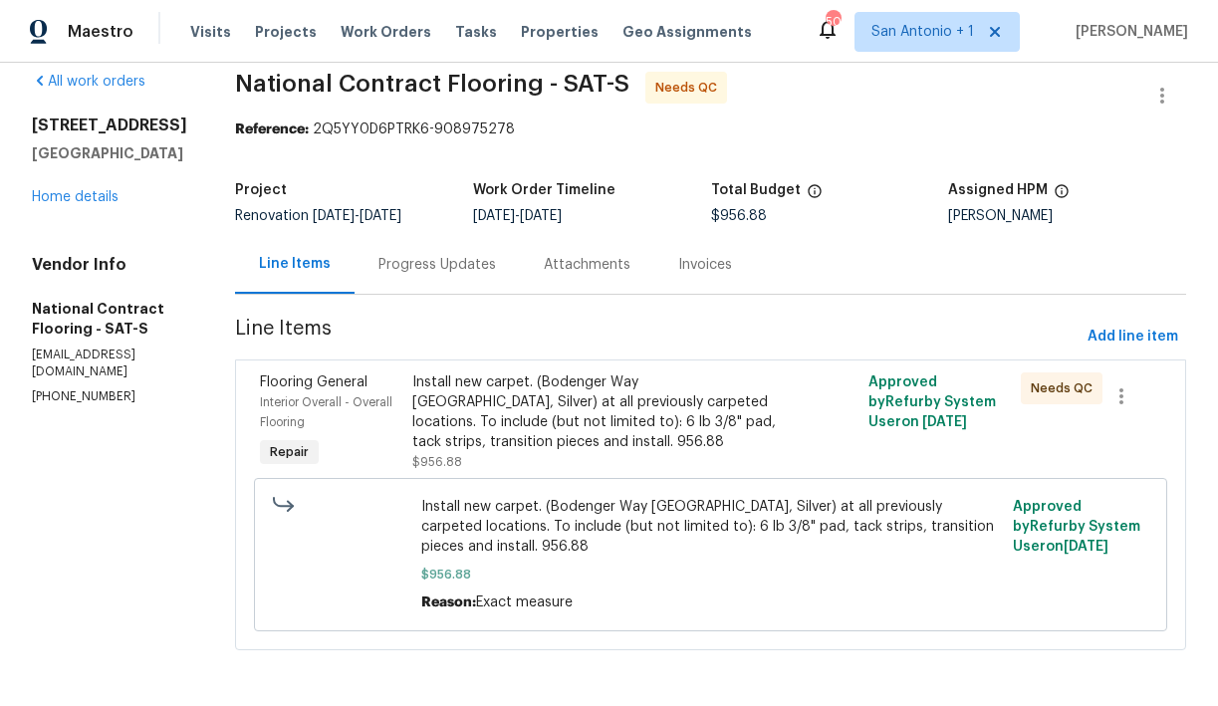
scroll to position [24, 0]
click at [496, 434] on div "Install new carpet. (Bodenger Way 945 Winter Ash, Silver) at all previously car…" at bounding box center [596, 413] width 369 height 80
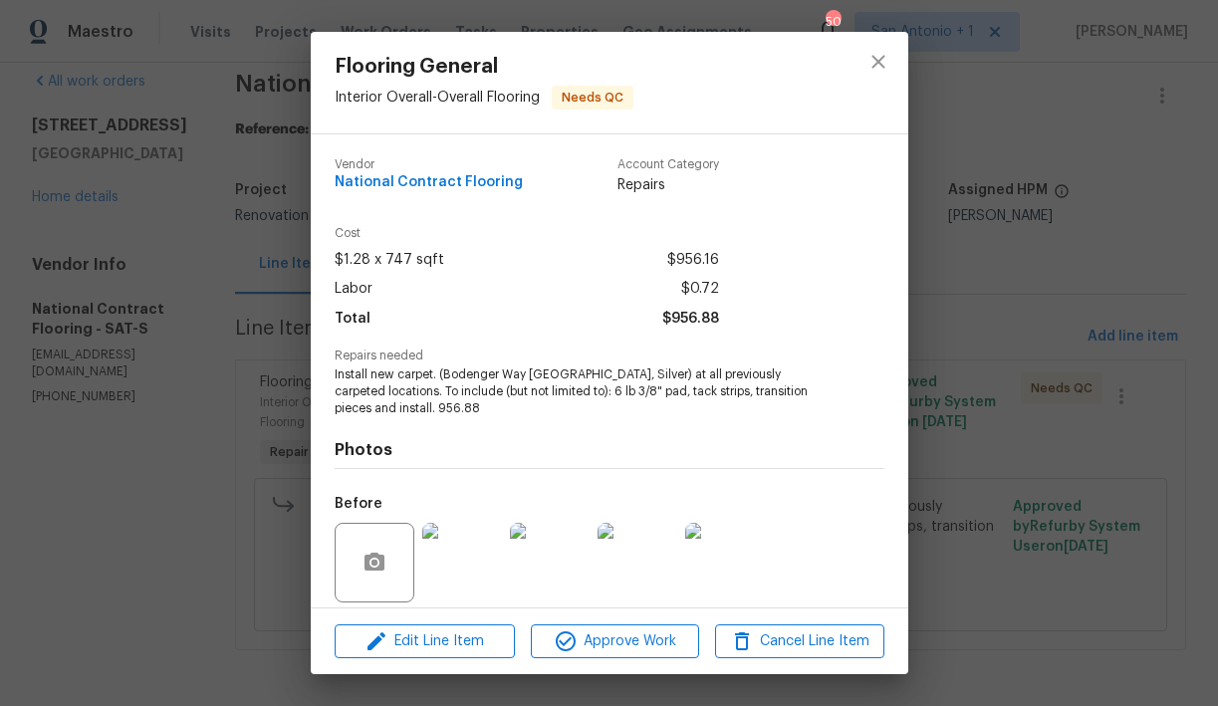
scroll to position [144, 0]
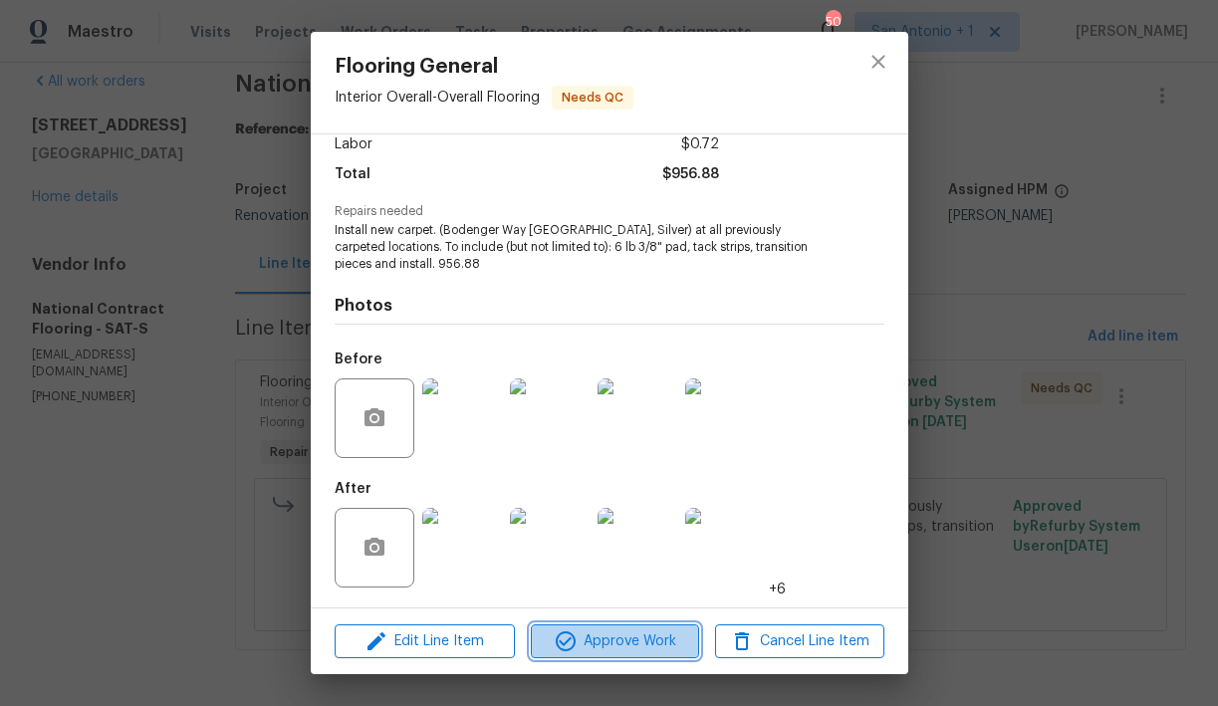
click at [614, 643] on span "Approve Work" at bounding box center [615, 642] width 156 height 25
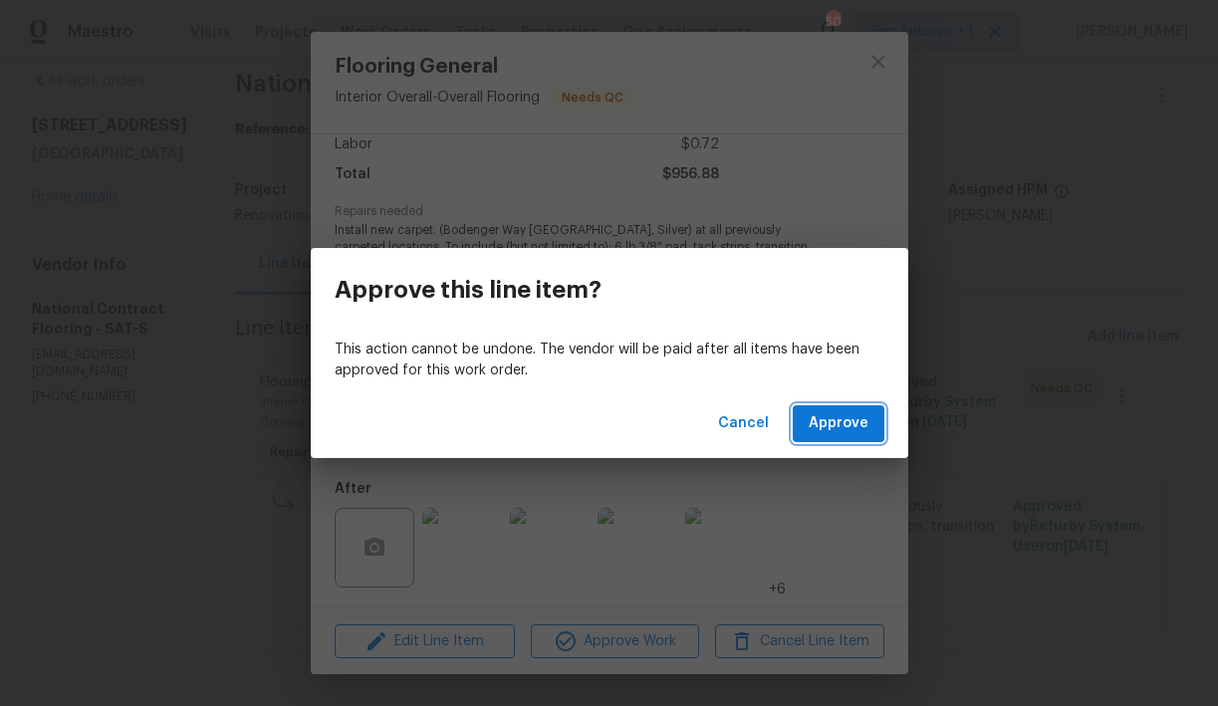
click at [837, 423] on span "Approve" at bounding box center [839, 423] width 60 height 25
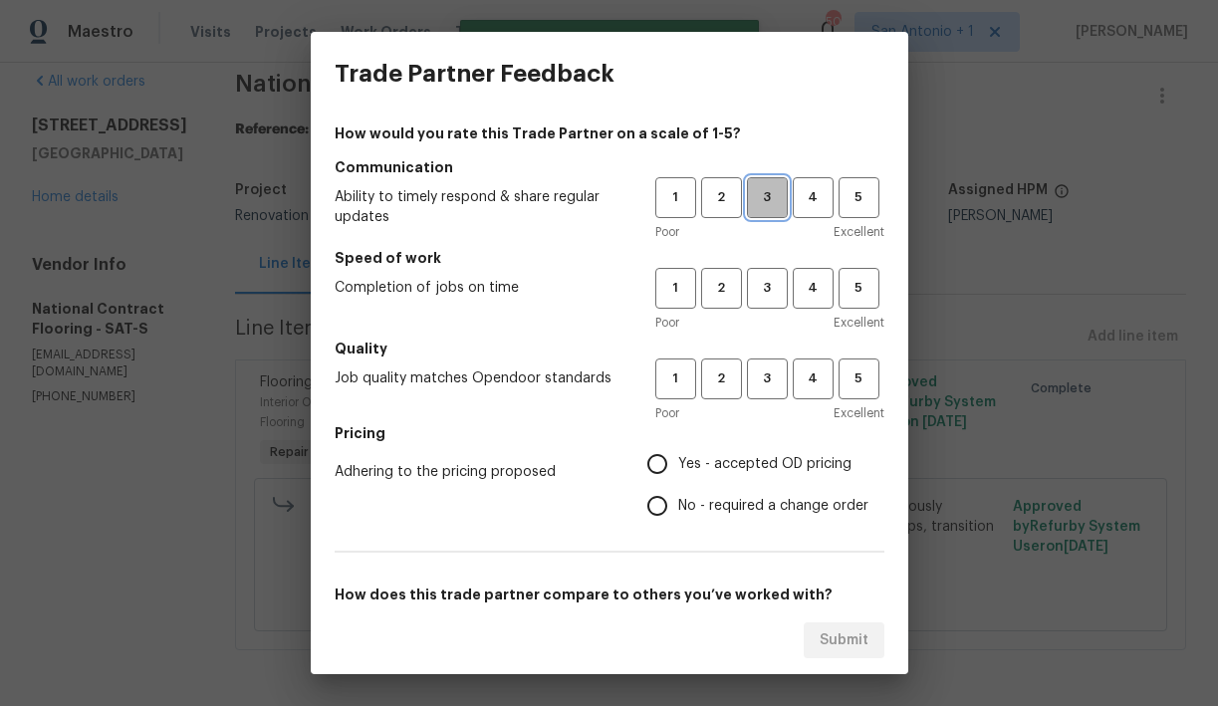
click at [777, 196] on span "3" at bounding box center [767, 197] width 37 height 23
click at [763, 286] on span "3" at bounding box center [767, 288] width 37 height 23
click at [761, 387] on span "3" at bounding box center [767, 379] width 37 height 23
click at [750, 462] on span "Yes - accepted OD pricing" at bounding box center [764, 464] width 173 height 21
click at [678, 462] on input "Yes - accepted OD pricing" at bounding box center [658, 464] width 42 height 42
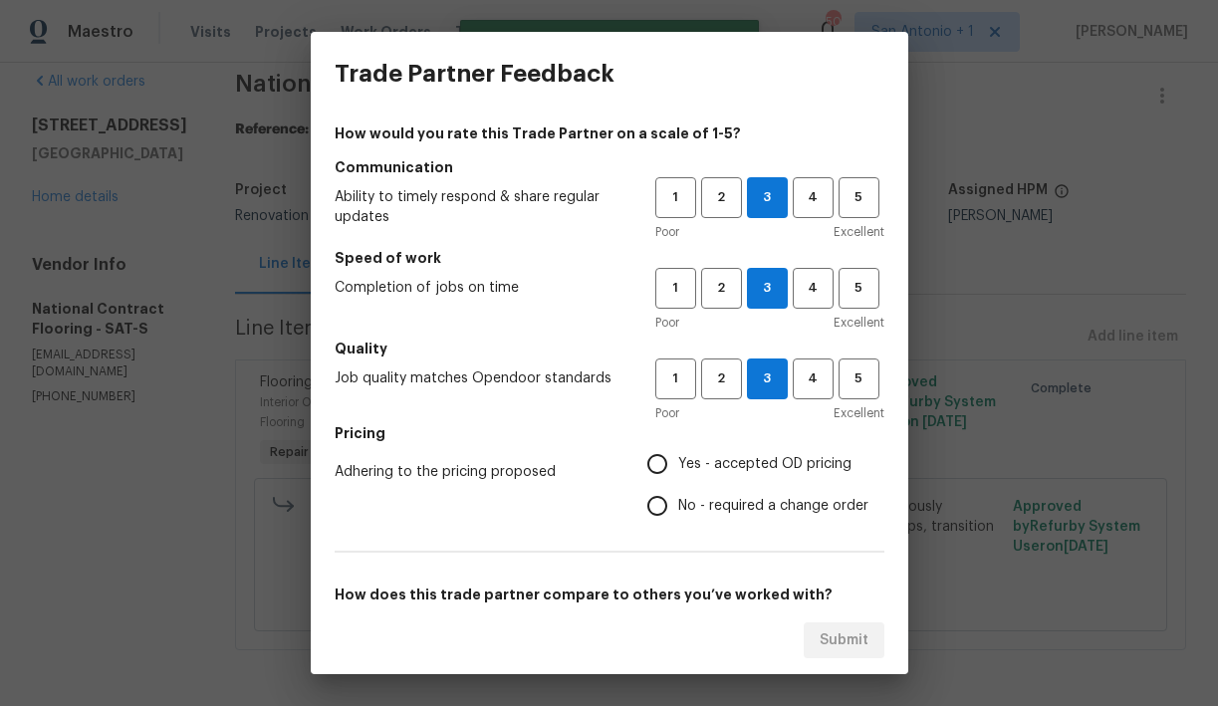
radio input "true"
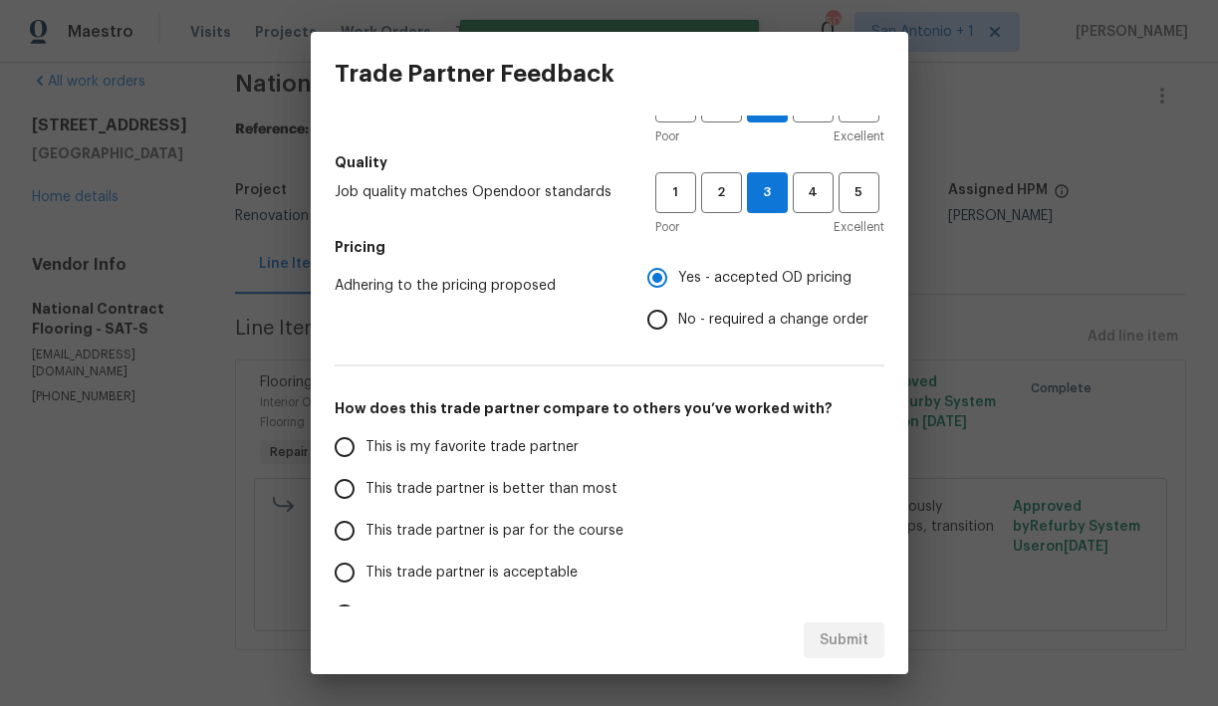
scroll to position [253, 0]
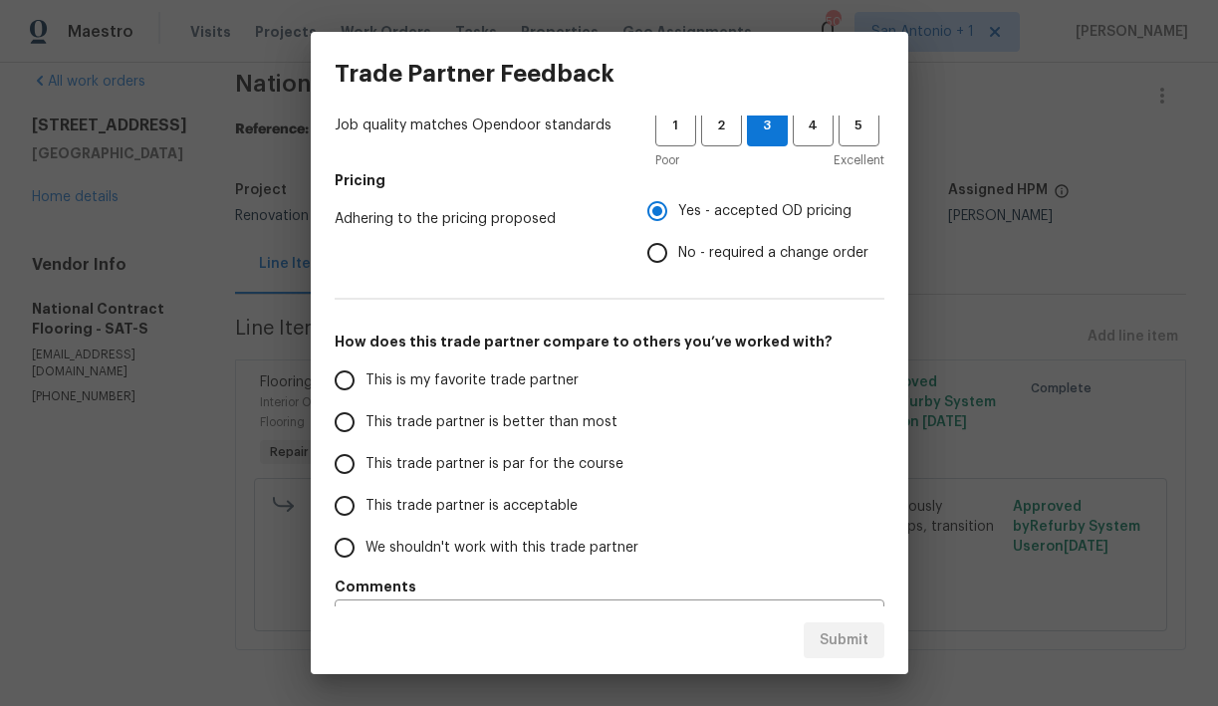
click at [572, 465] on span "This trade partner is par for the course" at bounding box center [495, 464] width 258 height 21
click at [366, 465] on input "This trade partner is par for the course" at bounding box center [345, 464] width 42 height 42
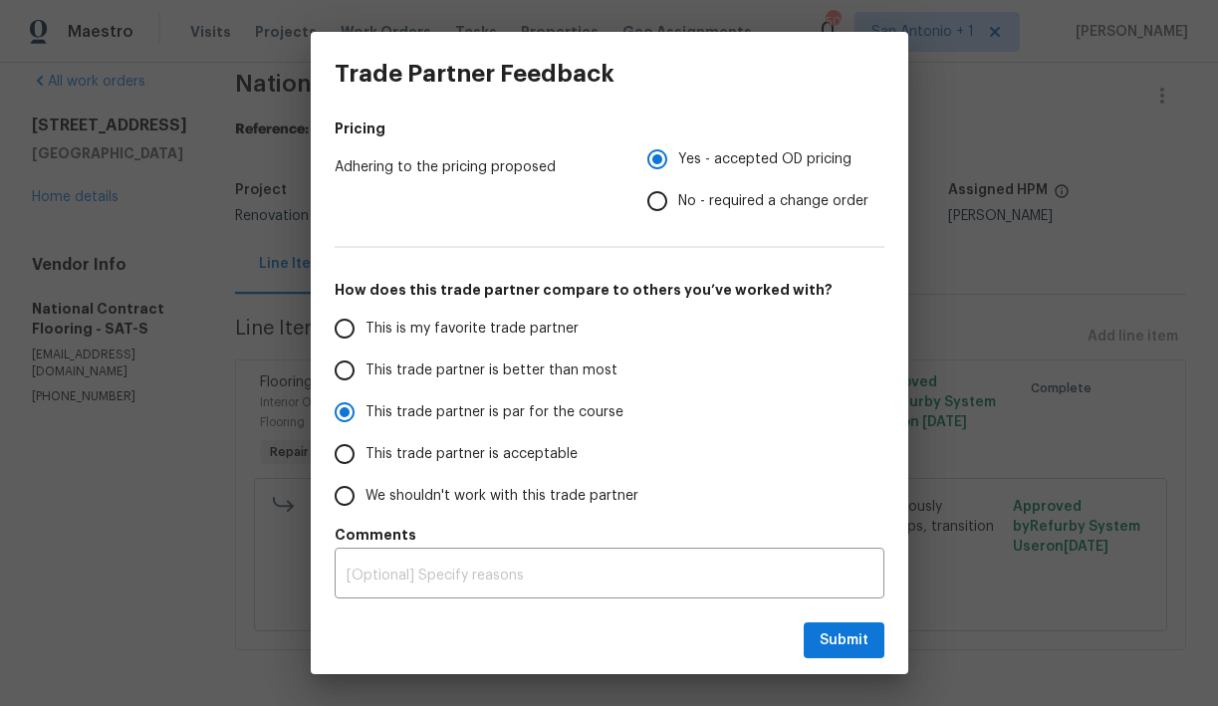
scroll to position [305, 0]
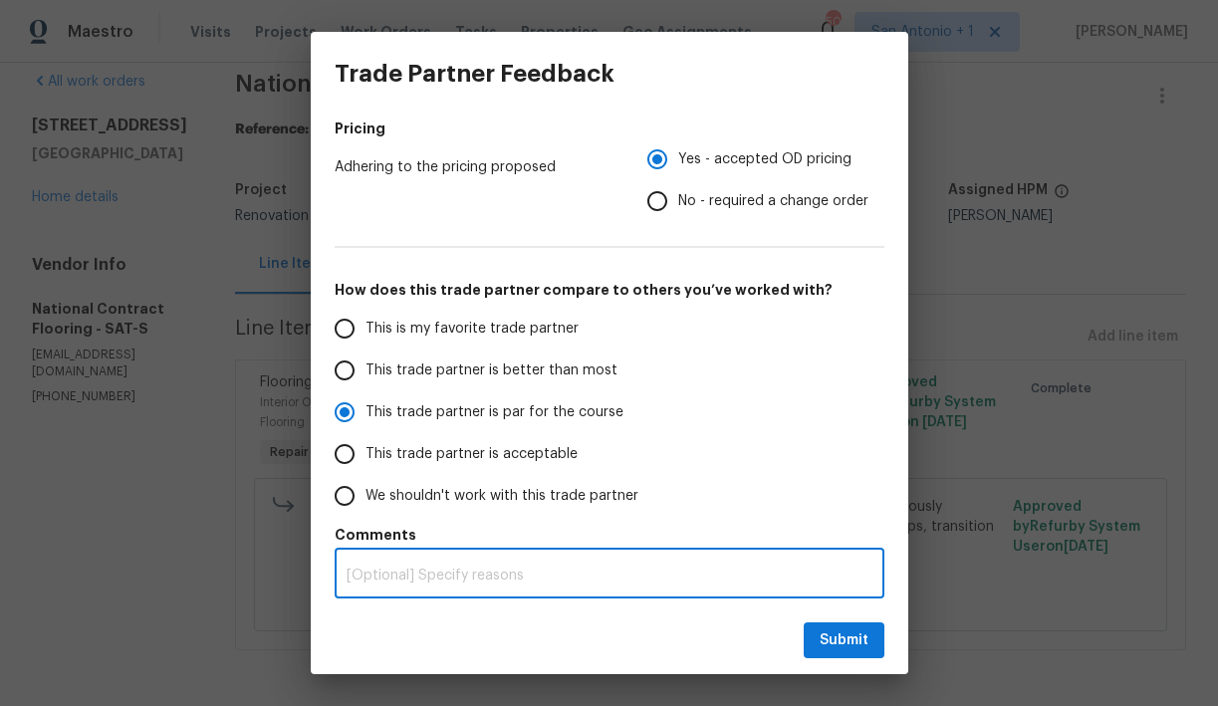
click at [537, 572] on textarea at bounding box center [610, 576] width 526 height 14
radio input "true"
type textarea "G"
radio input "false"
type textarea "Go"
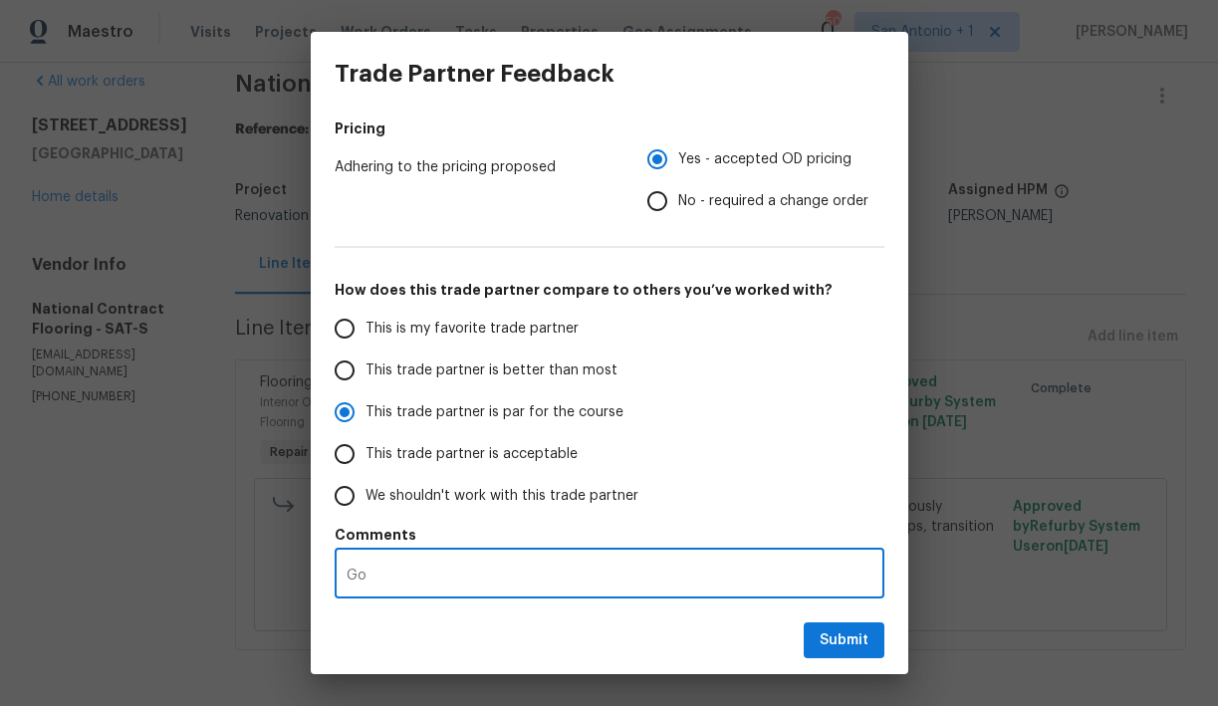
radio input "false"
type textarea "Goo"
radio input "false"
type textarea "Good"
radio input "false"
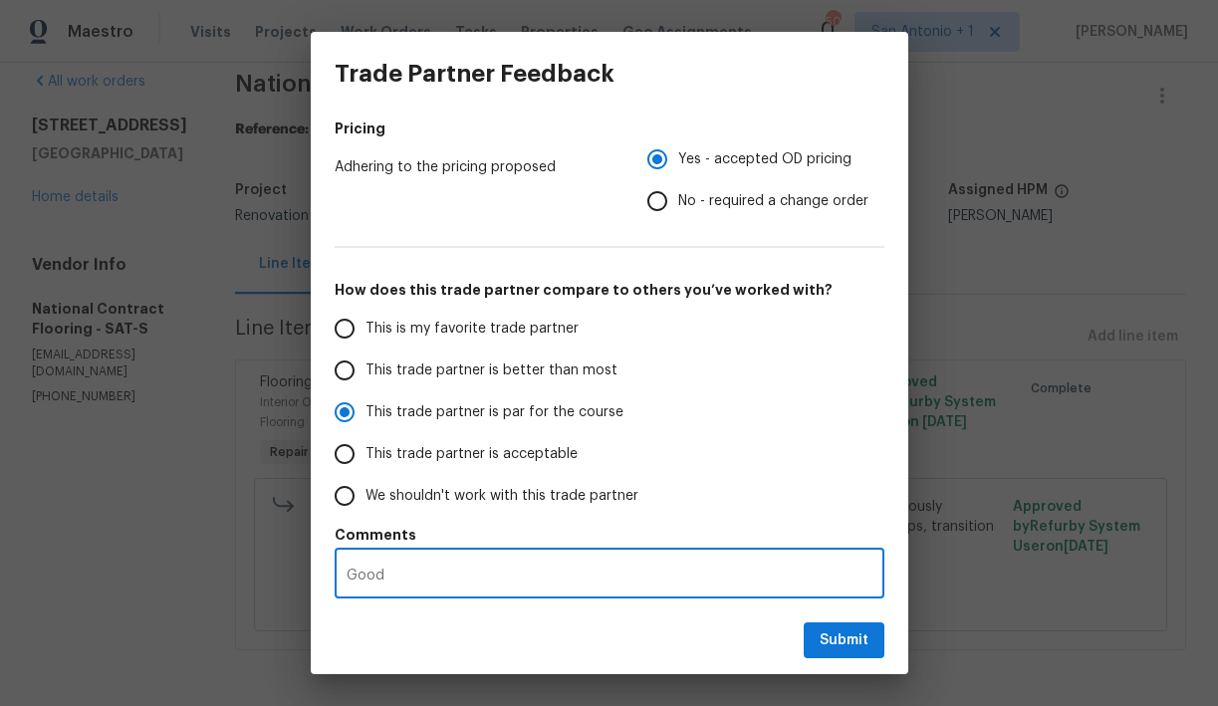
type textarea "Good"
radio input "false"
type textarea "Good p"
radio input "false"
type textarea "Good pr"
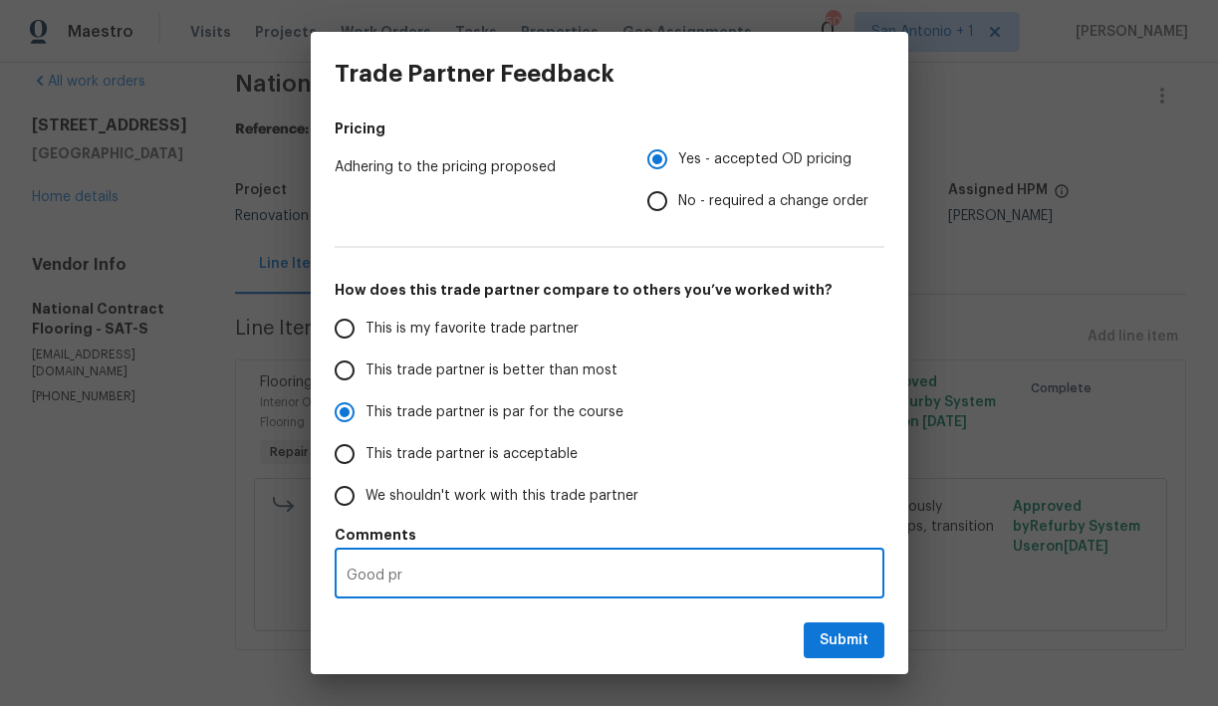
radio input "false"
type textarea "Good pri"
radio input "false"
type textarea "Good pric"
radio input "false"
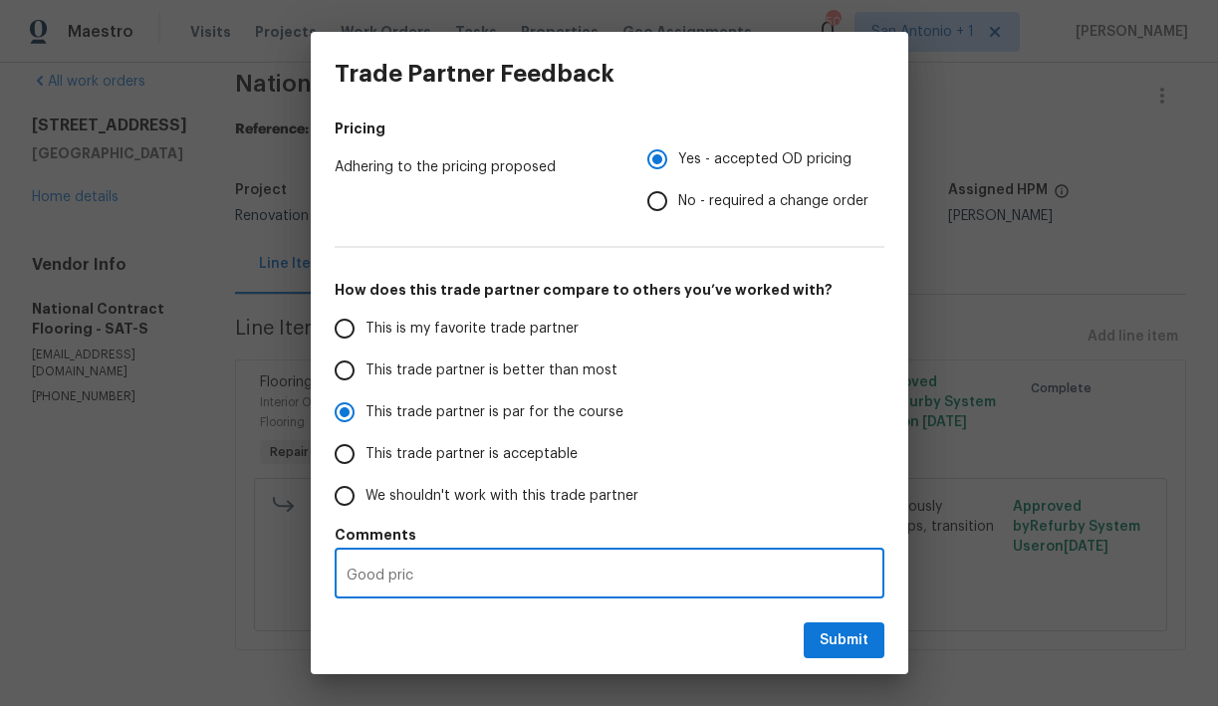
type textarea "Good prici"
radio input "false"
type textarea "Good pricin"
radio input "false"
type textarea "Good pricing"
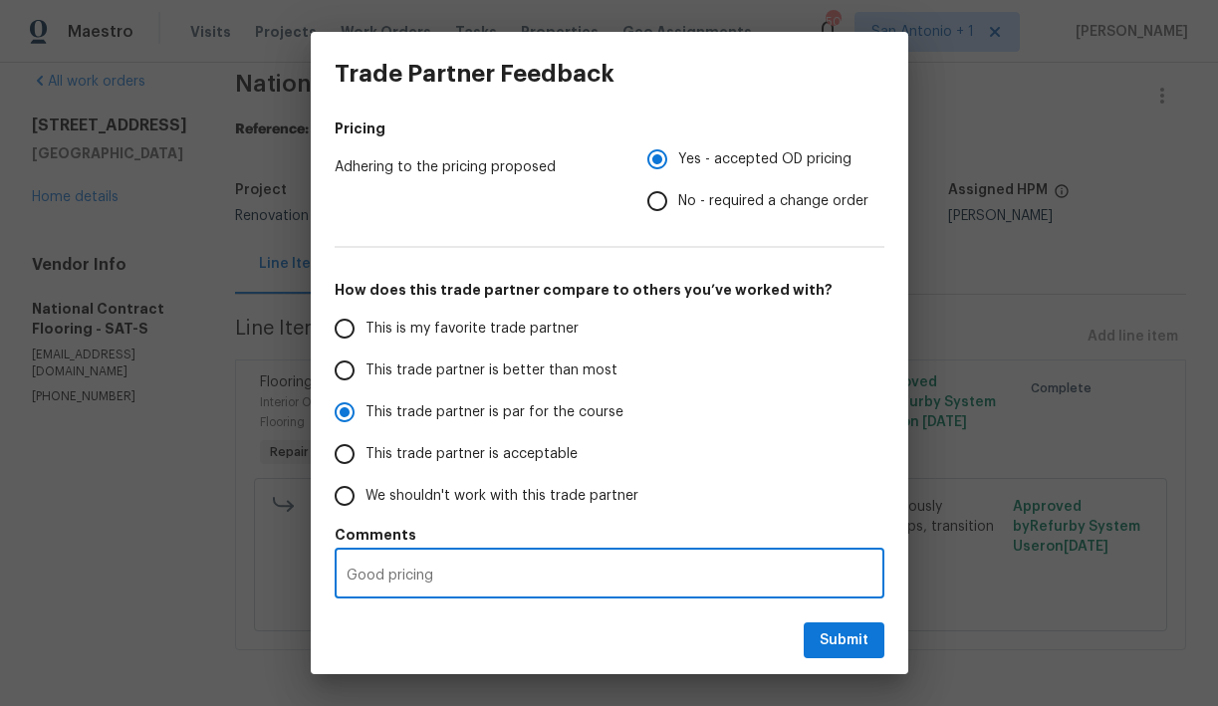
radio input "false"
type textarea "Good pricing,"
radio input "false"
type textarea "Good pricing,"
radio input "false"
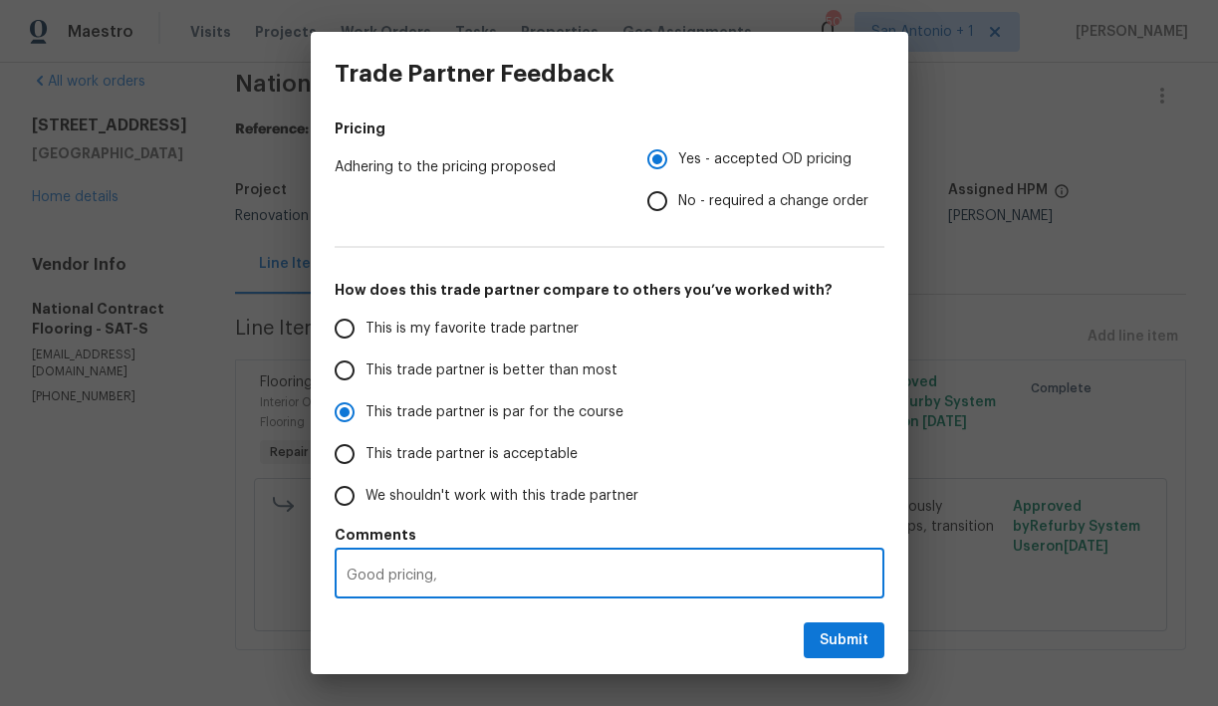
type textarea "Good pricing, q"
radio input "false"
type textarea "Good pricing, qu"
radio input "false"
type textarea "Good pricing, qui"
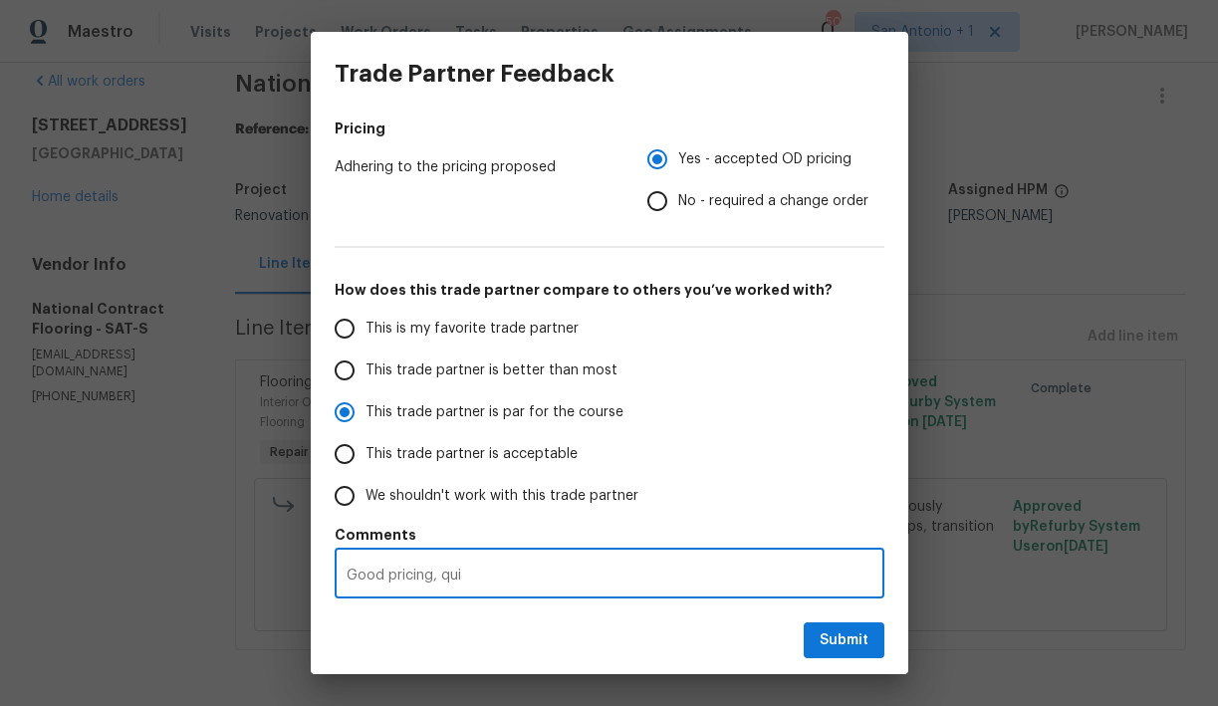
radio input "false"
type textarea "Good pricing, quic"
radio input "false"
type textarea "Good pricing, quick"
radio input "false"
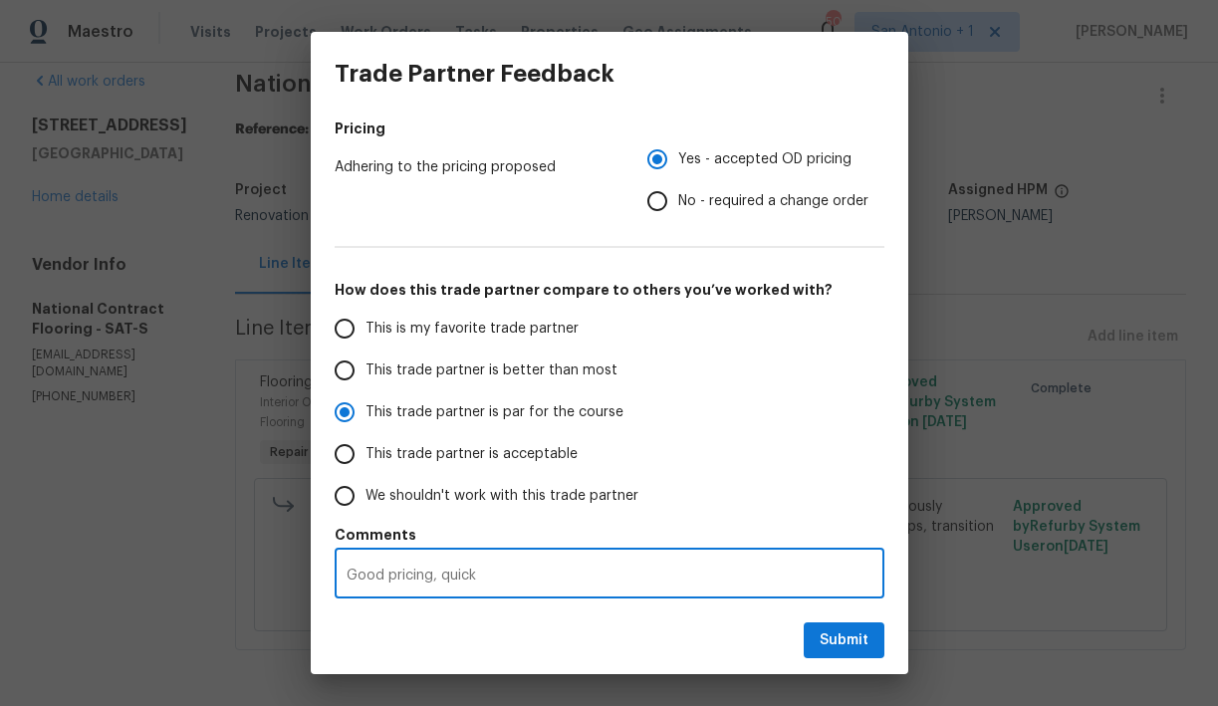
type textarea "Good pricing, quick"
radio input "false"
type textarea "Good pricing, quick t"
radio input "false"
type textarea "Good pricing, quick tu"
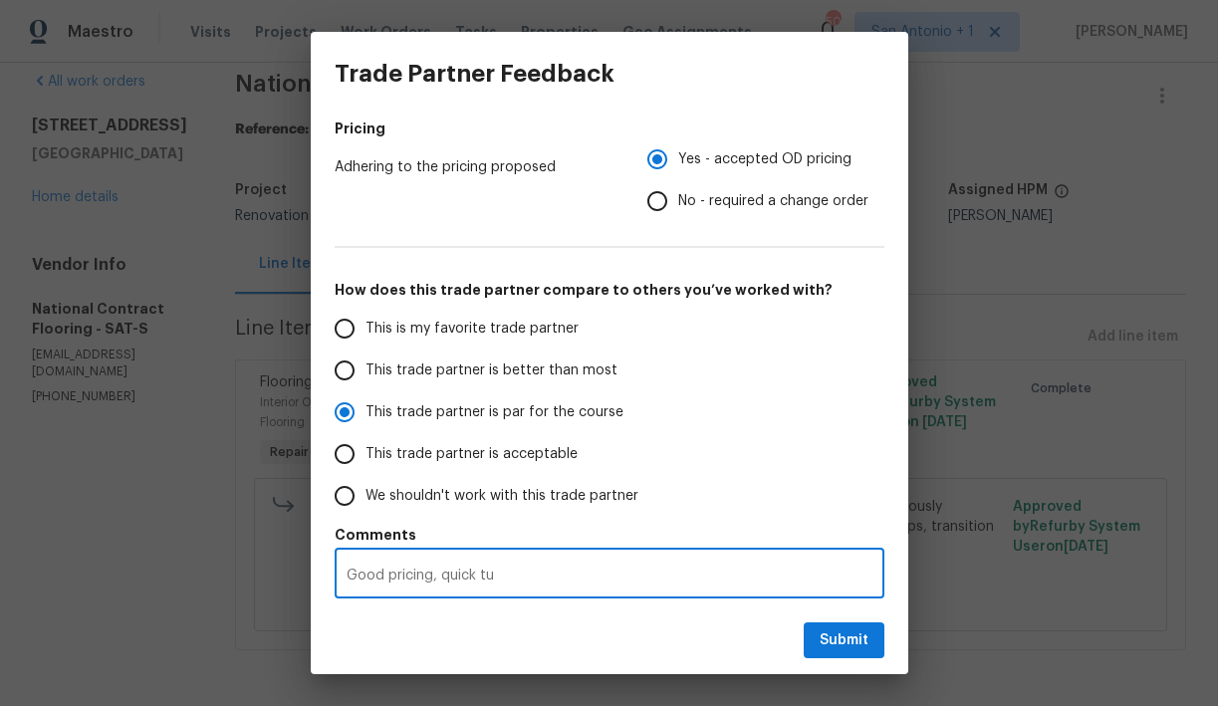
radio input "false"
type textarea "Good pricing, quick tur"
radio input "false"
type textarea "Good pricing, quick turn"
radio input "false"
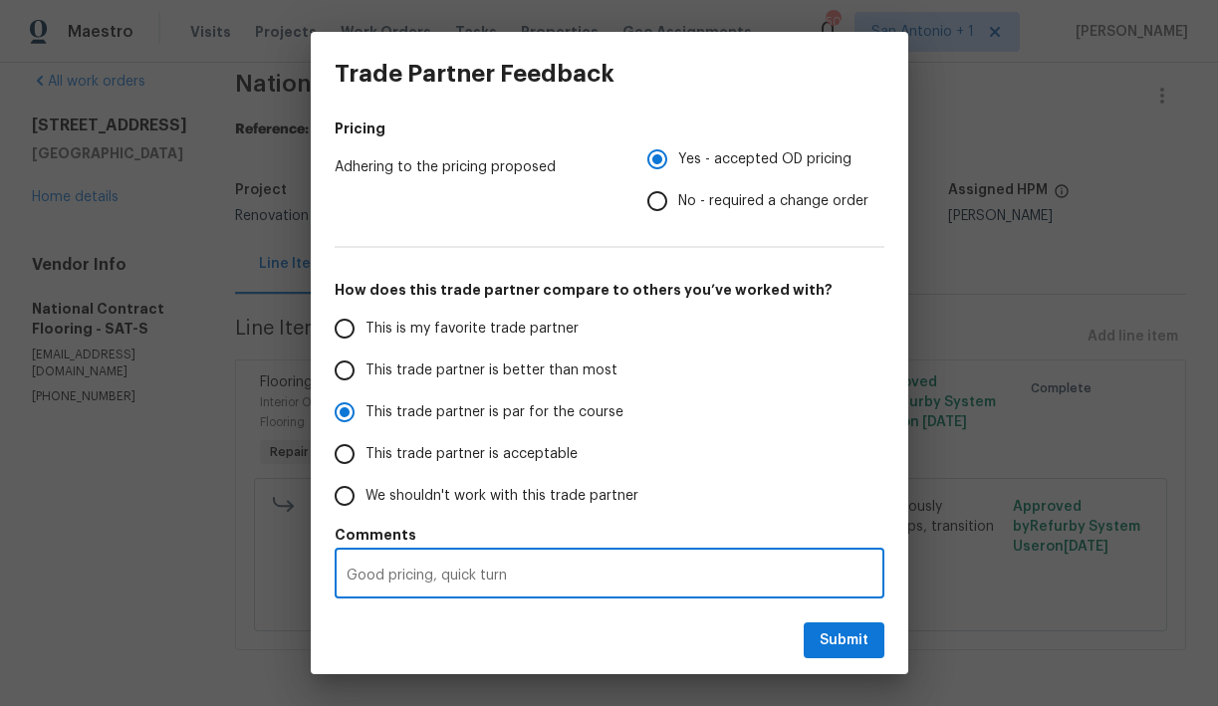
type textarea "Good pricing, quick turna"
radio input "false"
type textarea "Good pricing, quick turnar"
radio input "false"
type textarea "Good pricing, quick turnaro"
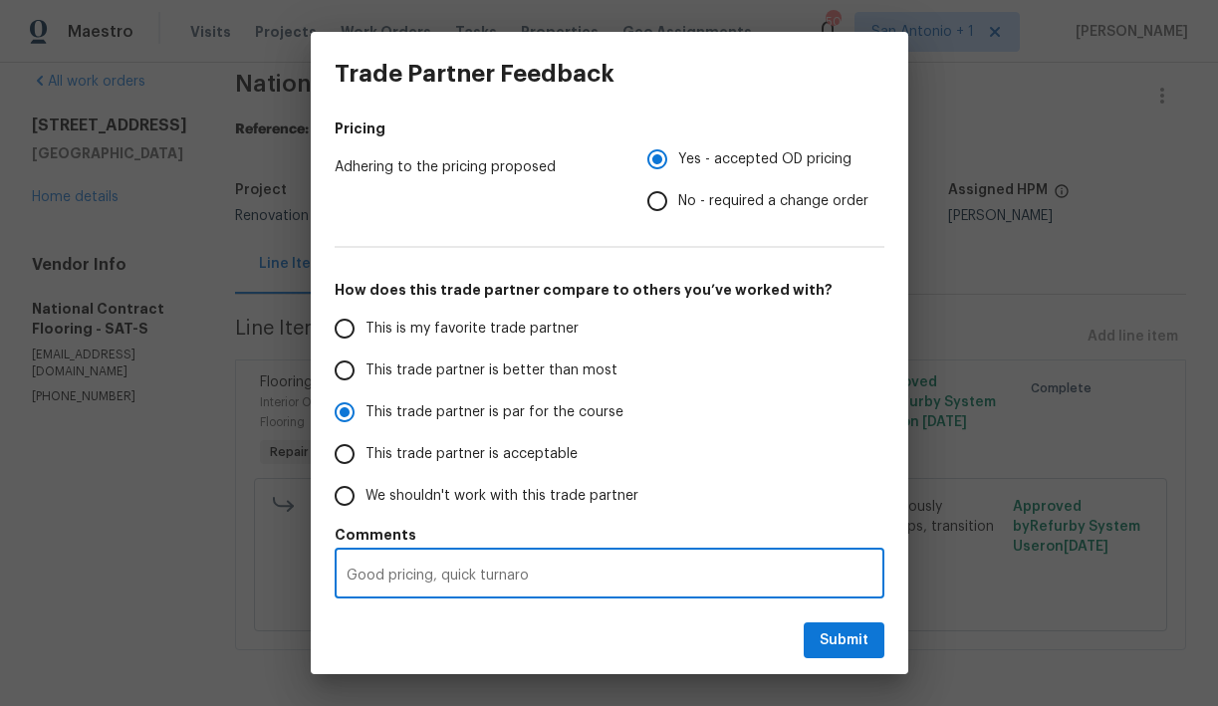
radio input "false"
type textarea "Good pricing, quick turnarou"
radio input "false"
type textarea "Good pricing, quick turnaroun"
radio input "false"
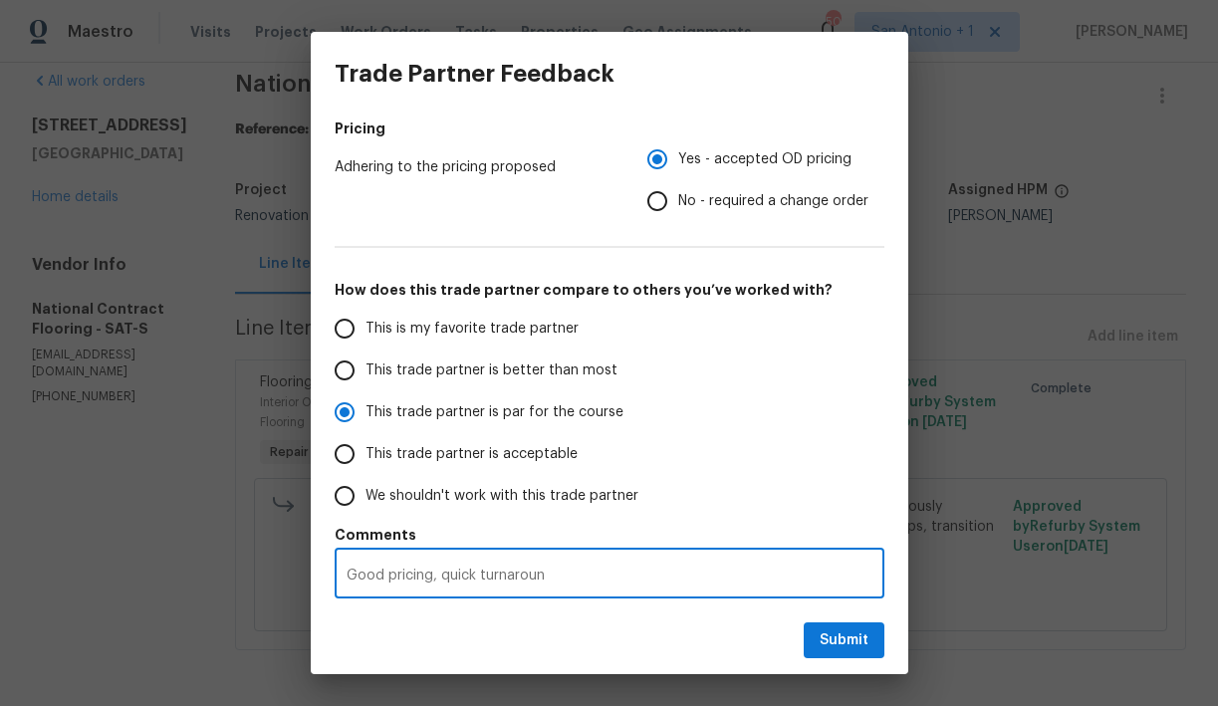
type textarea "Good pricing, quick turnaround"
radio input "false"
type textarea "Good pricing, quick turnaround."
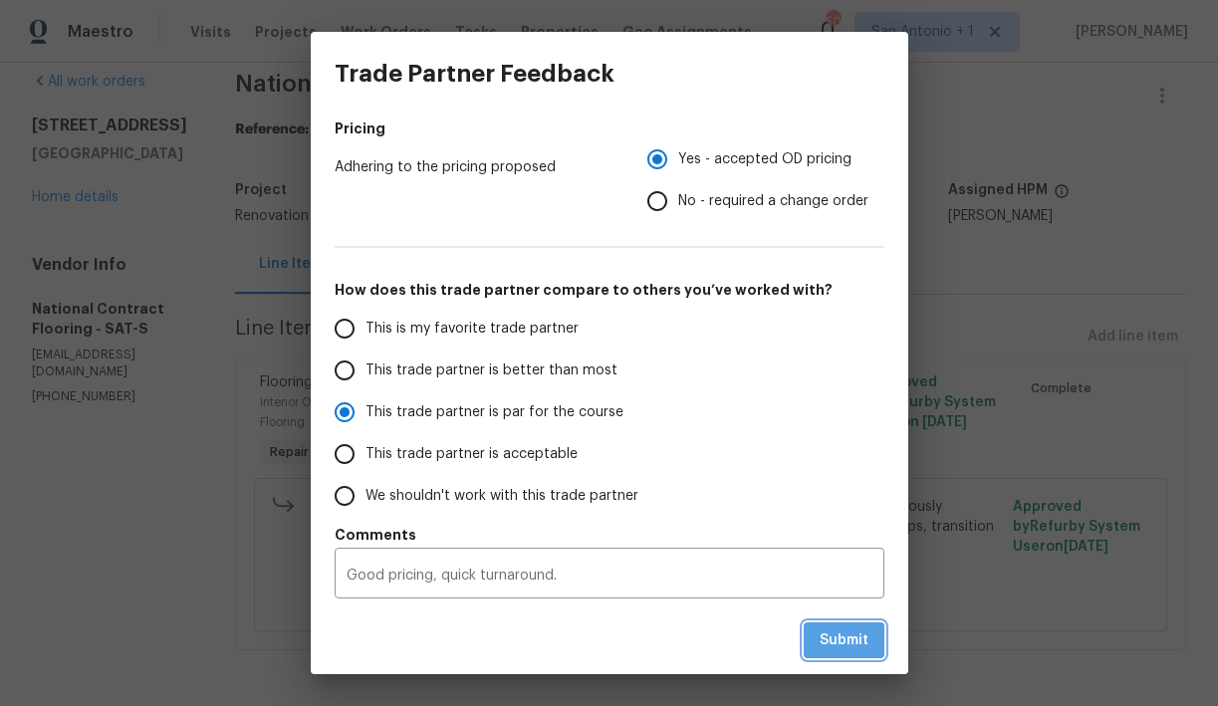
click at [836, 635] on span "Submit" at bounding box center [844, 641] width 49 height 25
radio input "false"
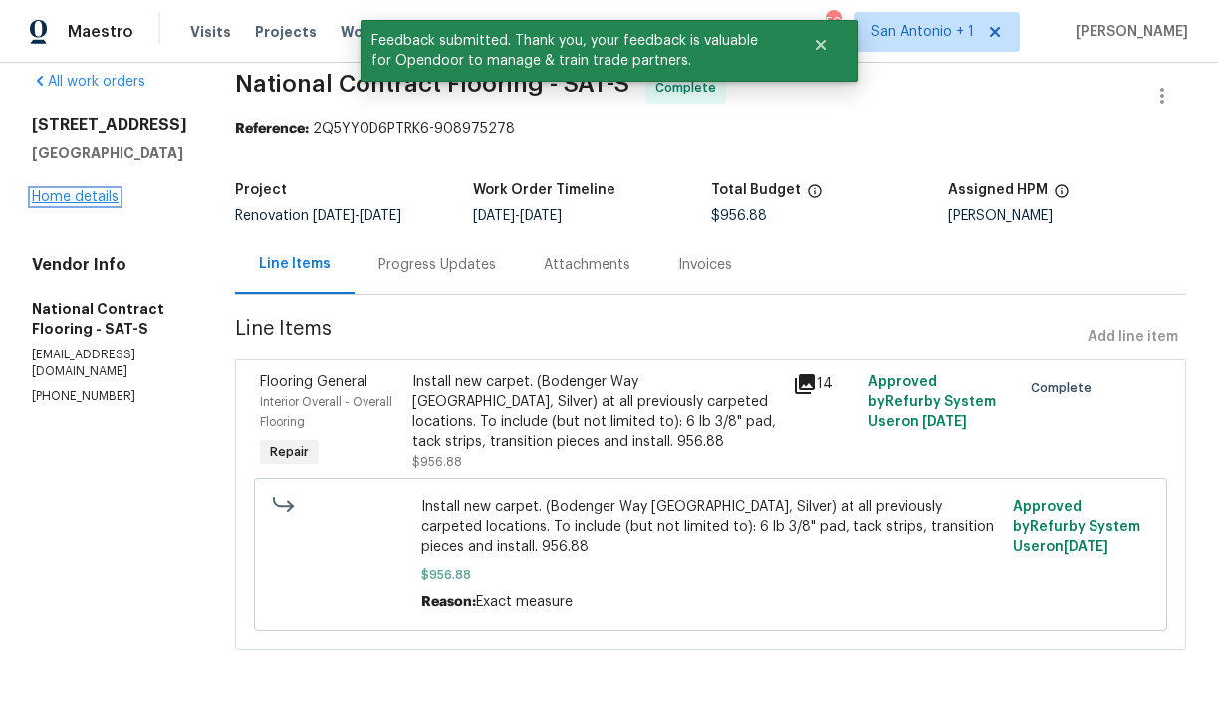
click at [96, 204] on link "Home details" at bounding box center [75, 197] width 87 height 14
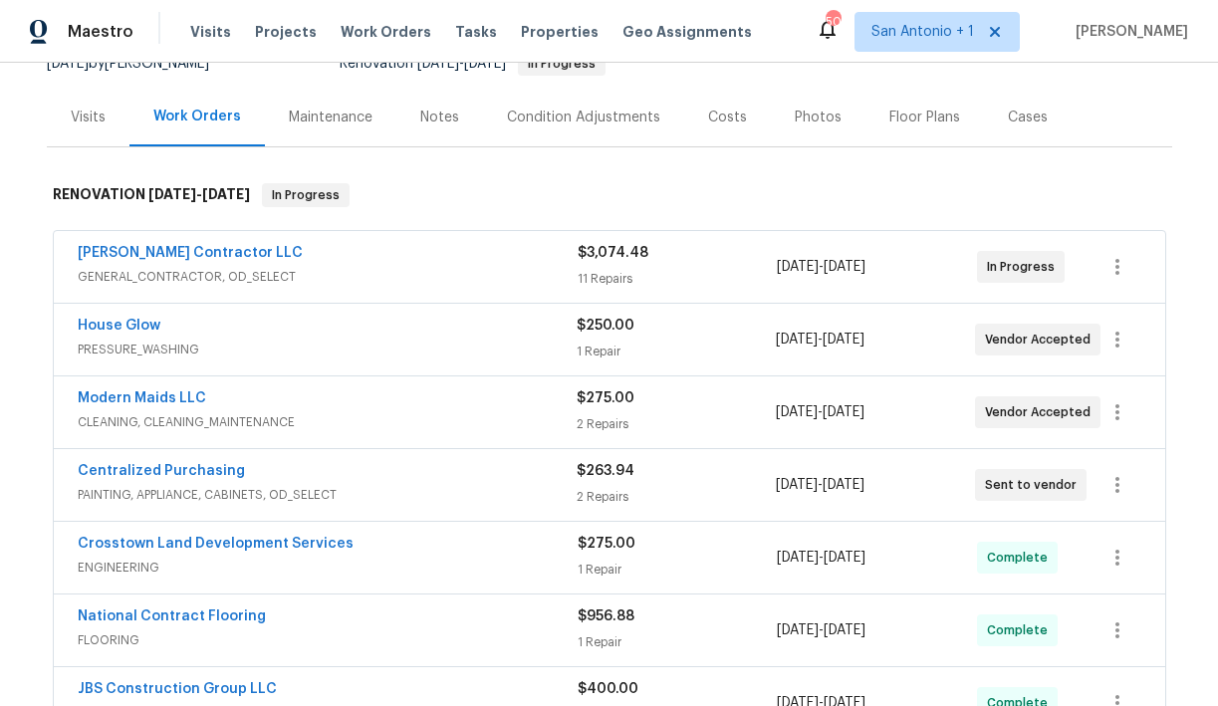
scroll to position [216, 0]
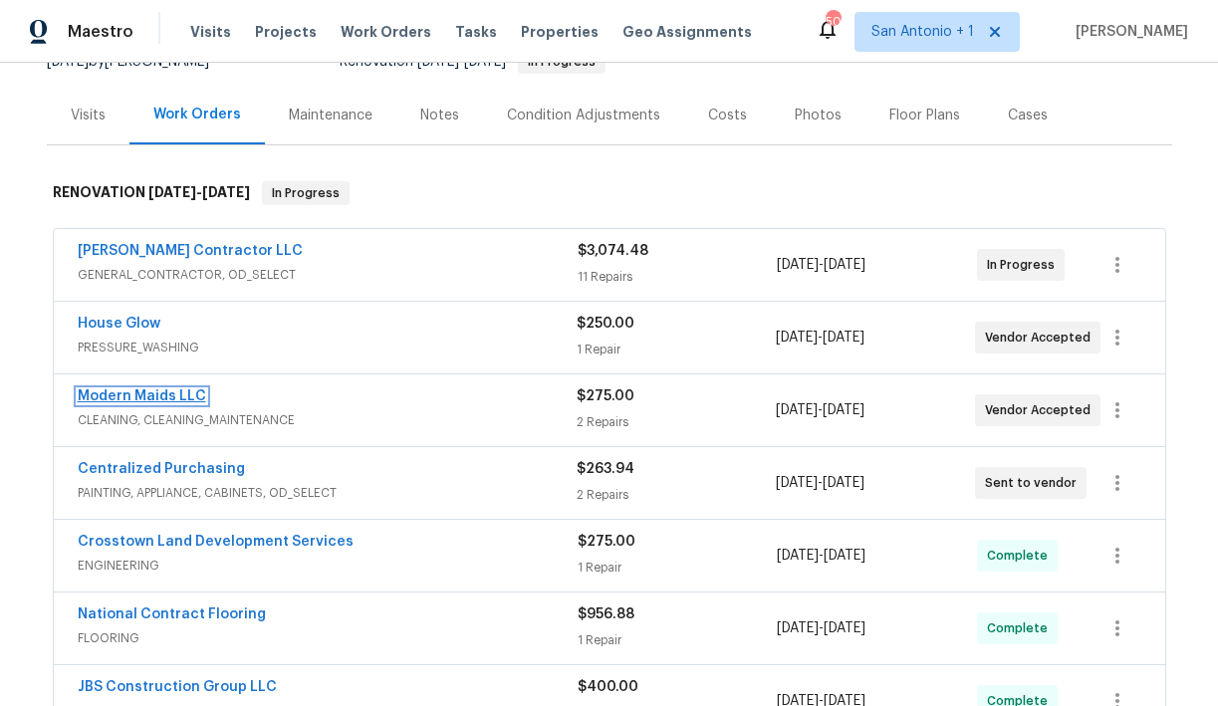
click at [155, 397] on link "Modern Maids LLC" at bounding box center [142, 397] width 129 height 14
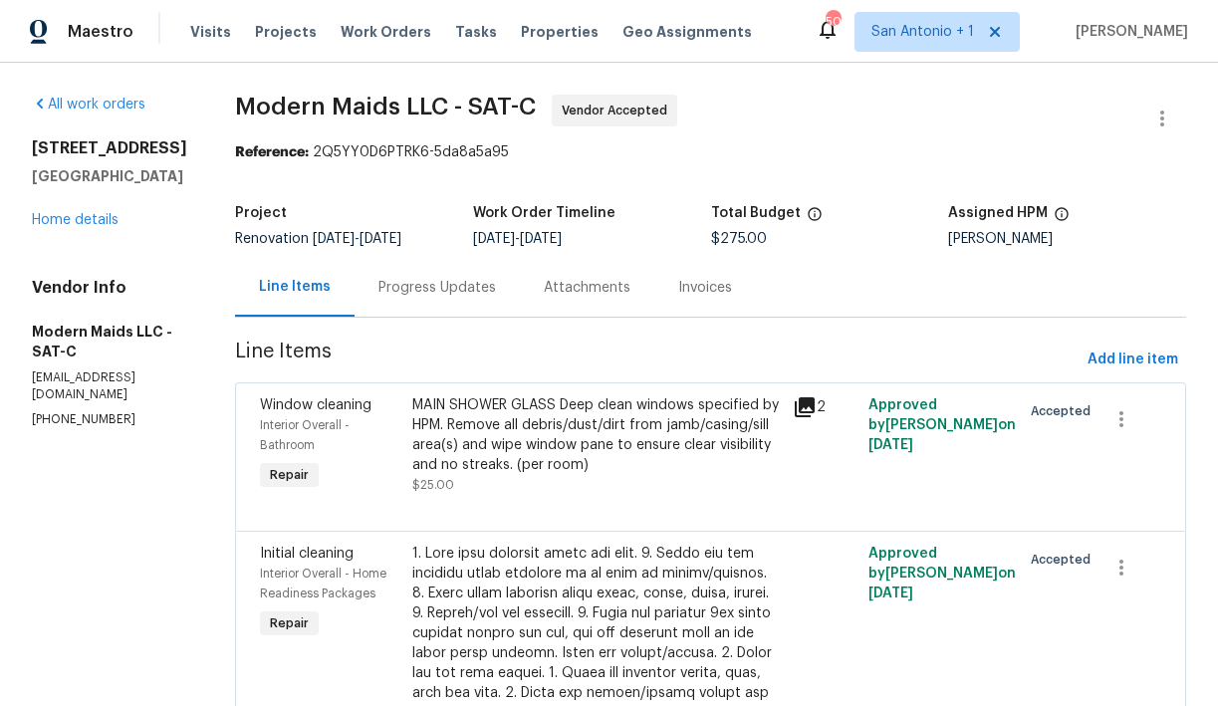
click at [474, 289] on div "Progress Updates" at bounding box center [438, 288] width 118 height 20
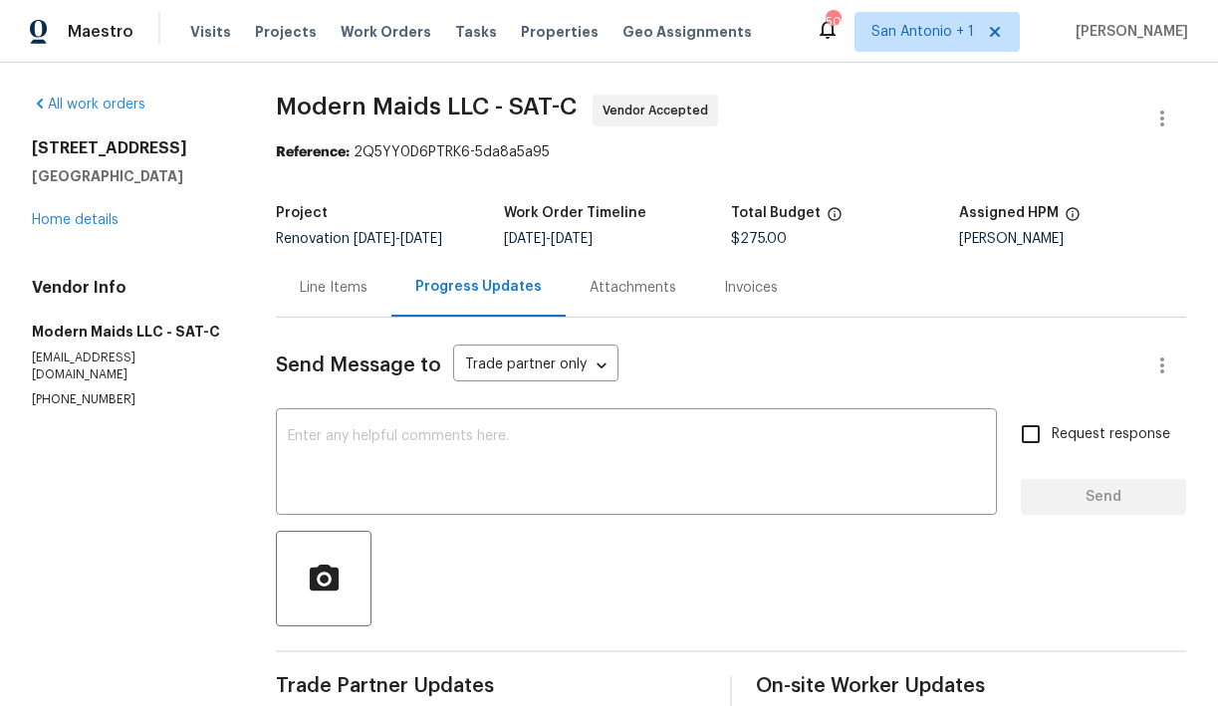
scroll to position [249, 0]
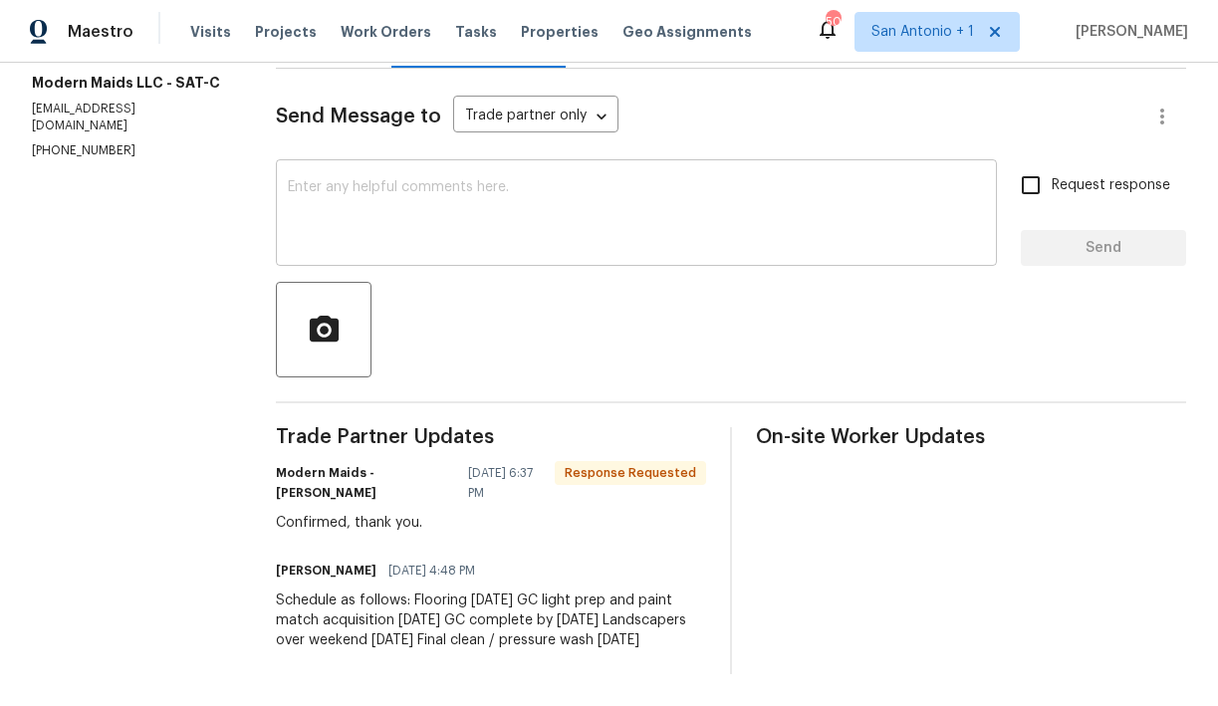
click at [415, 210] on textarea at bounding box center [636, 215] width 697 height 70
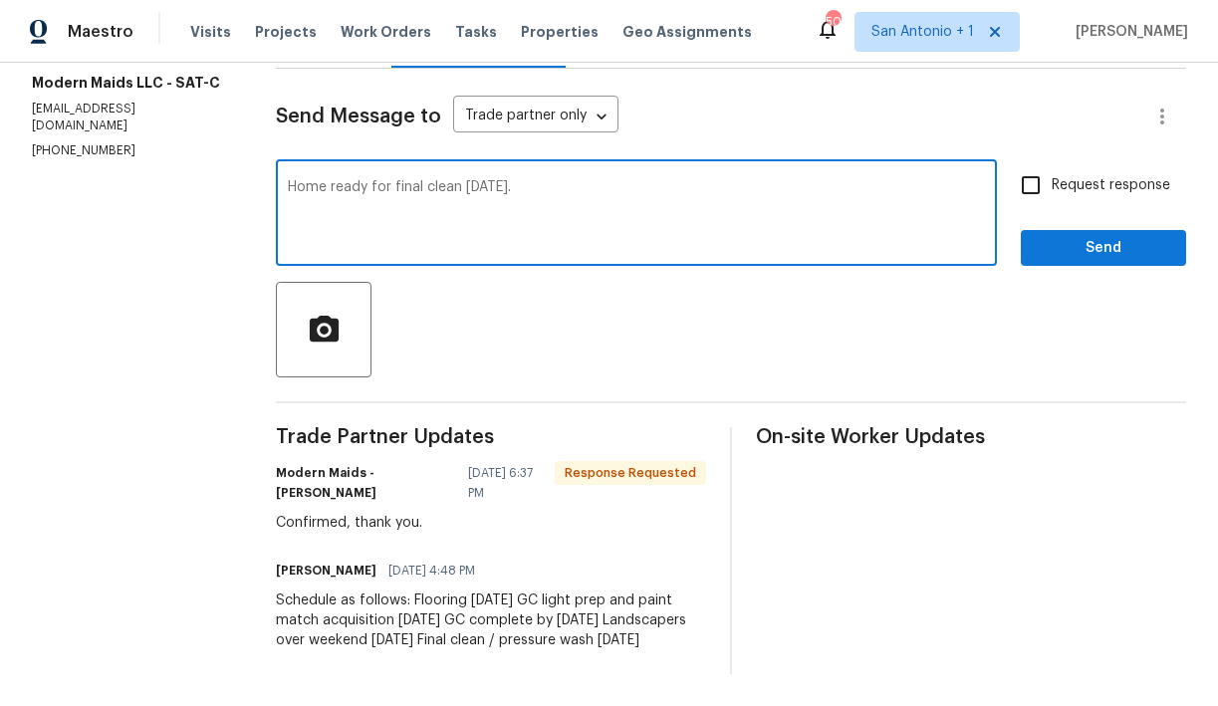
type textarea "Home ready for final clean today."
click at [1081, 251] on span "Send" at bounding box center [1104, 248] width 134 height 25
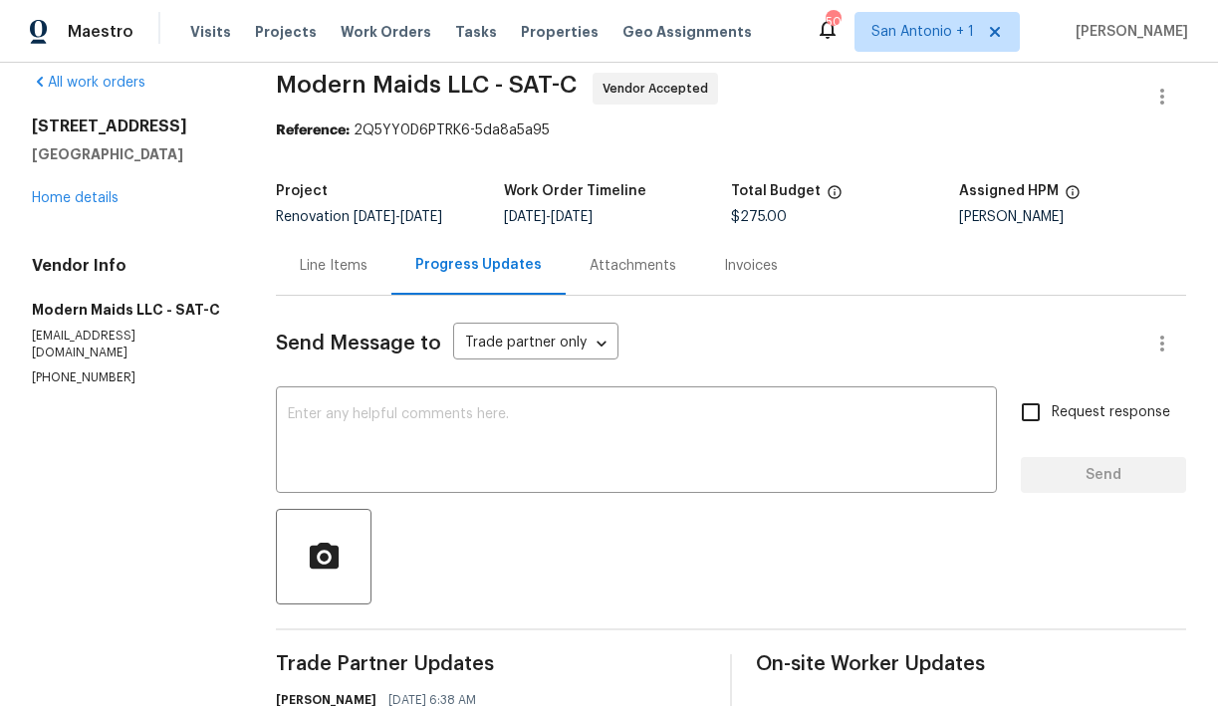
scroll to position [18, 0]
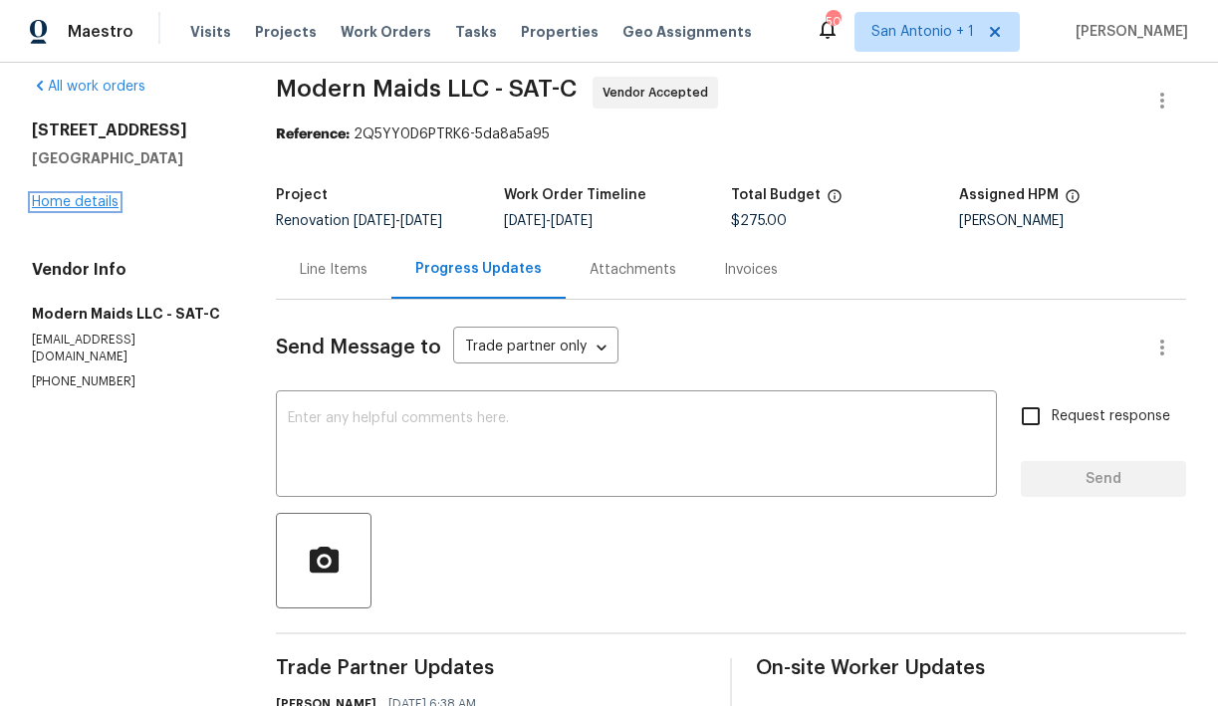
click at [79, 204] on link "Home details" at bounding box center [75, 202] width 87 height 14
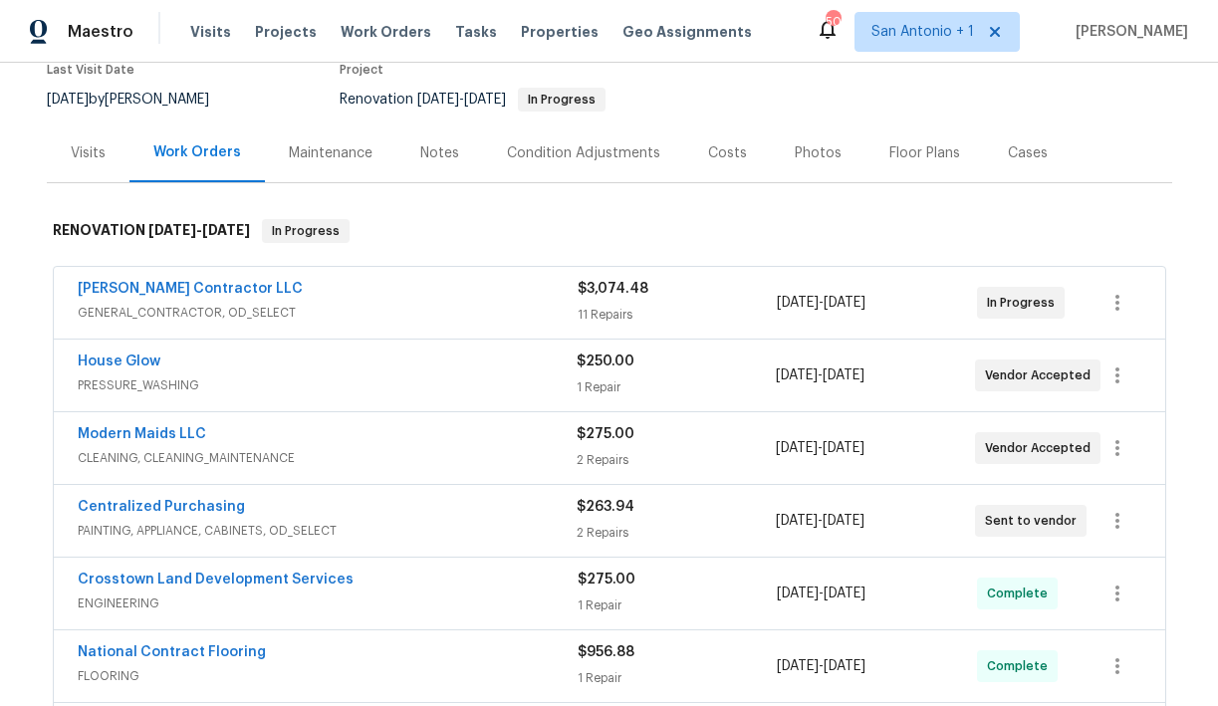
scroll to position [192, 0]
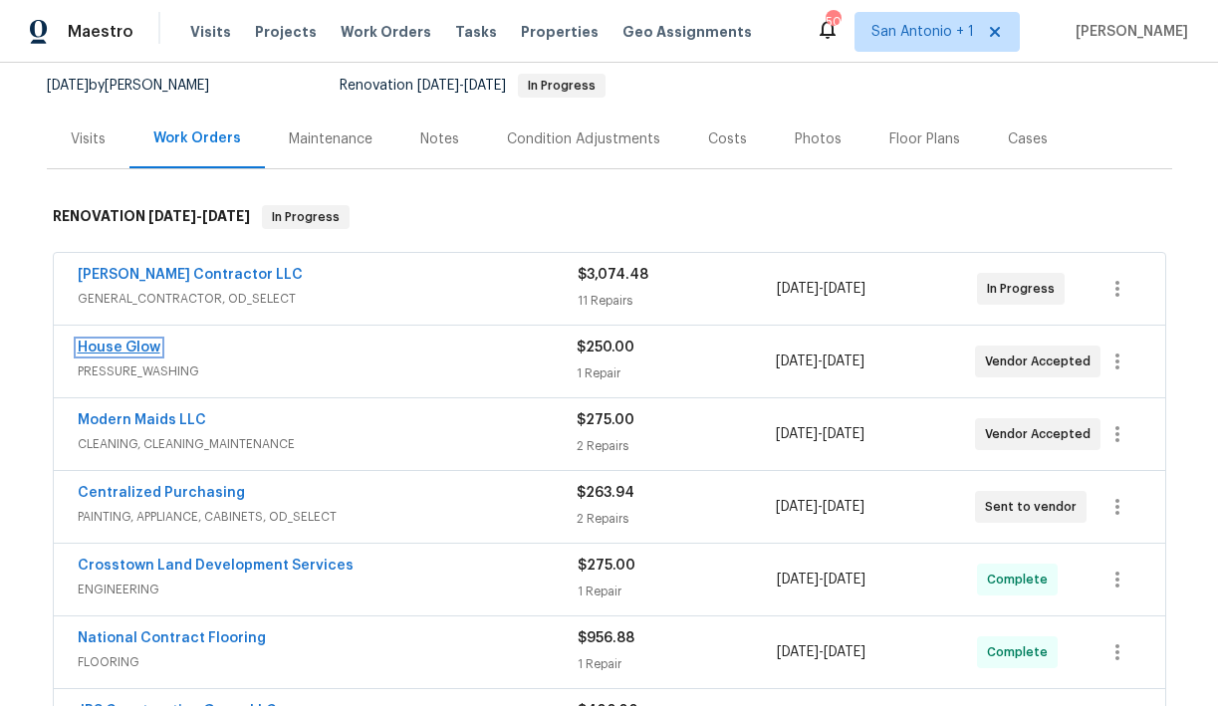
click at [124, 343] on link "House Glow" at bounding box center [119, 348] width 83 height 14
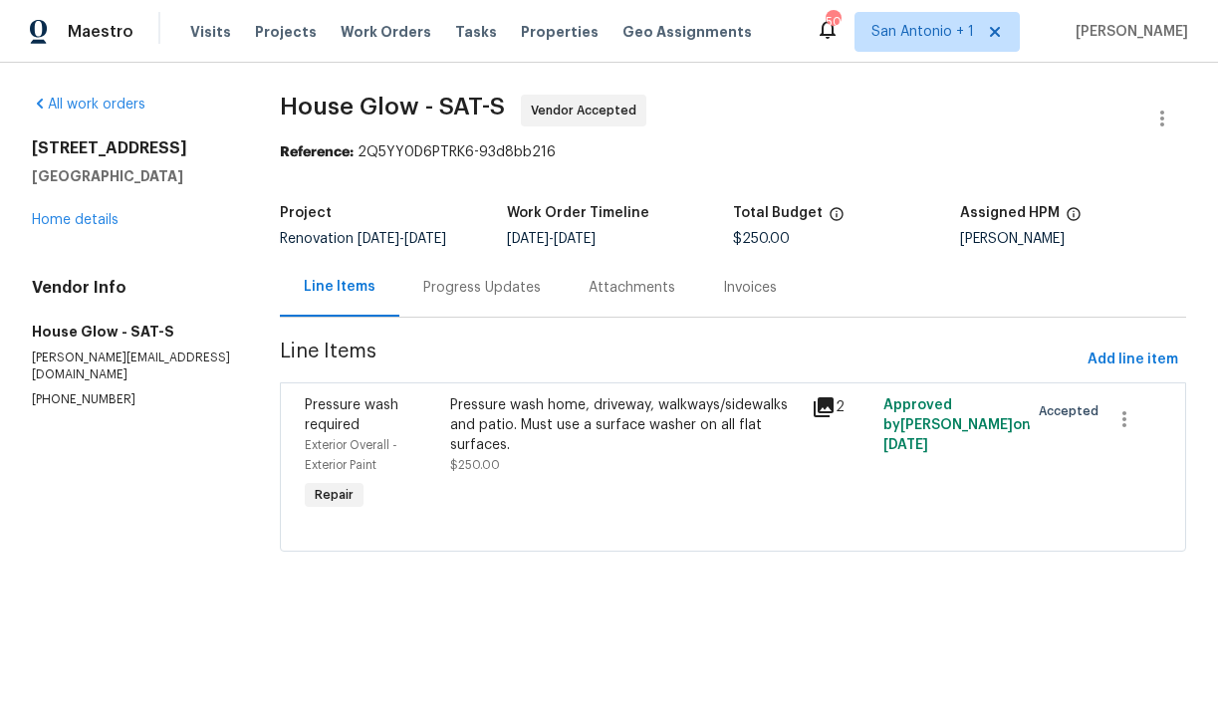
click at [484, 289] on div "Progress Updates" at bounding box center [482, 288] width 118 height 20
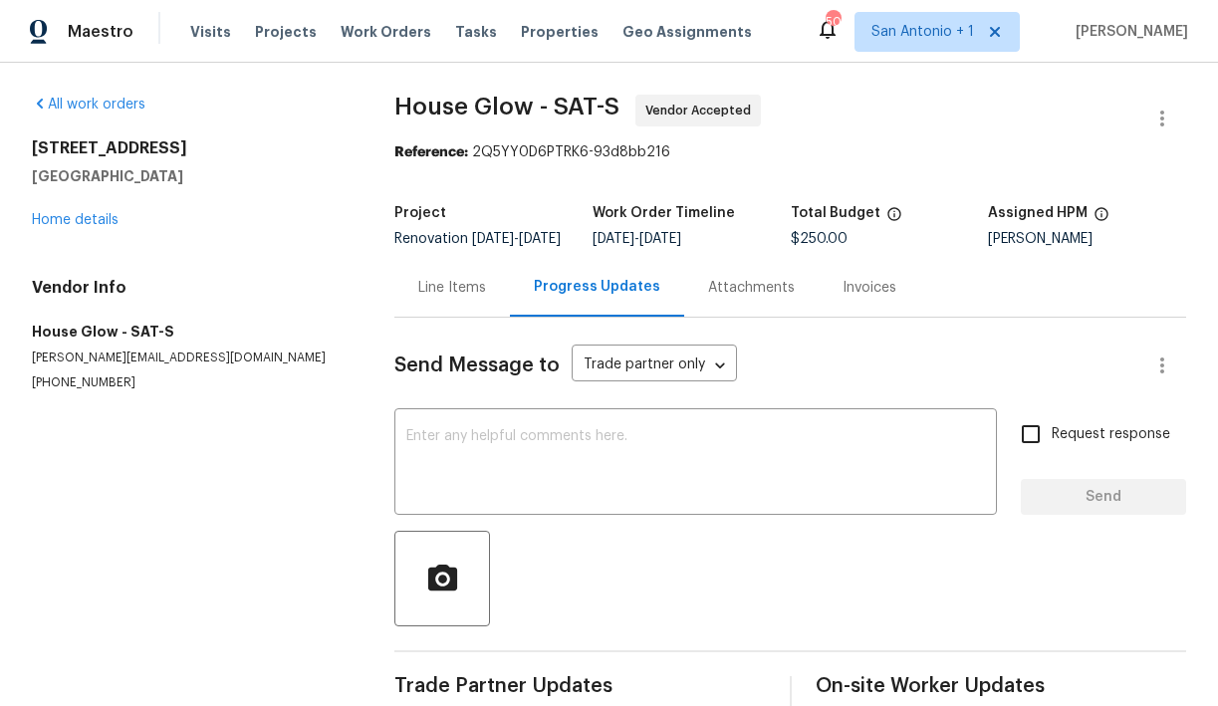
scroll to position [48, 0]
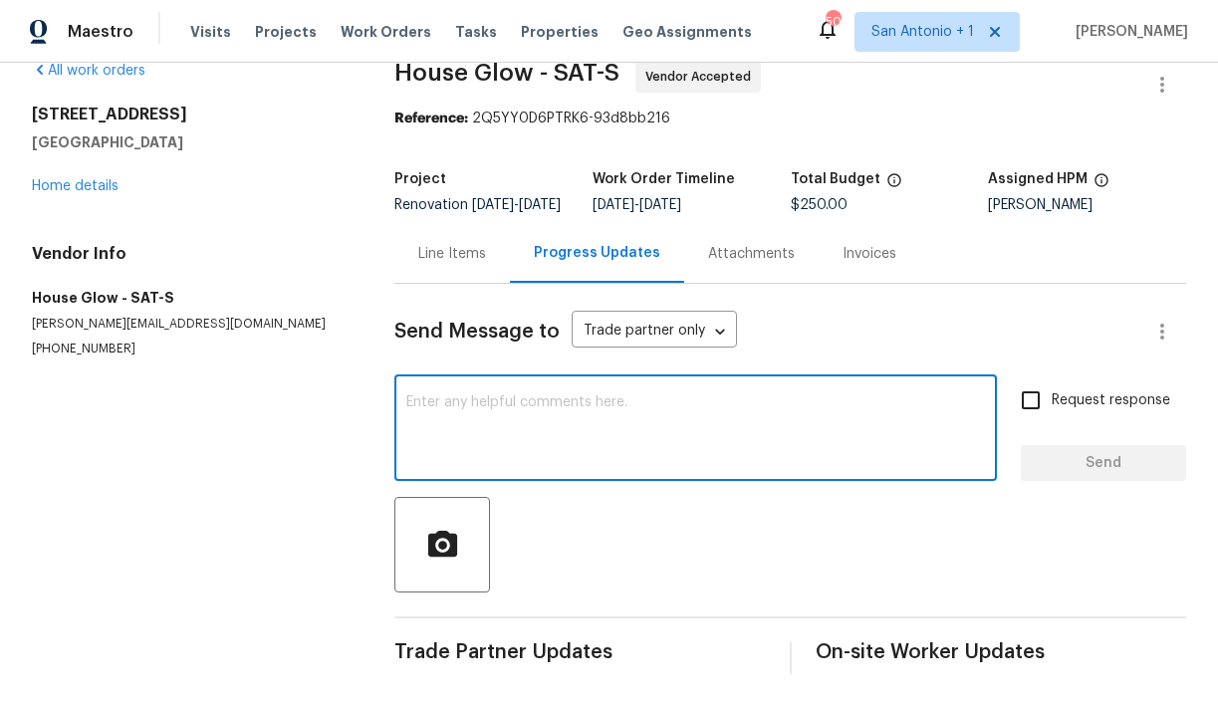
click at [523, 420] on textarea at bounding box center [695, 431] width 579 height 70
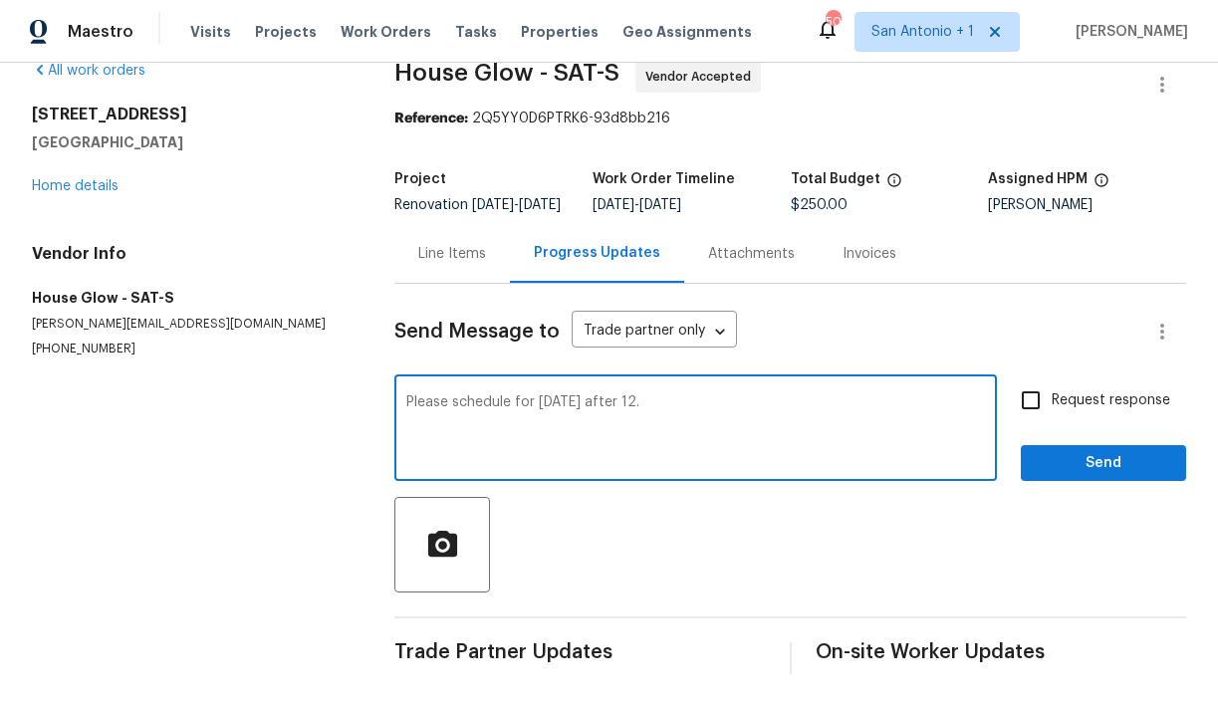
type textarea "Please schedule for today after 12."
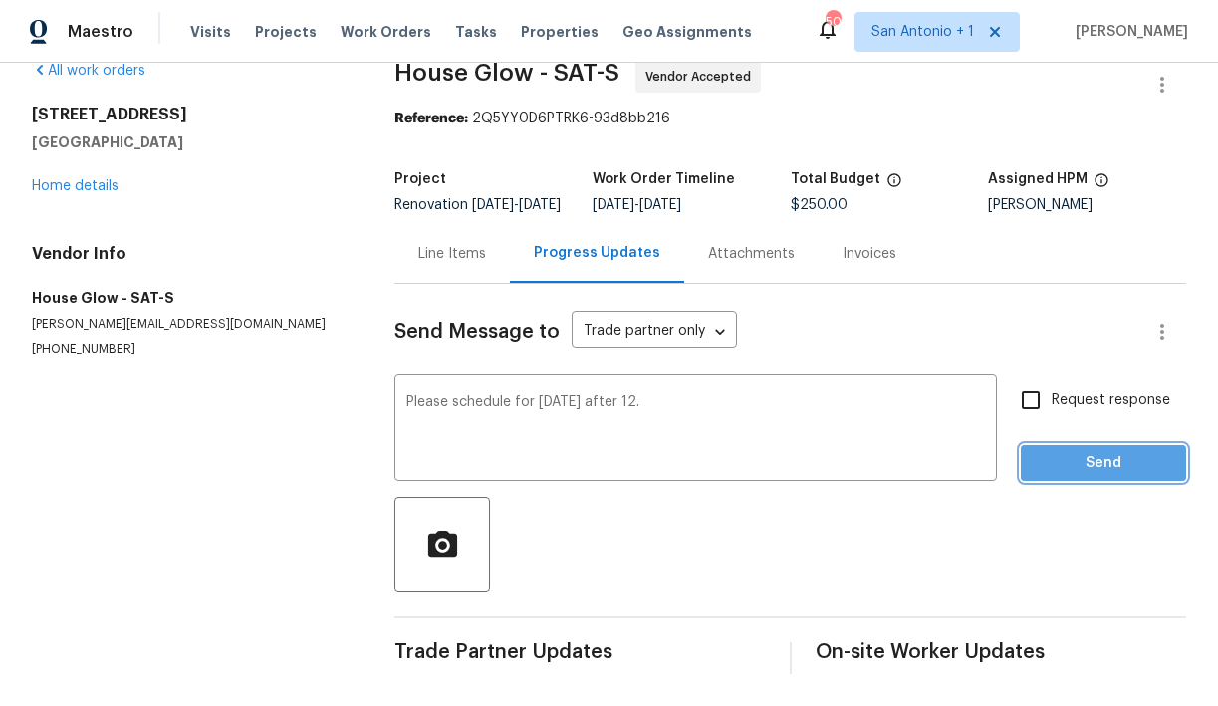
click at [1100, 455] on span "Send" at bounding box center [1104, 463] width 134 height 25
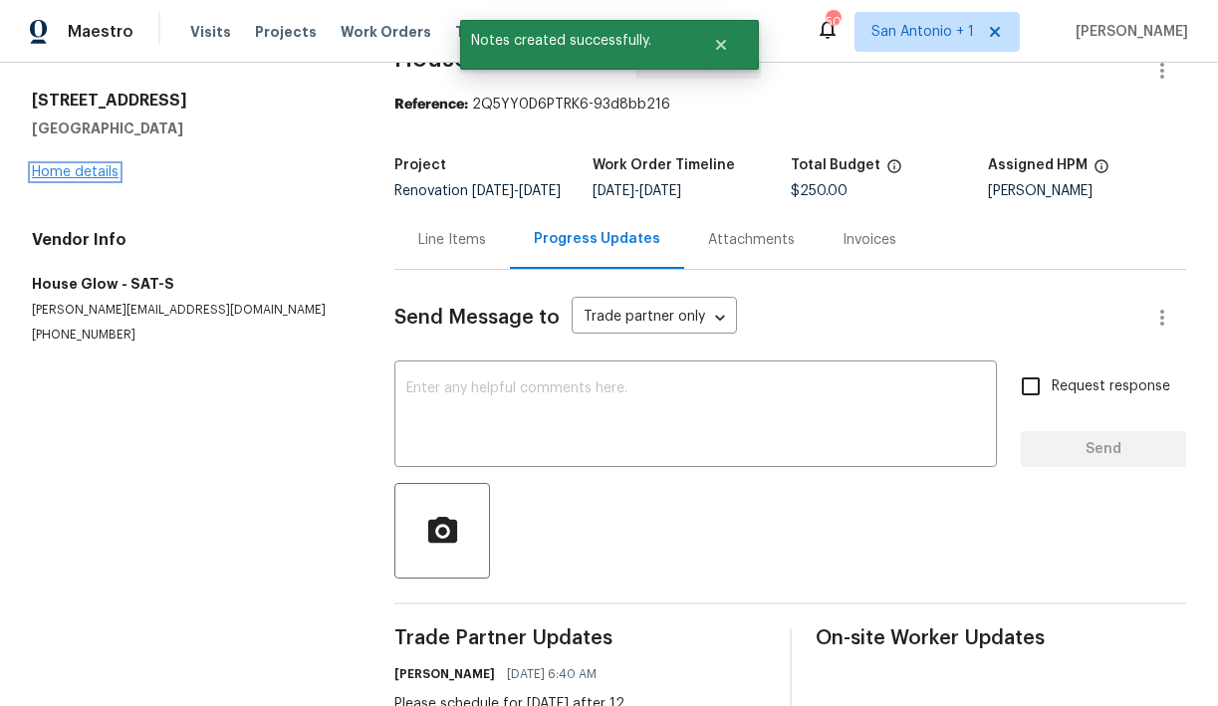
click at [96, 173] on link "Home details" at bounding box center [75, 172] width 87 height 14
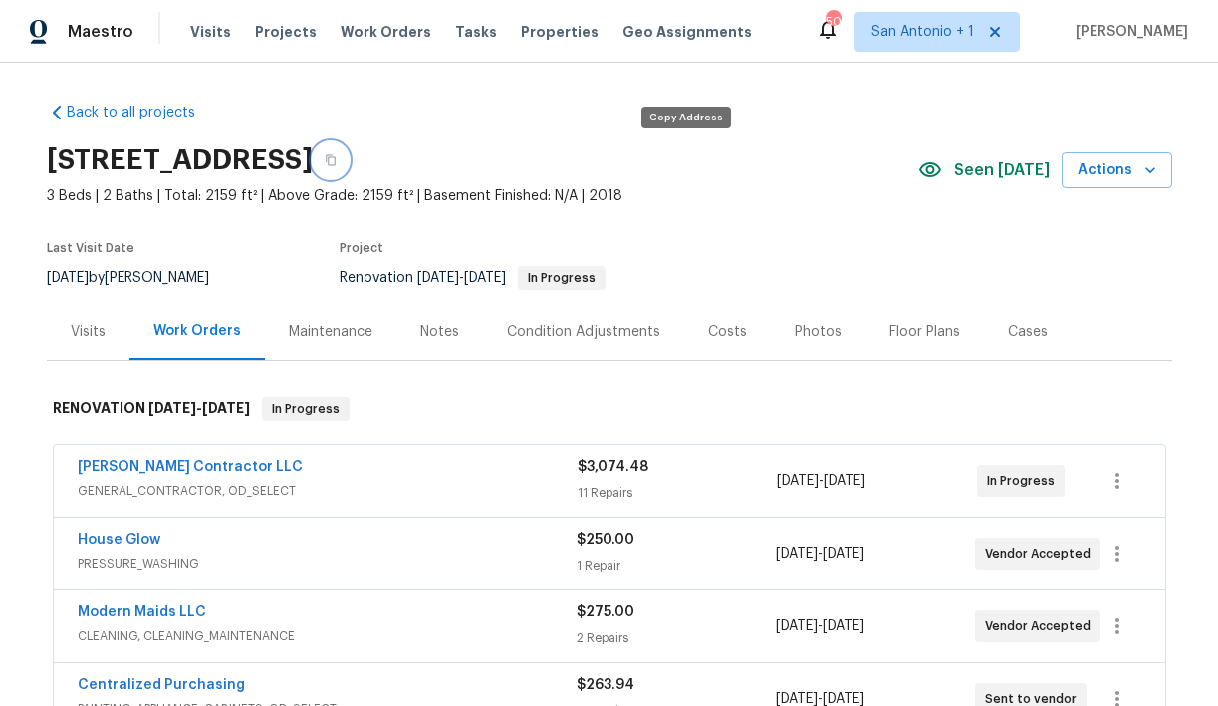
click at [336, 161] on icon "button" at bounding box center [331, 160] width 10 height 11
click at [337, 161] on icon "button" at bounding box center [331, 160] width 12 height 12
click at [207, 28] on span "Visits" at bounding box center [210, 32] width 41 height 20
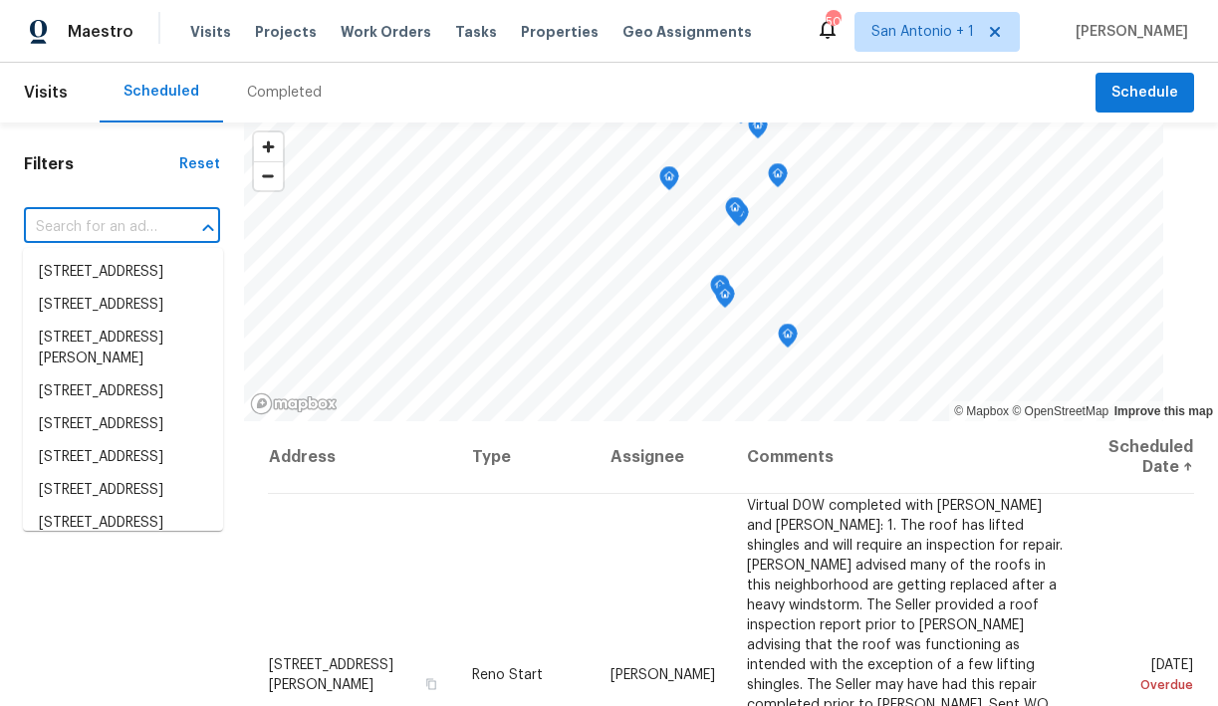
click at [161, 226] on input "text" at bounding box center [94, 227] width 140 height 31
paste input "23006 Woodlawn Rdg, San Antonio, TX 78259"
type input "23006 Woodlawn Rdg, San Antonio, TX 78259"
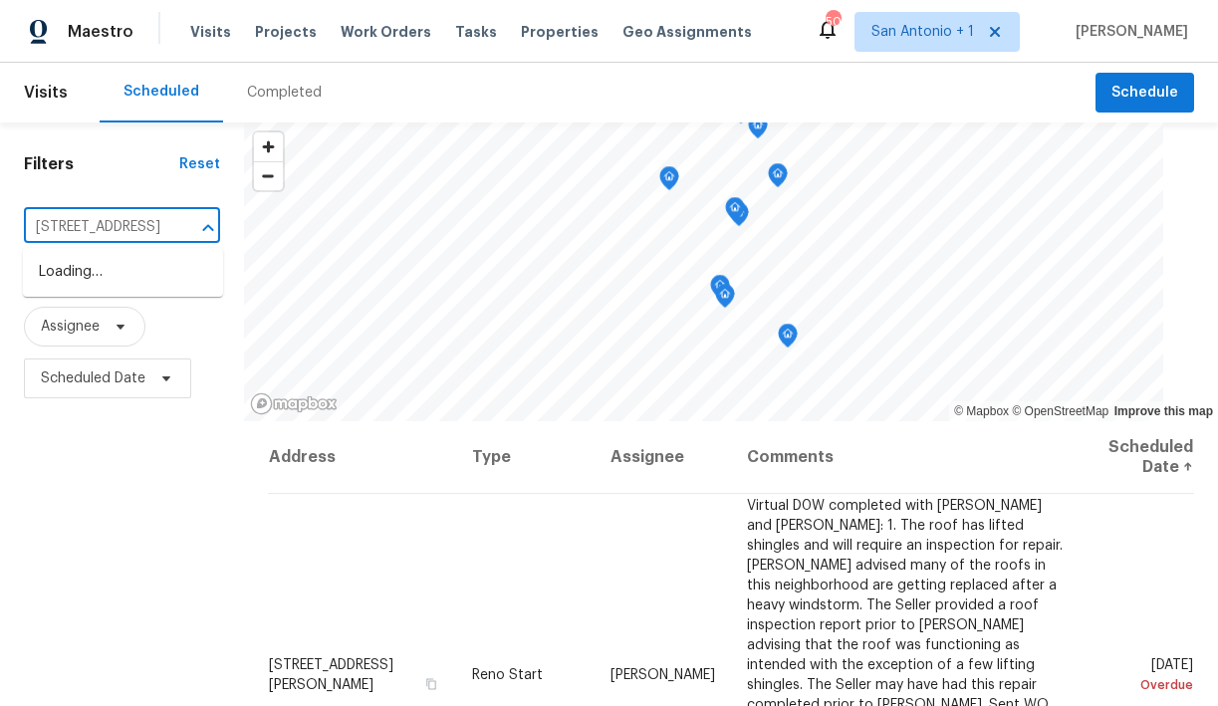
scroll to position [0, 167]
click at [112, 269] on li "23006 Woodlawn Rdg, San Antonio, TX 78259" at bounding box center [123, 272] width 200 height 33
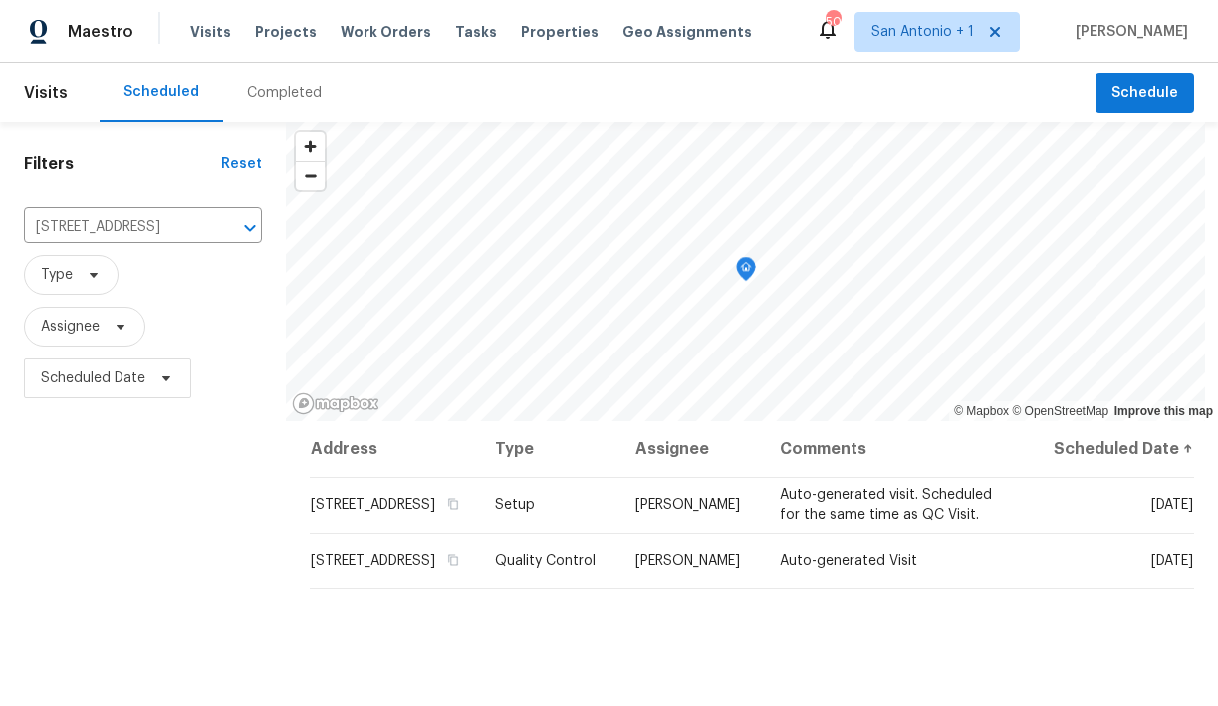
scroll to position [26, 0]
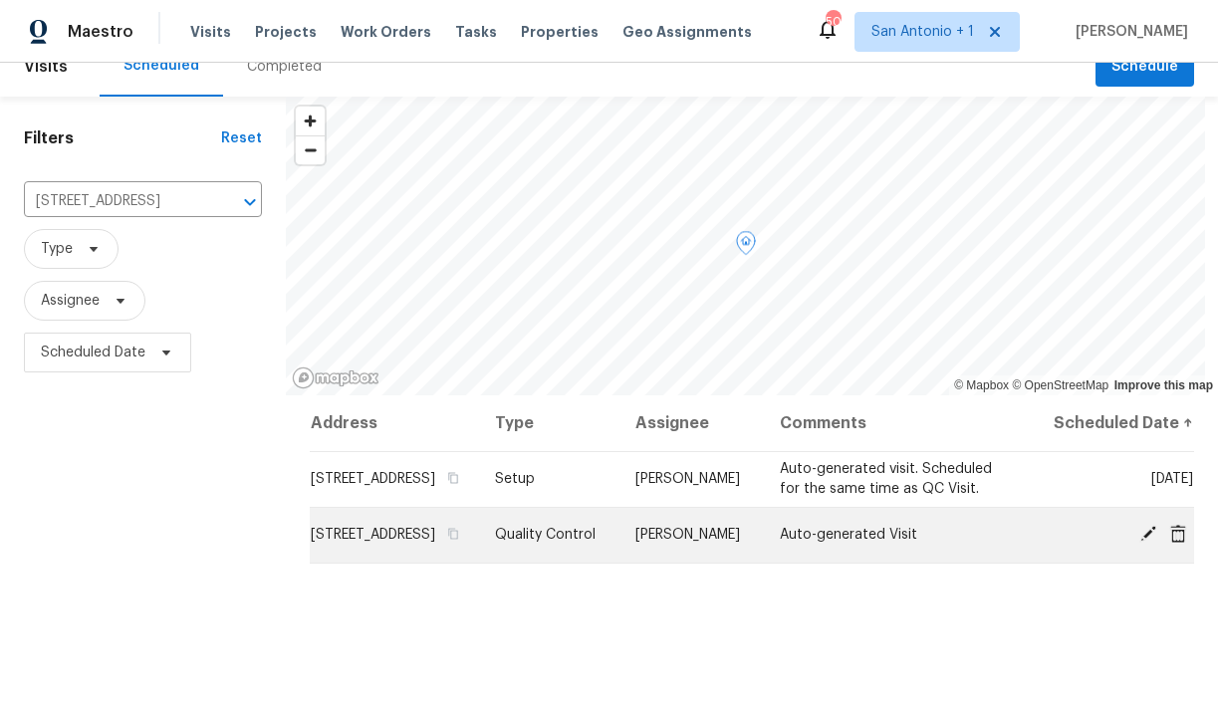
click at [1145, 543] on icon at bounding box center [1149, 534] width 18 height 18
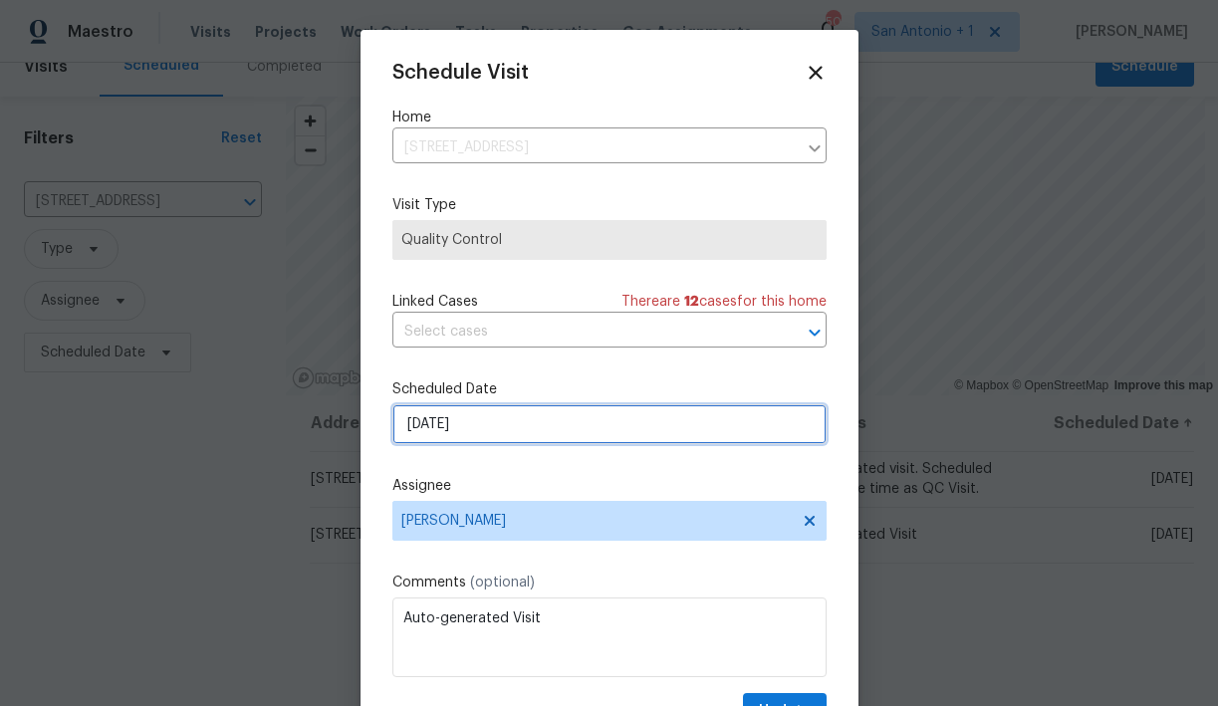
click at [471, 432] on input "9/8/2025" at bounding box center [610, 424] width 434 height 40
select select "8"
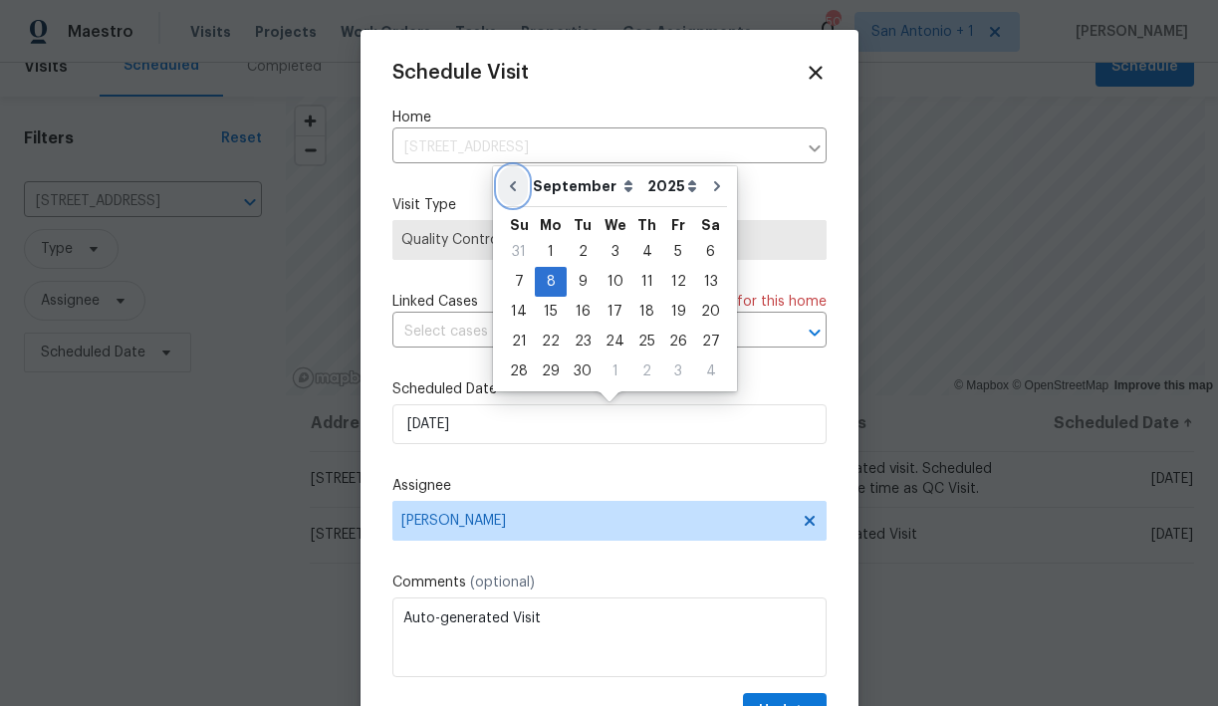
click at [516, 179] on icon "Go to previous month" at bounding box center [513, 186] width 16 height 16
type input "8/12/2025"
select select "7"
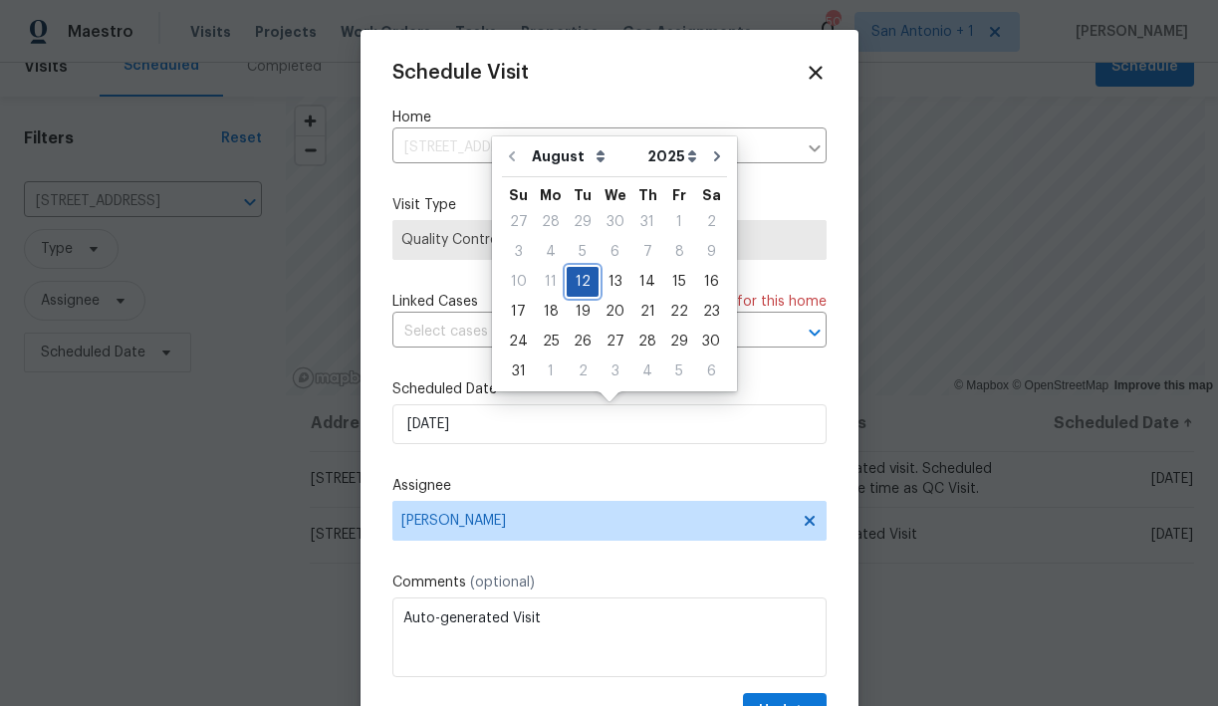
click at [581, 278] on div "12" at bounding box center [583, 282] width 32 height 28
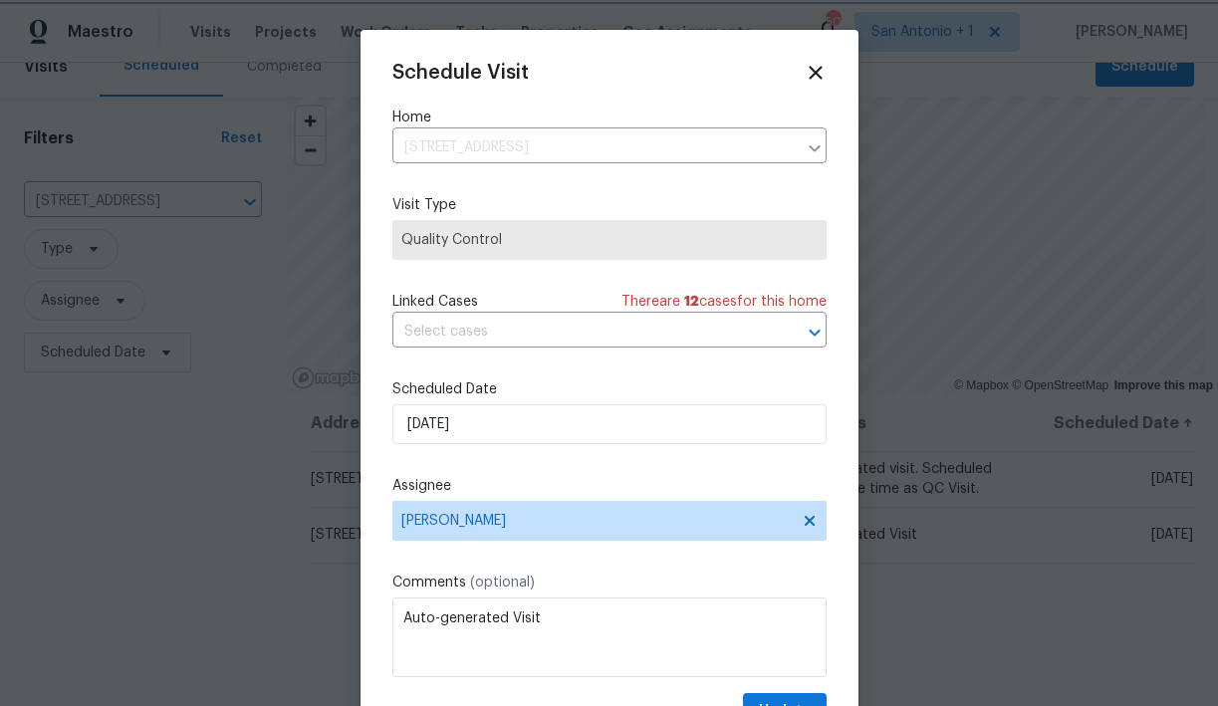
click at [584, 466] on div "Schedule Visit Home 23006 Woodlawn Rdg, San Antonio, TX 78259 ​ Visit Type Qual…" at bounding box center [610, 396] width 434 height 669
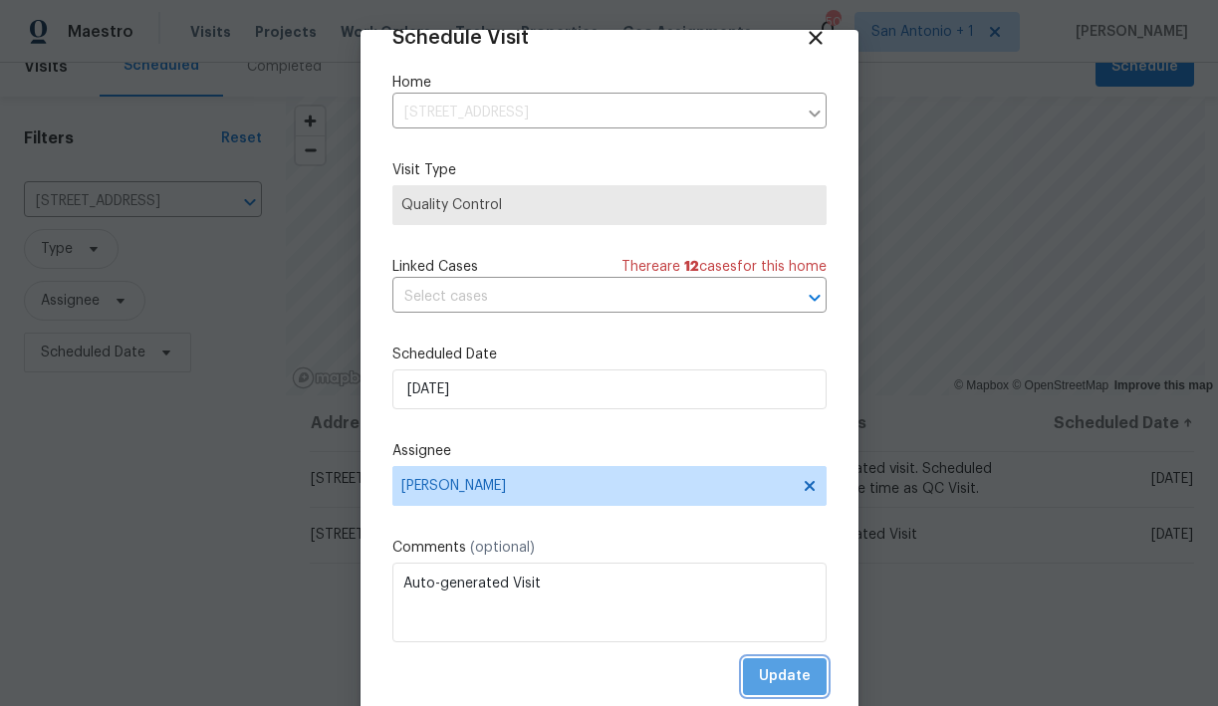
click at [800, 676] on span "Update" at bounding box center [785, 677] width 52 height 25
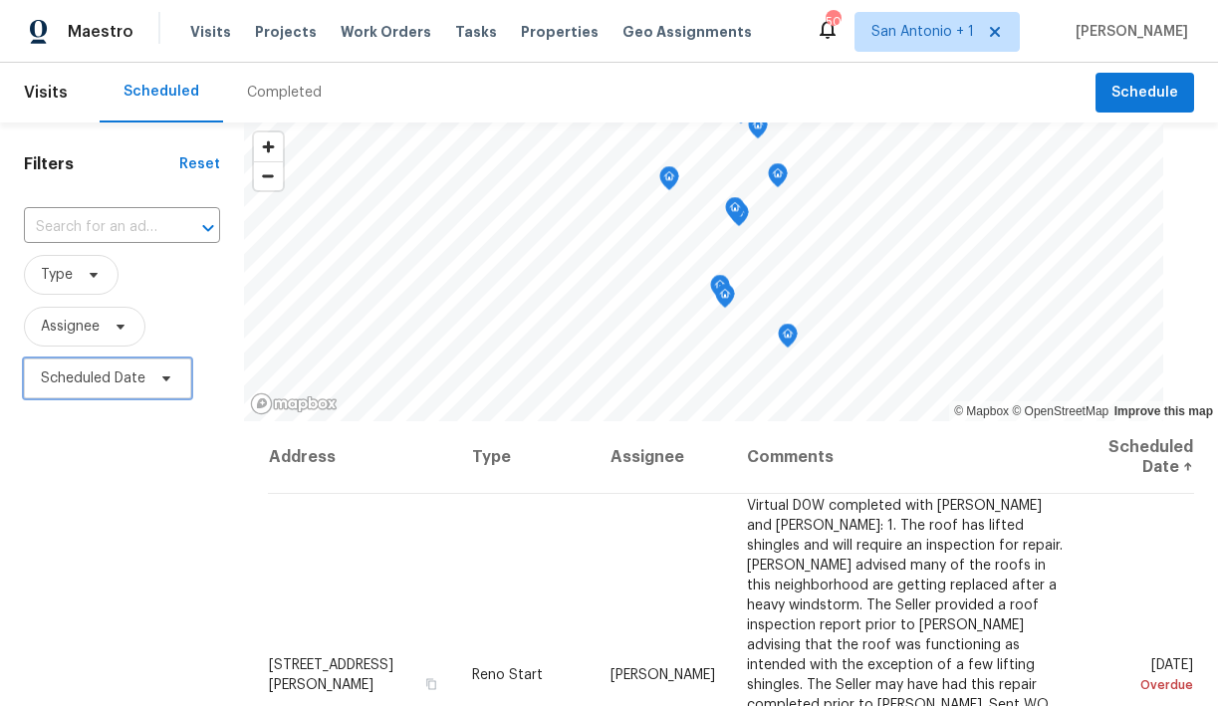
click at [163, 379] on icon at bounding box center [166, 379] width 8 height 5
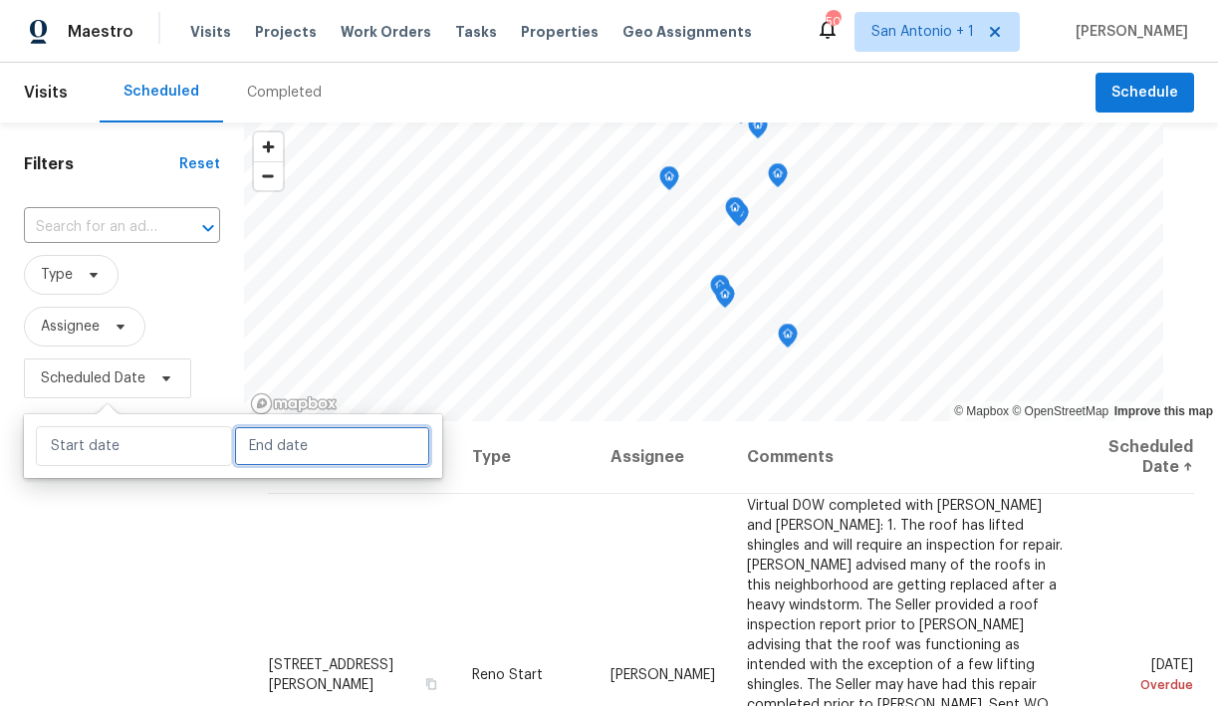
select select "7"
select select "2025"
select select "8"
select select "2025"
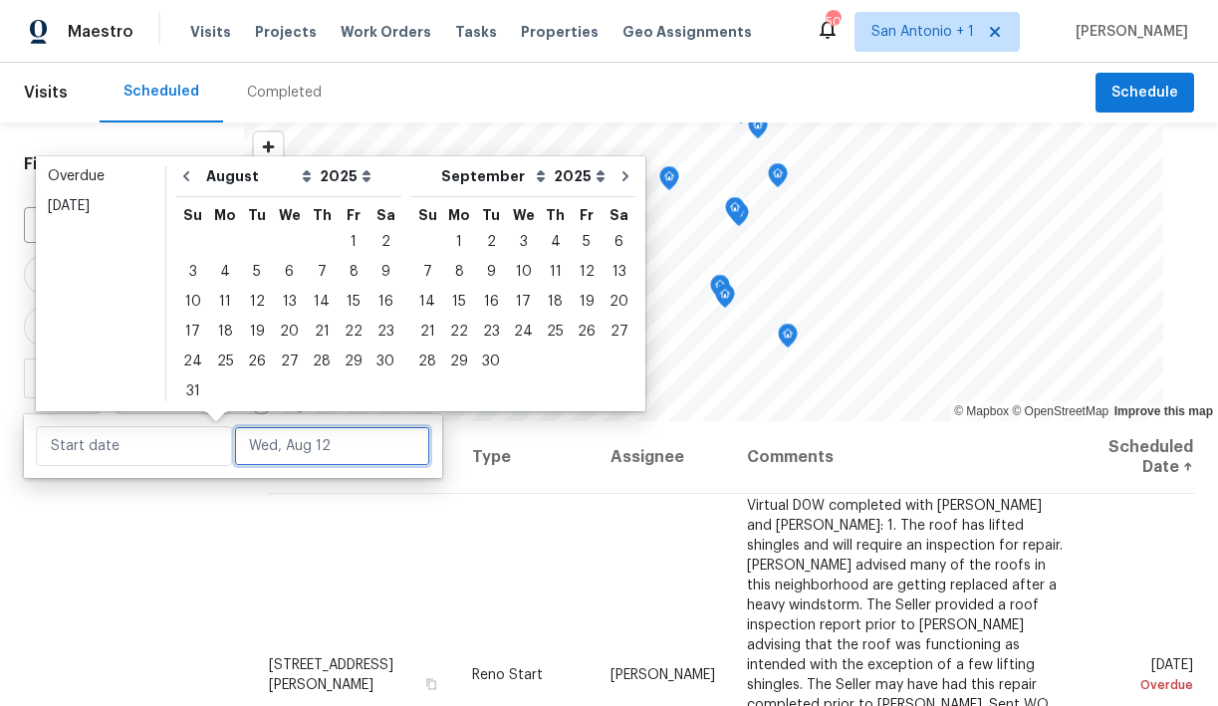
click at [250, 436] on input "text" at bounding box center [332, 446] width 196 height 40
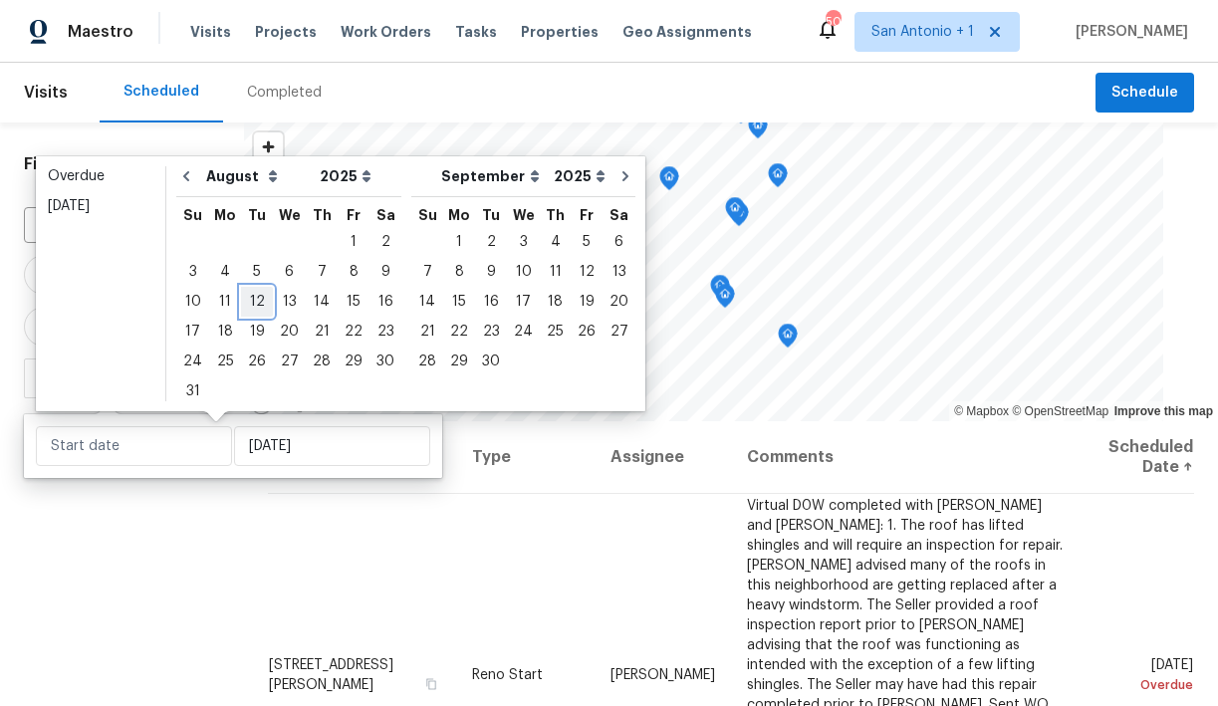
click at [251, 297] on div "12" at bounding box center [257, 302] width 32 height 28
type input "Tue, Aug 12"
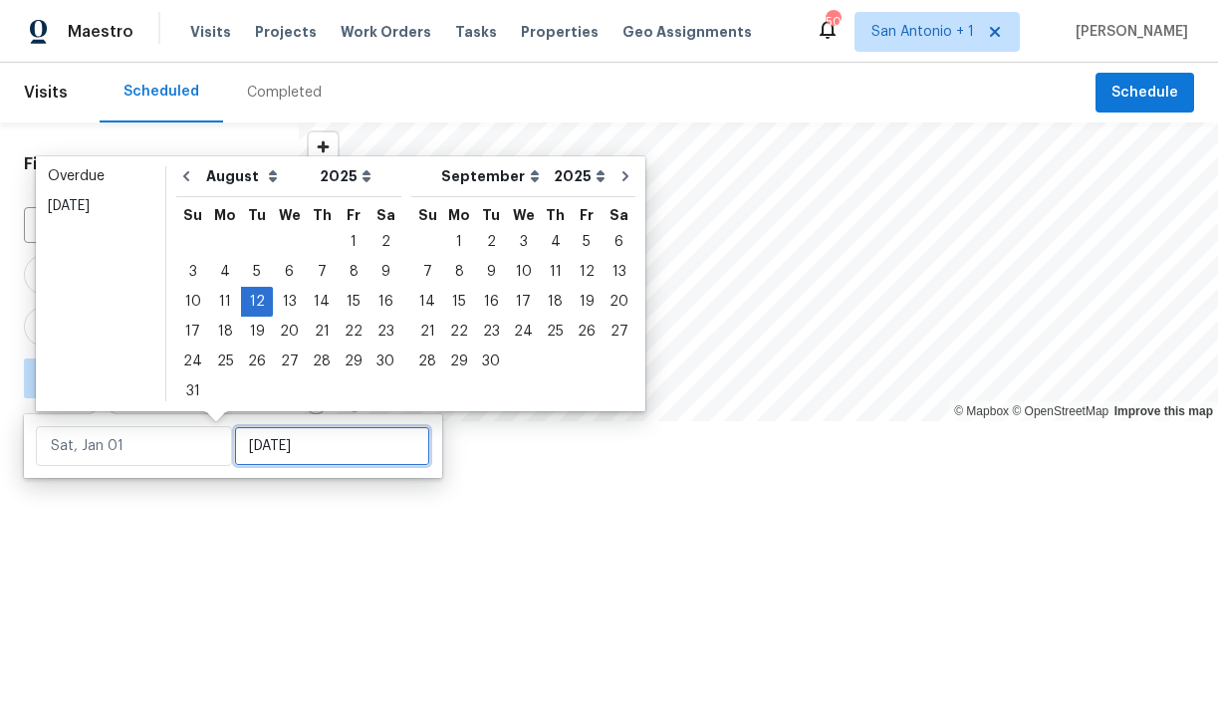
type input "Tue, Aug 12"
type input "Tue, Aug 26"
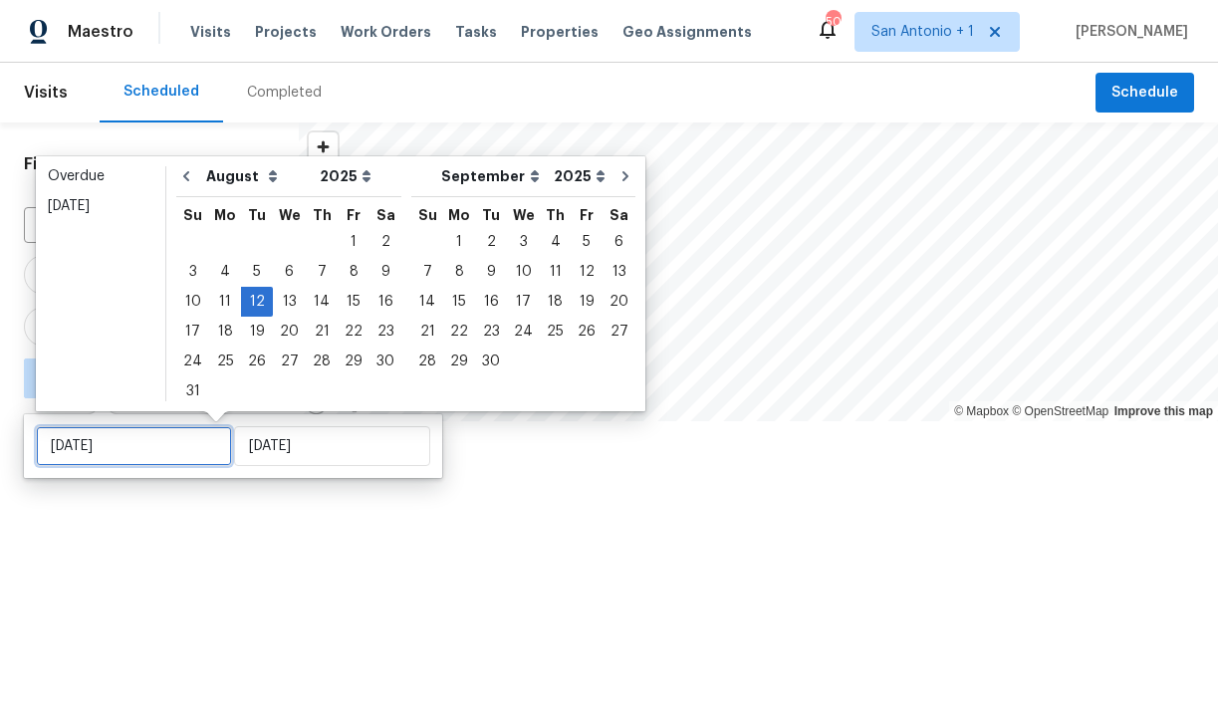
type input "Tue, Aug 12"
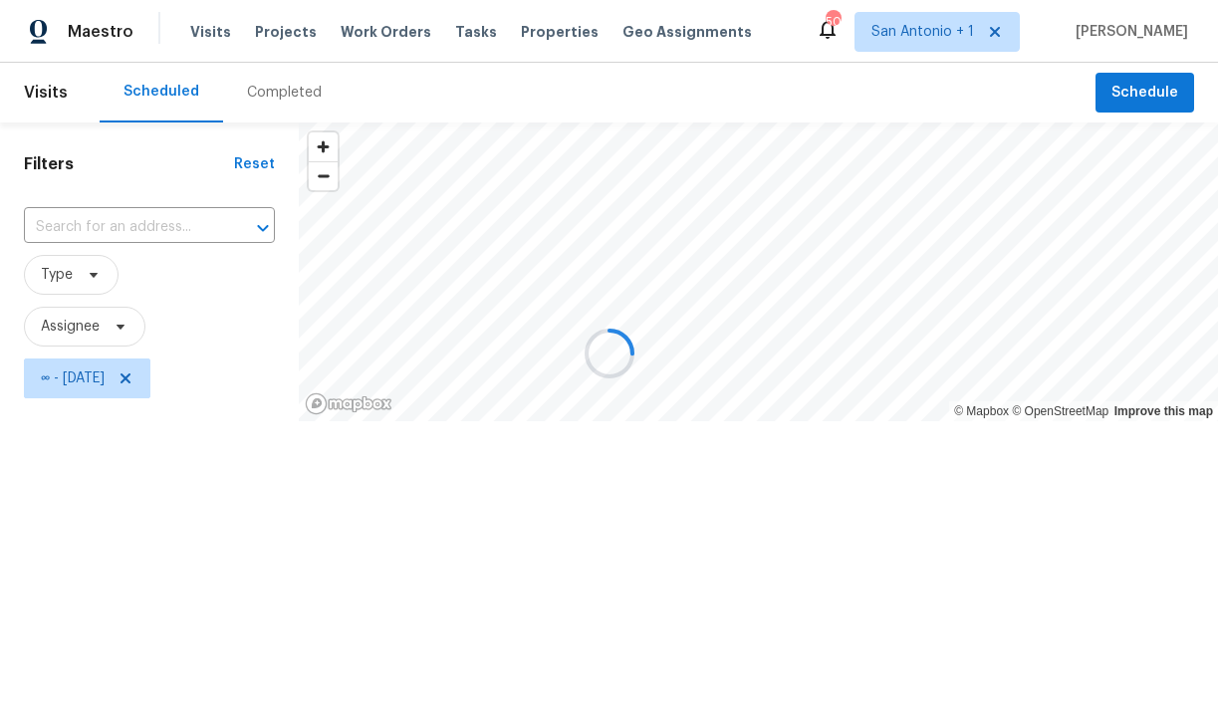
click at [215, 505] on div at bounding box center [609, 353] width 1218 height 706
click at [113, 327] on div at bounding box center [609, 353] width 1218 height 706
click at [120, 326] on div at bounding box center [609, 353] width 1218 height 706
click at [120, 331] on div at bounding box center [609, 353] width 1218 height 706
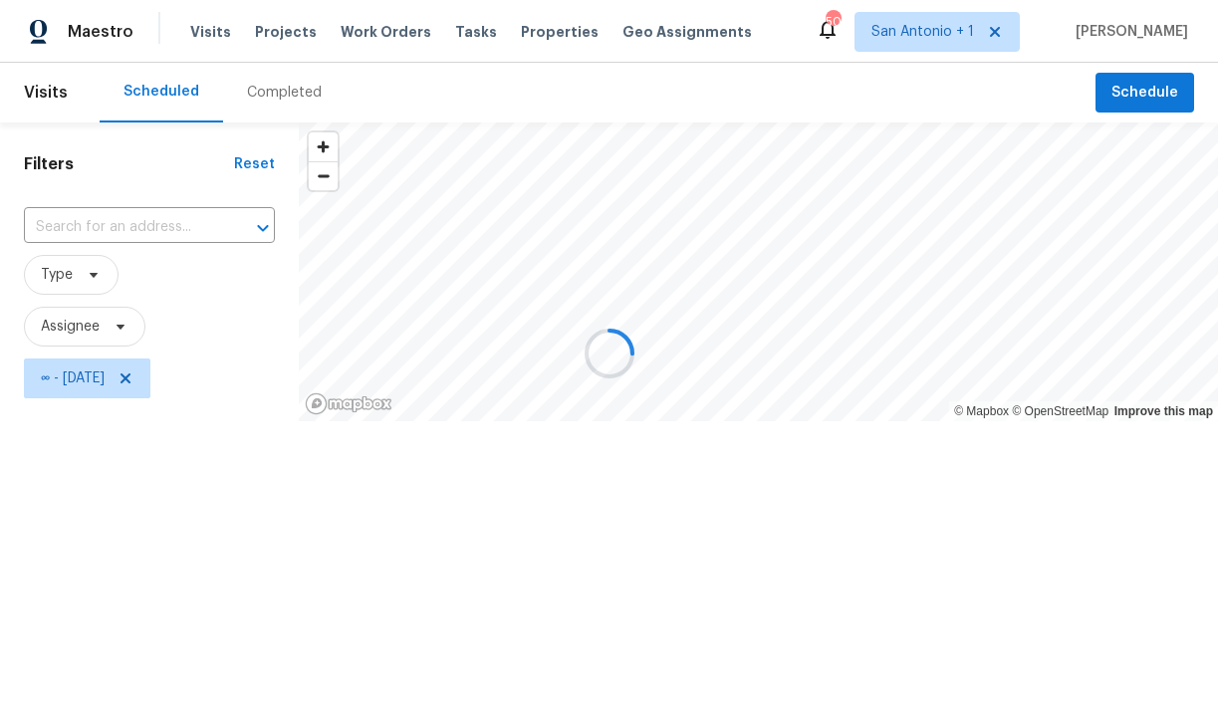
click at [154, 380] on div at bounding box center [609, 353] width 1218 height 706
click at [116, 329] on div at bounding box center [609, 353] width 1218 height 706
click at [86, 327] on div at bounding box center [609, 353] width 1218 height 706
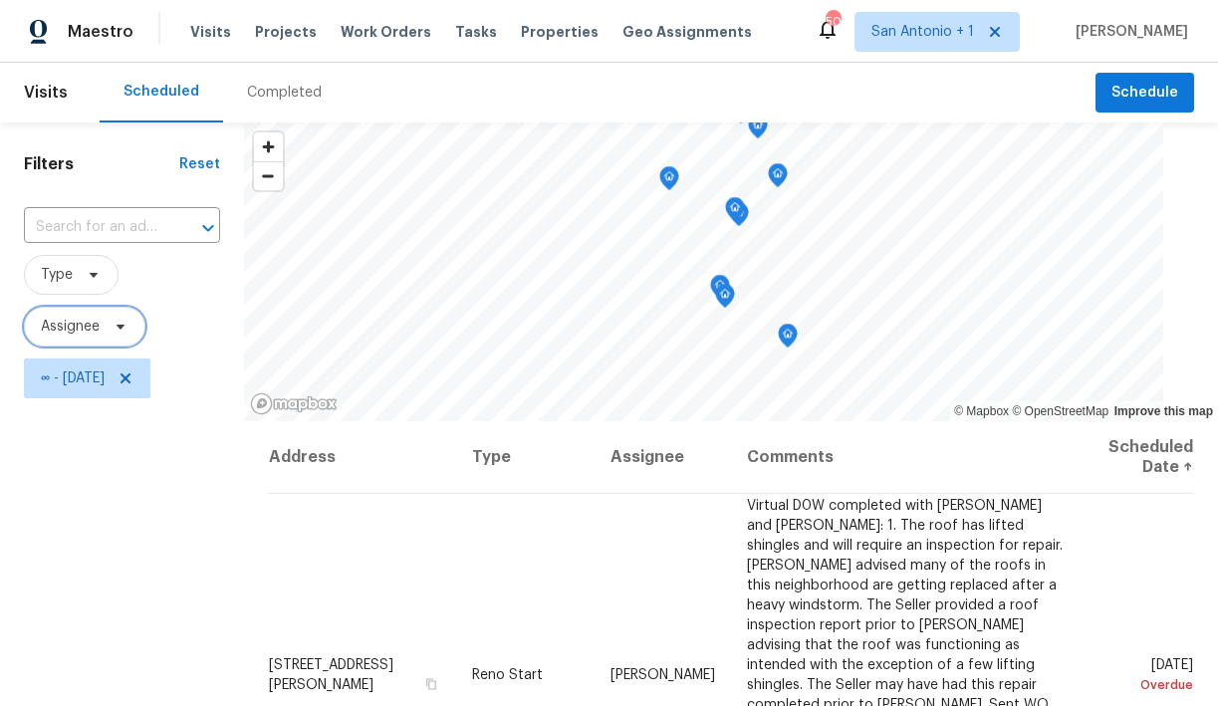
click at [86, 327] on span "Assignee" at bounding box center [70, 327] width 59 height 20
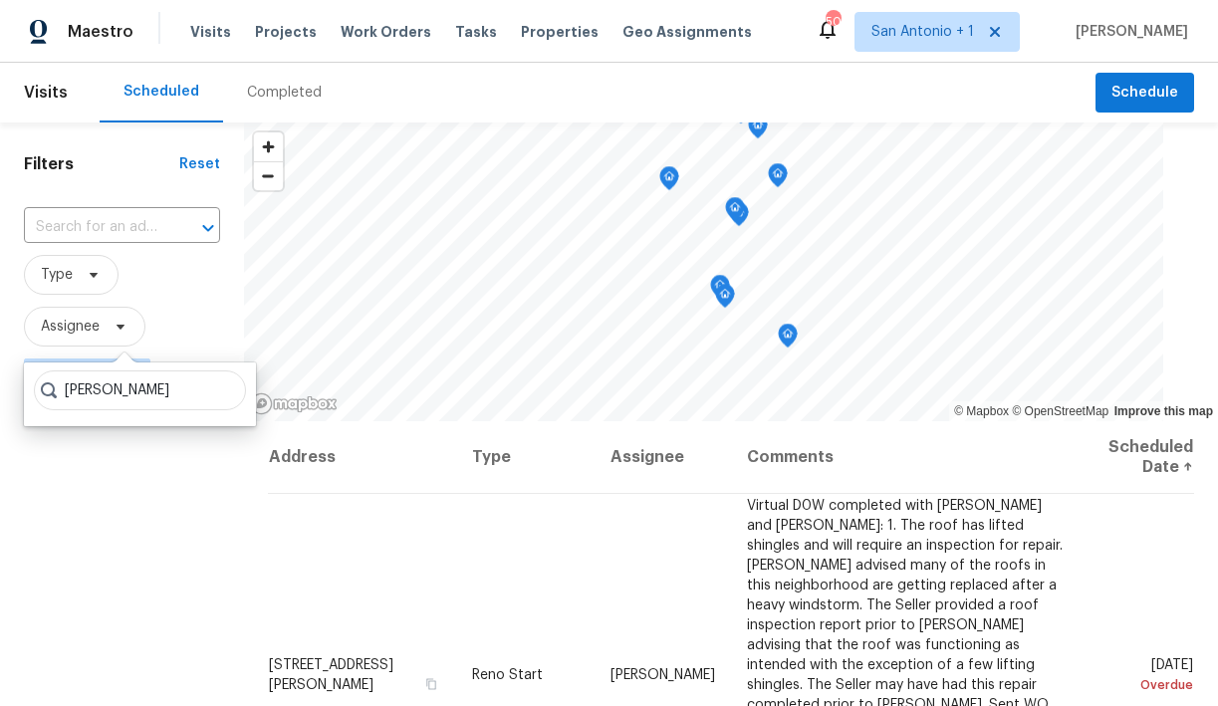
type input "chris fuentes"
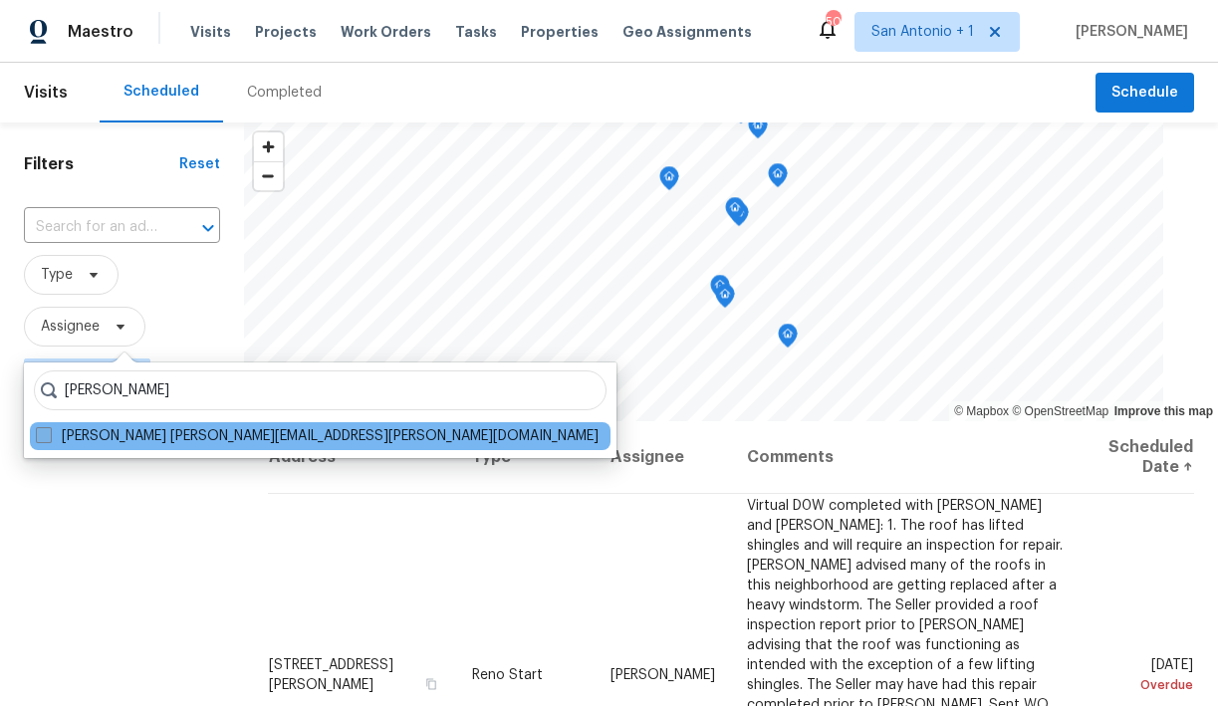
click at [50, 434] on span at bounding box center [44, 435] width 16 height 16
click at [49, 434] on input "Chris Fuentes chris.fuentes@opendoor.com" at bounding box center [42, 432] width 13 height 13
checkbox input "true"
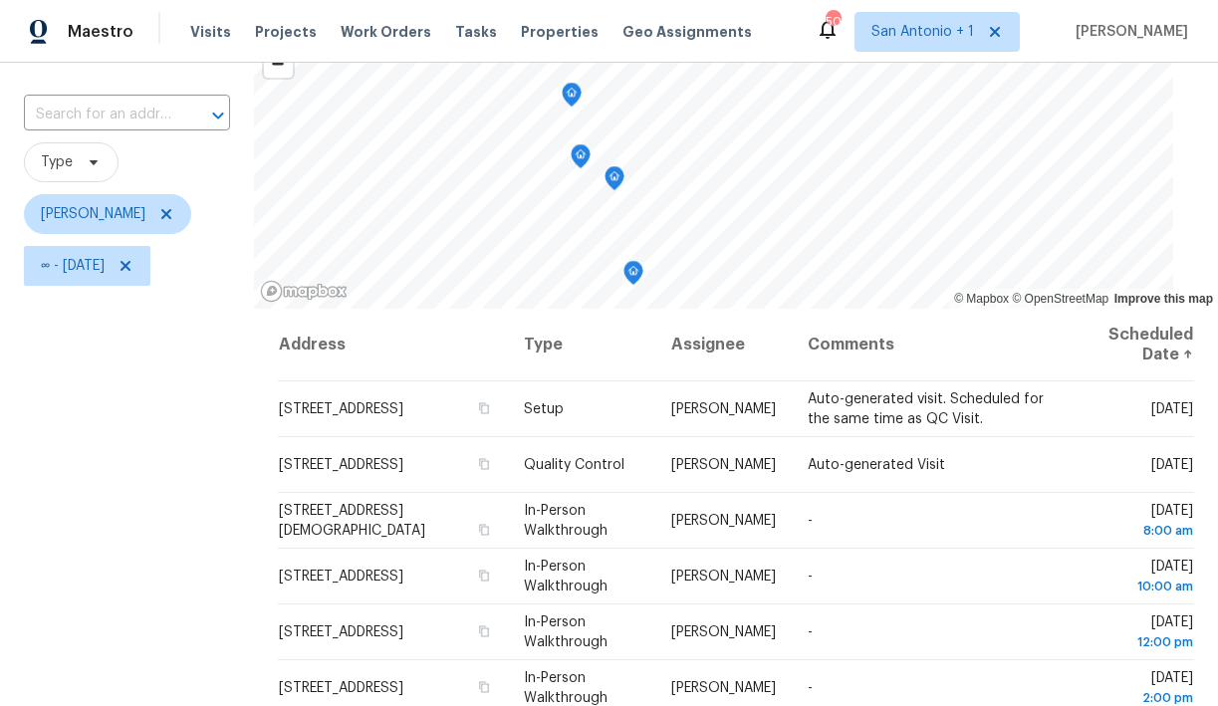
scroll to position [111, 0]
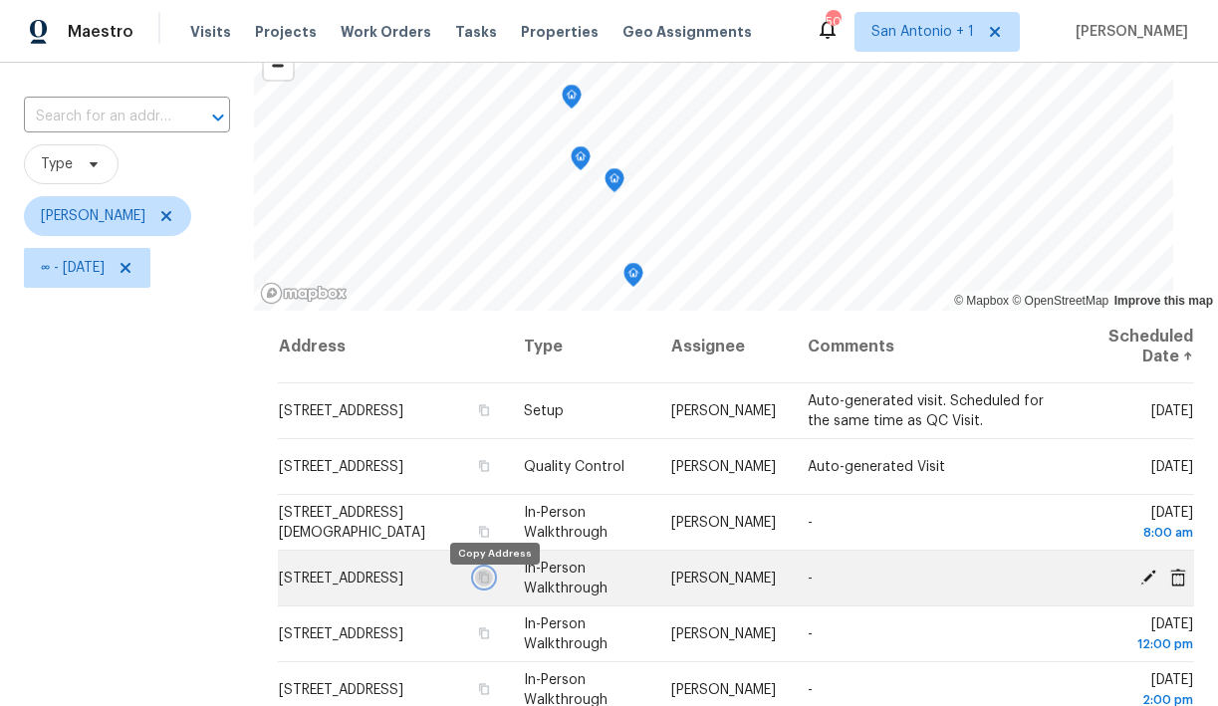
click at [489, 584] on icon "button" at bounding box center [483, 578] width 12 height 12
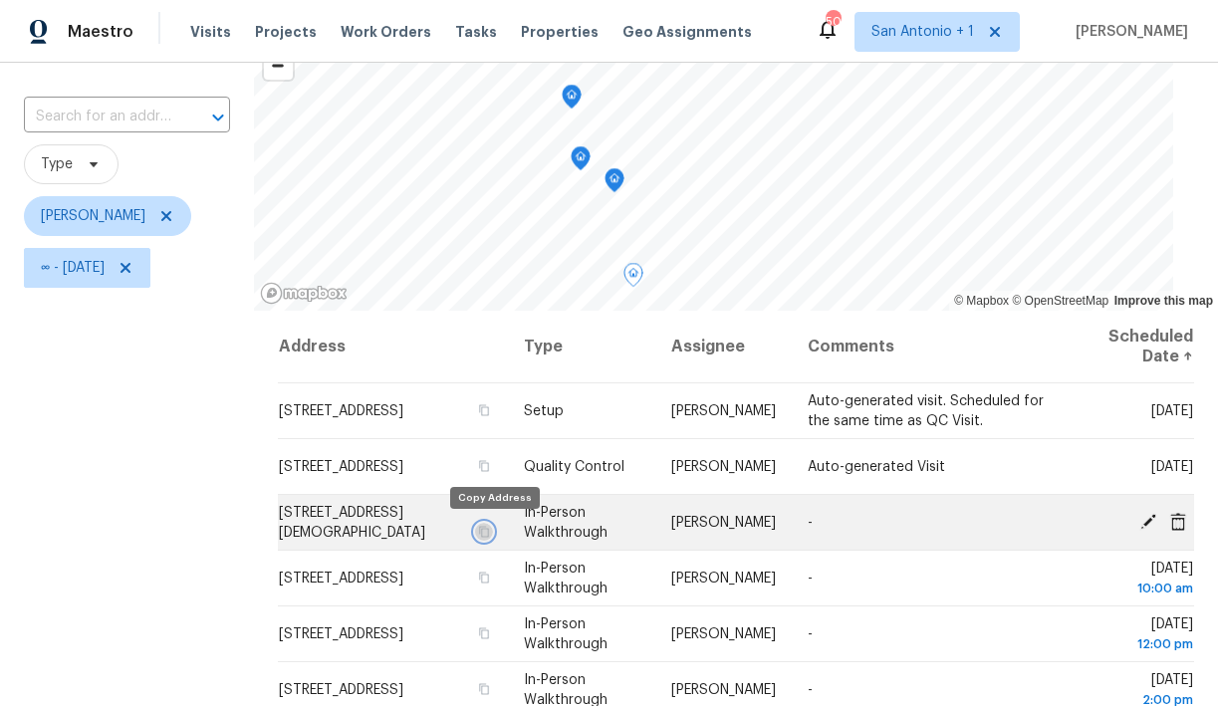
click at [489, 531] on icon "button" at bounding box center [483, 532] width 12 height 12
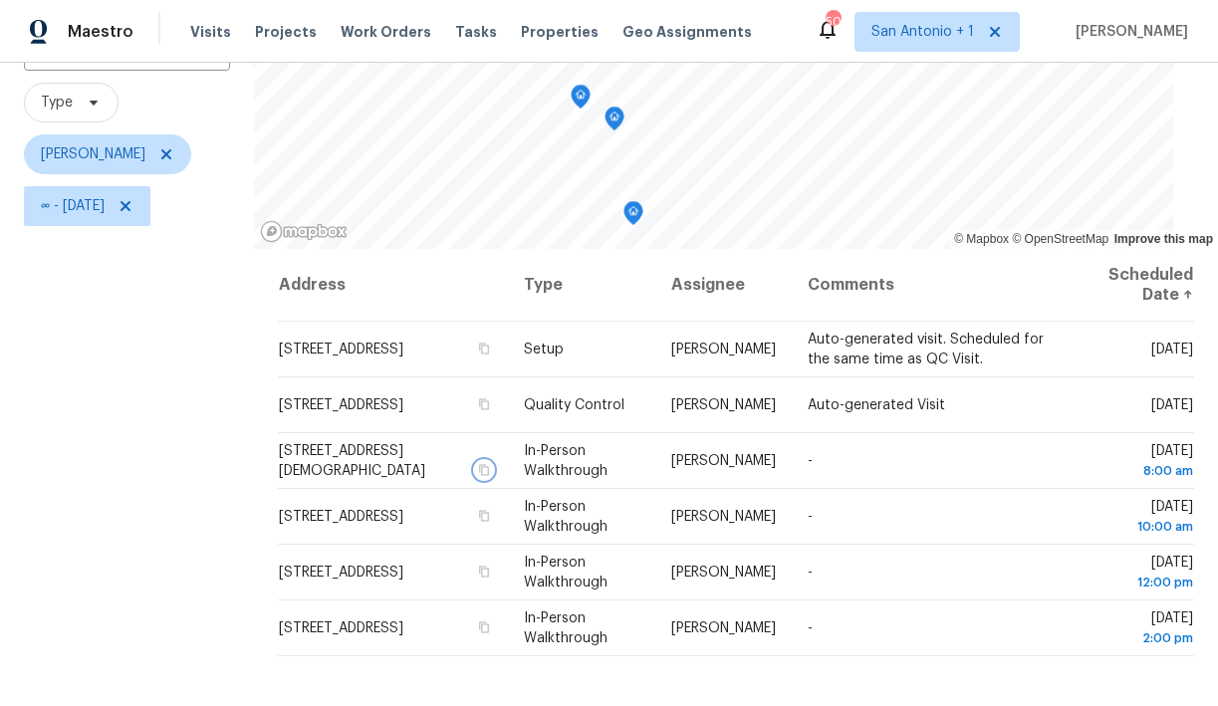
scroll to position [171, 0]
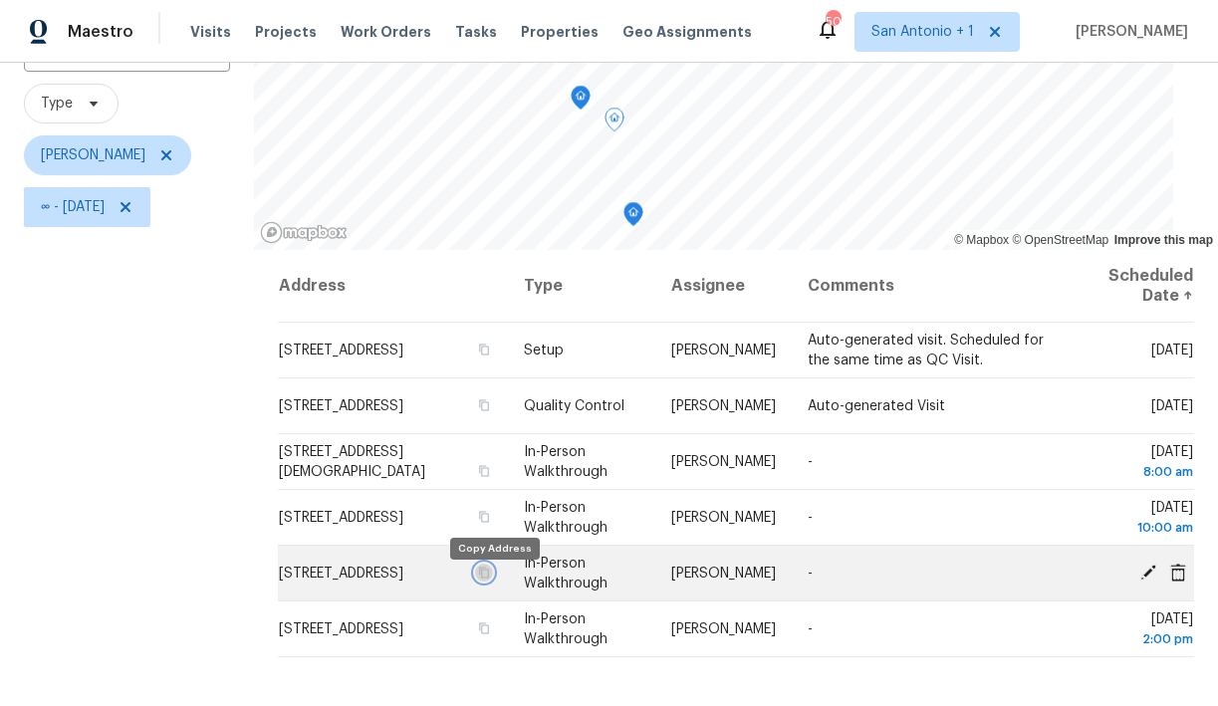
click at [489, 579] on icon "button" at bounding box center [483, 573] width 12 height 12
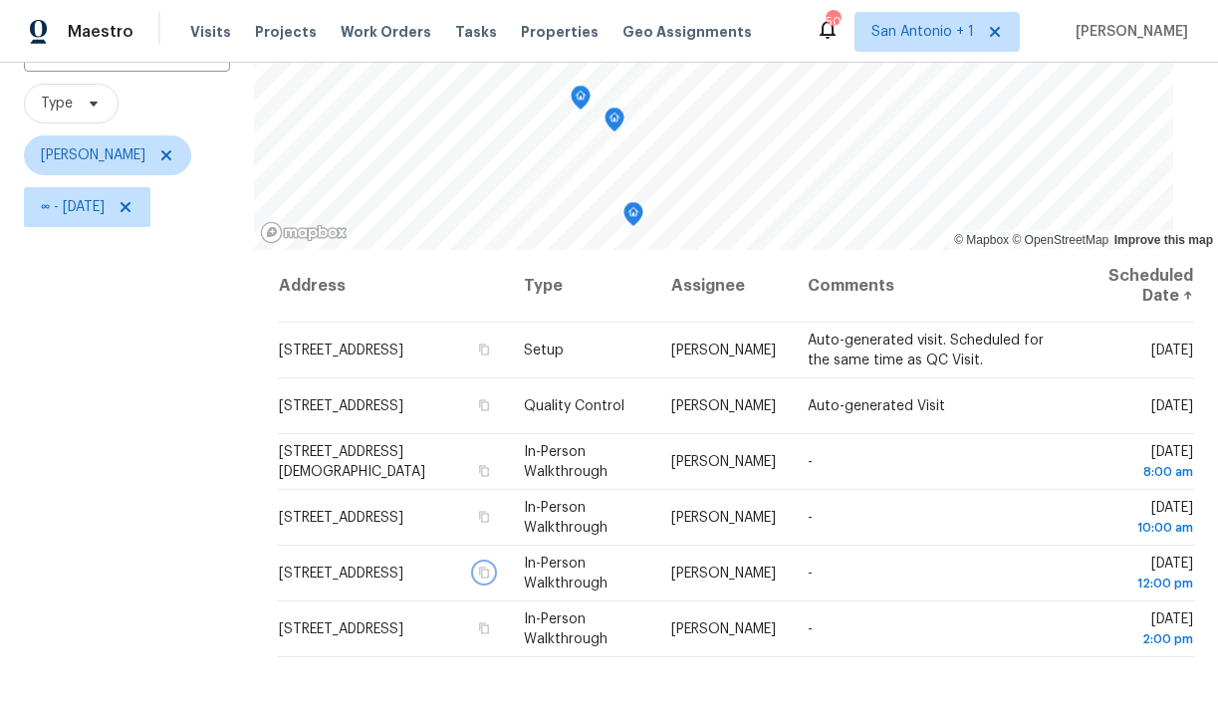
click at [580, 97] on icon "Map marker" at bounding box center [581, 98] width 2 height 3
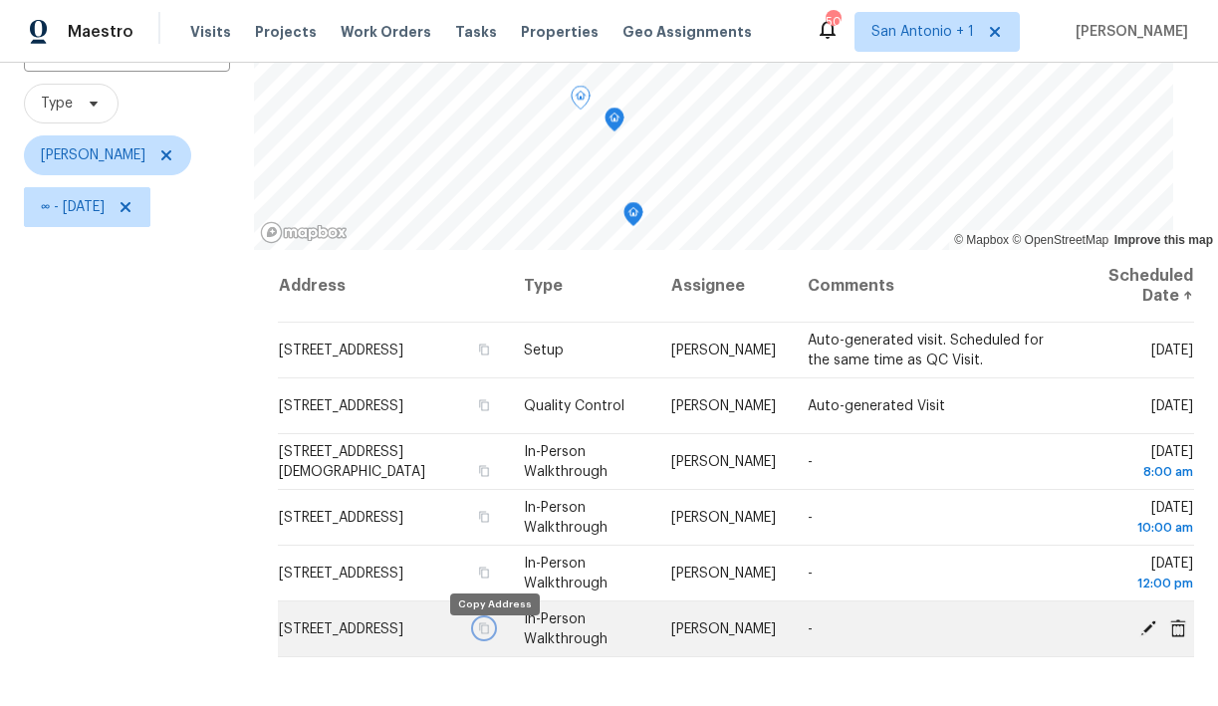
click at [489, 634] on icon "button" at bounding box center [484, 628] width 10 height 11
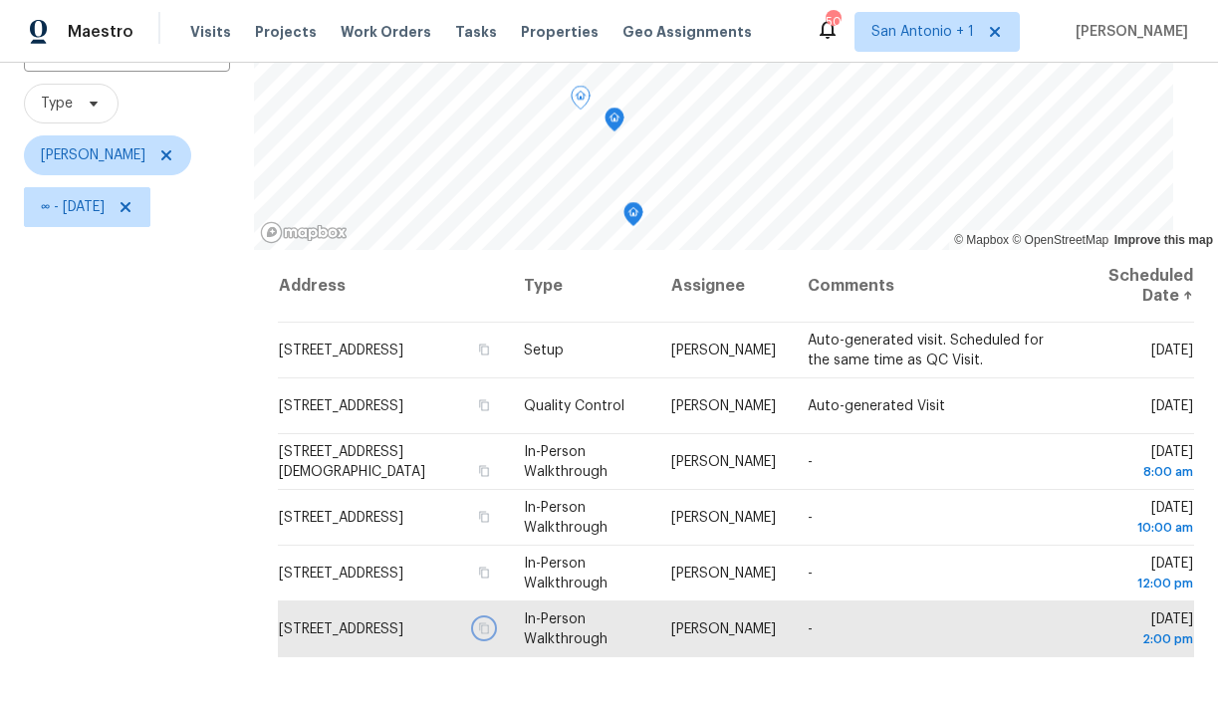
scroll to position [0, 0]
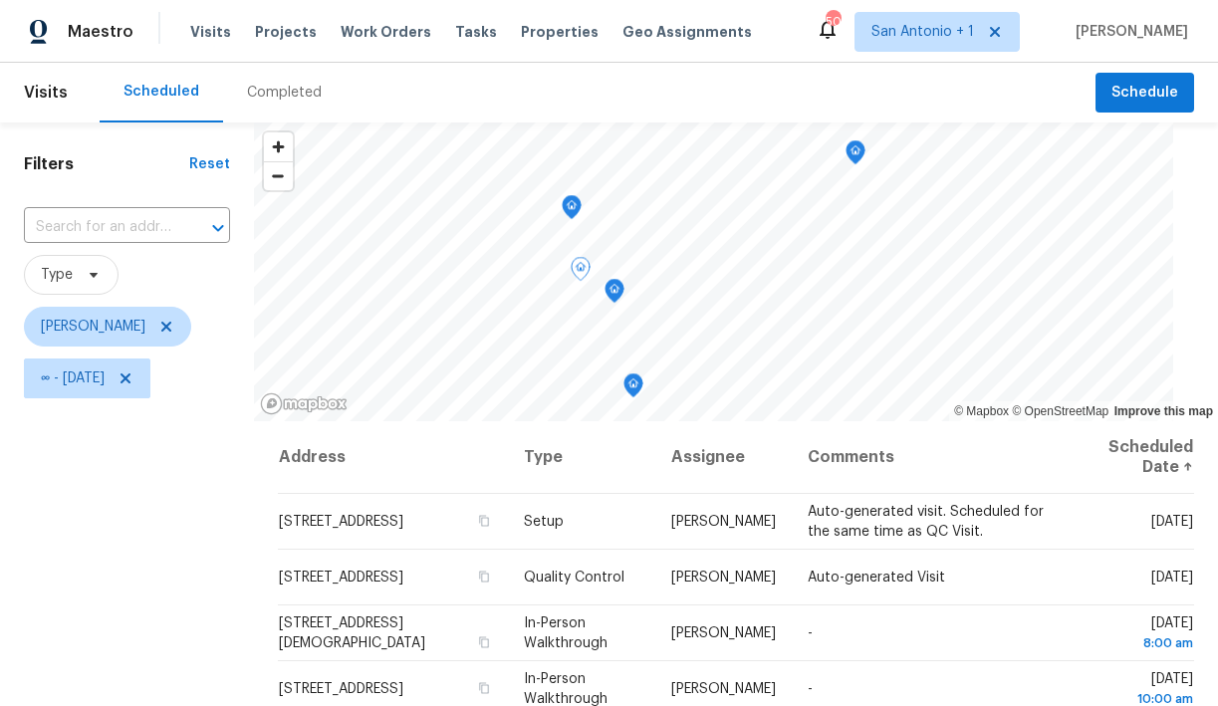
click at [571, 206] on icon "Map marker" at bounding box center [572, 207] width 2 height 3
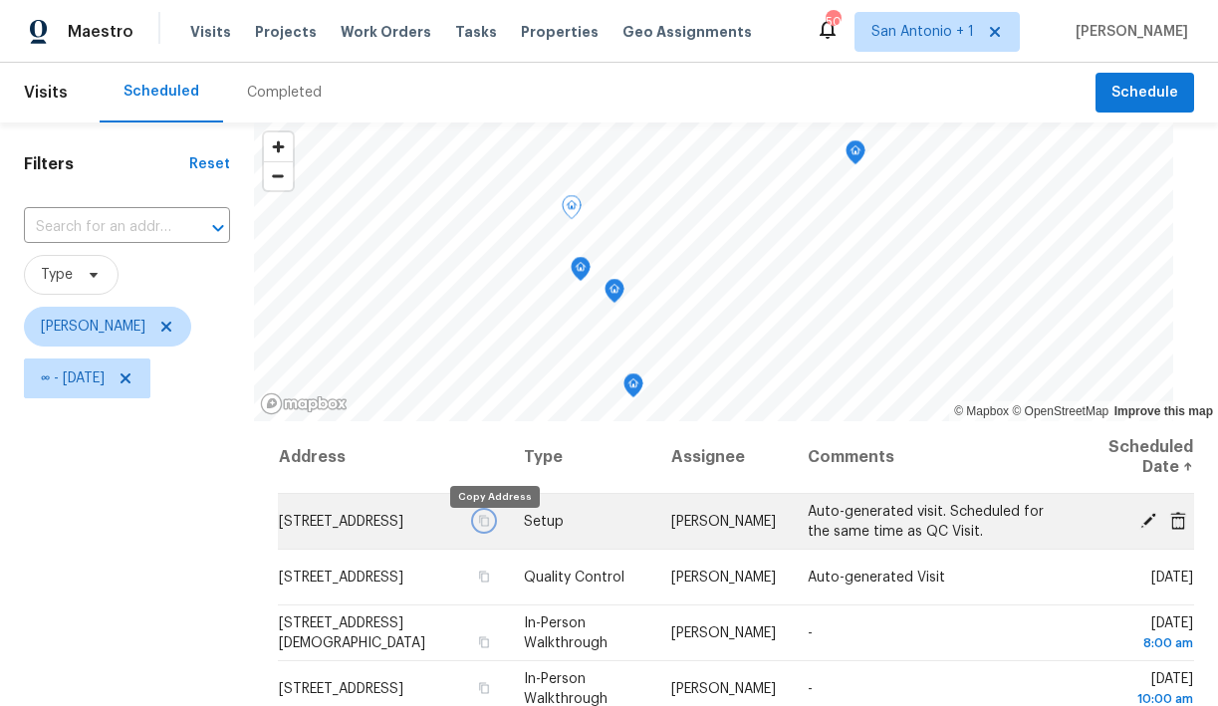
click at [489, 526] on icon "button" at bounding box center [484, 520] width 10 height 11
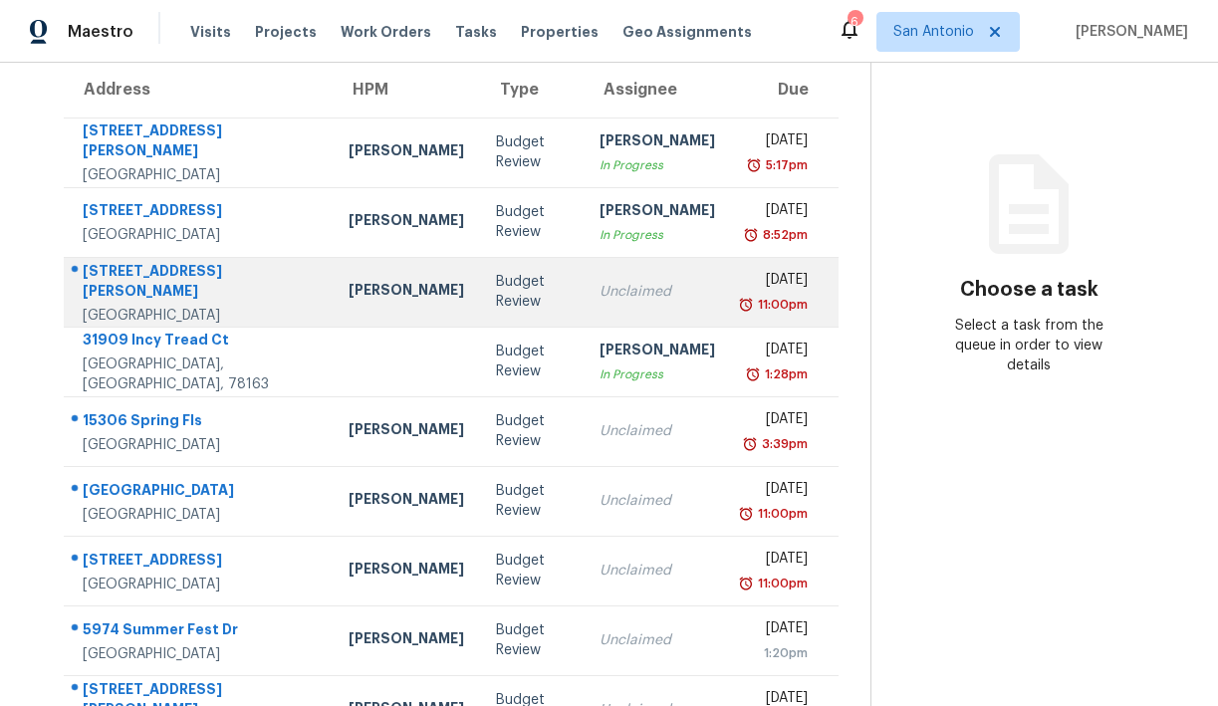
scroll to position [168, 0]
click at [177, 283] on div "[STREET_ADDRESS][PERSON_NAME]" at bounding box center [200, 284] width 234 height 45
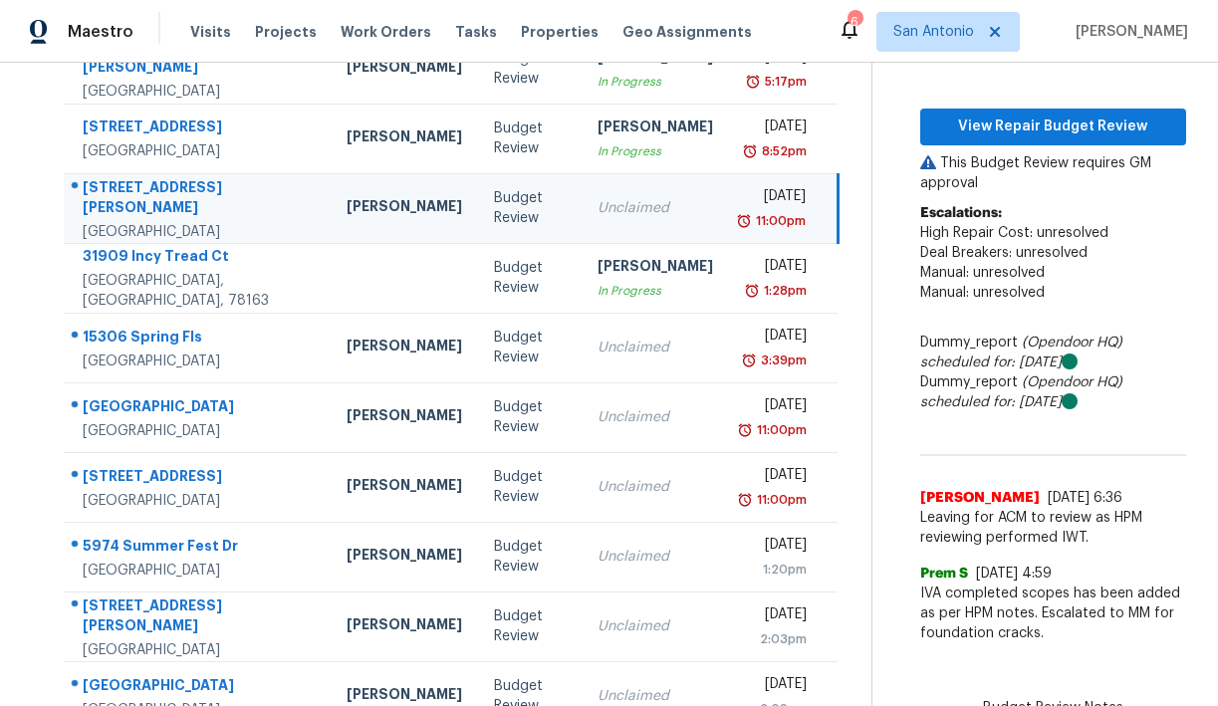
scroll to position [267, 0]
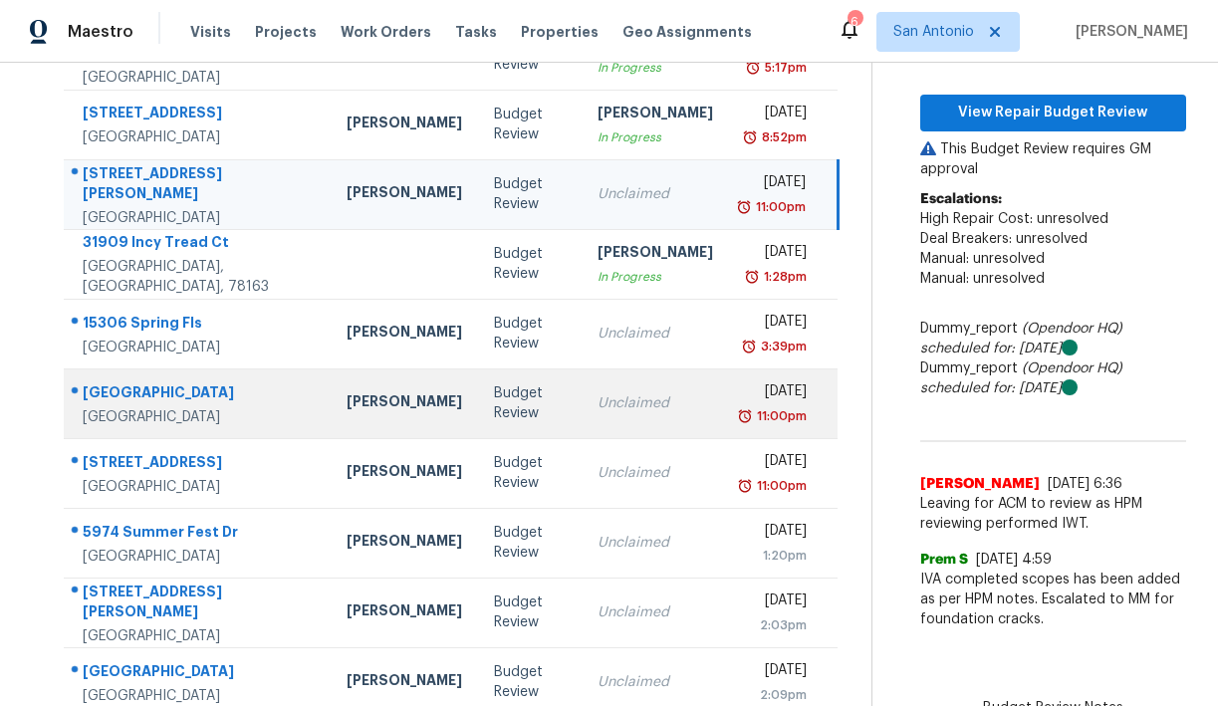
click at [153, 393] on div "[GEOGRAPHIC_DATA]" at bounding box center [199, 395] width 232 height 25
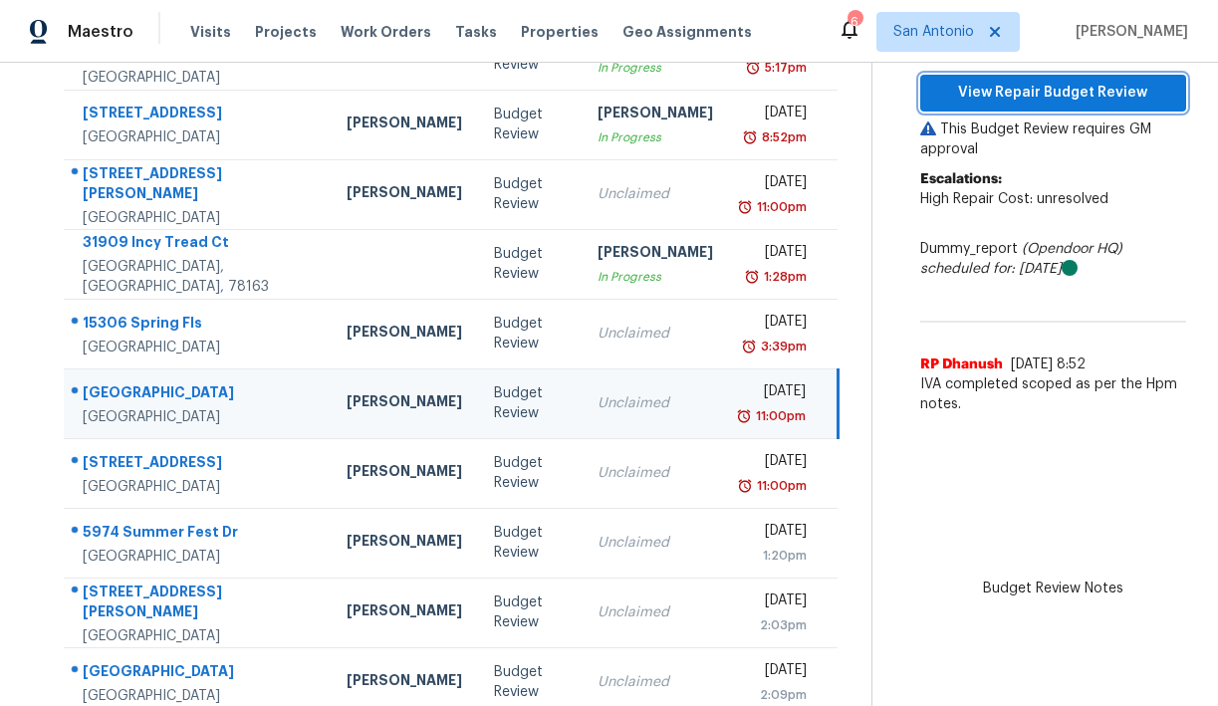
click at [1045, 106] on span "View Repair Budget Review" at bounding box center [1054, 93] width 234 height 25
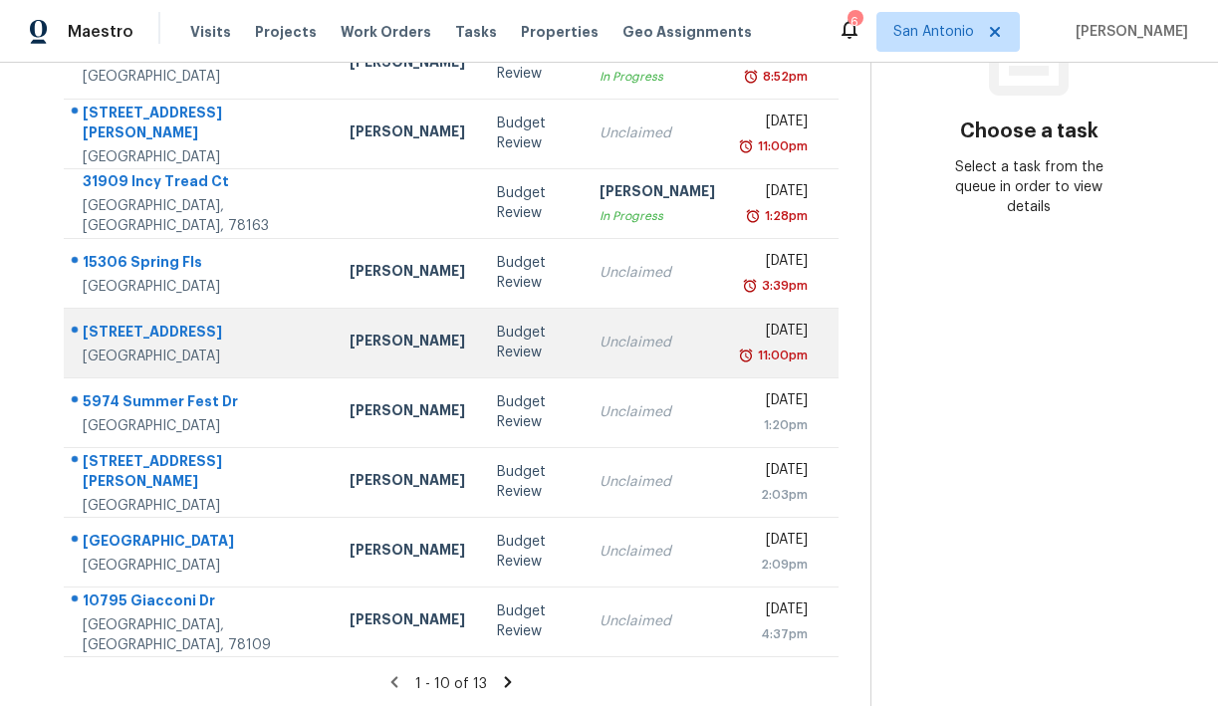
scroll to position [331, 0]
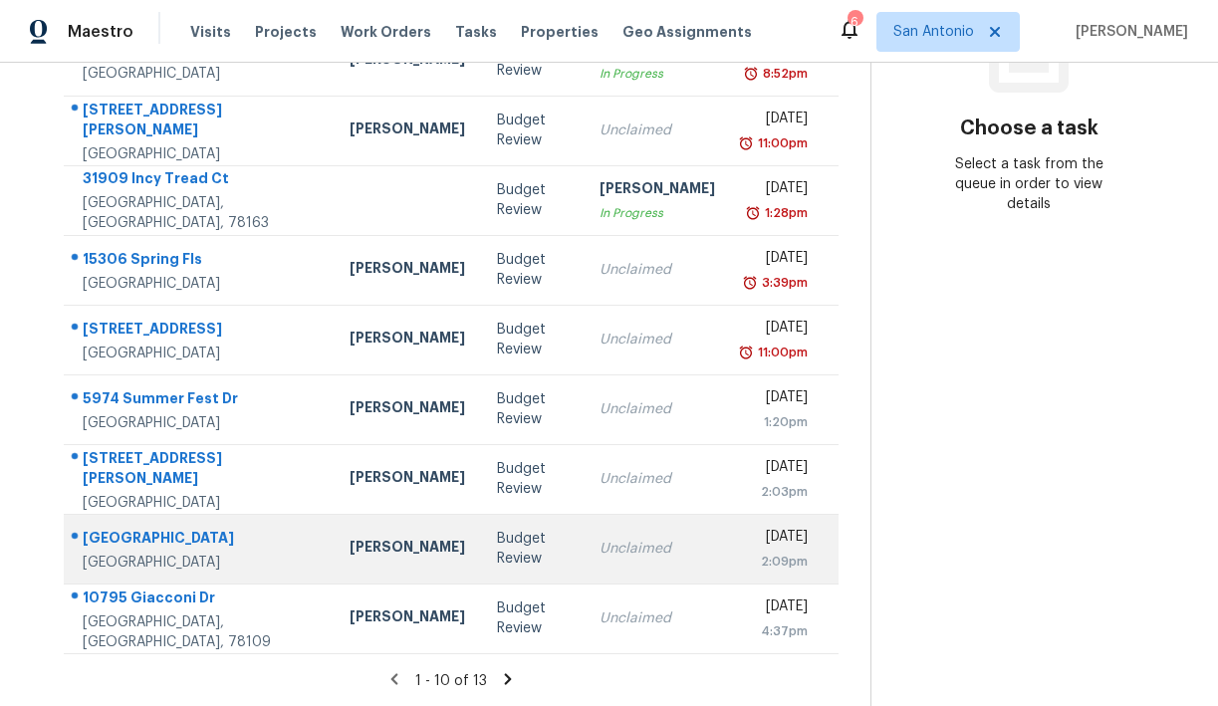
click at [180, 541] on div "[GEOGRAPHIC_DATA]" at bounding box center [200, 540] width 235 height 25
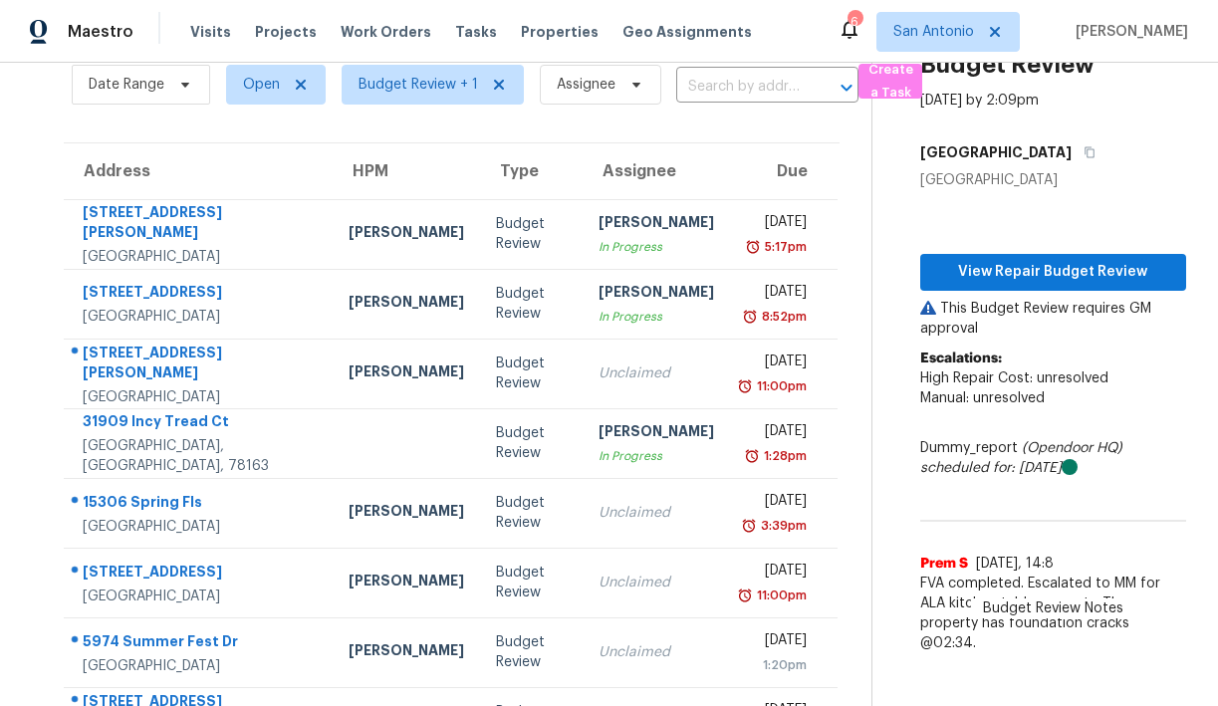
scroll to position [37, 0]
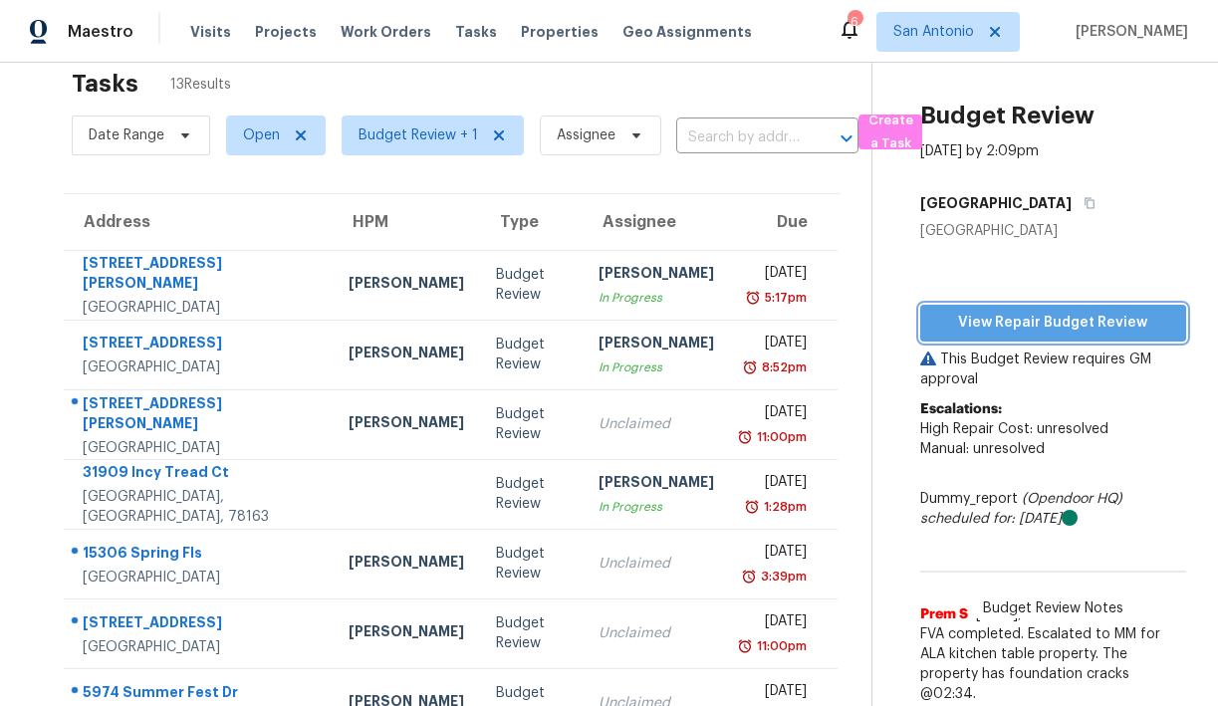
click at [1041, 315] on span "View Repair Budget Review" at bounding box center [1054, 323] width 234 height 25
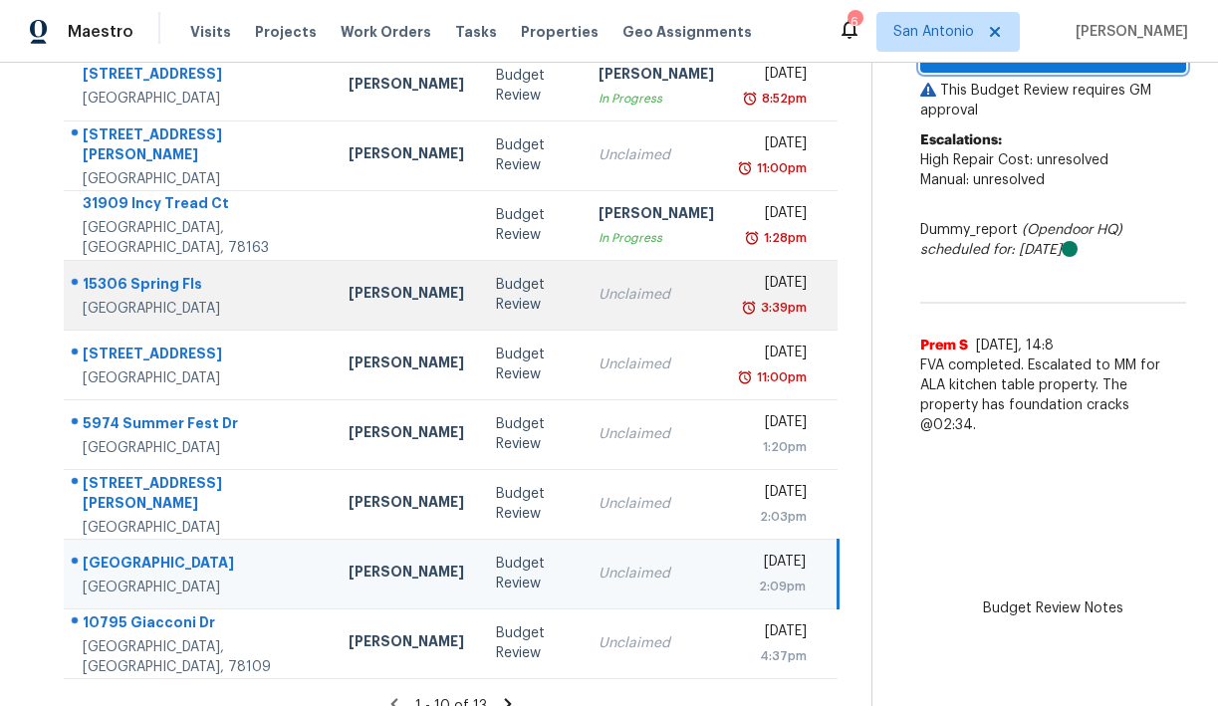
scroll to position [331, 0]
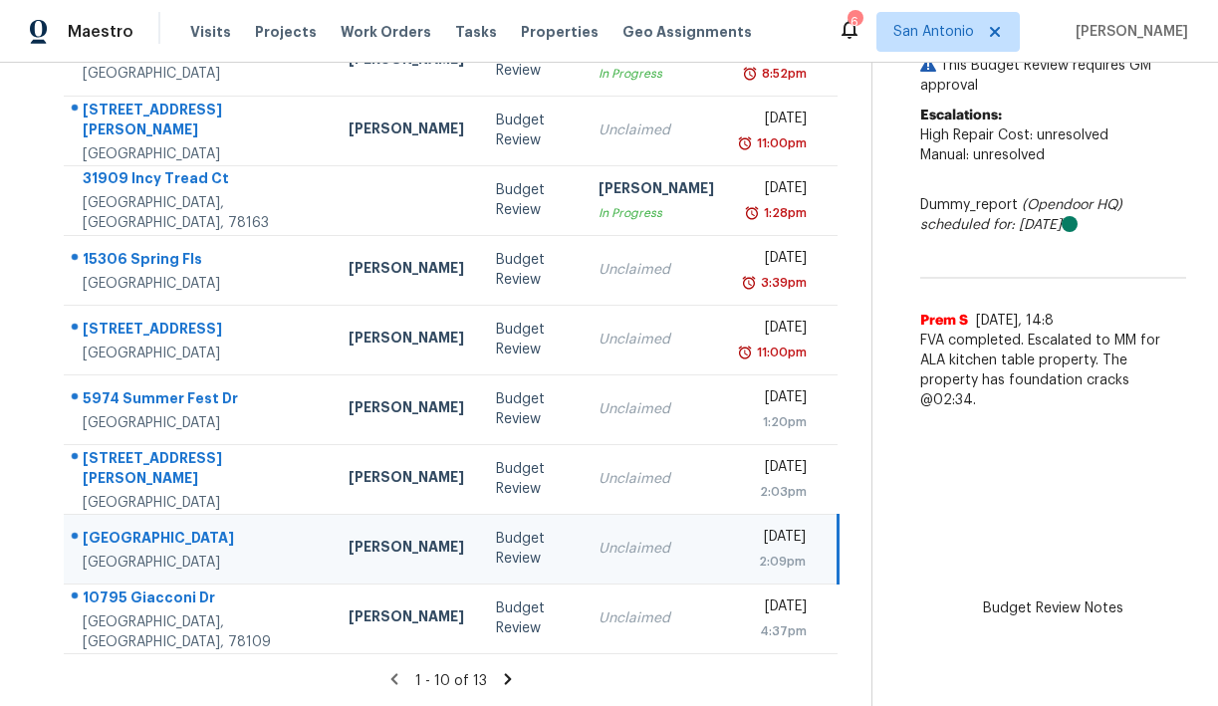
click at [505, 680] on icon at bounding box center [508, 678] width 7 height 11
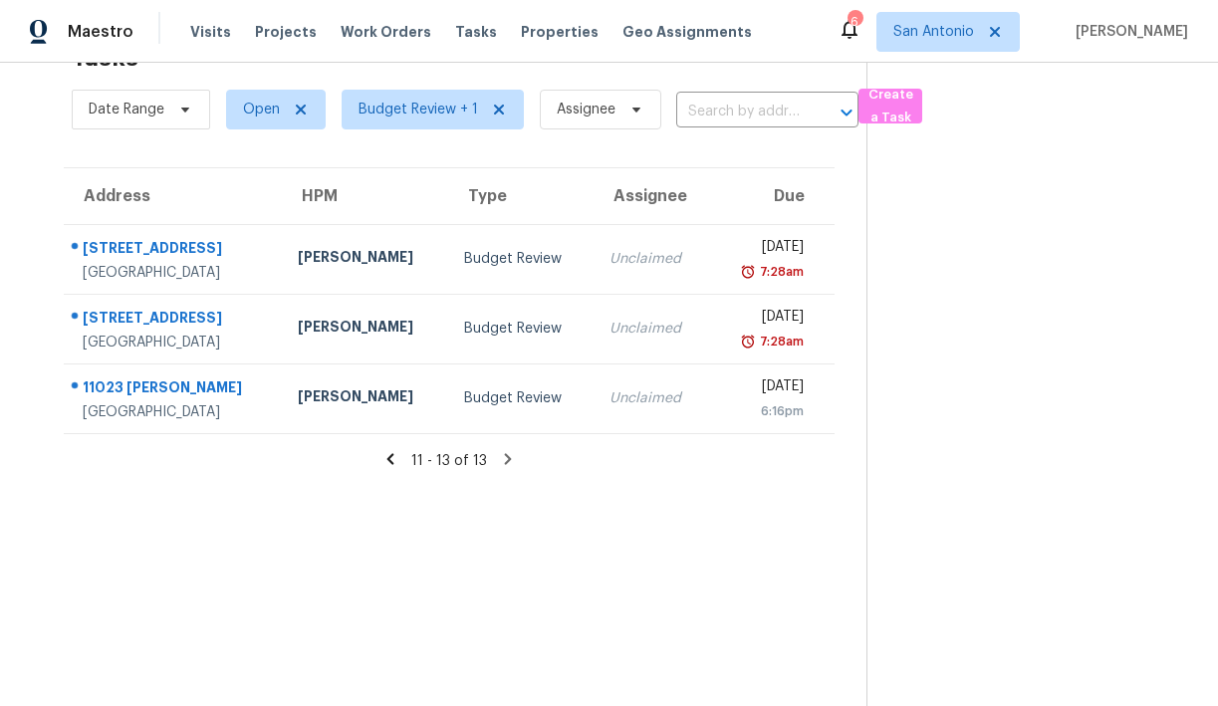
click at [394, 461] on icon at bounding box center [391, 458] width 7 height 11
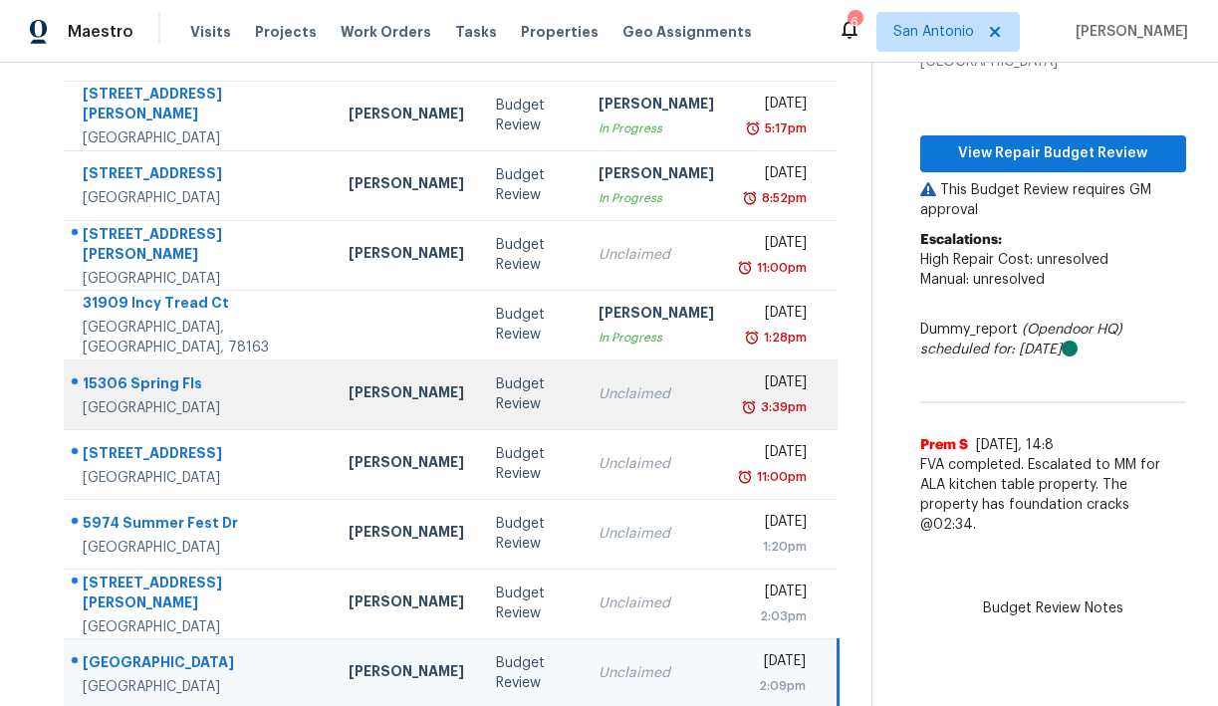
scroll to position [0, 0]
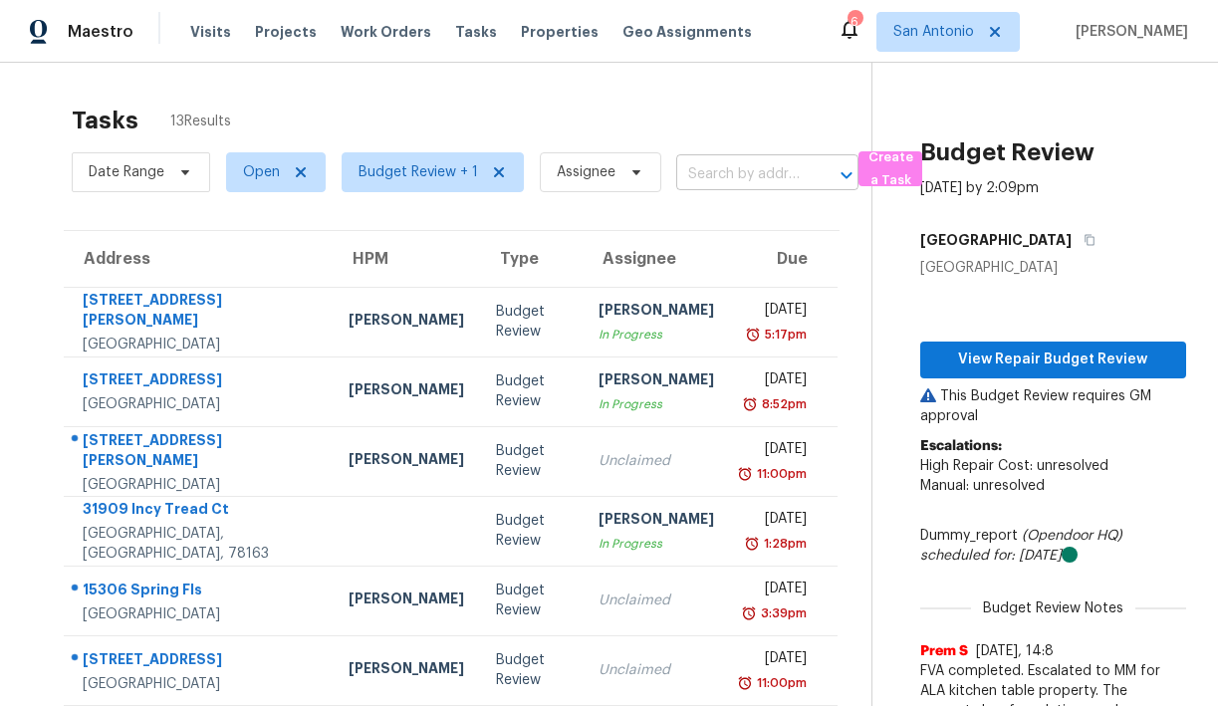
click at [736, 180] on input "text" at bounding box center [739, 174] width 127 height 31
type input "dezarae"
click at [755, 122] on div "Tasks 13 Results" at bounding box center [472, 121] width 800 height 52
click at [1017, 357] on span "View Repair Budget Review" at bounding box center [1054, 360] width 234 height 25
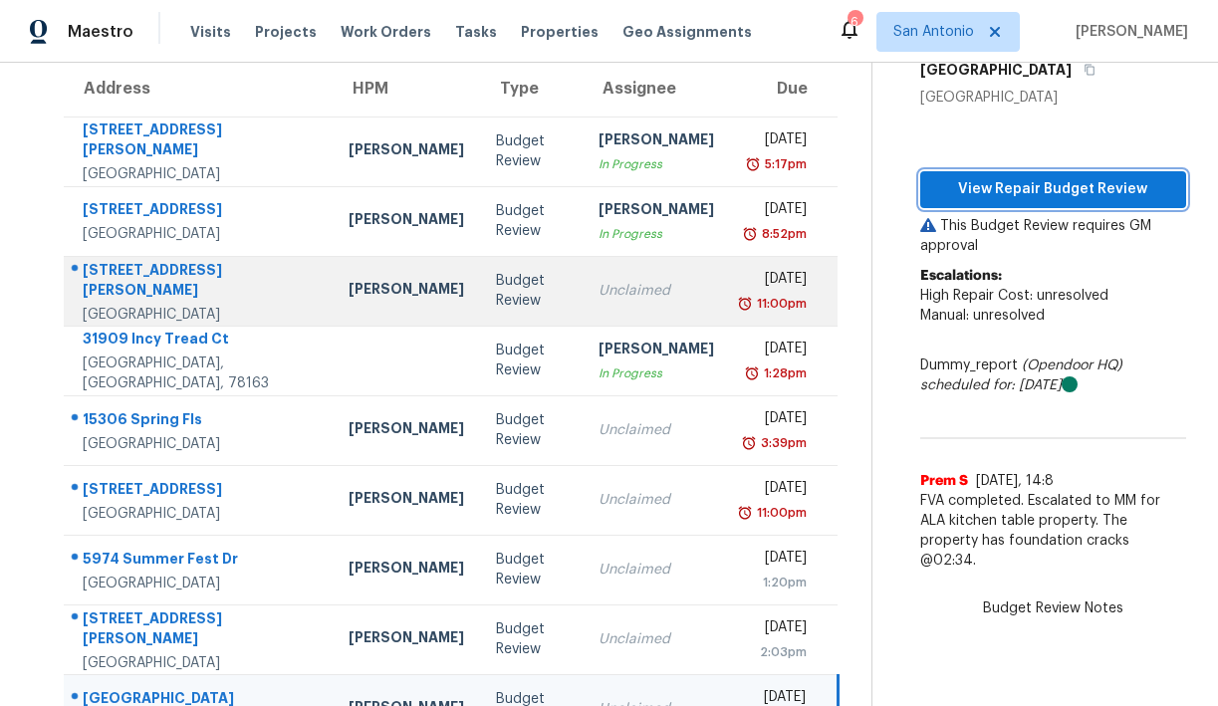
scroll to position [174, 0]
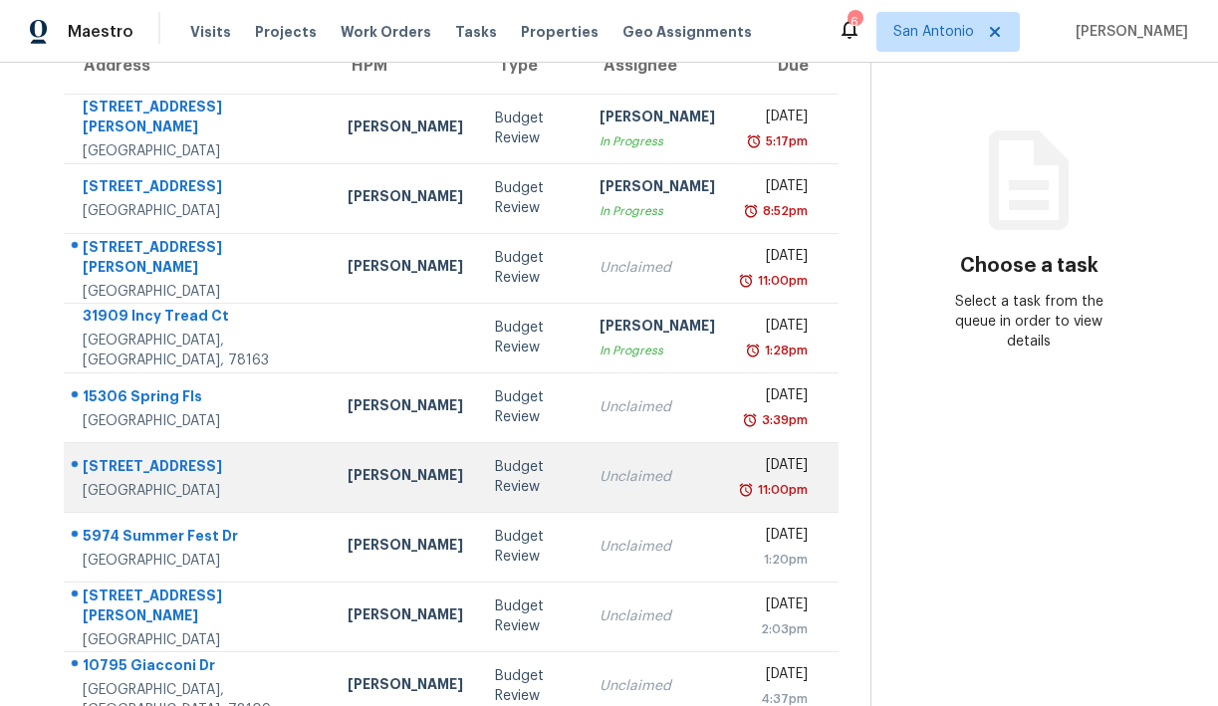
scroll to position [205, 0]
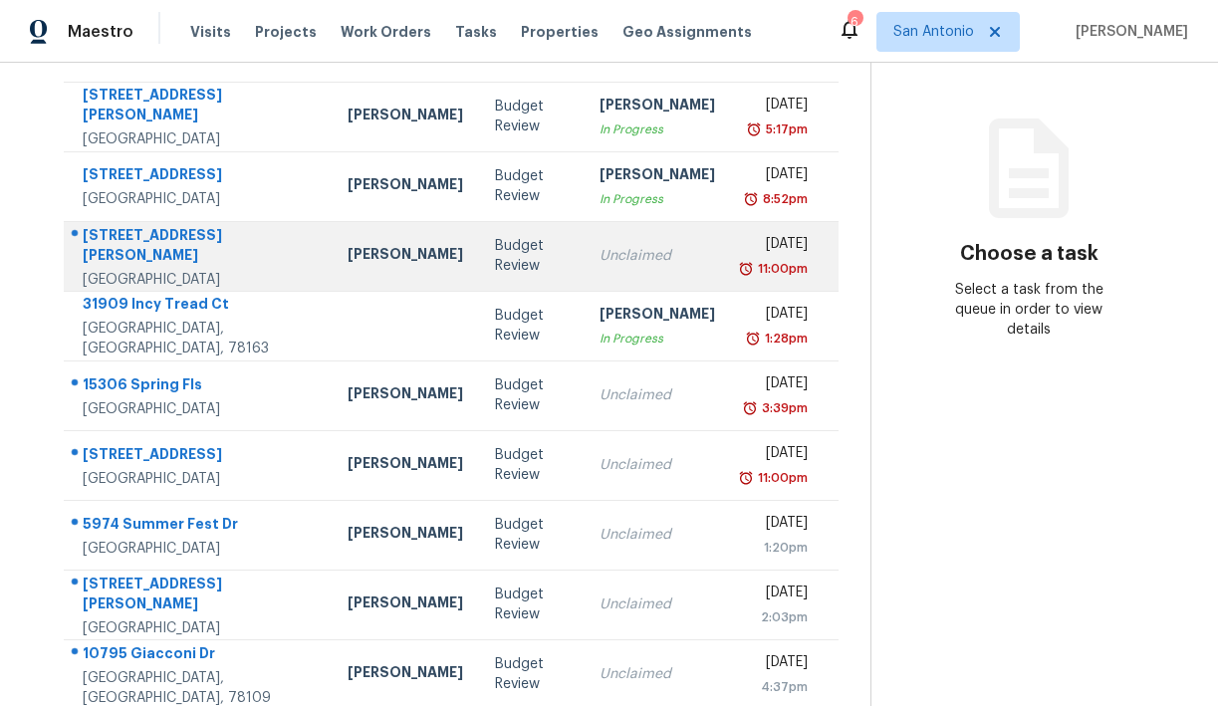
click at [221, 249] on div "[STREET_ADDRESS][PERSON_NAME]" at bounding box center [199, 247] width 233 height 45
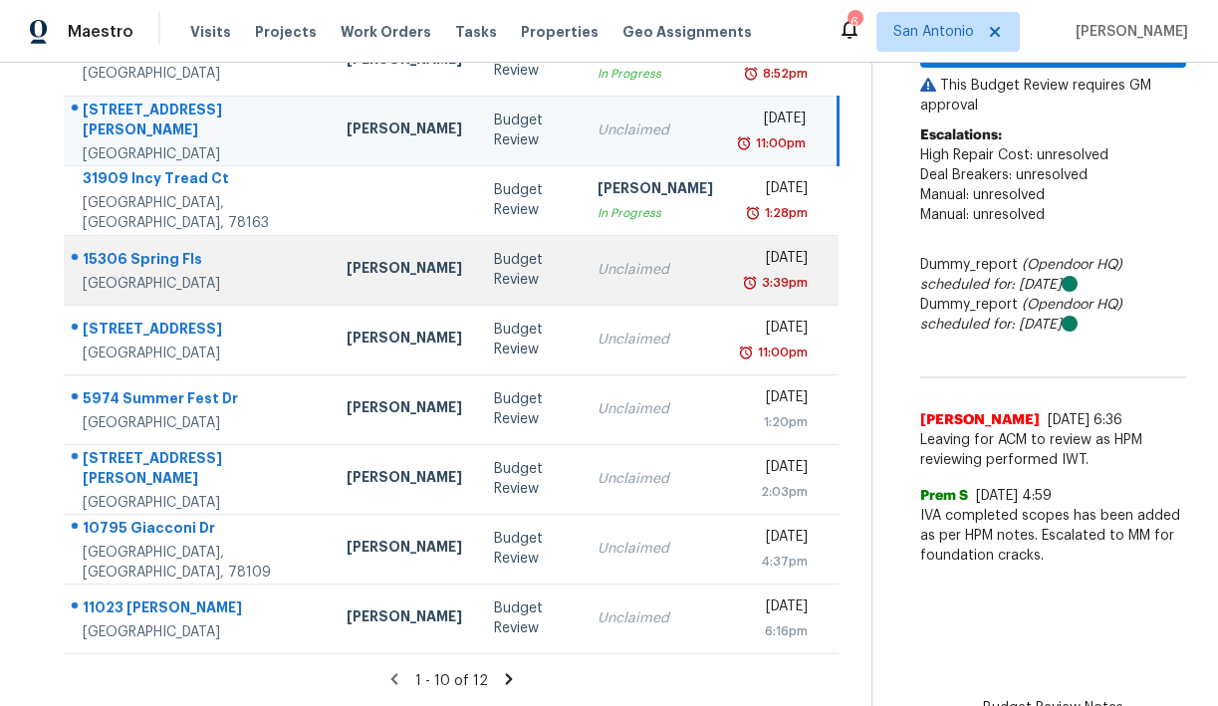
scroll to position [12, 0]
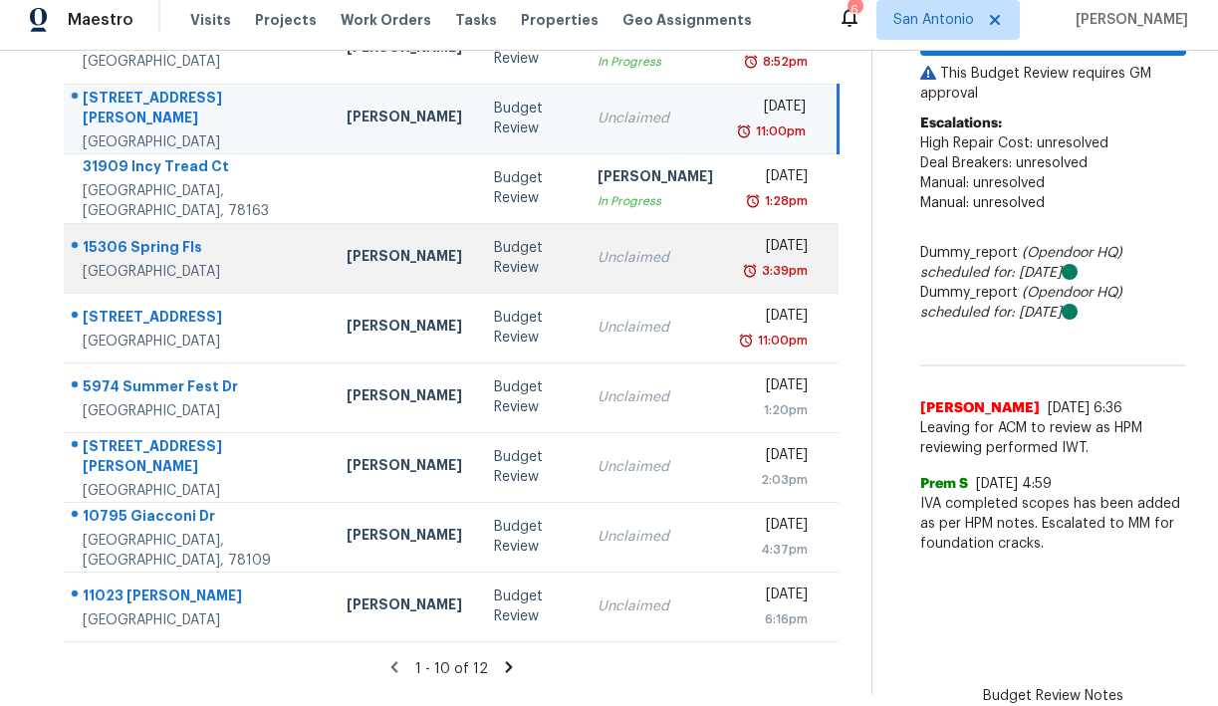
click at [155, 245] on div "15306 Spring Fls" at bounding box center [199, 249] width 232 height 25
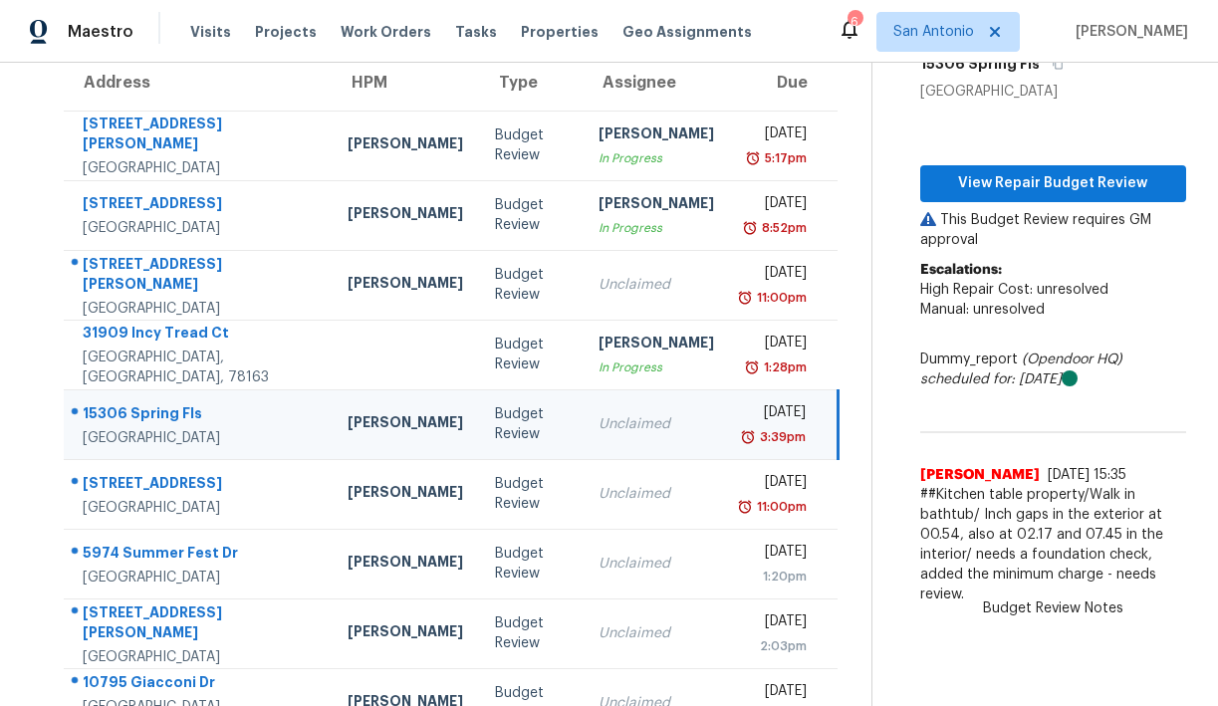
scroll to position [65, 0]
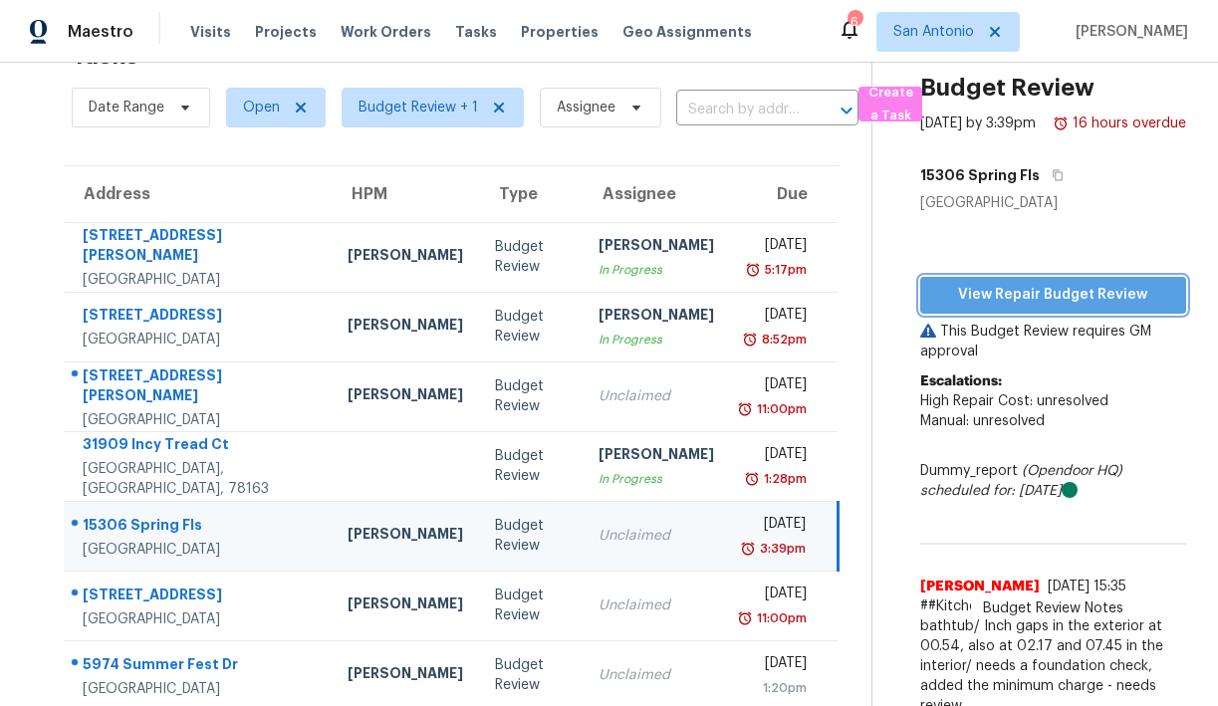
click at [1022, 308] on span "View Repair Budget Review" at bounding box center [1054, 295] width 234 height 25
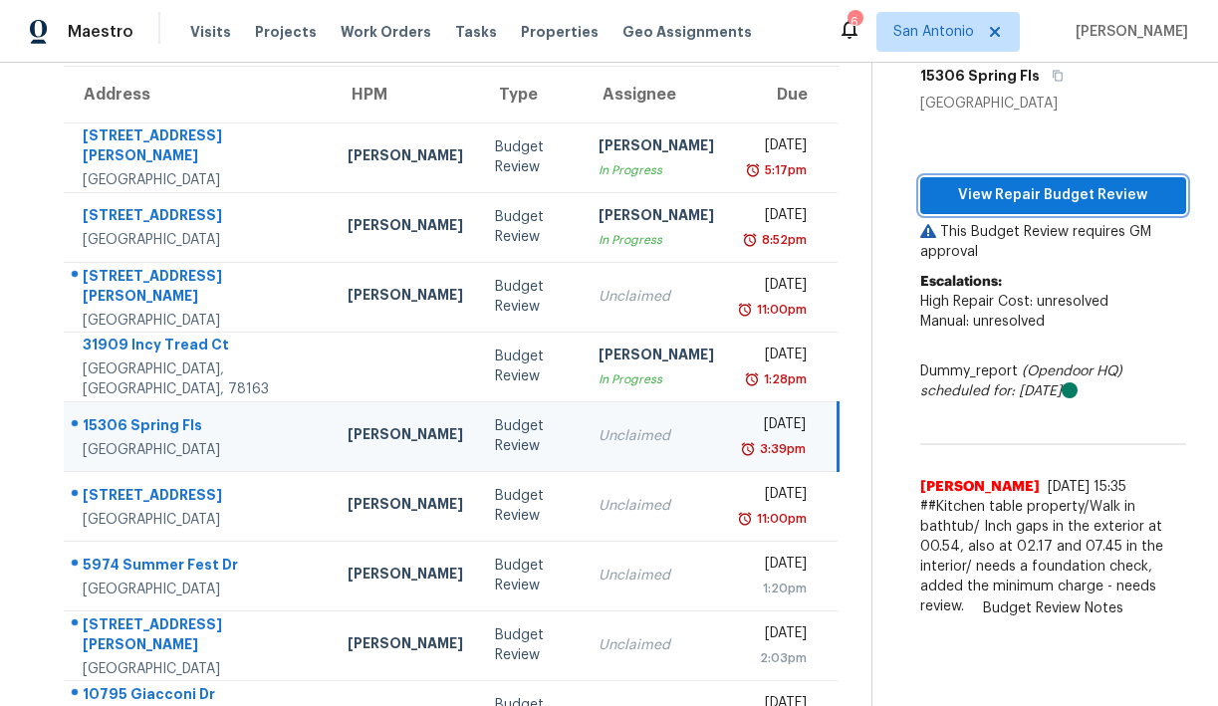
scroll to position [176, 0]
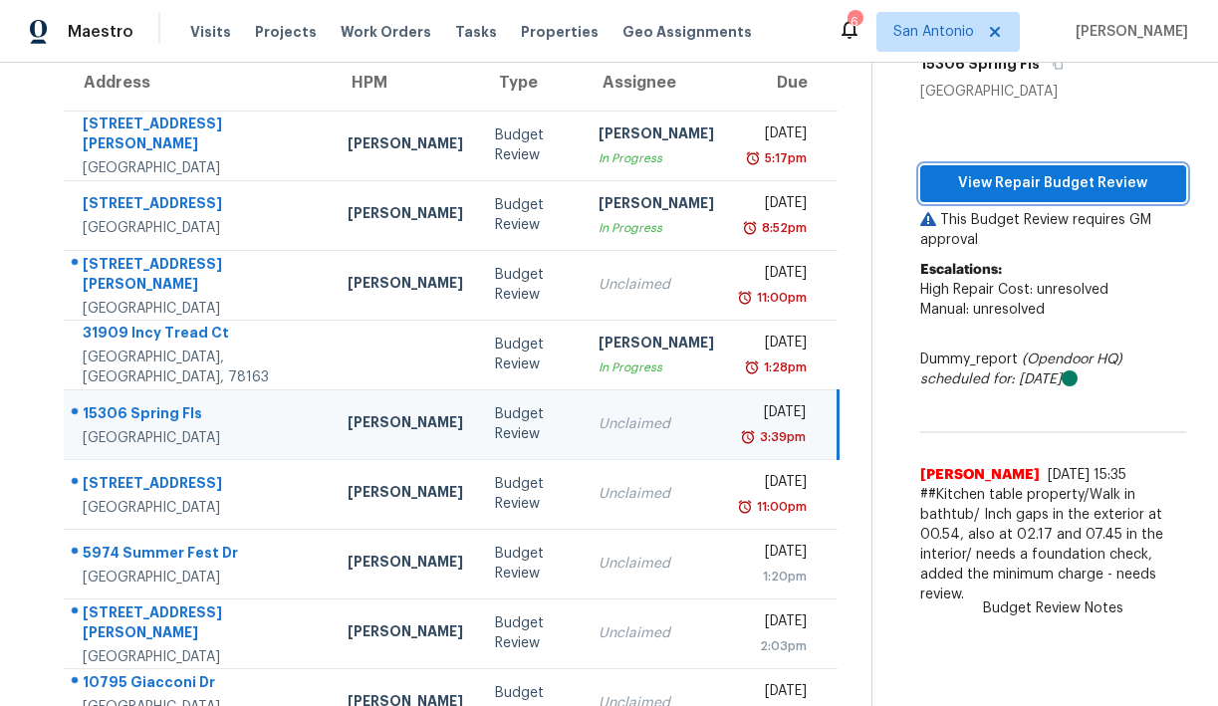
click at [1069, 196] on span "View Repair Budget Review" at bounding box center [1054, 183] width 234 height 25
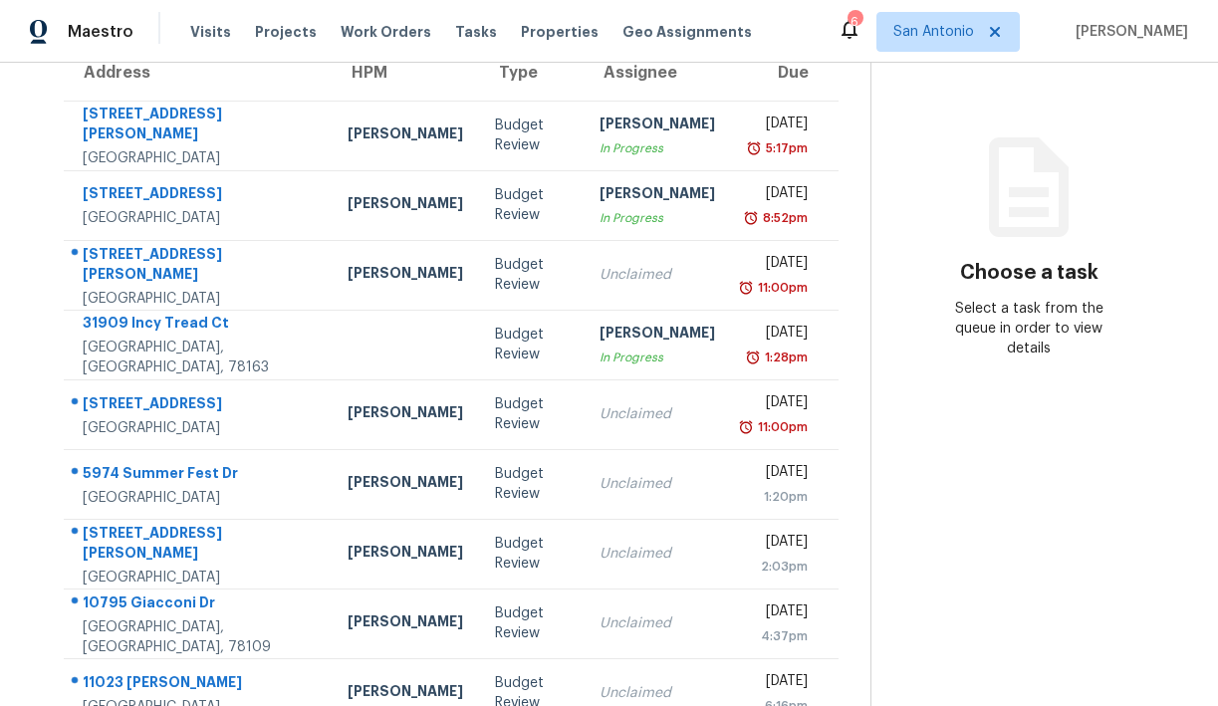
scroll to position [331, 0]
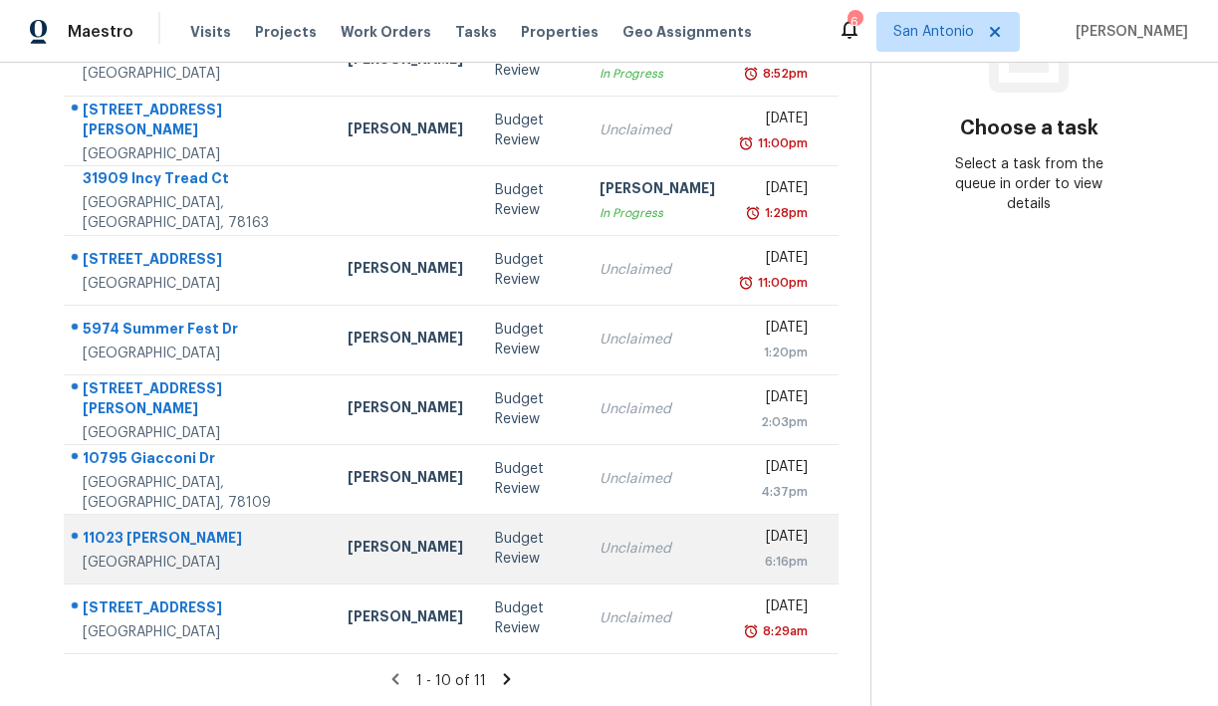
click at [495, 546] on div "Budget Review" at bounding box center [531, 549] width 72 height 40
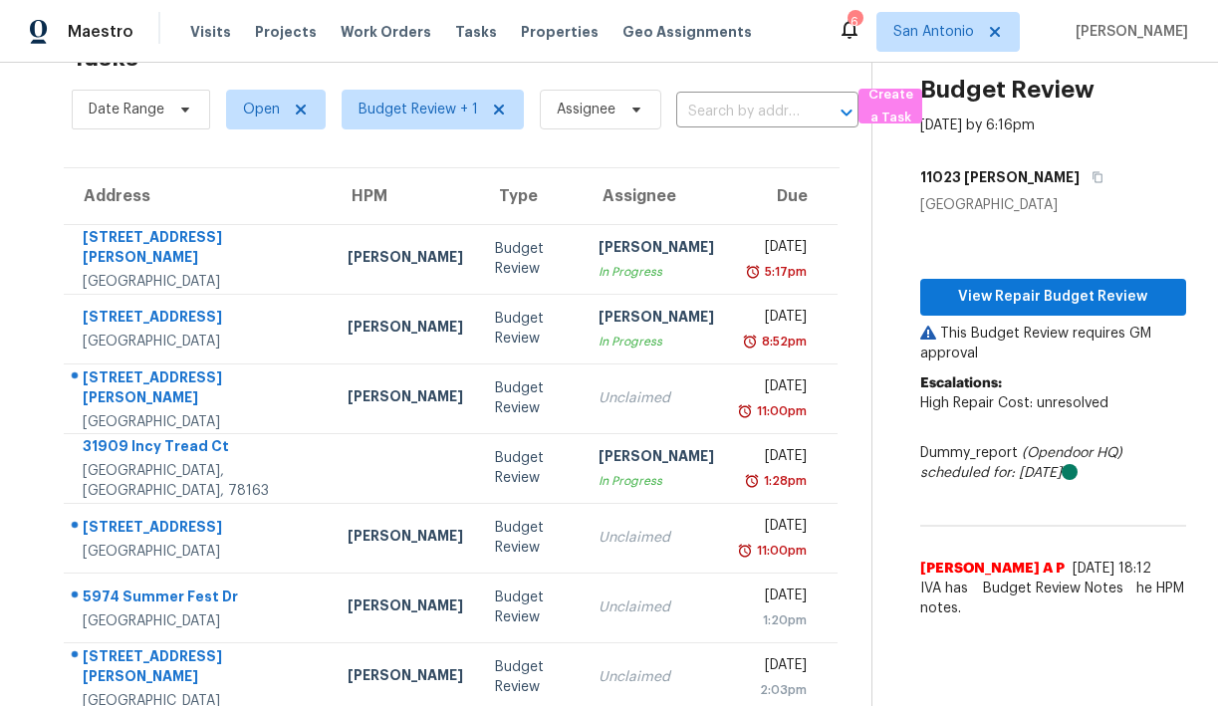
scroll to position [59, 0]
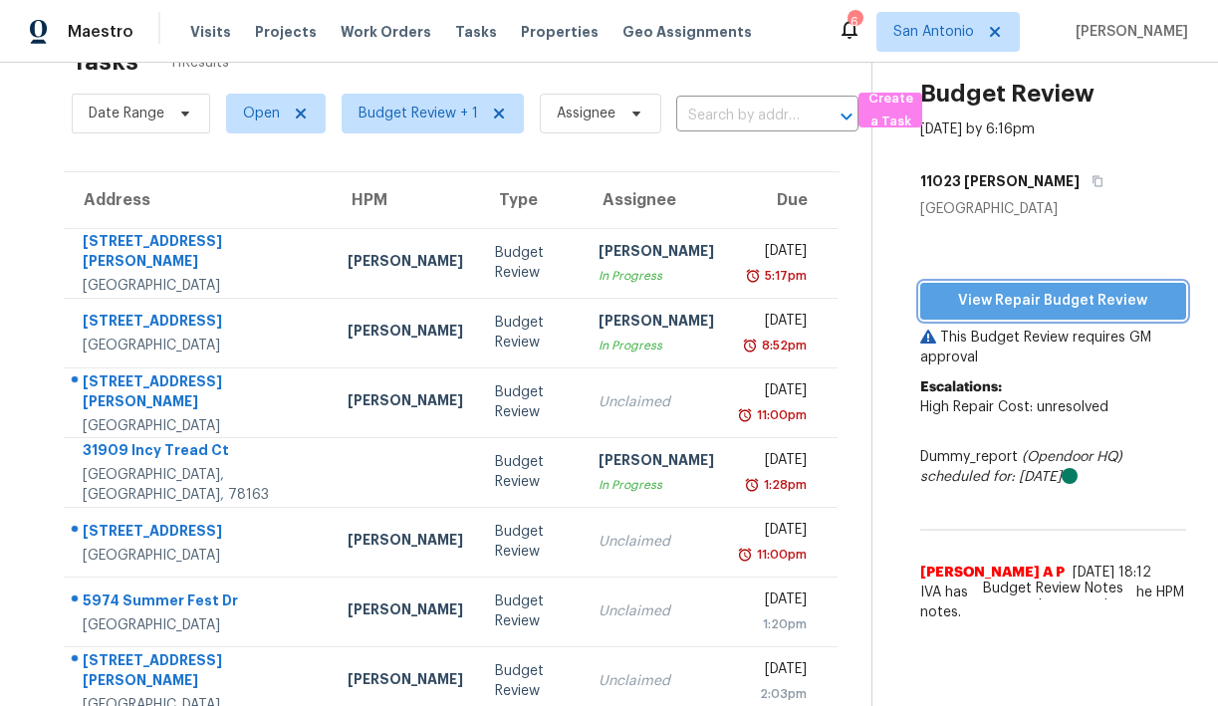
click at [1031, 300] on span "View Repair Budget Review" at bounding box center [1054, 301] width 234 height 25
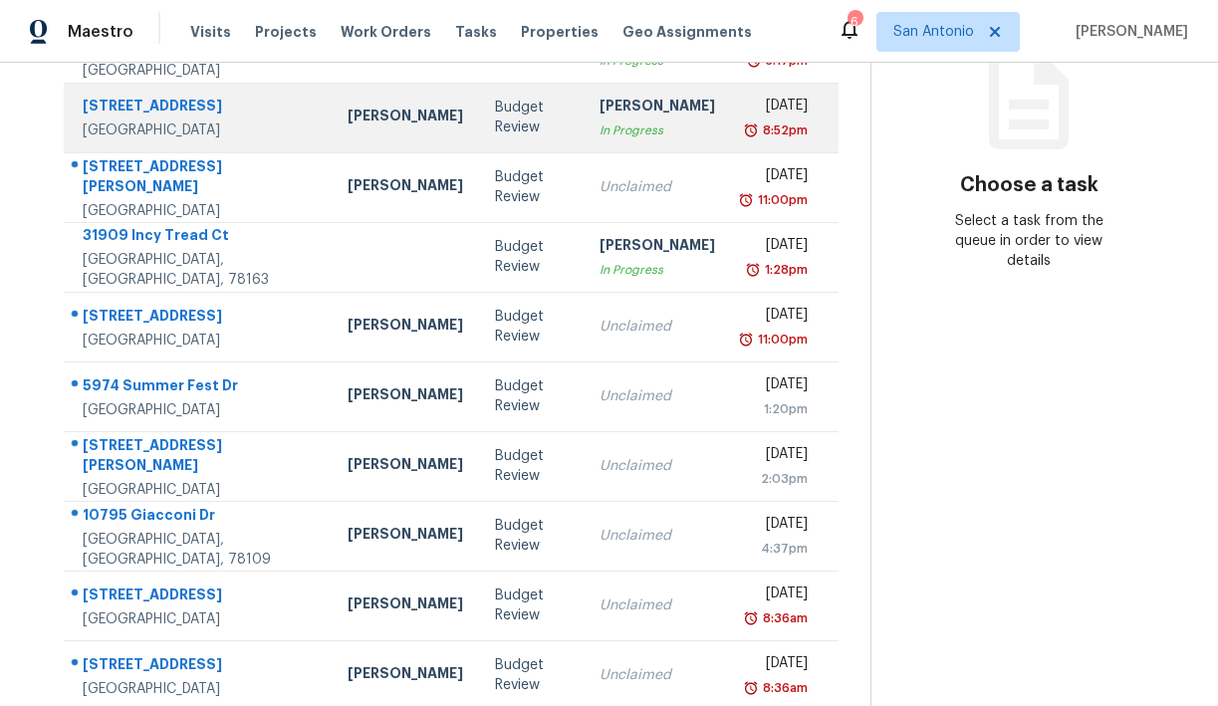
scroll to position [294, 0]
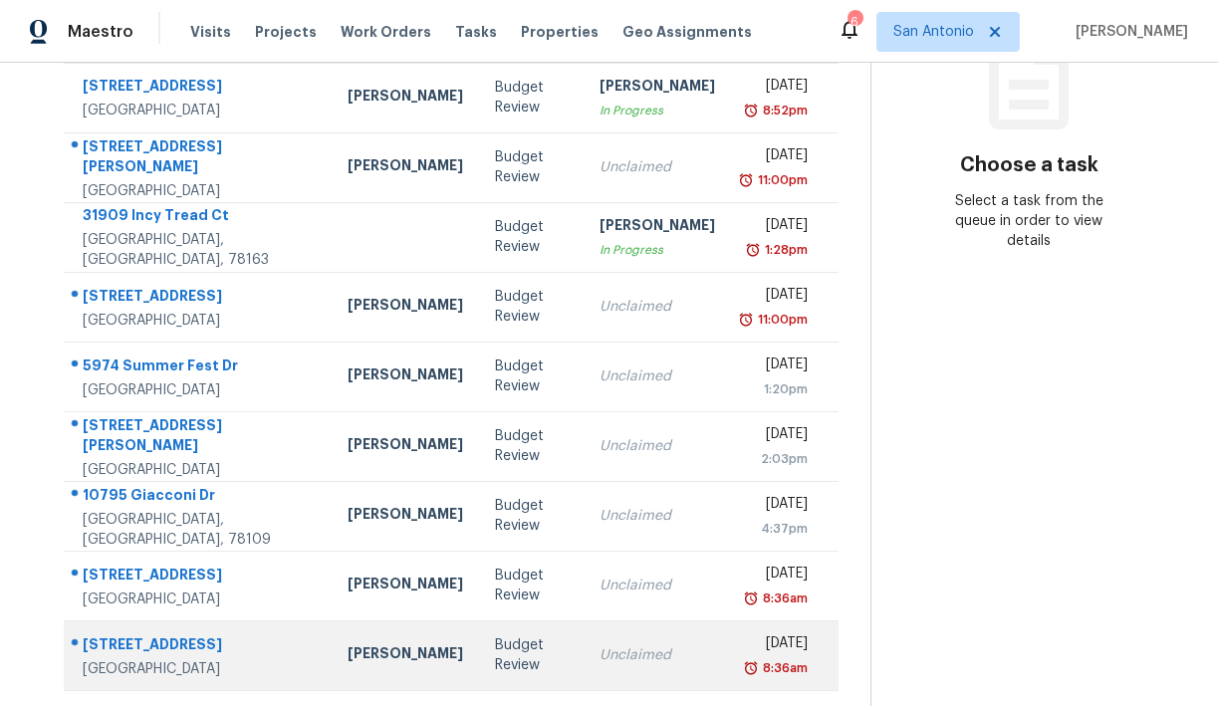
click at [348, 645] on div "[PERSON_NAME]" at bounding box center [406, 656] width 116 height 25
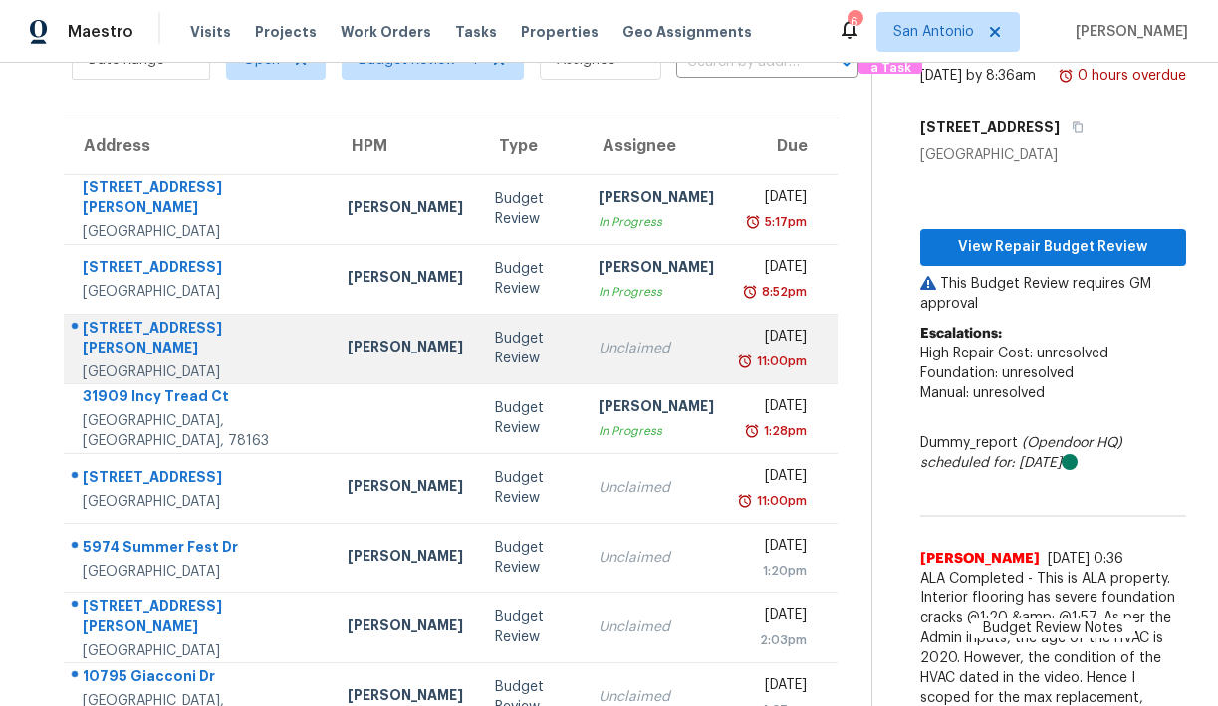
scroll to position [0, 0]
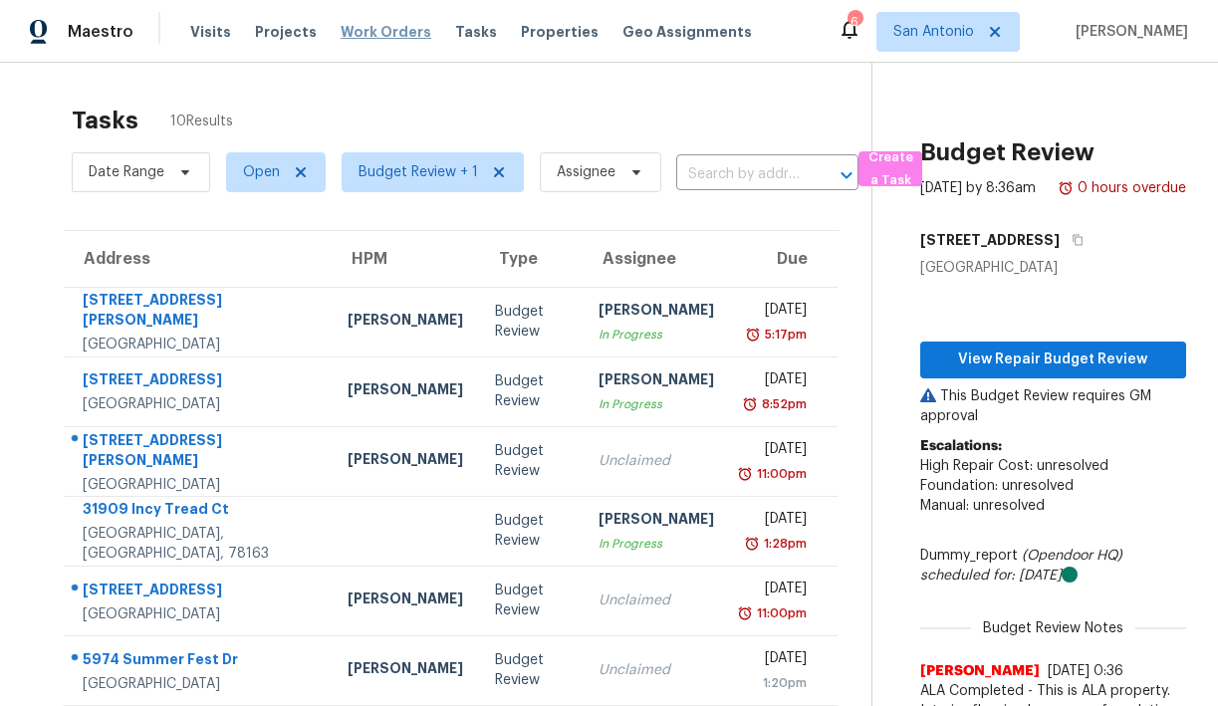
click at [372, 30] on span "Work Orders" at bounding box center [386, 32] width 91 height 20
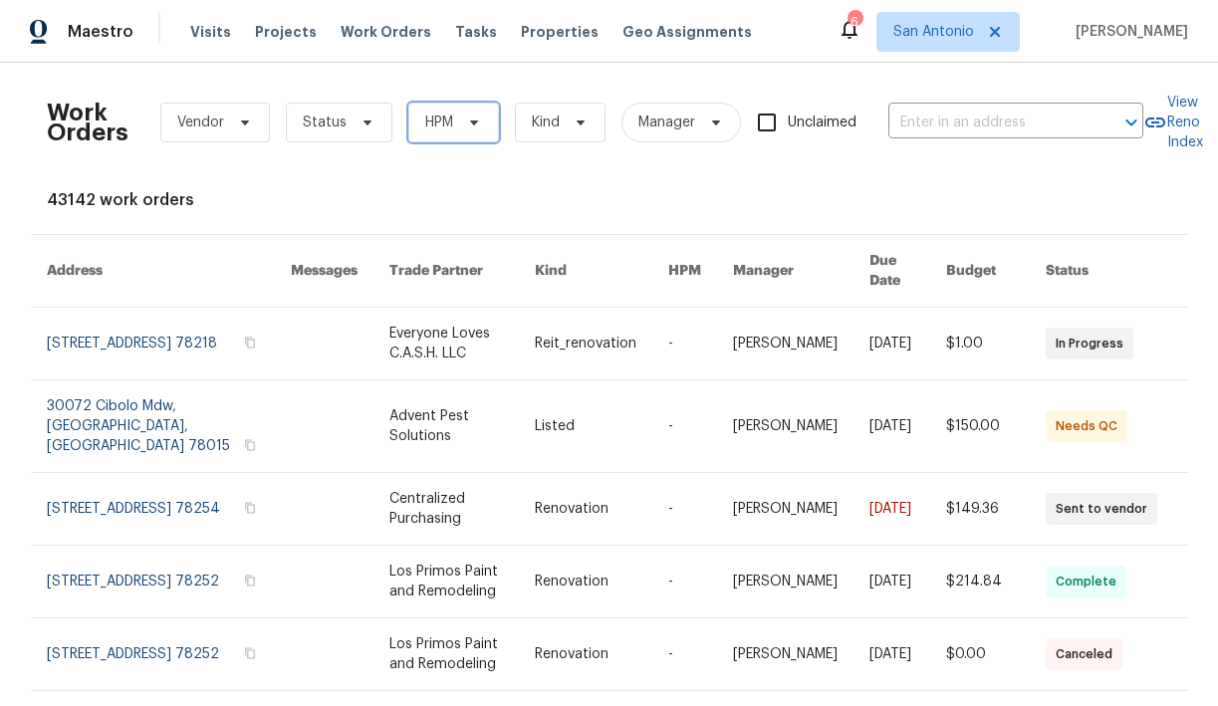
click at [470, 132] on span "HPM" at bounding box center [453, 123] width 91 height 40
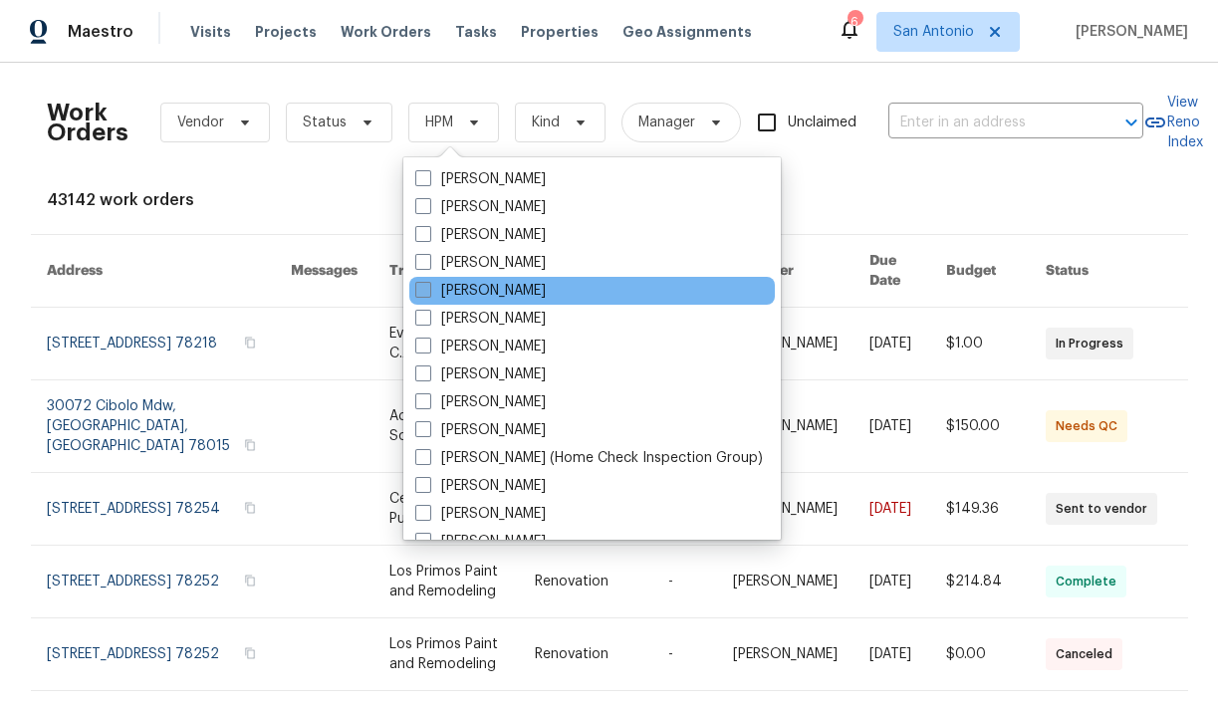
click at [470, 287] on label "[PERSON_NAME]" at bounding box center [480, 291] width 131 height 20
click at [428, 287] on input "[PERSON_NAME]" at bounding box center [421, 287] width 13 height 13
checkbox input "true"
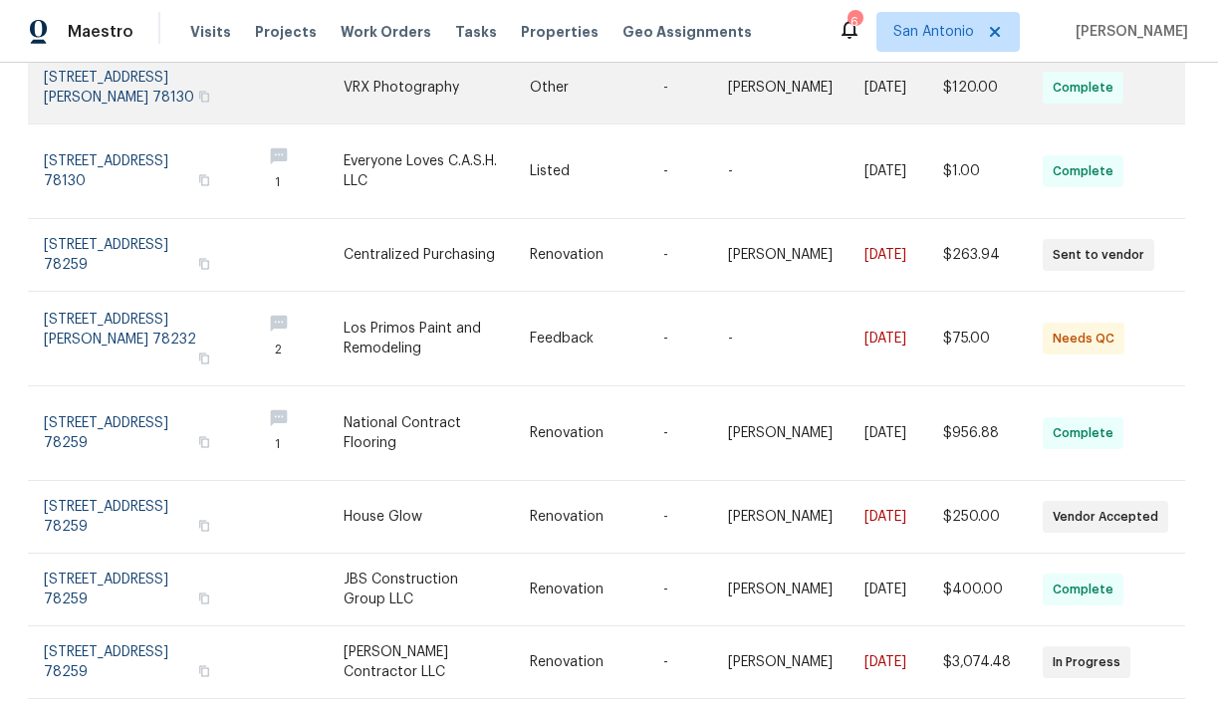
scroll to position [337, 3]
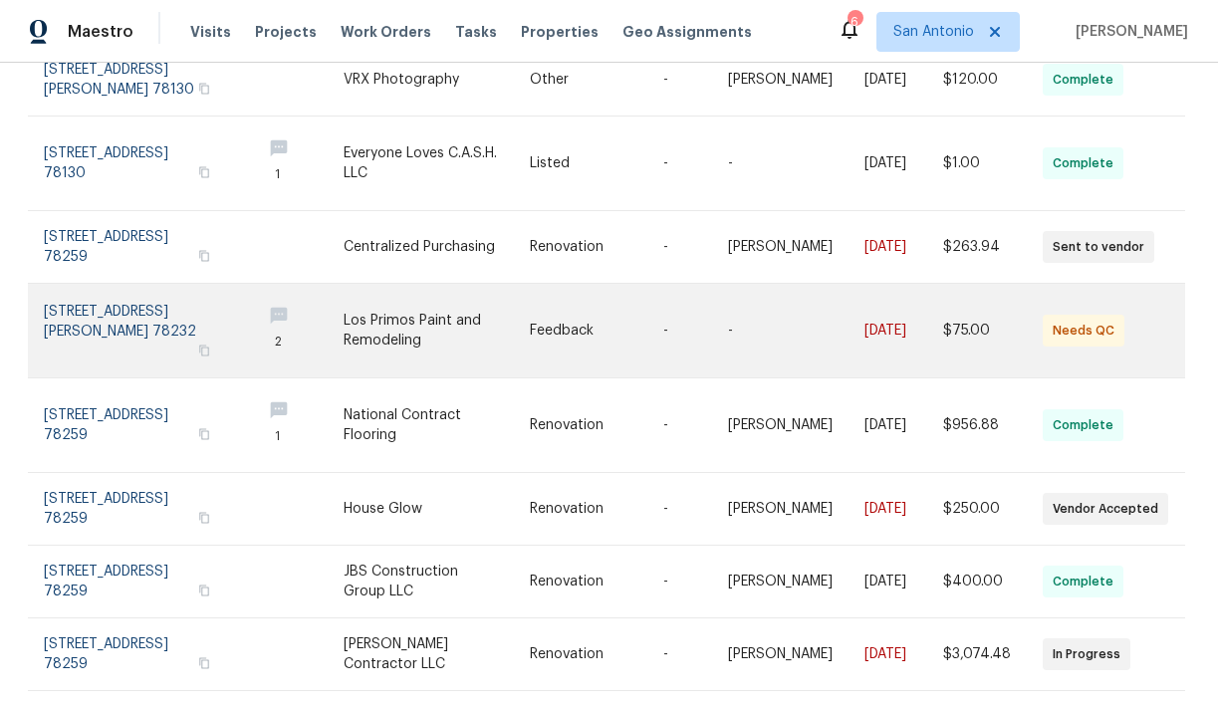
click at [131, 310] on link at bounding box center [145, 331] width 202 height 94
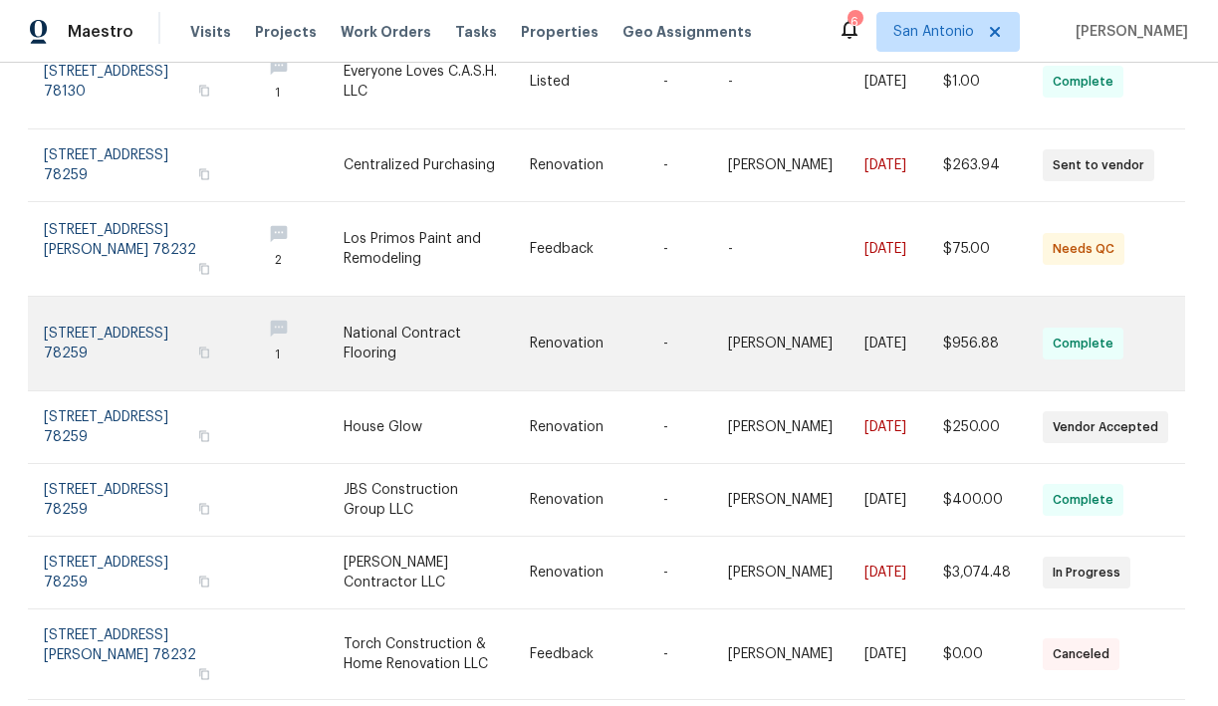
scroll to position [440, 3]
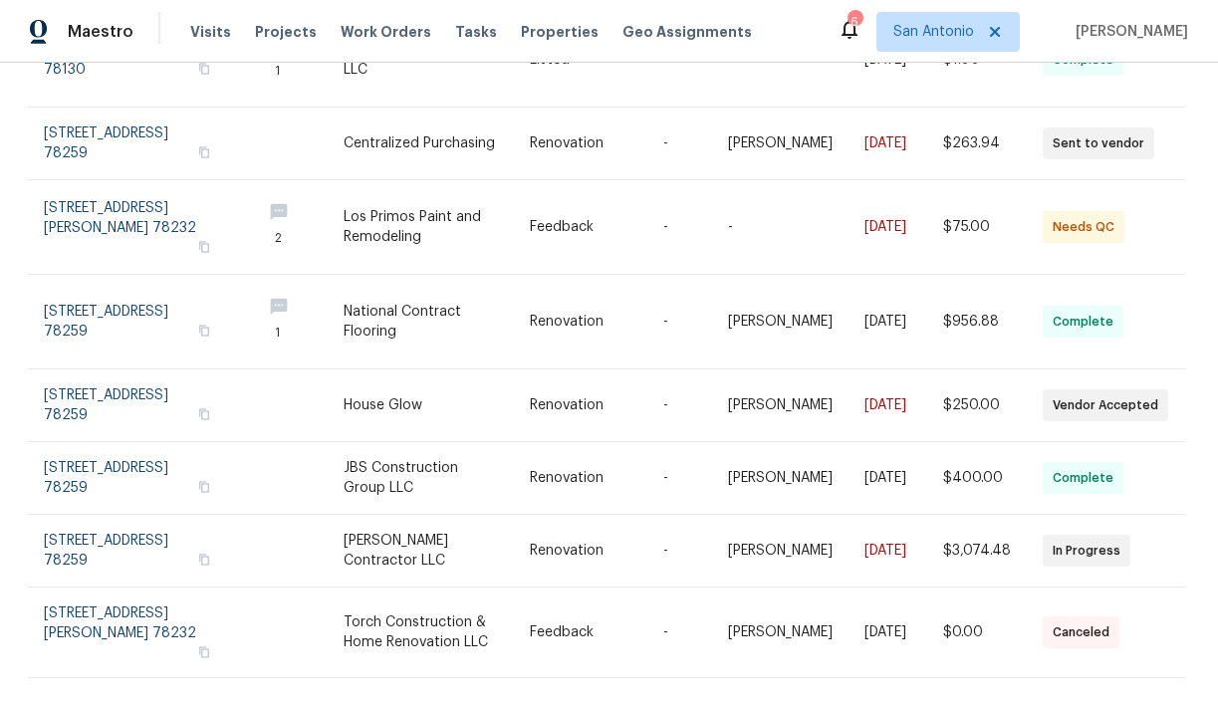
click at [1166, 705] on icon at bounding box center [1165, 720] width 8 height 14
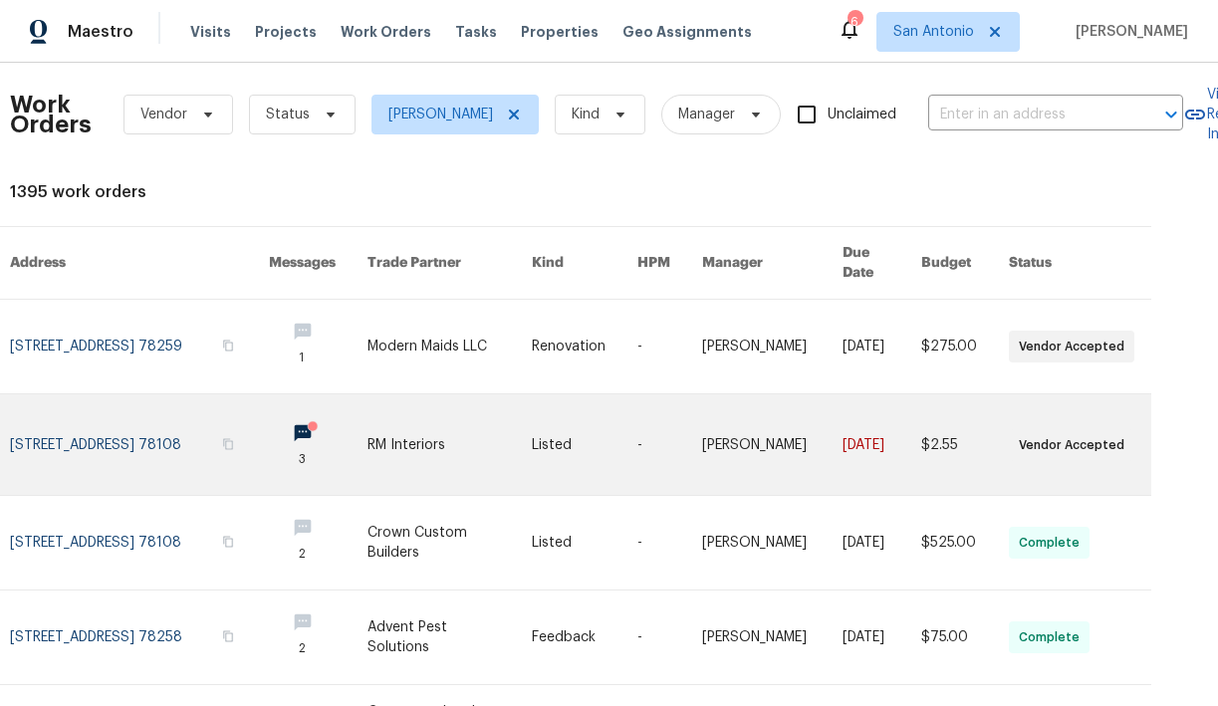
scroll to position [8, 45]
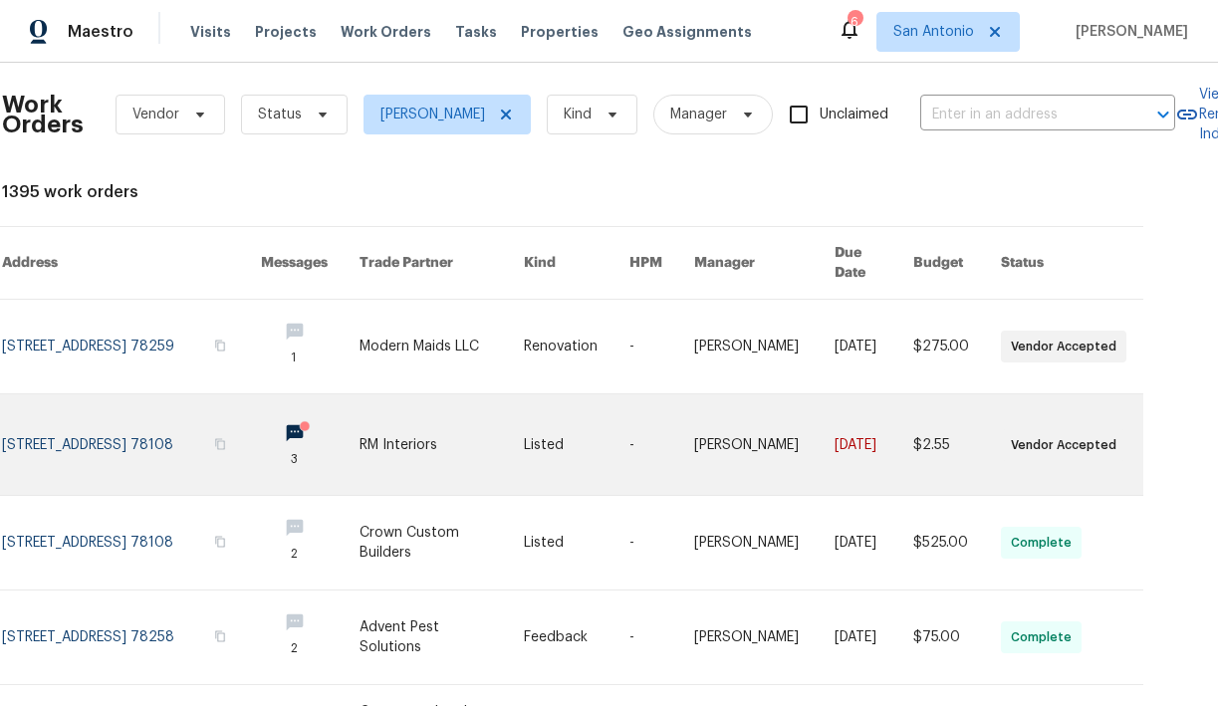
click at [109, 413] on link at bounding box center [132, 445] width 260 height 101
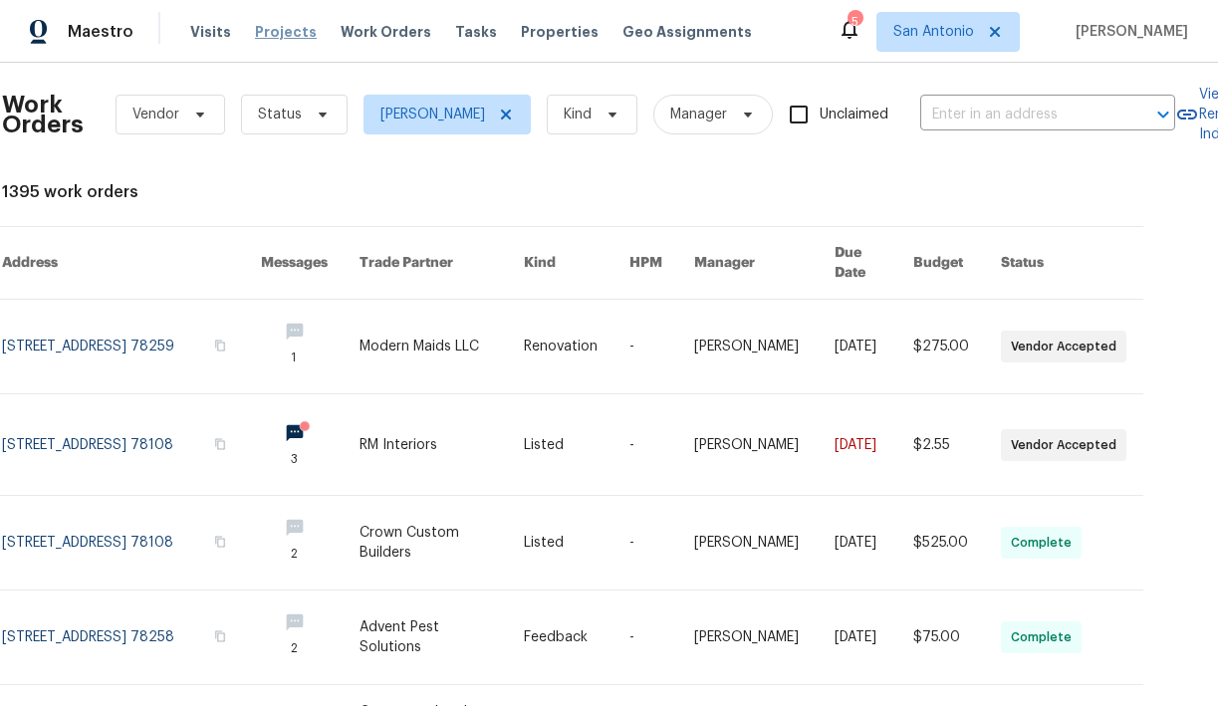
click at [265, 34] on span "Projects" at bounding box center [286, 32] width 62 height 20
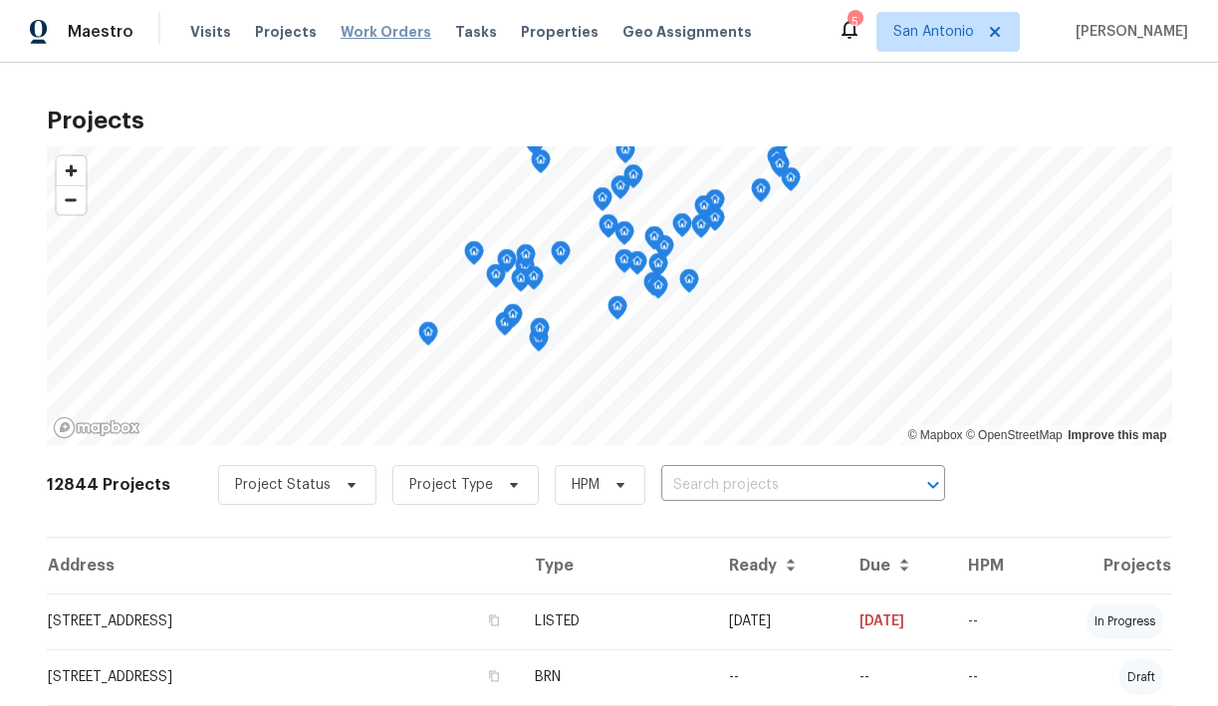
click at [360, 32] on span "Work Orders" at bounding box center [386, 32] width 91 height 20
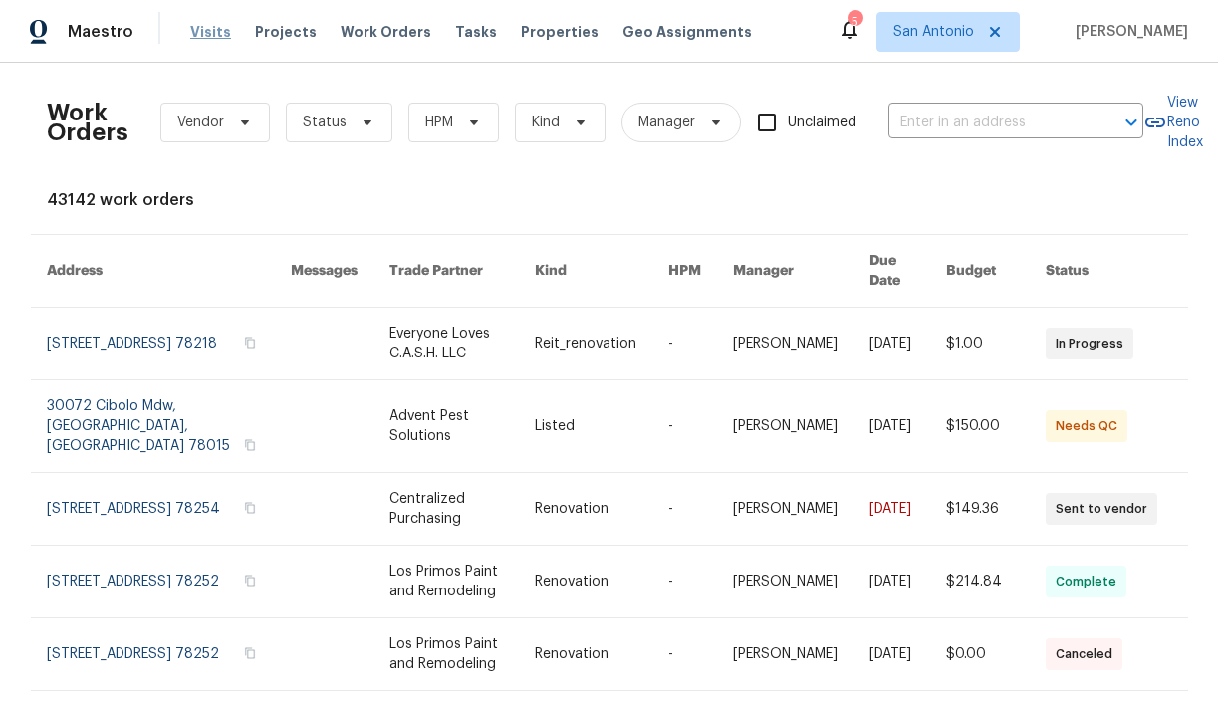
click at [196, 29] on span "Visits" at bounding box center [210, 32] width 41 height 20
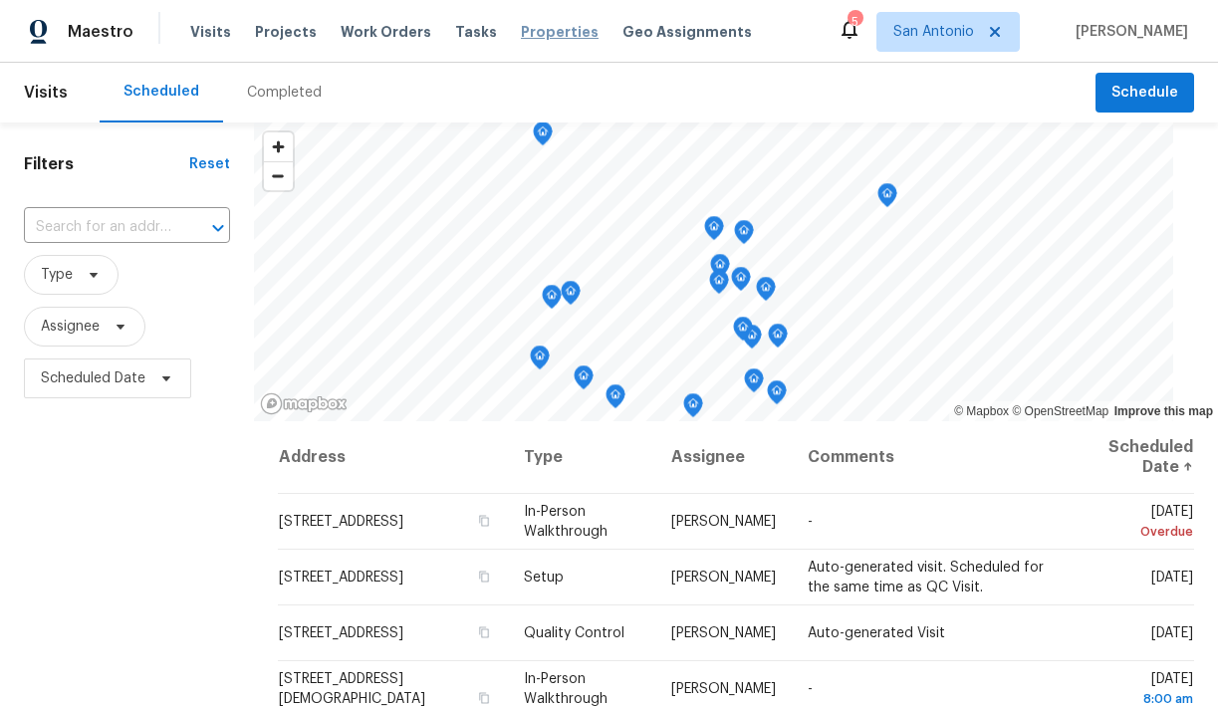
click at [532, 28] on span "Properties" at bounding box center [560, 32] width 78 height 20
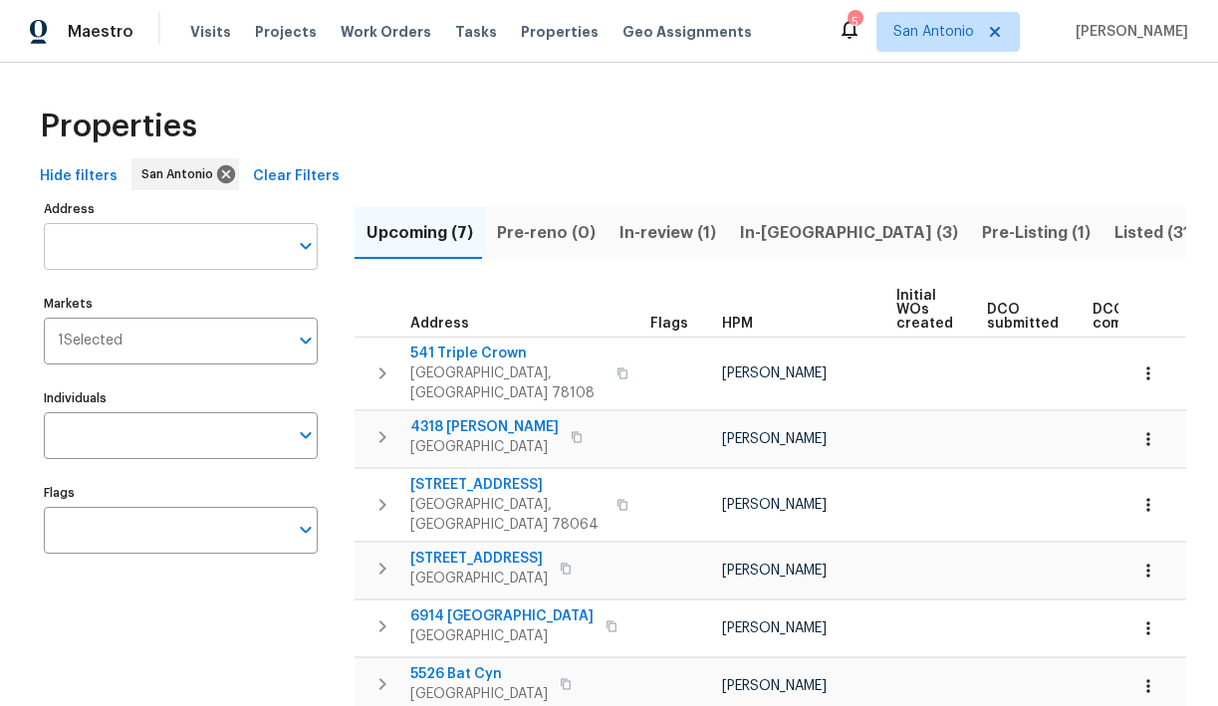
click at [171, 249] on input "Address" at bounding box center [166, 246] width 244 height 47
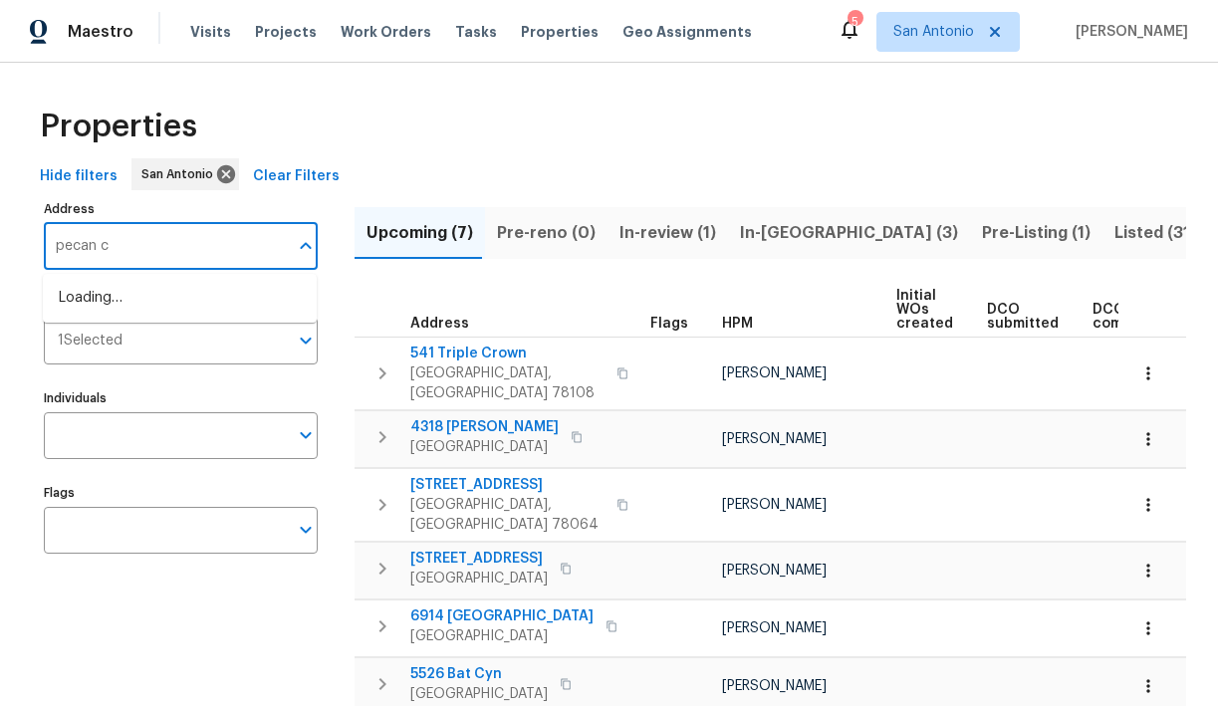
type input "pecan ct"
click at [148, 381] on li "3904 Pecan Ct Schertz TX 78108" at bounding box center [180, 364] width 274 height 33
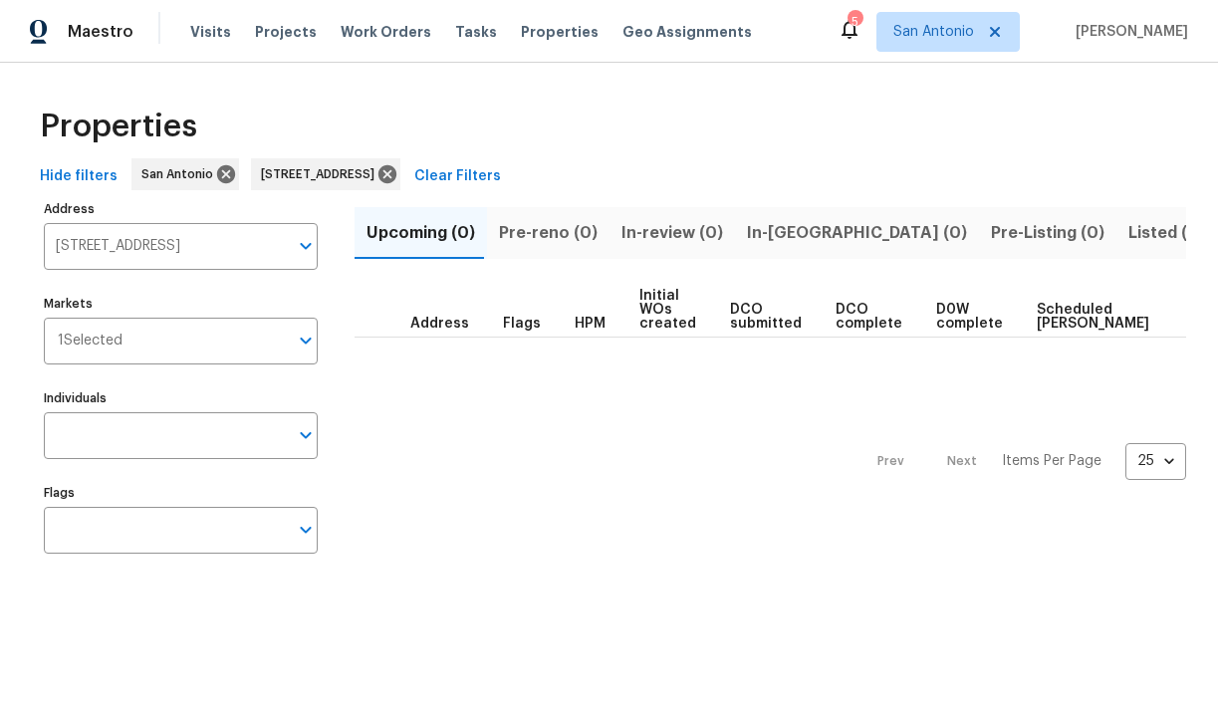
click at [1129, 231] on span "Listed (1)" at bounding box center [1165, 233] width 72 height 28
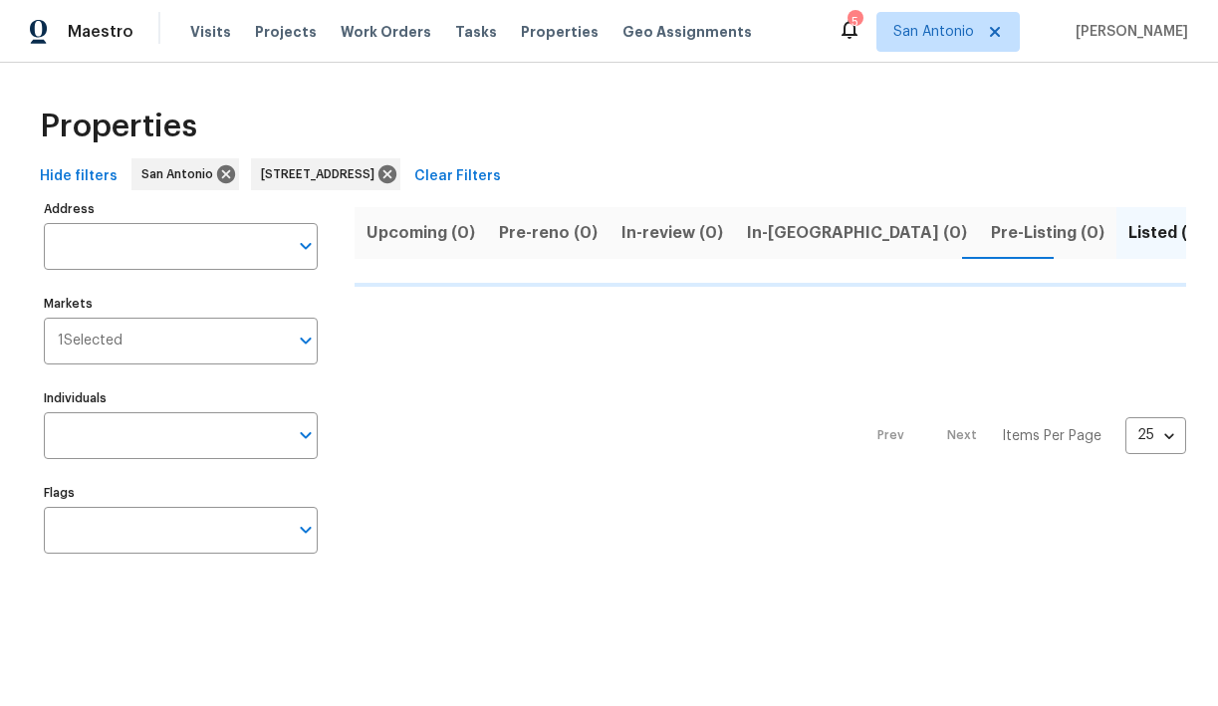
type input "3904 Pecan Ct Schertz TX 78108"
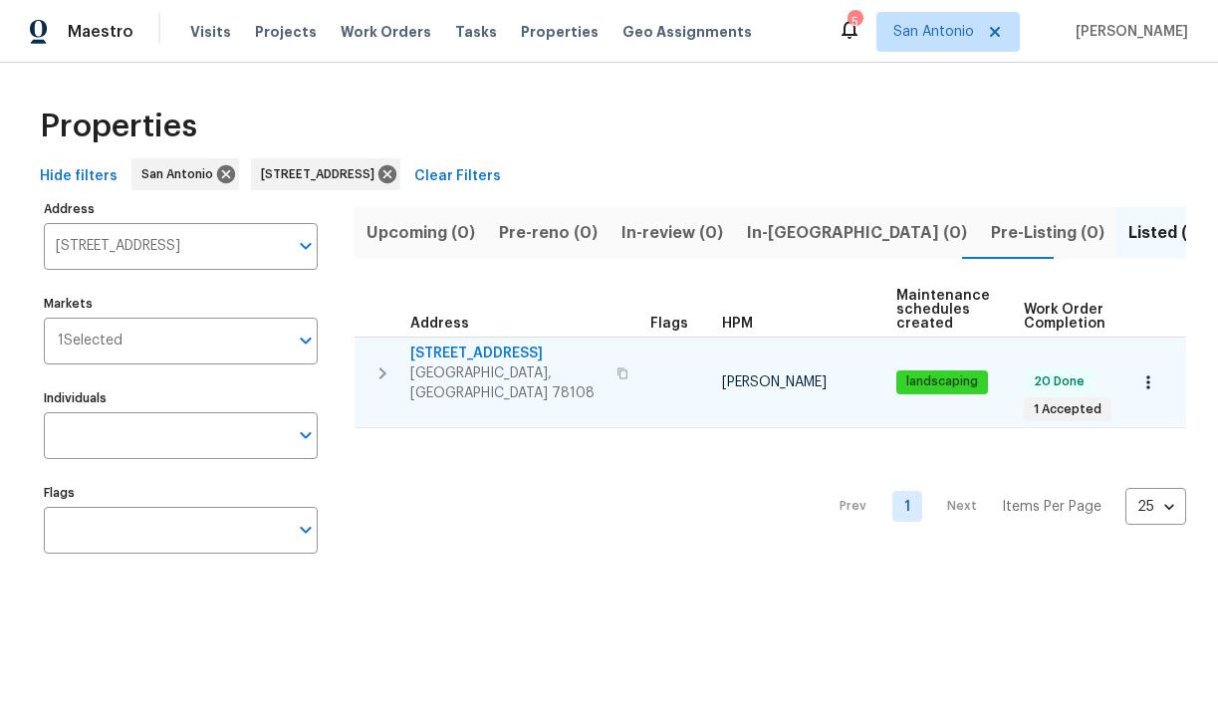
click at [468, 351] on span "3904 Pecan Ct" at bounding box center [507, 354] width 194 height 20
click at [1145, 376] on icon "button" at bounding box center [1149, 383] width 20 height 20
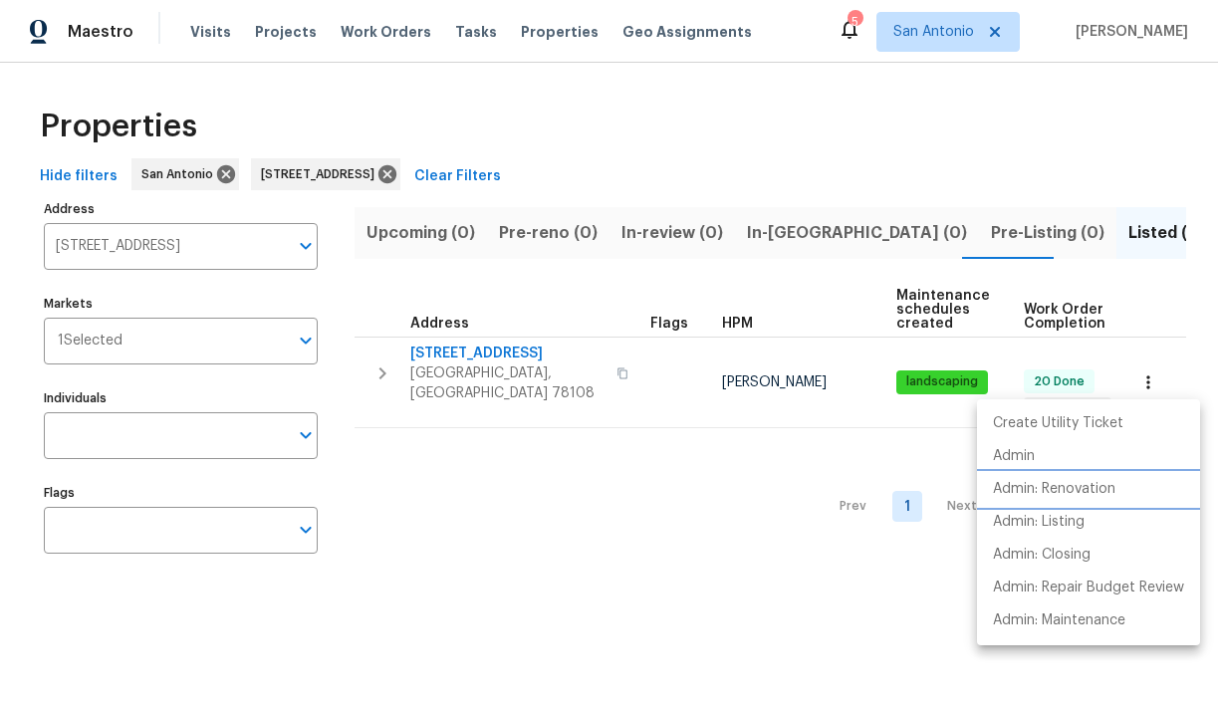
click at [1074, 486] on p "Admin: Renovation" at bounding box center [1054, 489] width 123 height 21
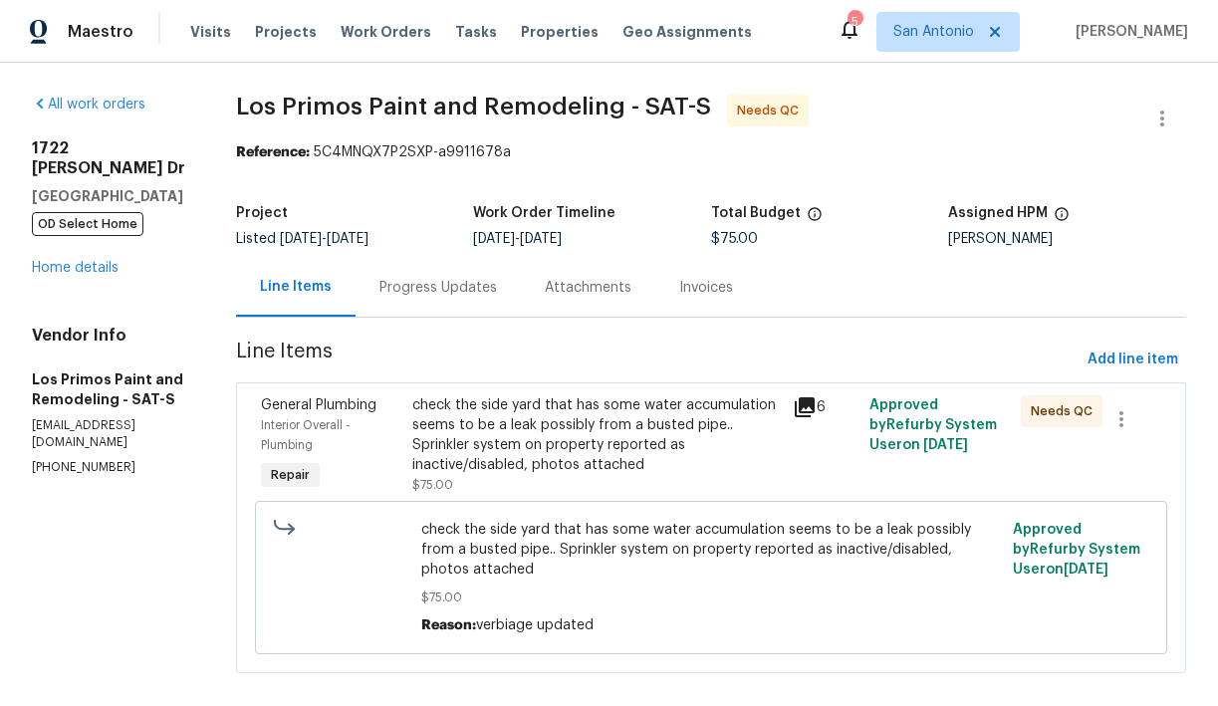
click at [513, 460] on div "check the side yard that has some water accumulation seems to be a leak possibl…" at bounding box center [596, 436] width 369 height 80
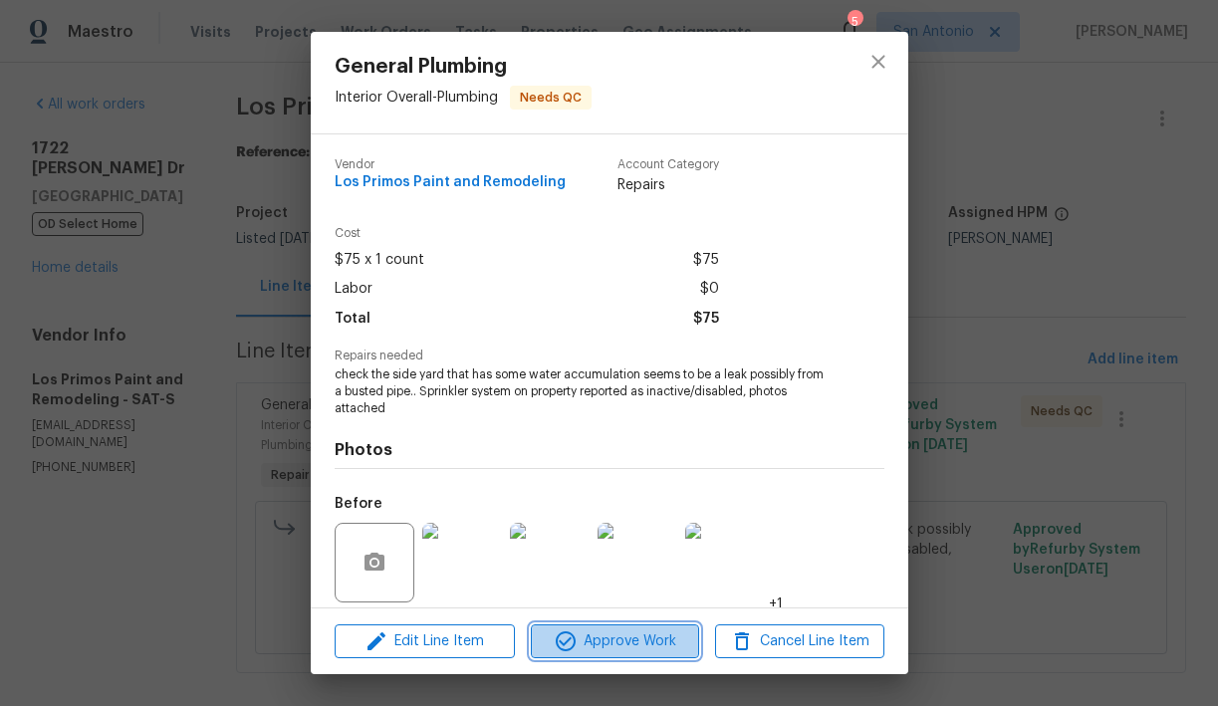
click at [610, 640] on span "Approve Work" at bounding box center [615, 642] width 156 height 25
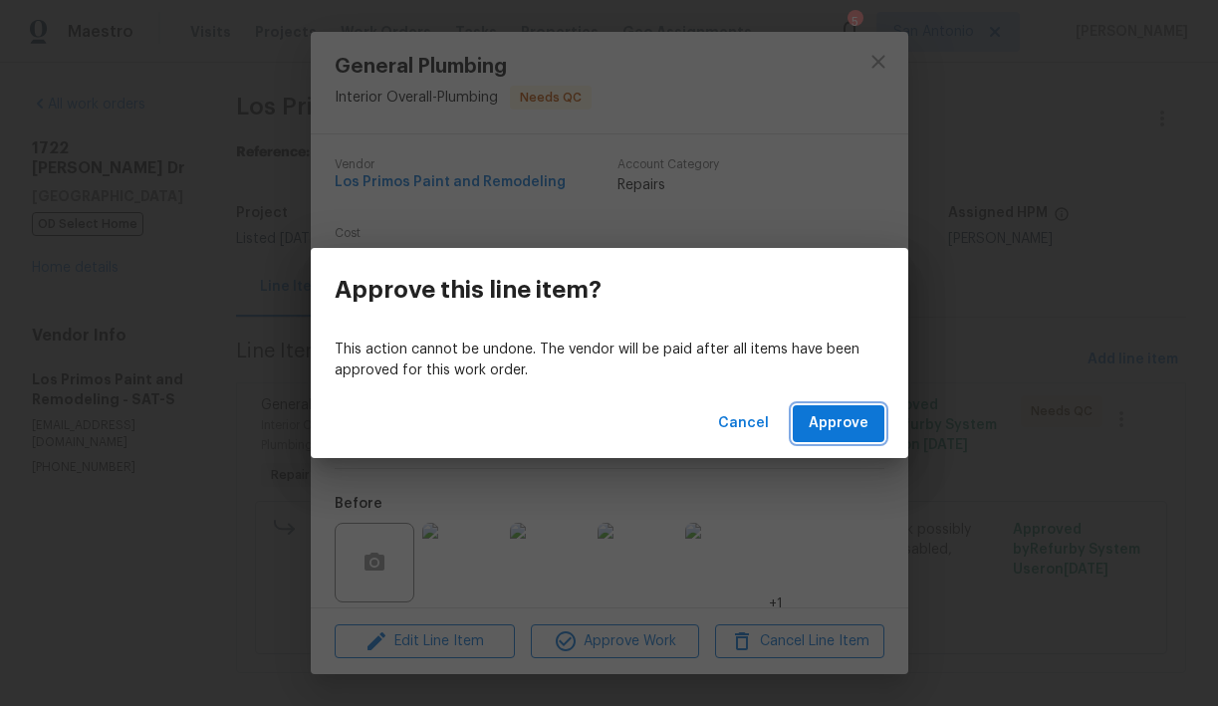
click at [838, 433] on span "Approve" at bounding box center [839, 423] width 60 height 25
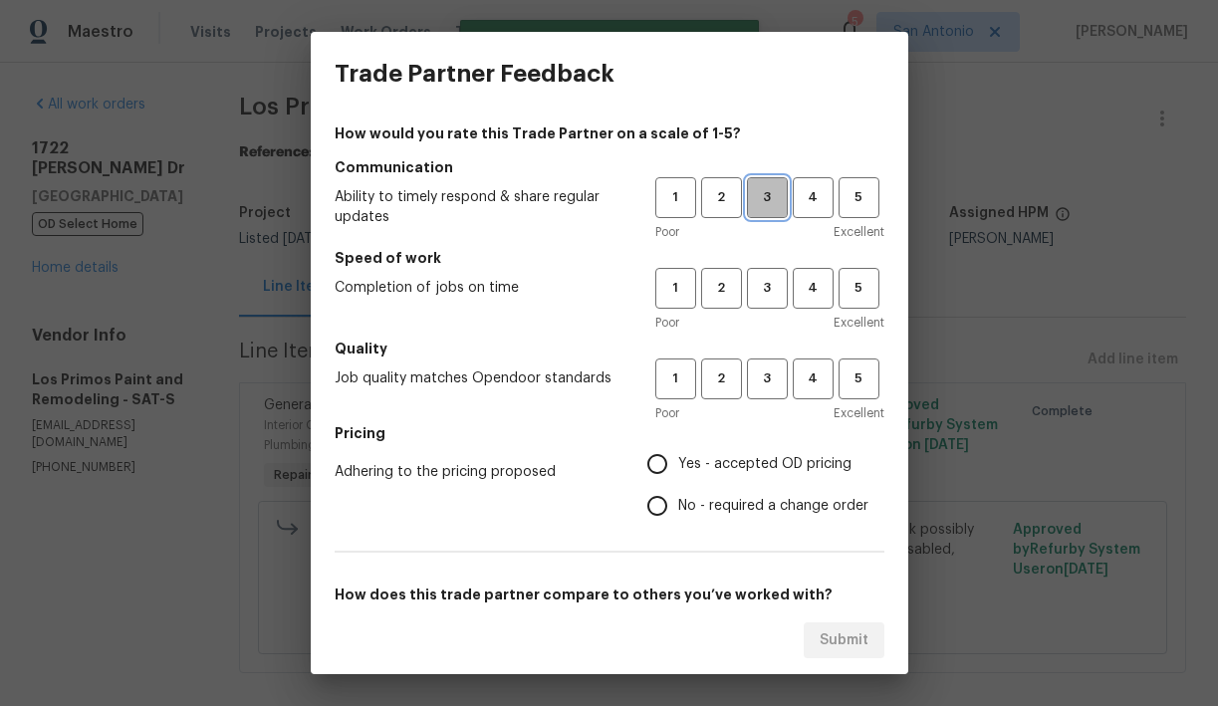
click at [770, 202] on span "3" at bounding box center [767, 197] width 37 height 23
click at [770, 310] on div "1 2 3 4 5 Poor Excellent" at bounding box center [770, 300] width 229 height 65
click at [771, 289] on span "3" at bounding box center [767, 288] width 37 height 23
click at [764, 379] on span "3" at bounding box center [767, 379] width 37 height 23
click at [747, 464] on span "Yes - accepted OD pricing" at bounding box center [764, 464] width 173 height 21
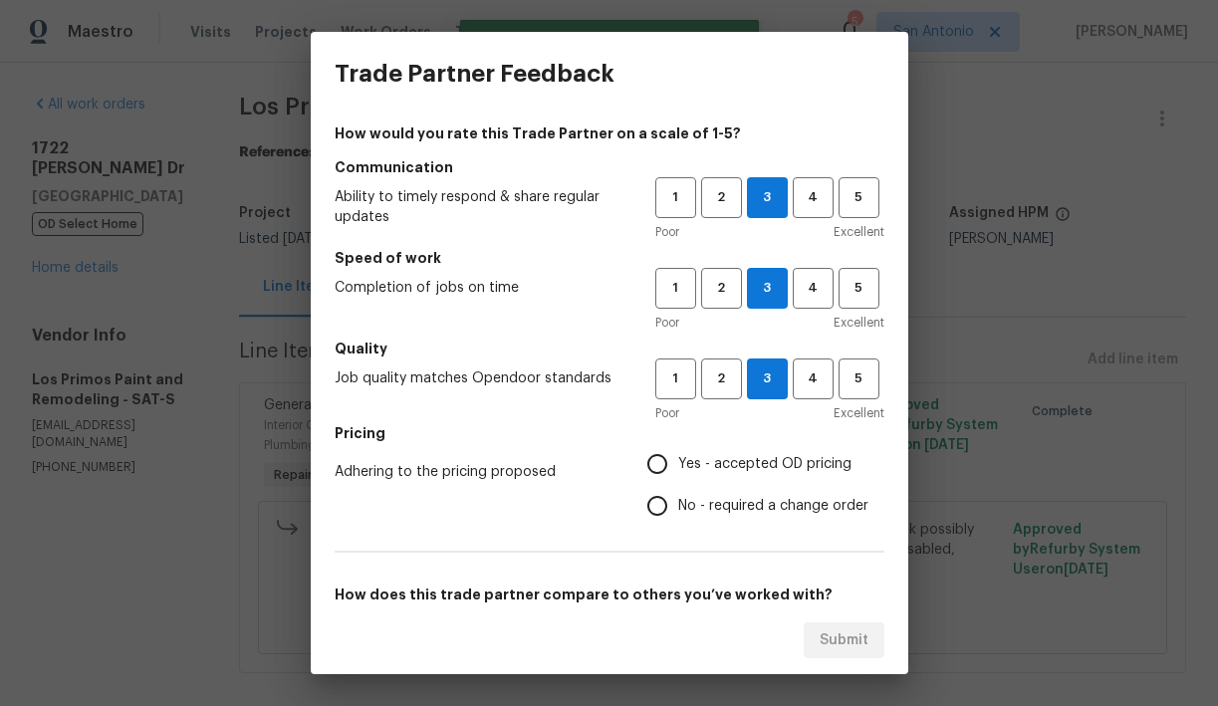
click at [678, 464] on input "Yes - accepted OD pricing" at bounding box center [658, 464] width 42 height 42
radio input "true"
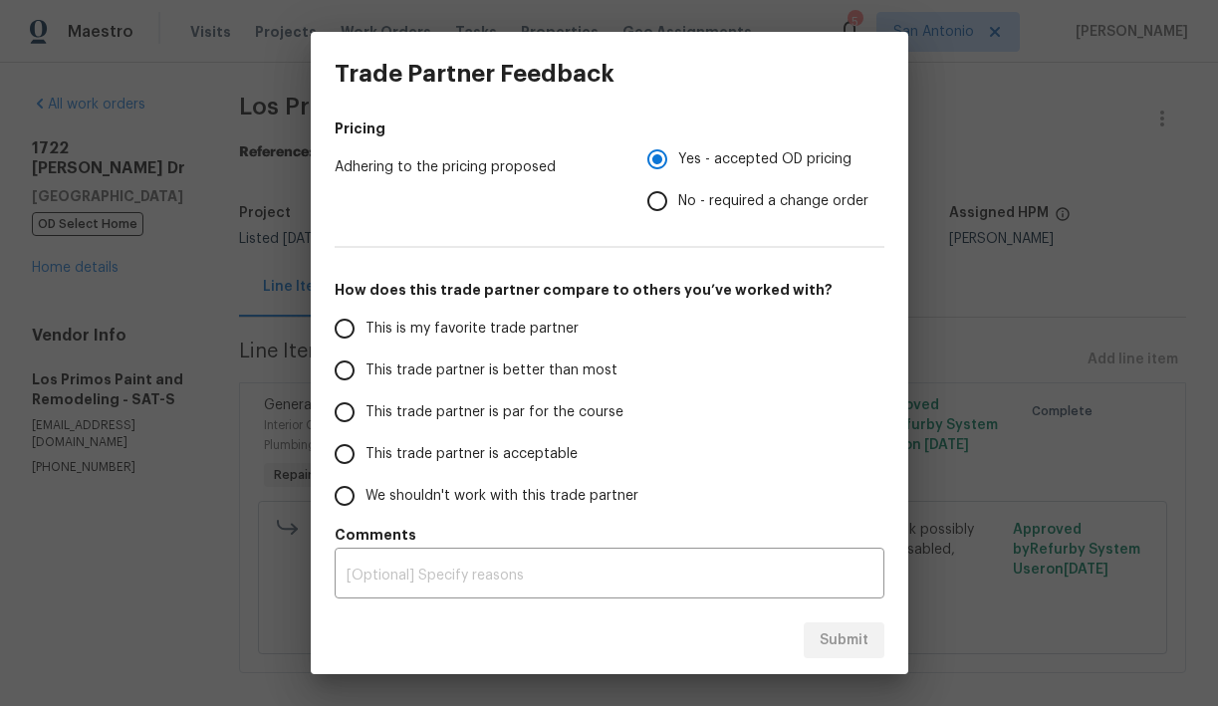
click at [579, 399] on label "This trade partner is par for the course" at bounding box center [481, 413] width 315 height 42
click at [366, 399] on input "This trade partner is par for the course" at bounding box center [345, 413] width 42 height 42
click at [836, 638] on span "Submit" at bounding box center [844, 641] width 49 height 25
radio input "true"
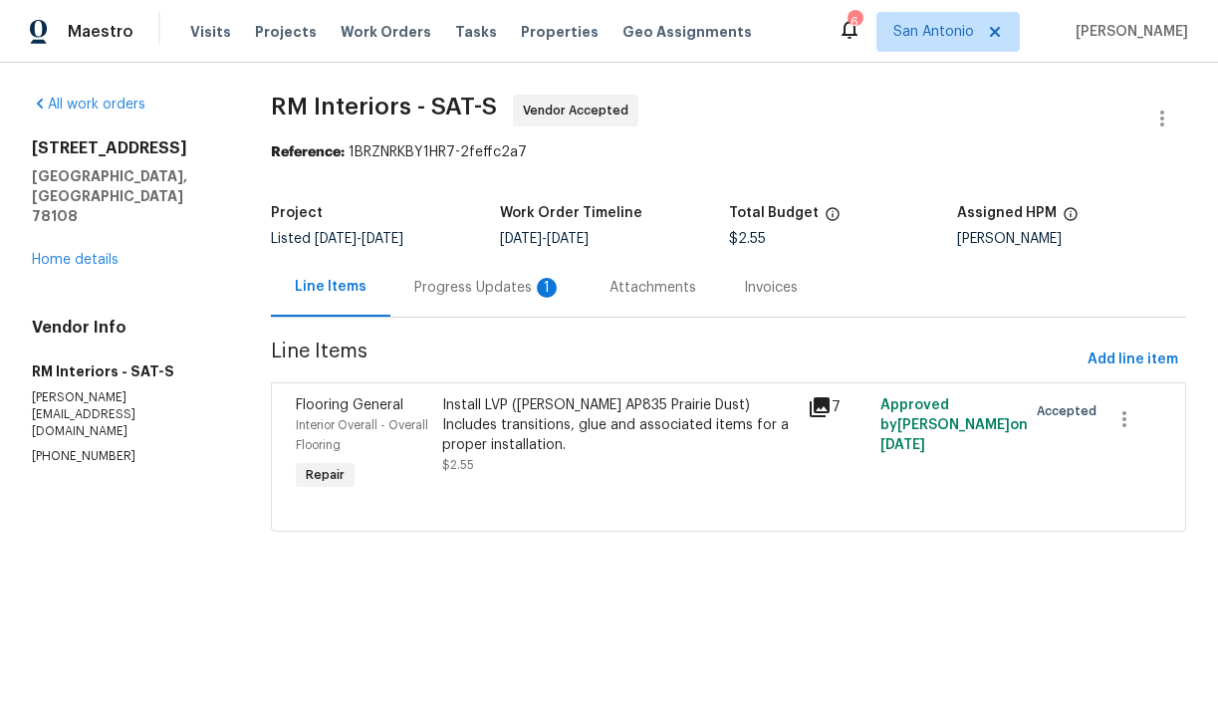
click at [482, 288] on div "Progress Updates 1" at bounding box center [487, 288] width 147 height 20
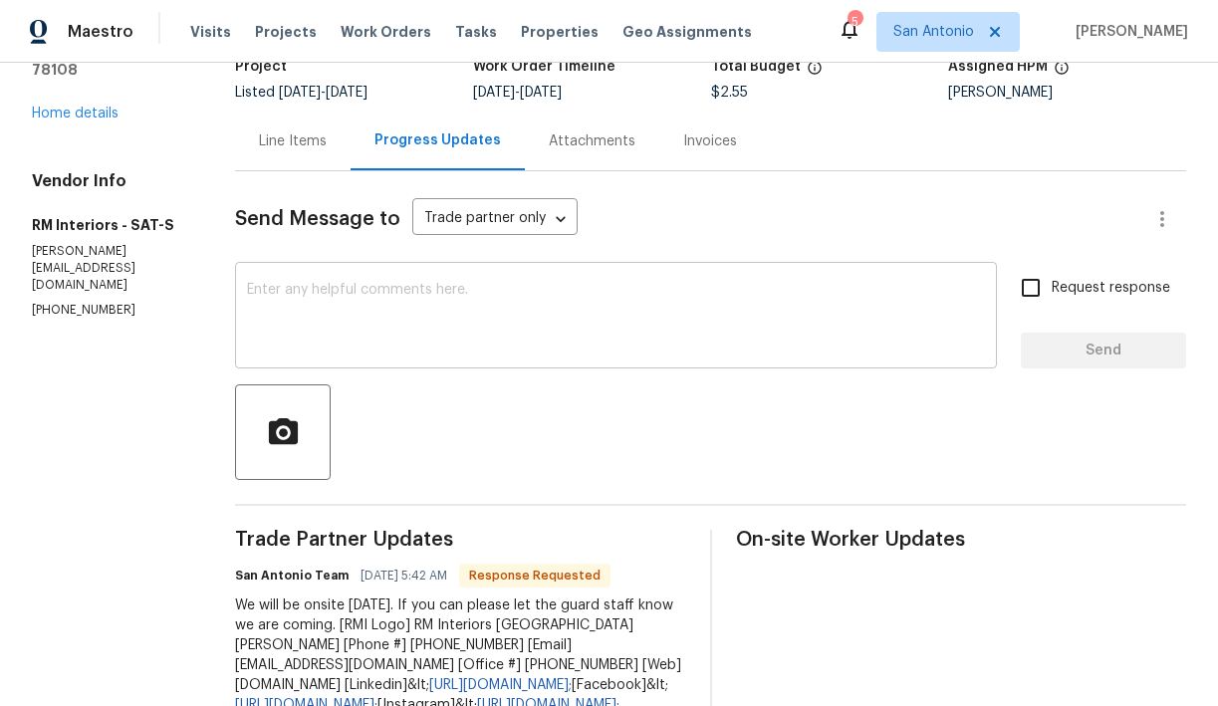
scroll to position [155, 0]
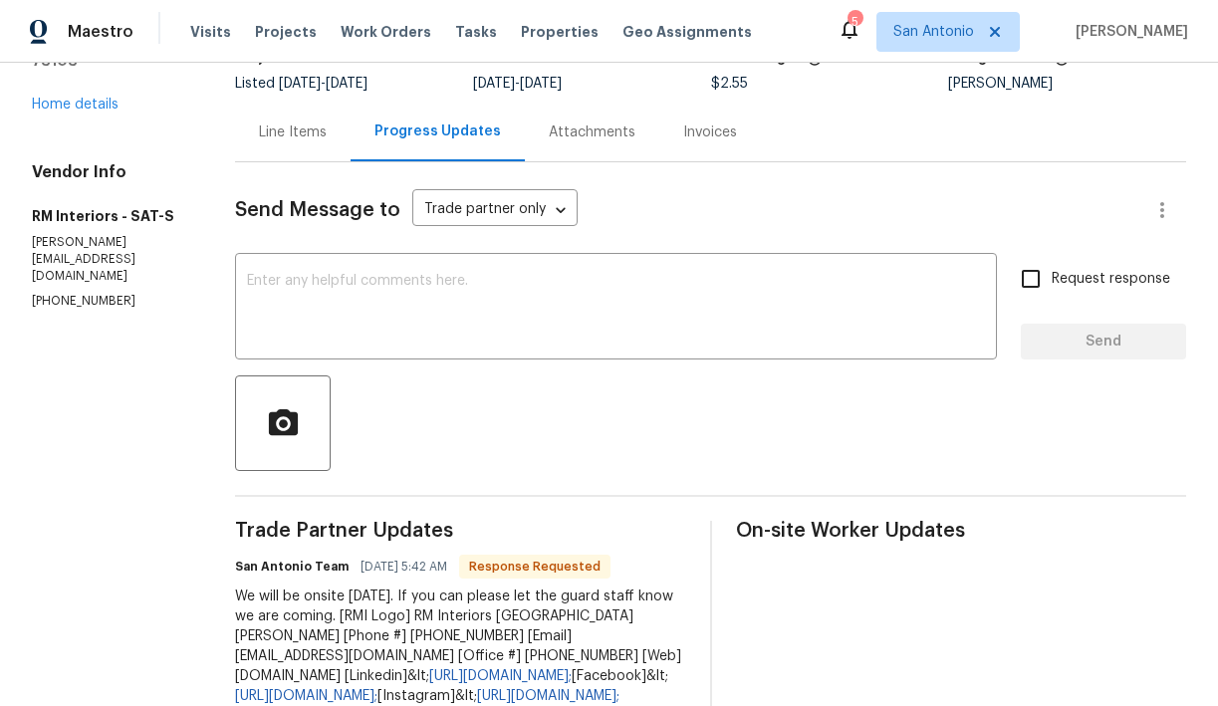
click at [302, 137] on div "Line Items" at bounding box center [293, 133] width 68 height 20
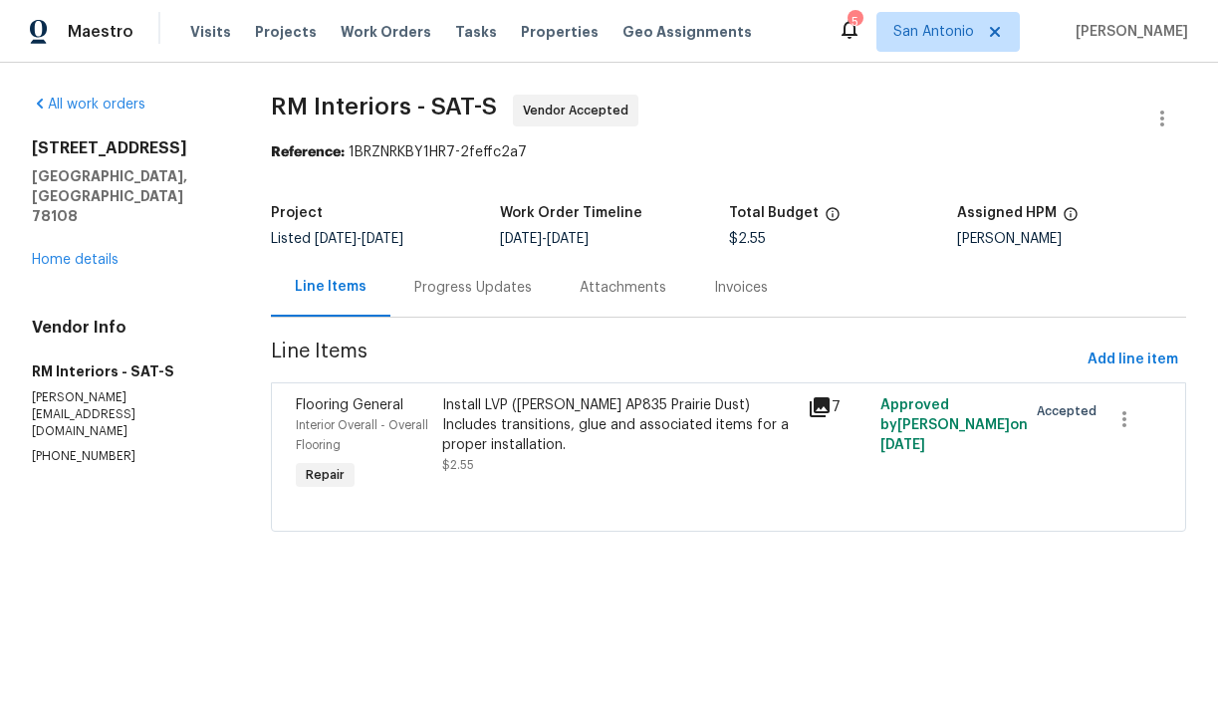
click at [457, 291] on div "Progress Updates" at bounding box center [473, 288] width 118 height 20
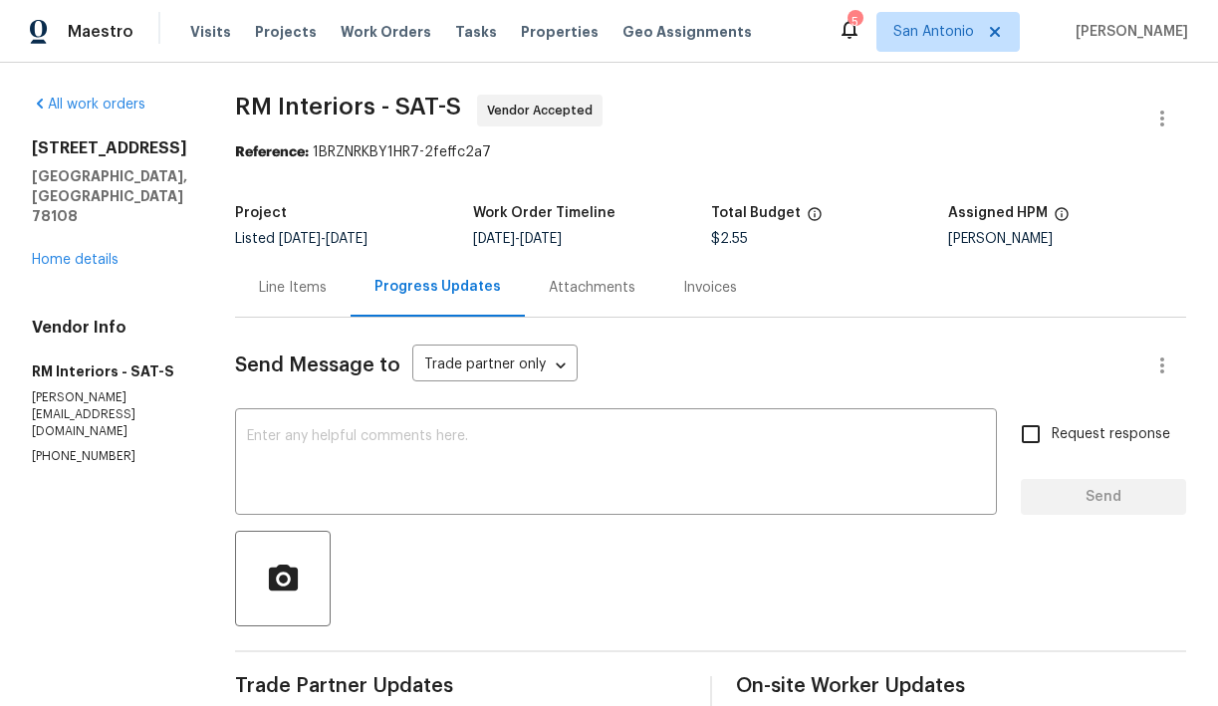
click at [294, 290] on div "Line Items" at bounding box center [293, 288] width 68 height 20
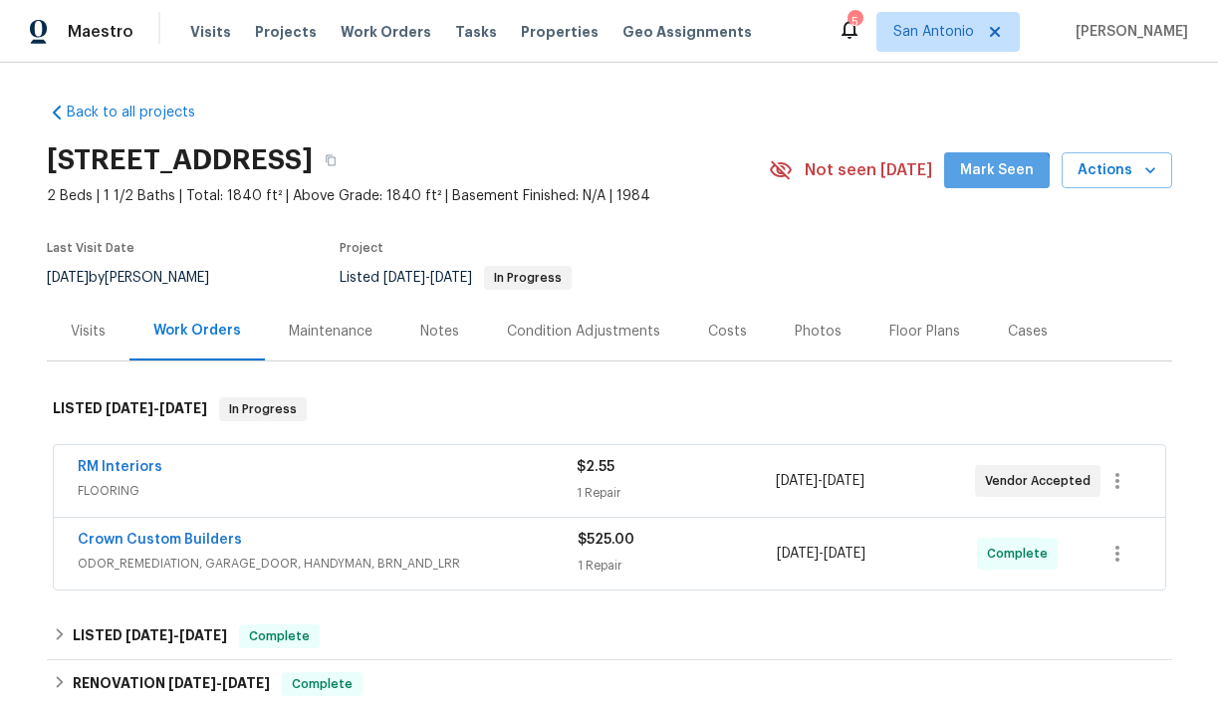
click at [1003, 180] on span "Mark Seen" at bounding box center [997, 170] width 74 height 25
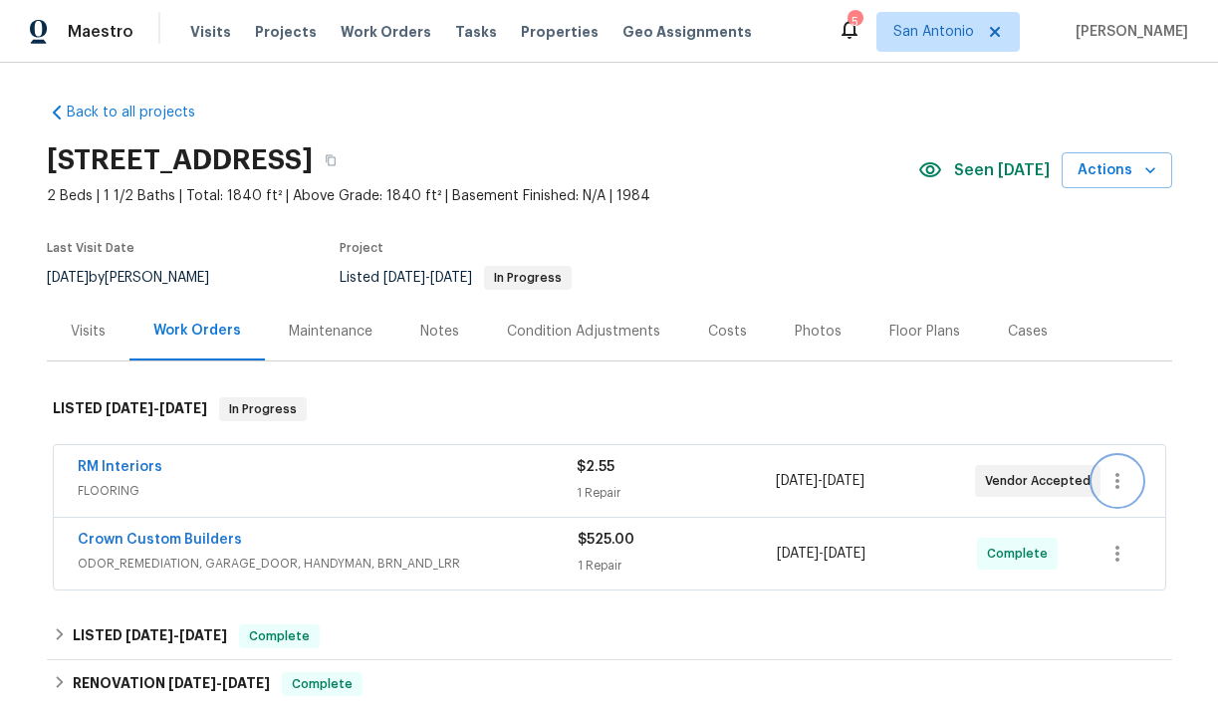
click at [1121, 483] on icon "button" at bounding box center [1118, 481] width 24 height 24
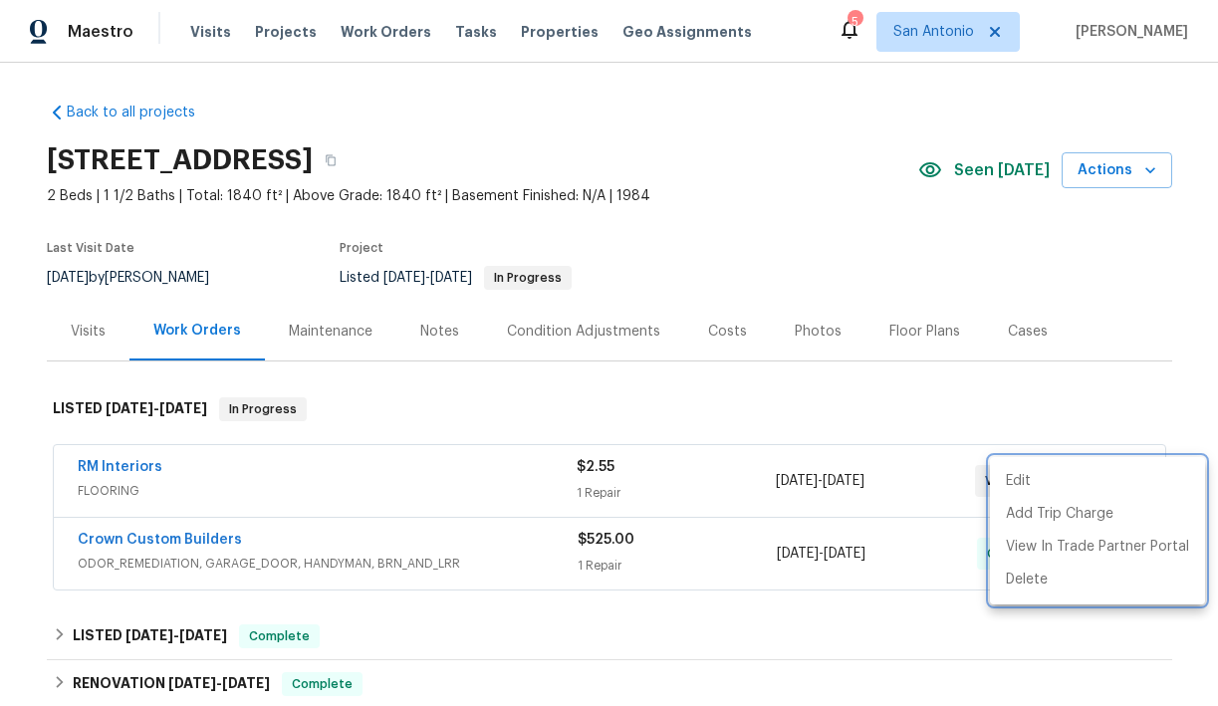
click at [122, 469] on div at bounding box center [609, 353] width 1218 height 706
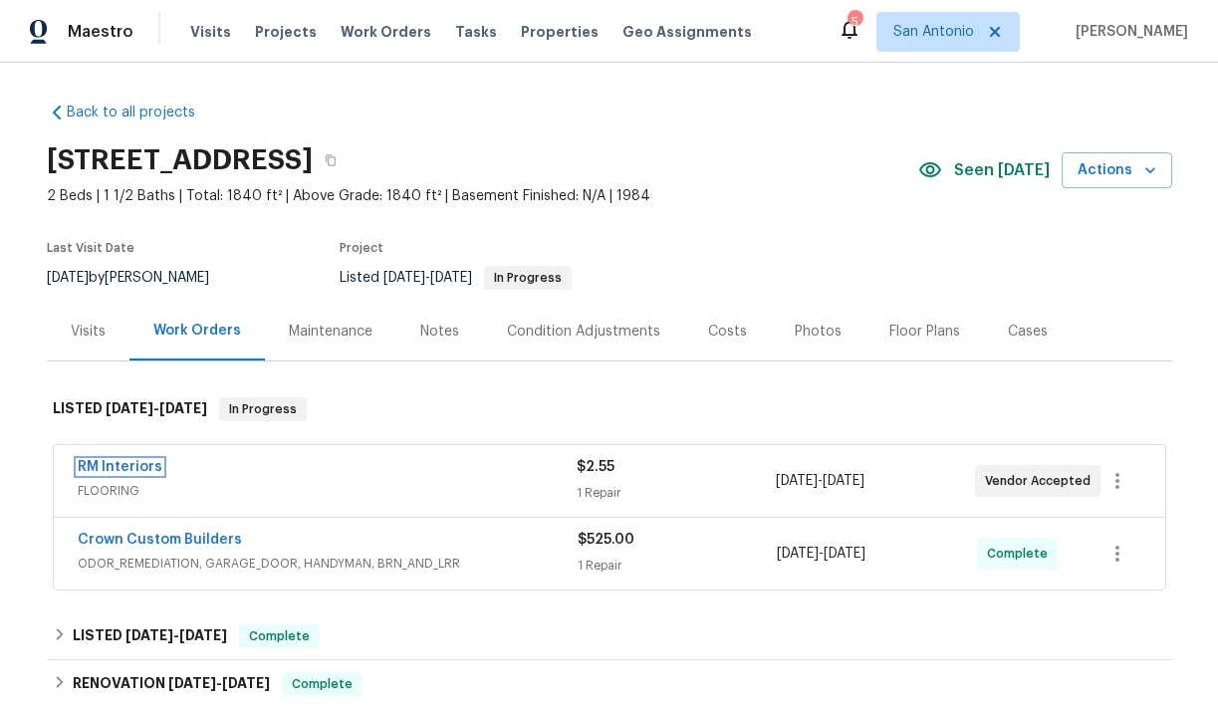
click at [122, 469] on link "RM Interiors" at bounding box center [120, 467] width 85 height 14
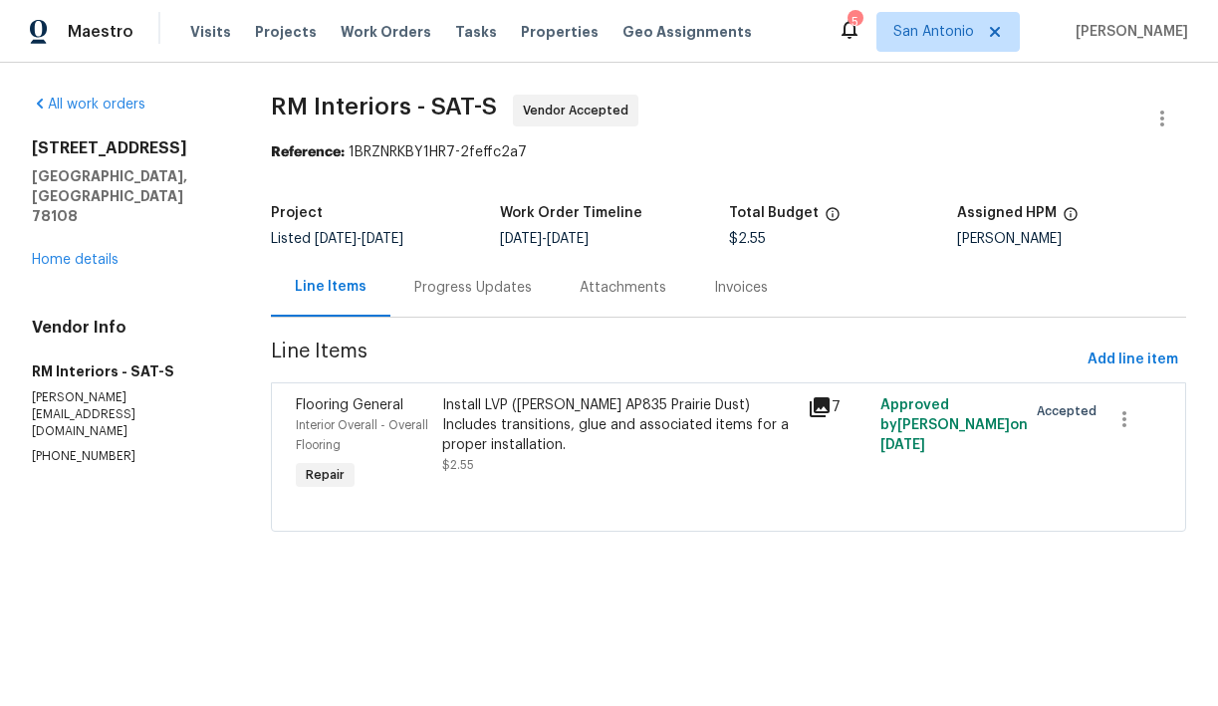
click at [472, 287] on div "Progress Updates" at bounding box center [473, 288] width 118 height 20
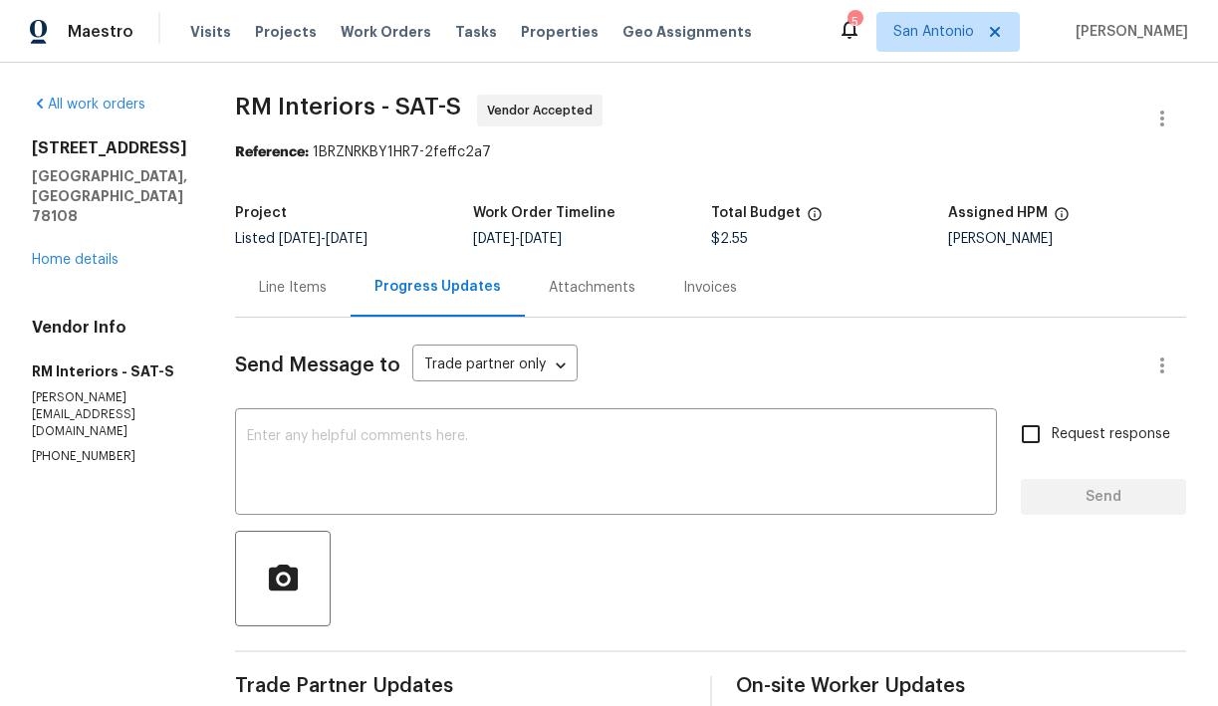
scroll to position [1, 0]
click at [309, 295] on div "Line Items" at bounding box center [293, 287] width 68 height 20
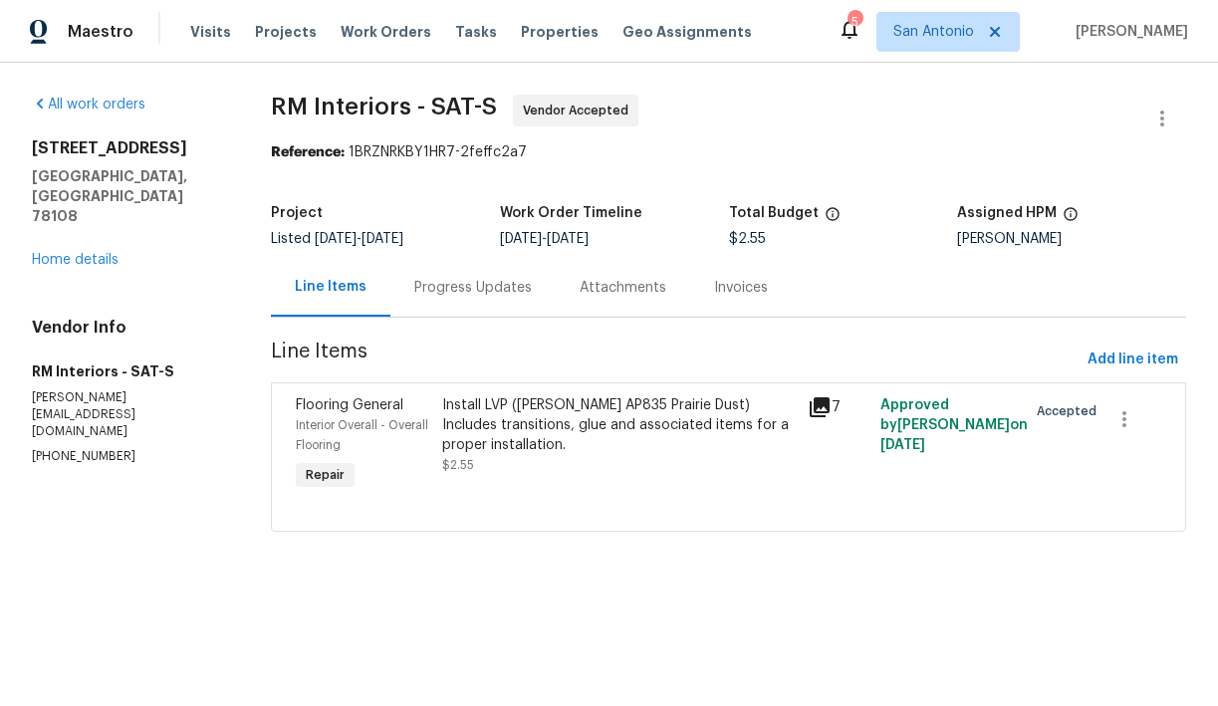
click at [478, 437] on div "Install LVP ([PERSON_NAME] AP835 Prairie Dust) Includes transitions, glue and a…" at bounding box center [619, 426] width 354 height 60
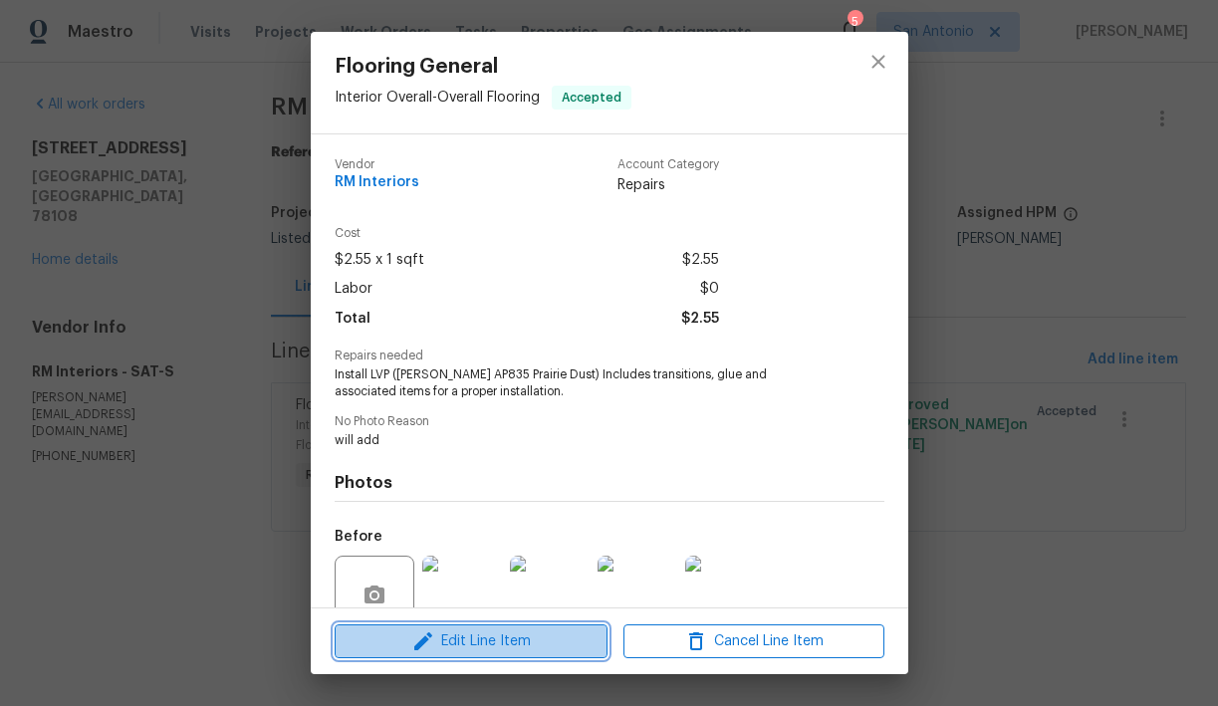
click at [488, 637] on span "Edit Line Item" at bounding box center [471, 642] width 261 height 25
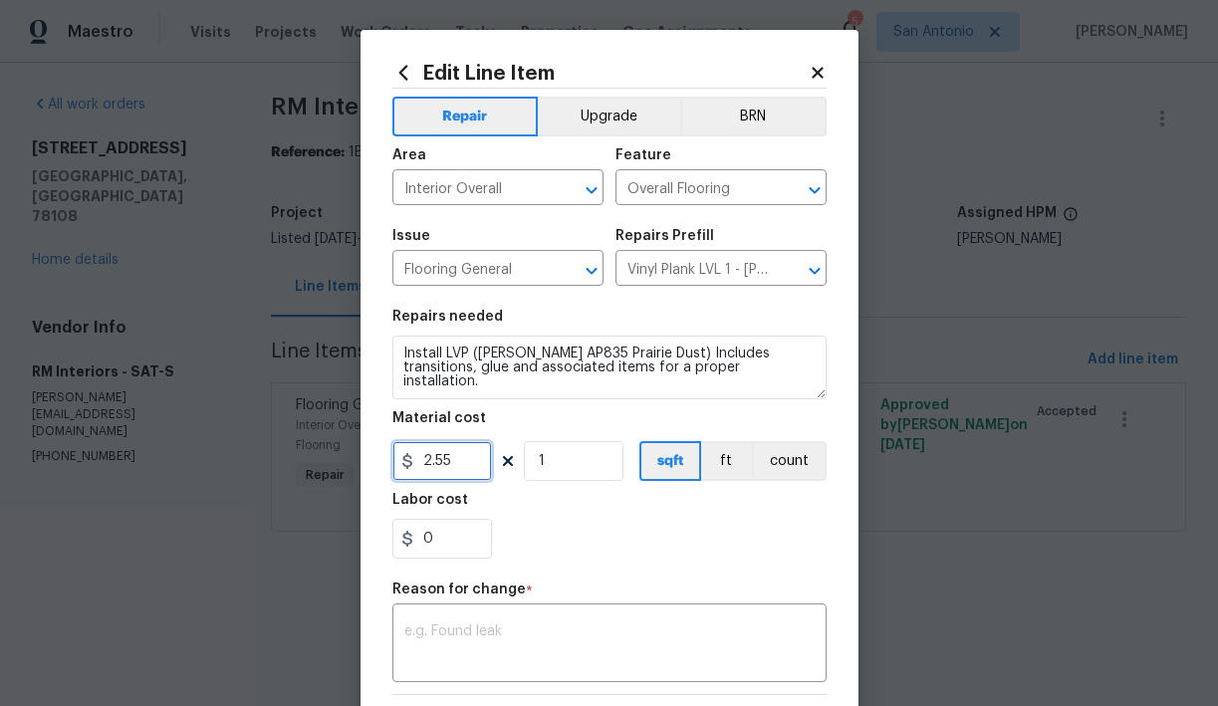
click at [466, 462] on input "2.55" at bounding box center [443, 461] width 100 height 40
type input "1432.5"
click at [480, 623] on div "x ​" at bounding box center [610, 646] width 434 height 74
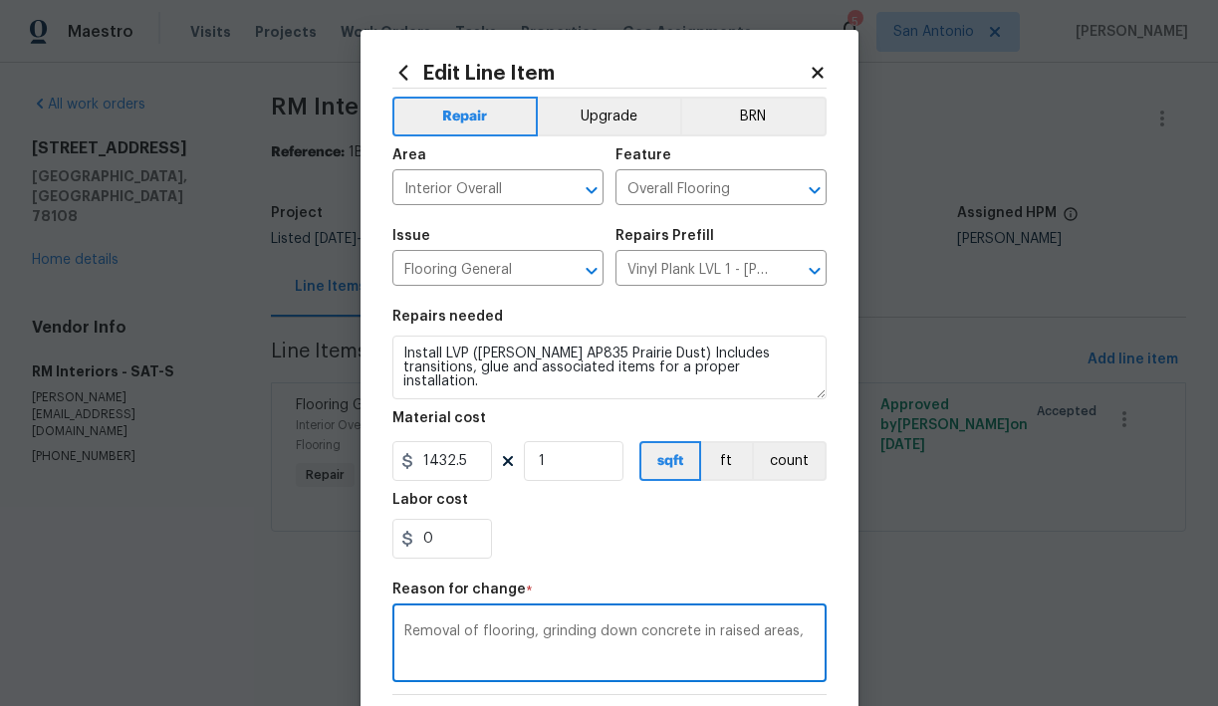
type textarea "Removal of flooring, grinding down concrete in raised areas,"
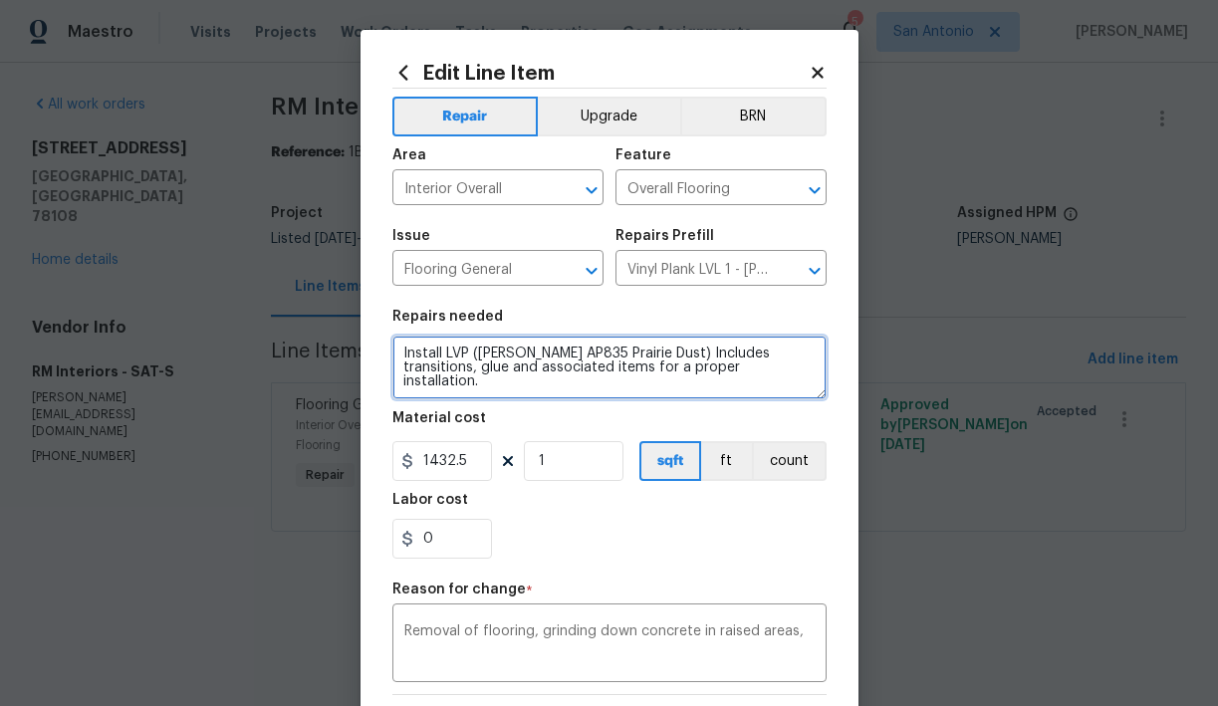
click at [411, 355] on textarea "Install LVP ([PERSON_NAME] AP835 Prairie Dust) Includes transitions, glue and a…" at bounding box center [610, 368] width 434 height 64
click at [724, 368] on textarea "Removal of flvp and carpet in buckled areas, grinding down concrete in those ar…" at bounding box center [610, 368] width 434 height 64
click at [809, 364] on textarea "Removal of flvp and carpet in buckled areas, grinding down concrete in those ar…" at bounding box center [610, 368] width 434 height 64
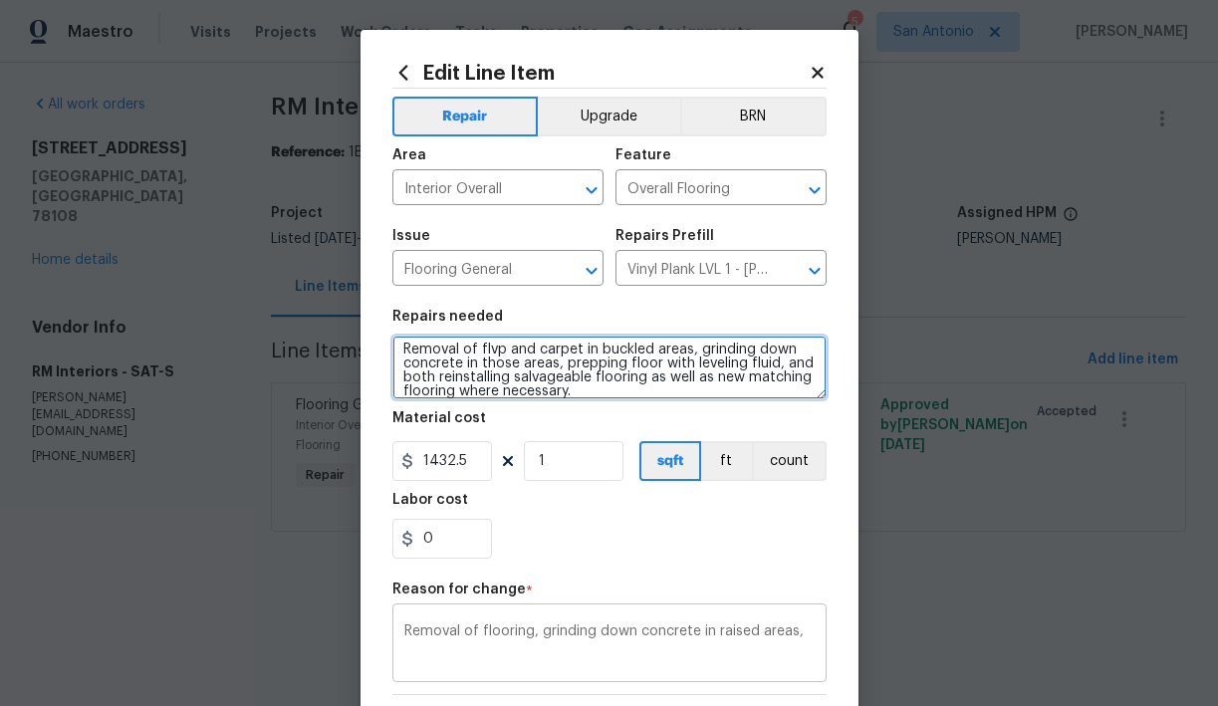
scroll to position [246, 0]
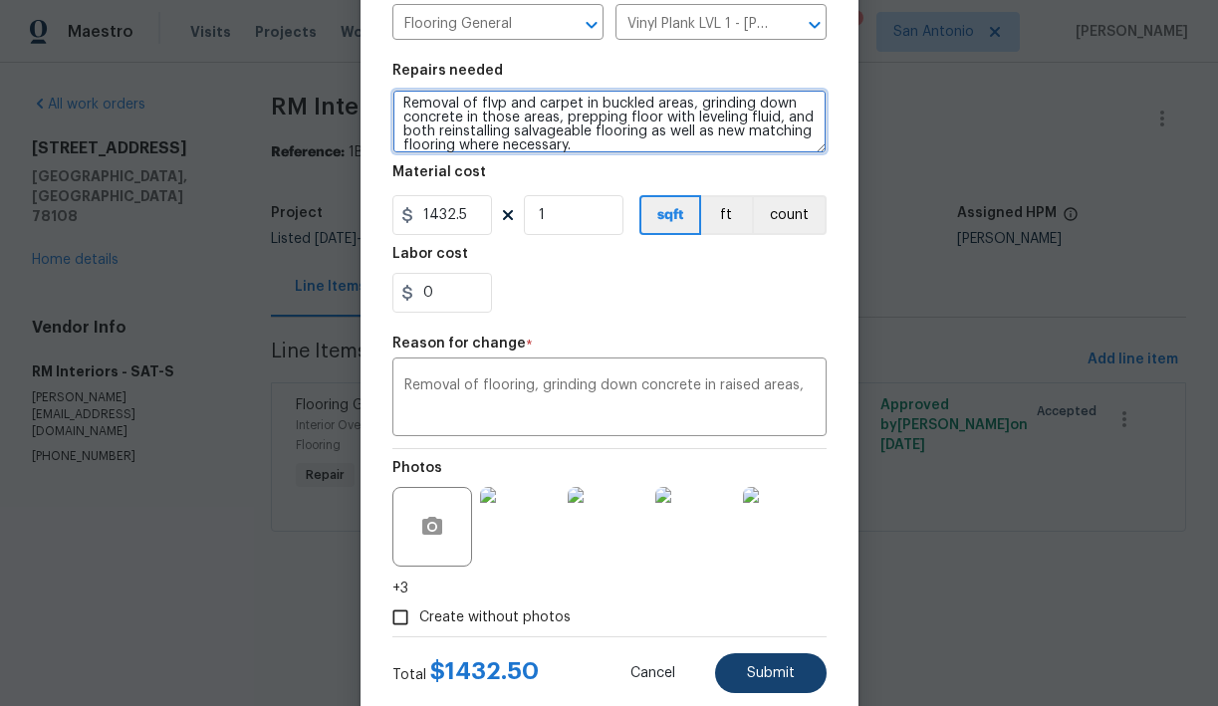
type textarea "Removal of flvp and carpet in buckled areas, grinding down concrete in those ar…"
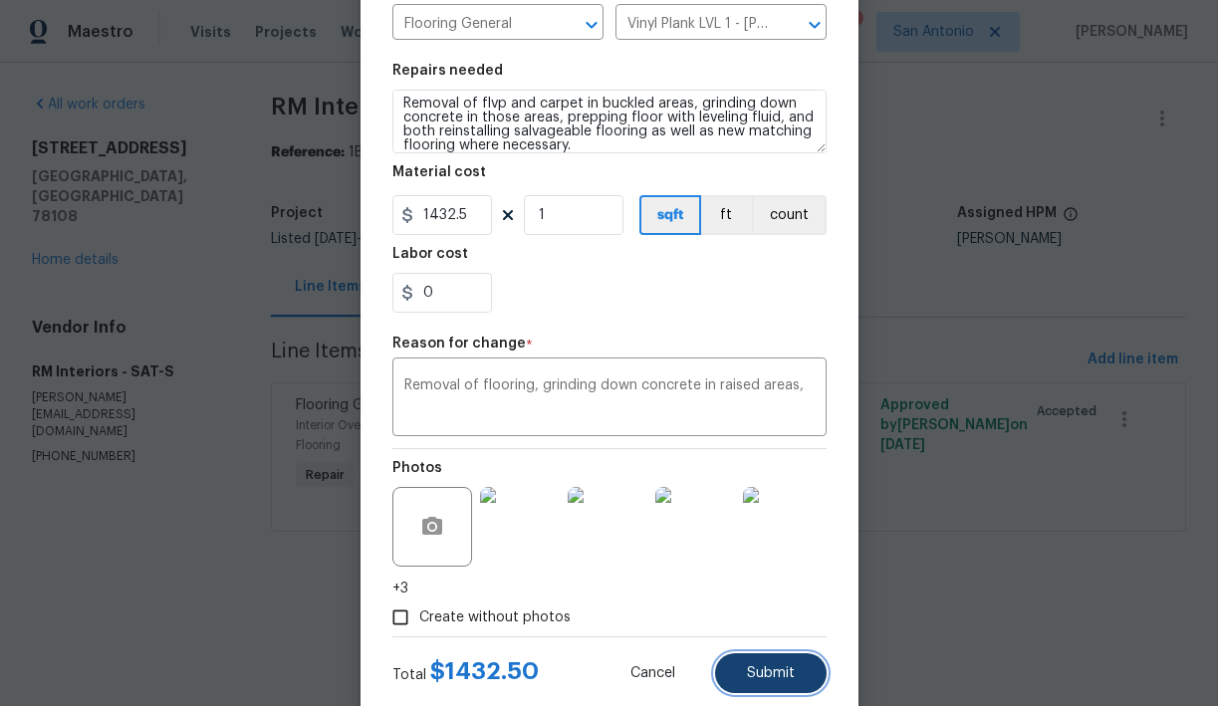
click at [780, 670] on span "Submit" at bounding box center [771, 674] width 48 height 15
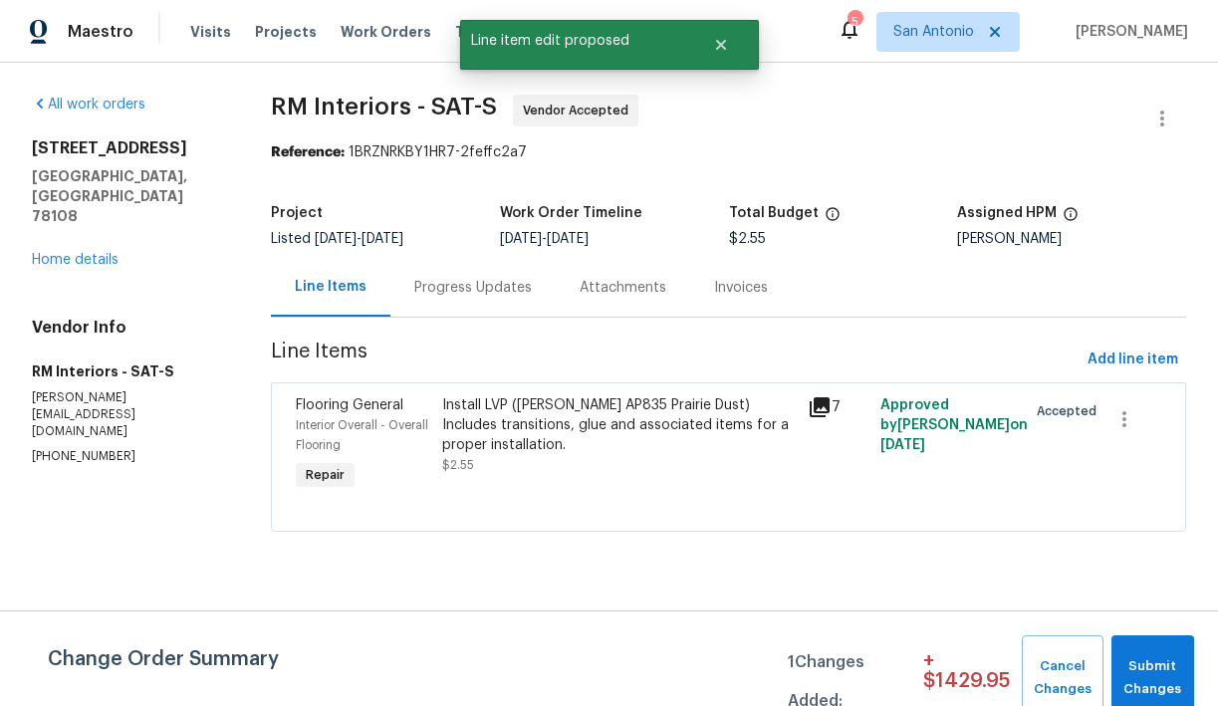
scroll to position [0, 0]
click at [1145, 669] on span "Submit Changes" at bounding box center [1153, 679] width 63 height 46
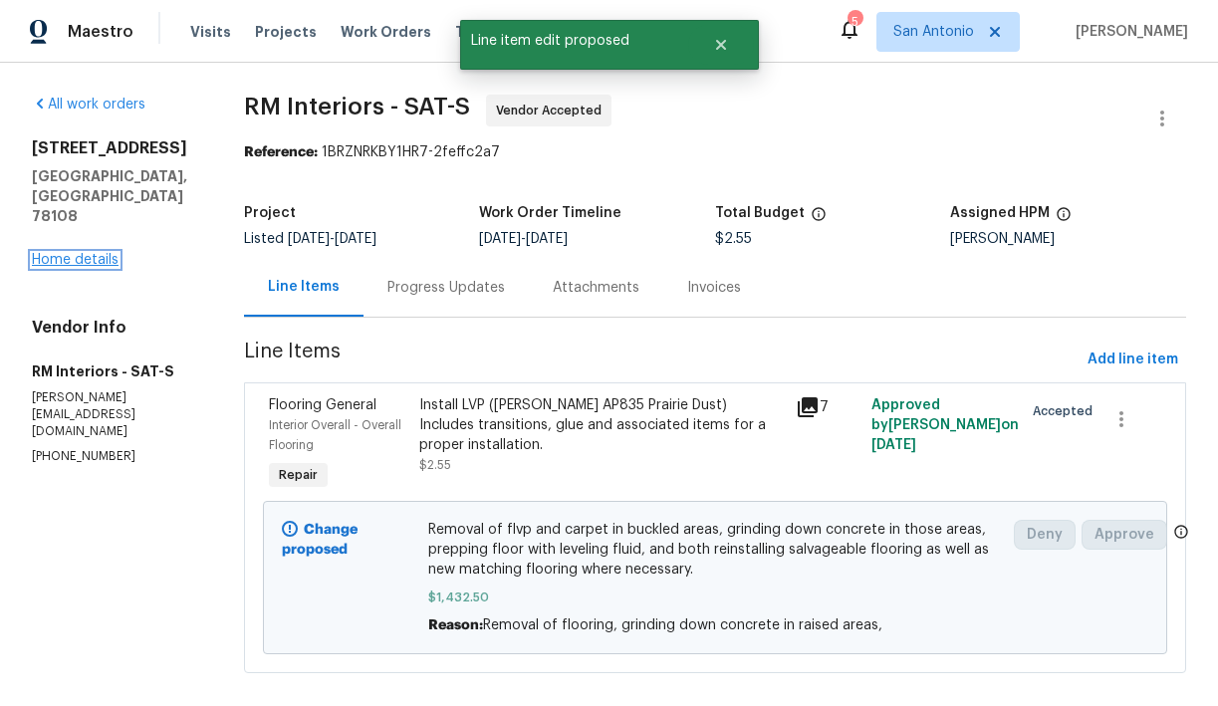
click at [78, 253] on link "Home details" at bounding box center [75, 260] width 87 height 14
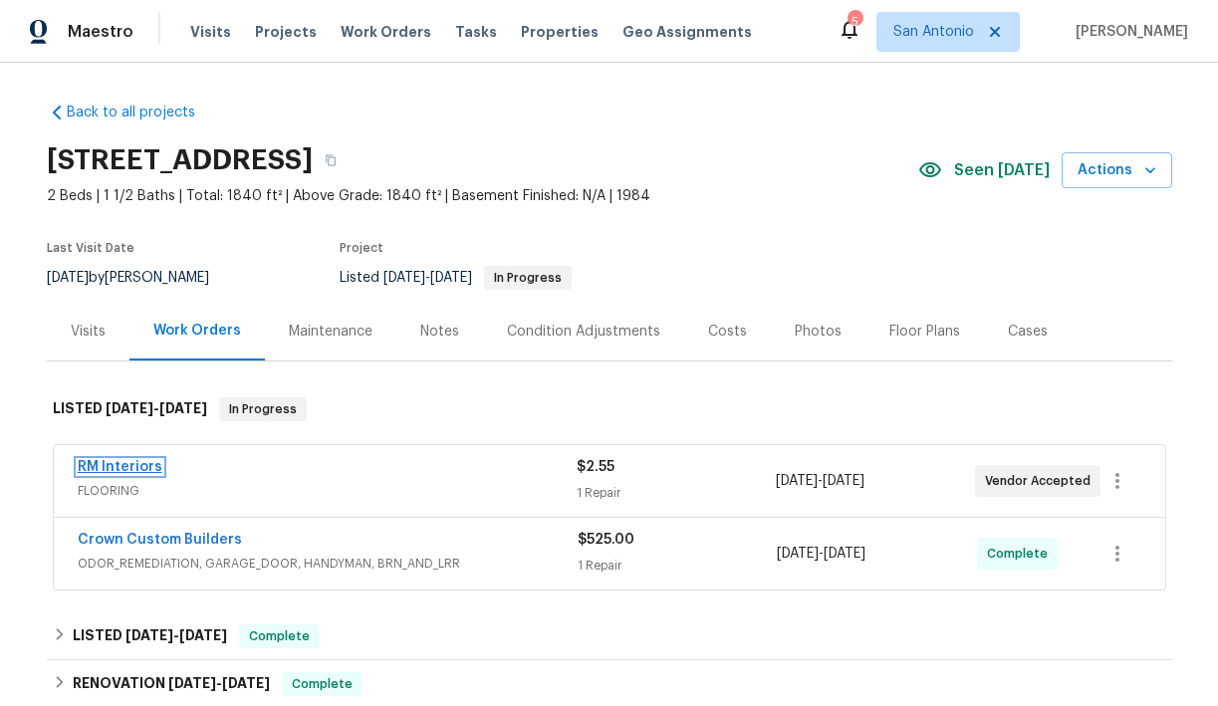
click at [125, 461] on link "RM Interiors" at bounding box center [120, 467] width 85 height 14
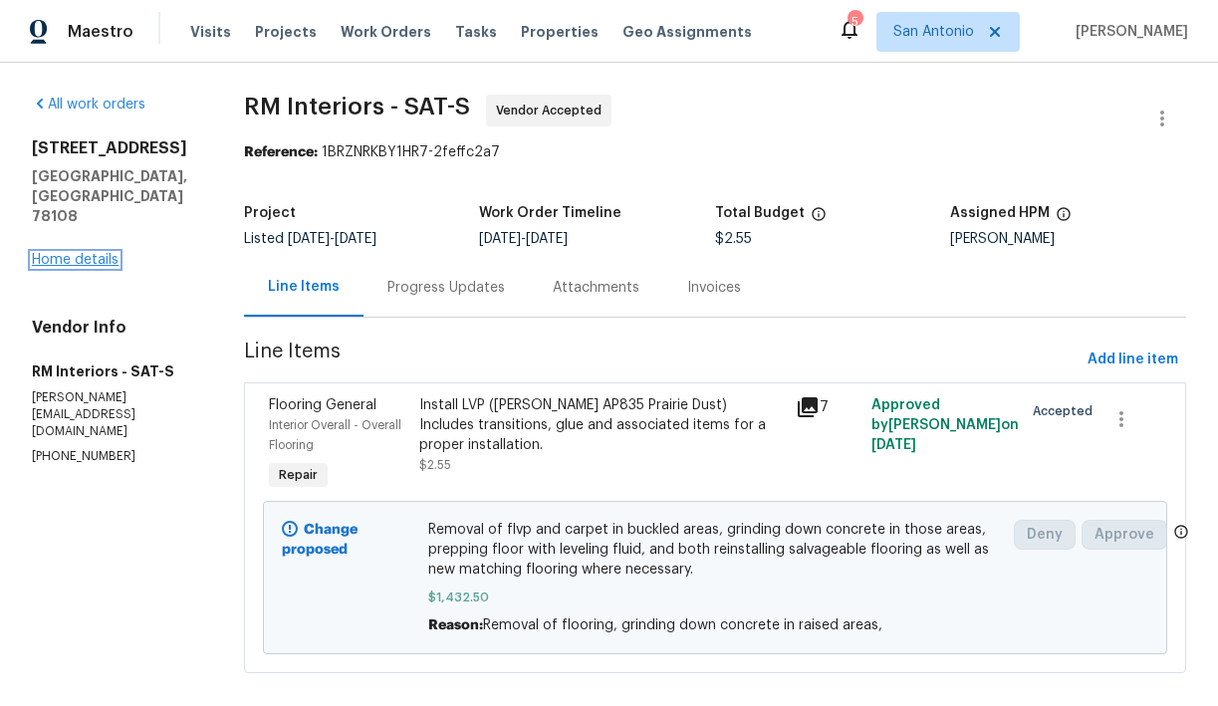
click at [87, 253] on link "Home details" at bounding box center [75, 260] width 87 height 14
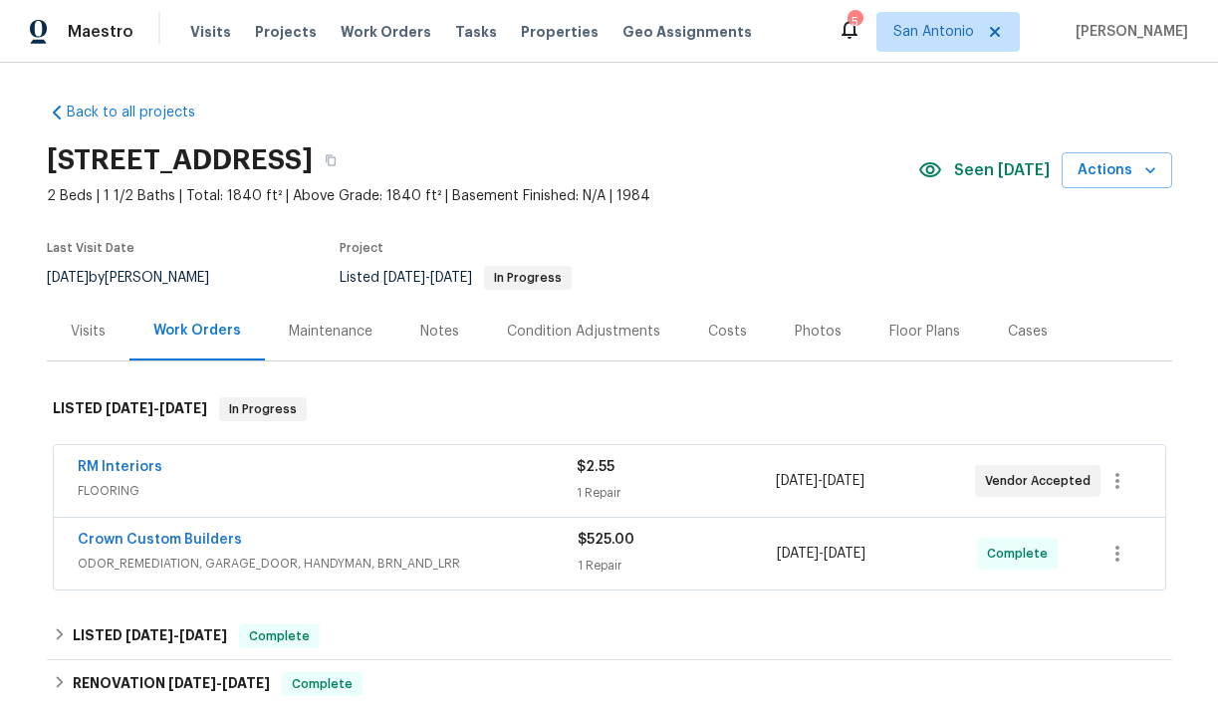
click at [434, 330] on div "Notes" at bounding box center [439, 332] width 39 height 20
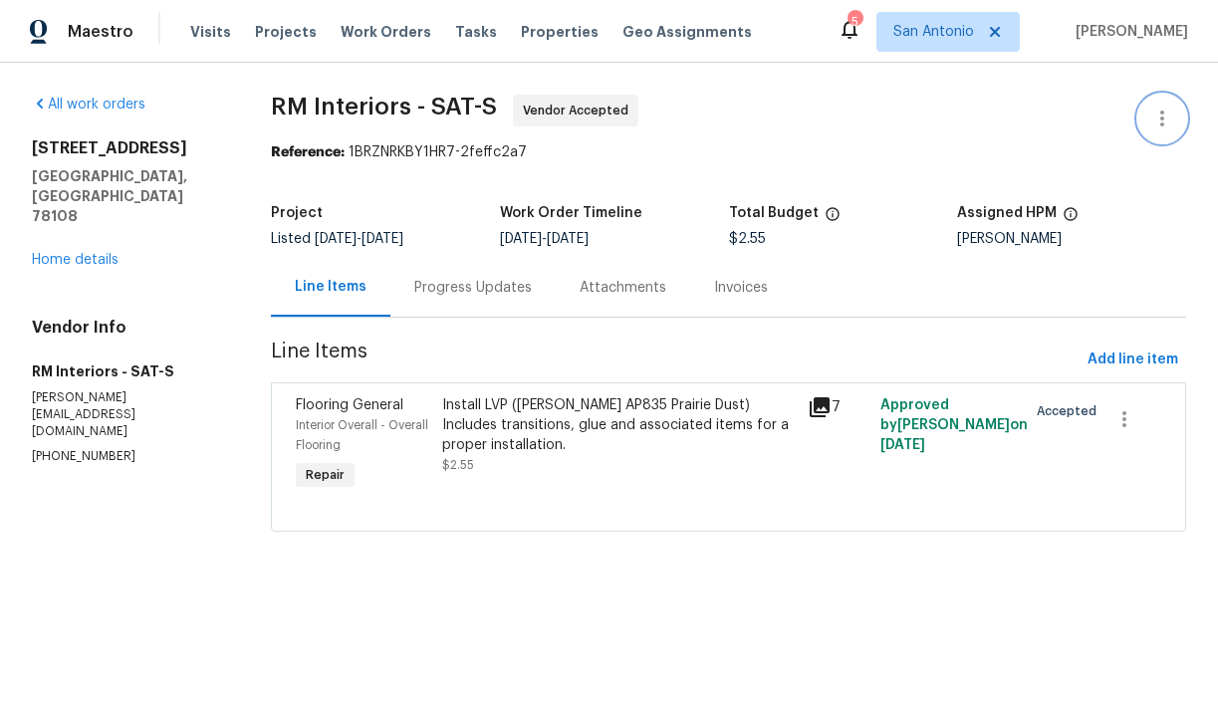
click at [1159, 124] on icon "button" at bounding box center [1163, 119] width 24 height 24
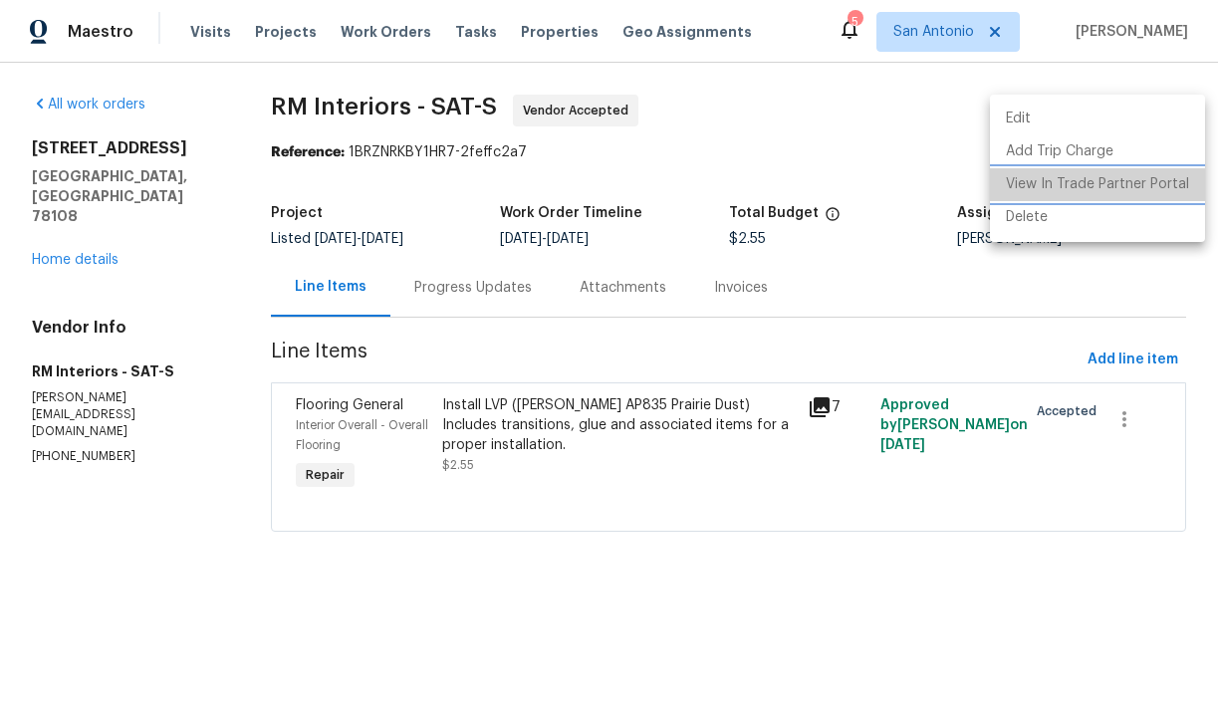
click at [1106, 185] on li "View In Trade Partner Portal" at bounding box center [1097, 184] width 215 height 33
